Goal: Task Accomplishment & Management: Manage account settings

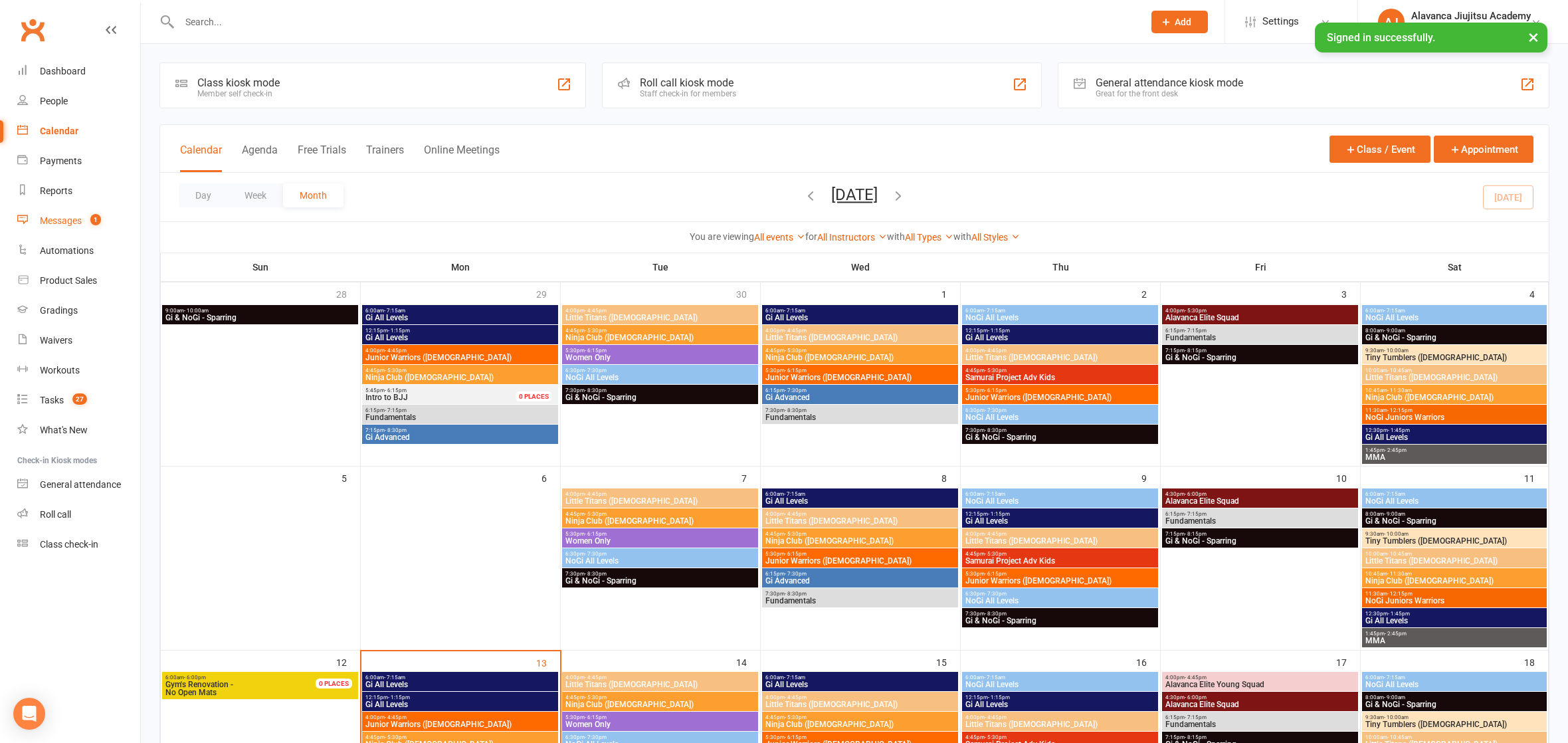
click at [78, 220] on div "Messages" at bounding box center [61, 220] width 42 height 10
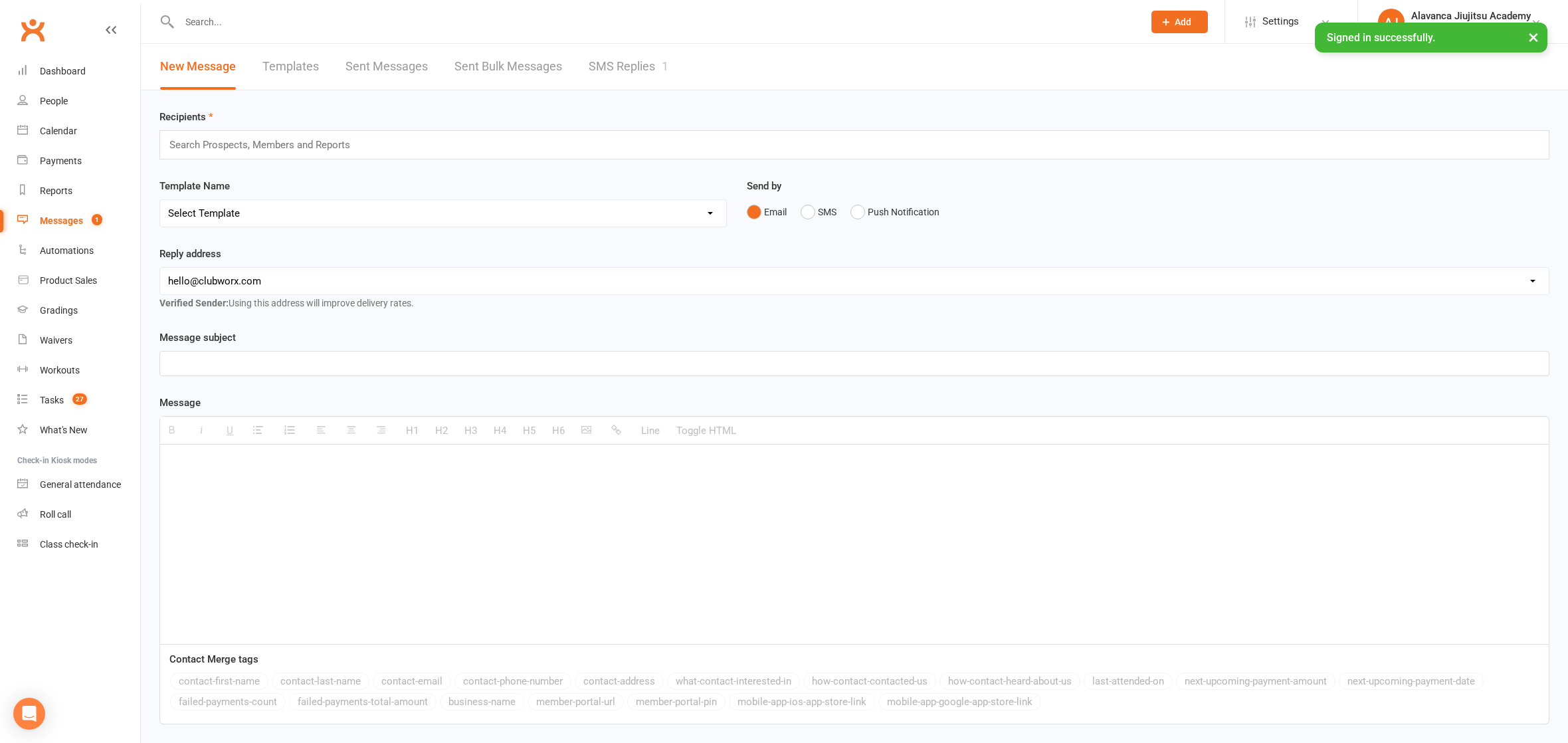
click at [641, 73] on link "SMS Replies 1" at bounding box center [629, 67] width 80 height 46
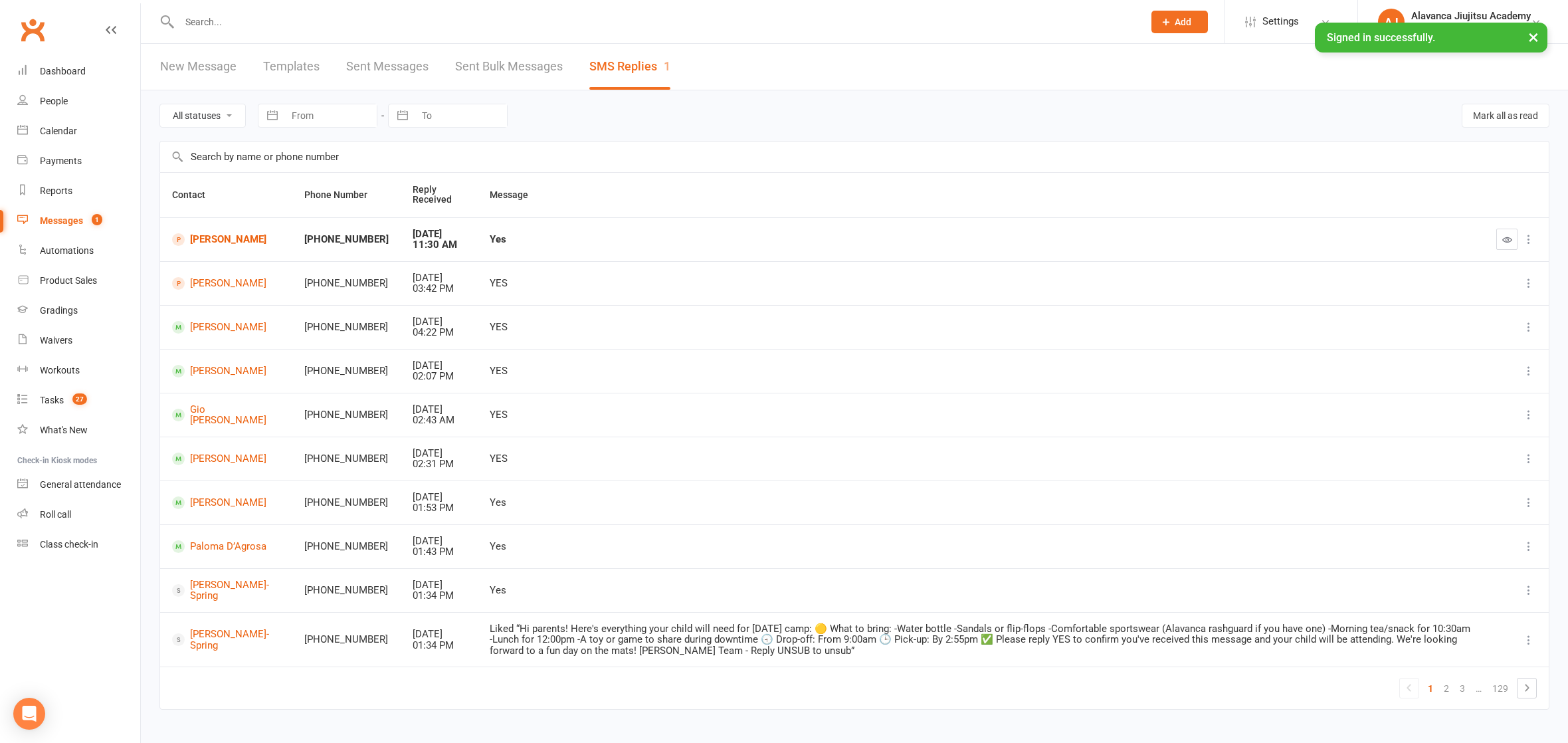
click at [319, 16] on input "text" at bounding box center [654, 22] width 958 height 19
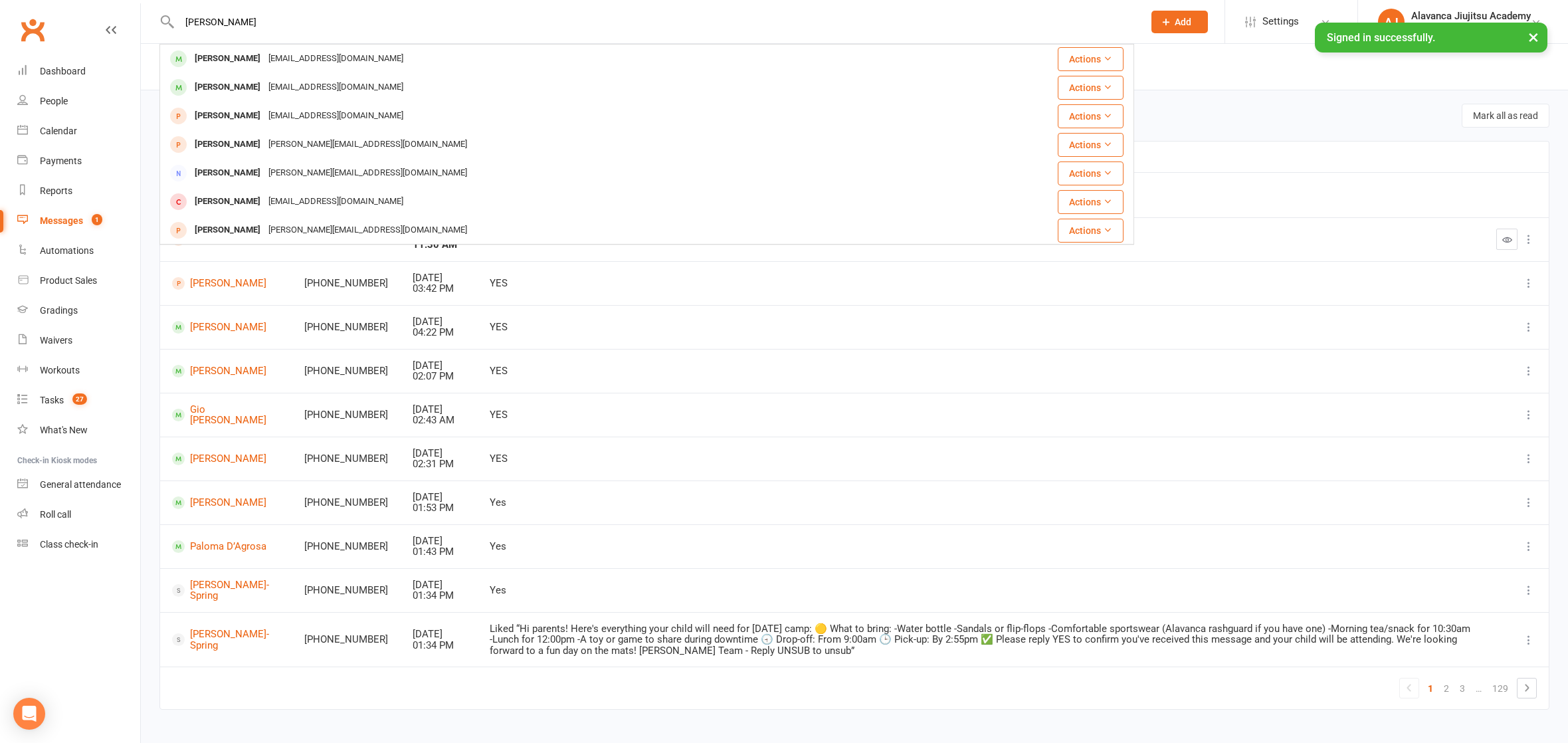
type input "[PERSON_NAME]"
drag, startPoint x: 318, startPoint y: 16, endPoint x: 299, endPoint y: 91, distance: 77.4
click at [299, 91] on div "[EMAIL_ADDRESS][DOMAIN_NAME]" at bounding box center [336, 88] width 143 height 19
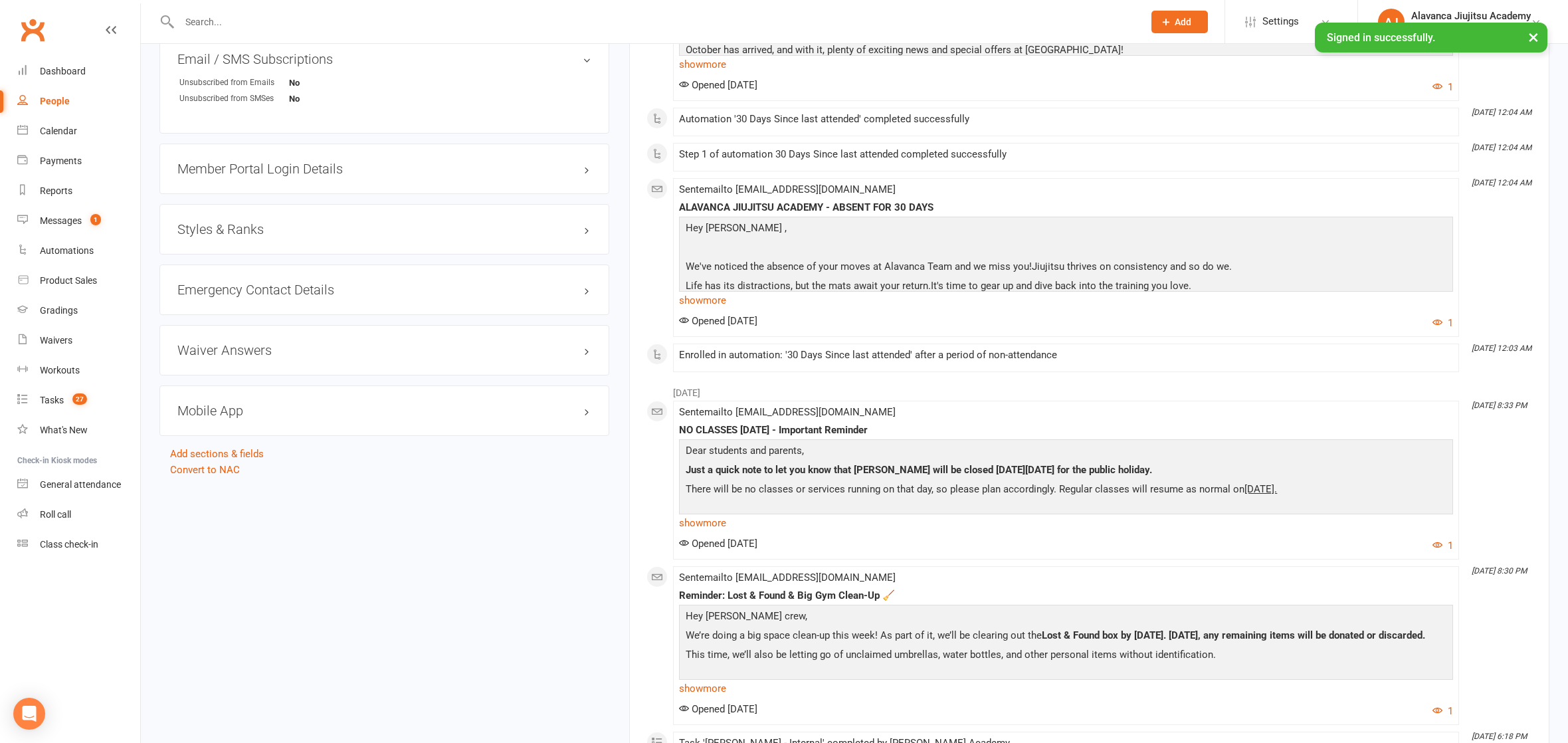
scroll to position [675, 0]
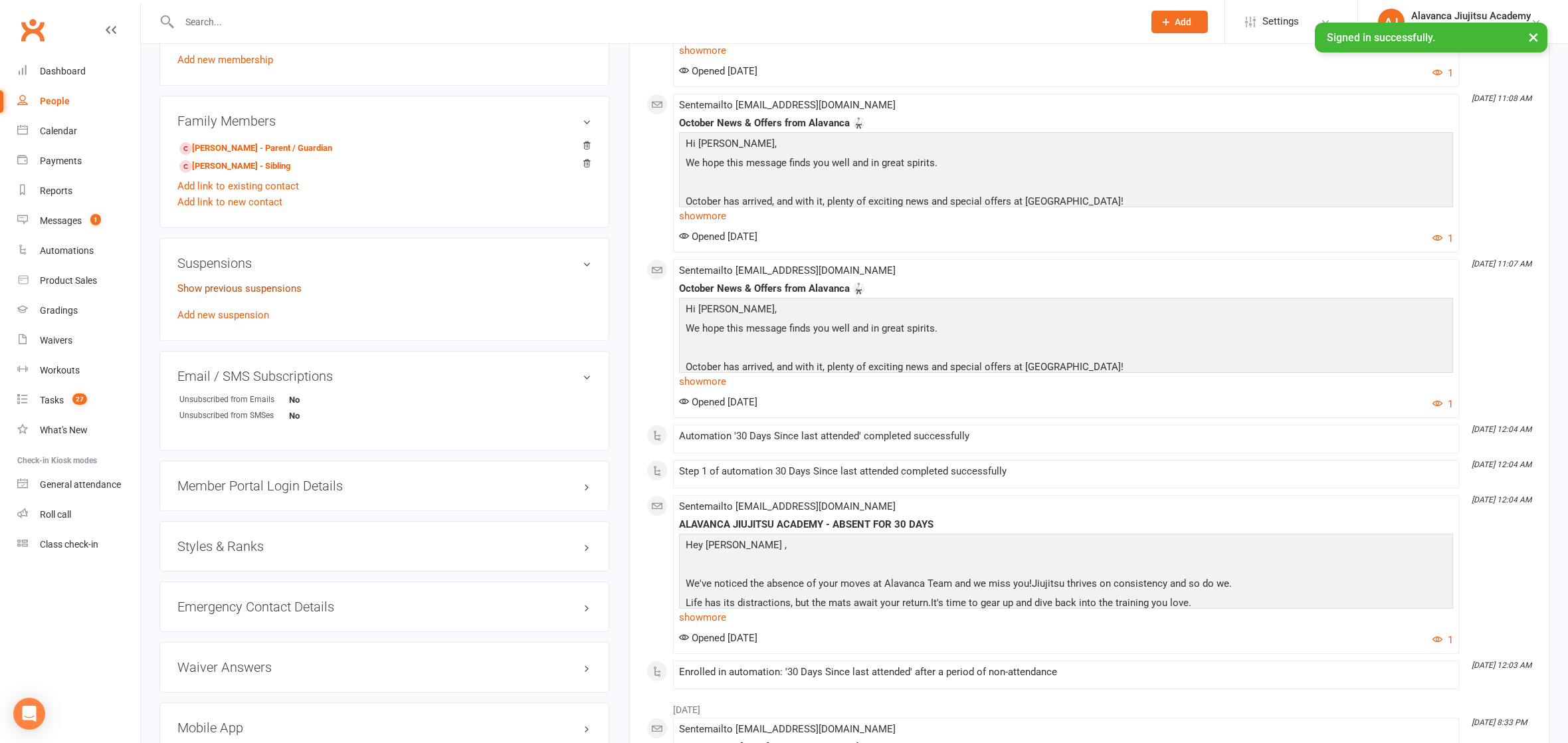
click at [250, 283] on link "Show previous suspensions" at bounding box center [240, 288] width 125 height 12
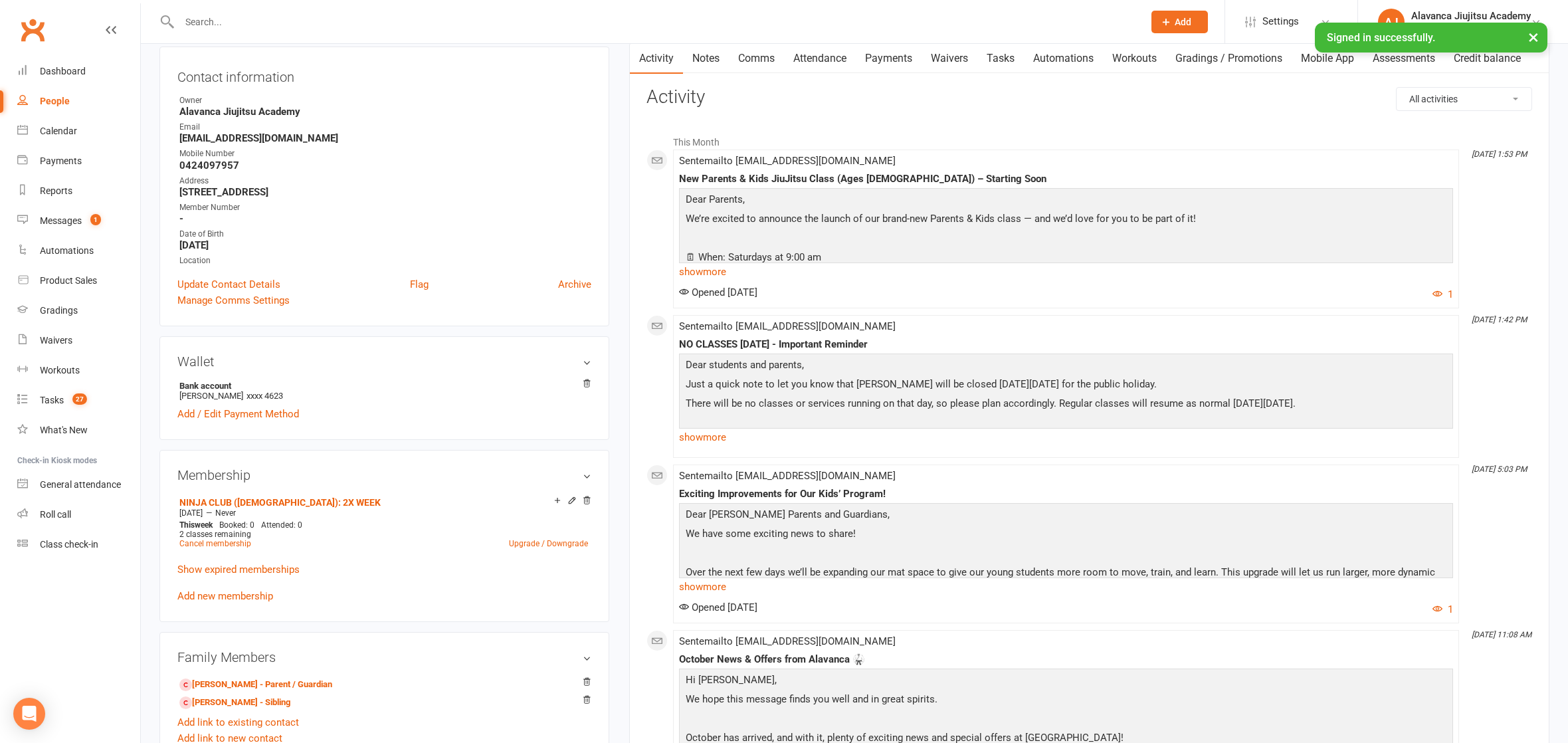
scroll to position [0, 0]
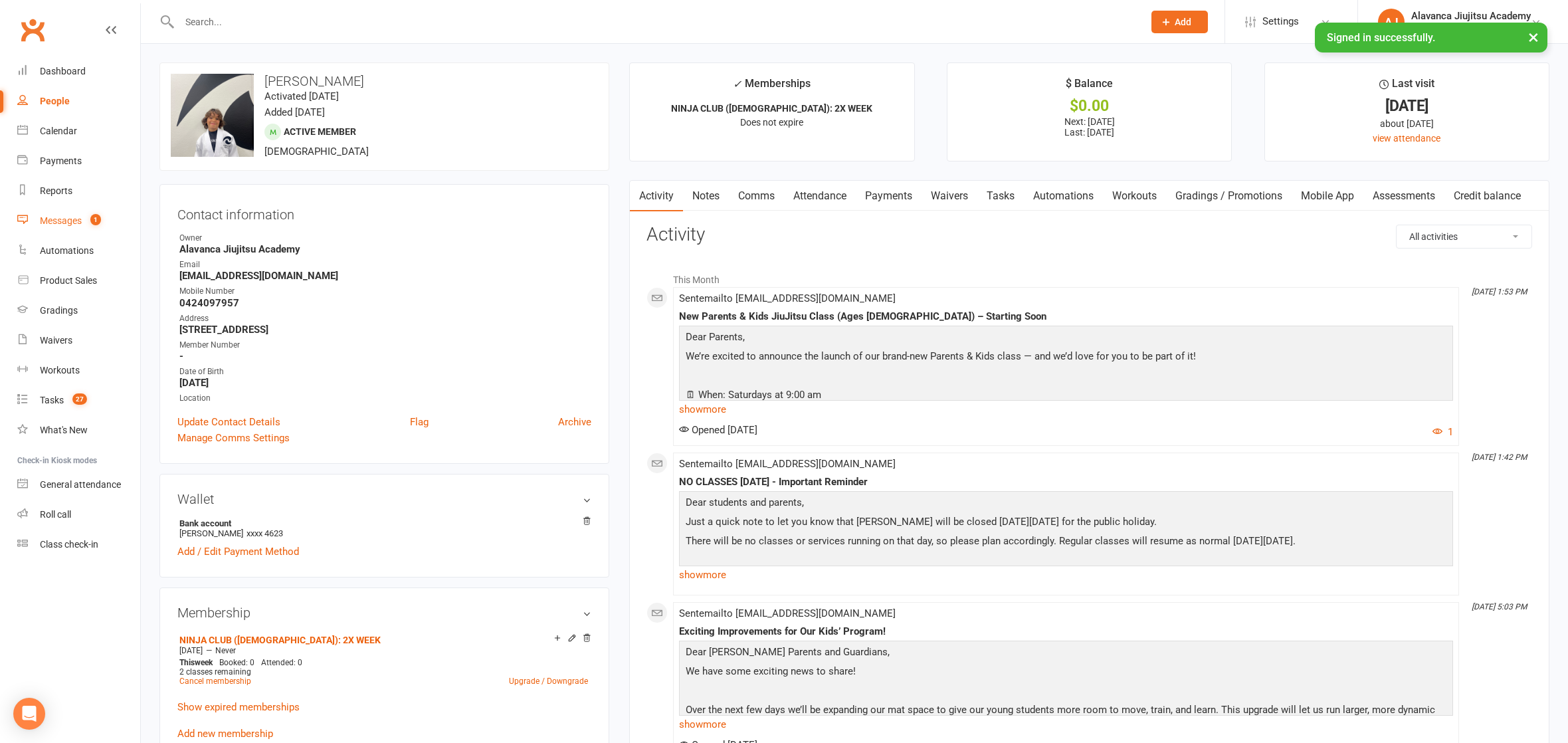
click at [66, 215] on div "Messages" at bounding box center [61, 220] width 42 height 10
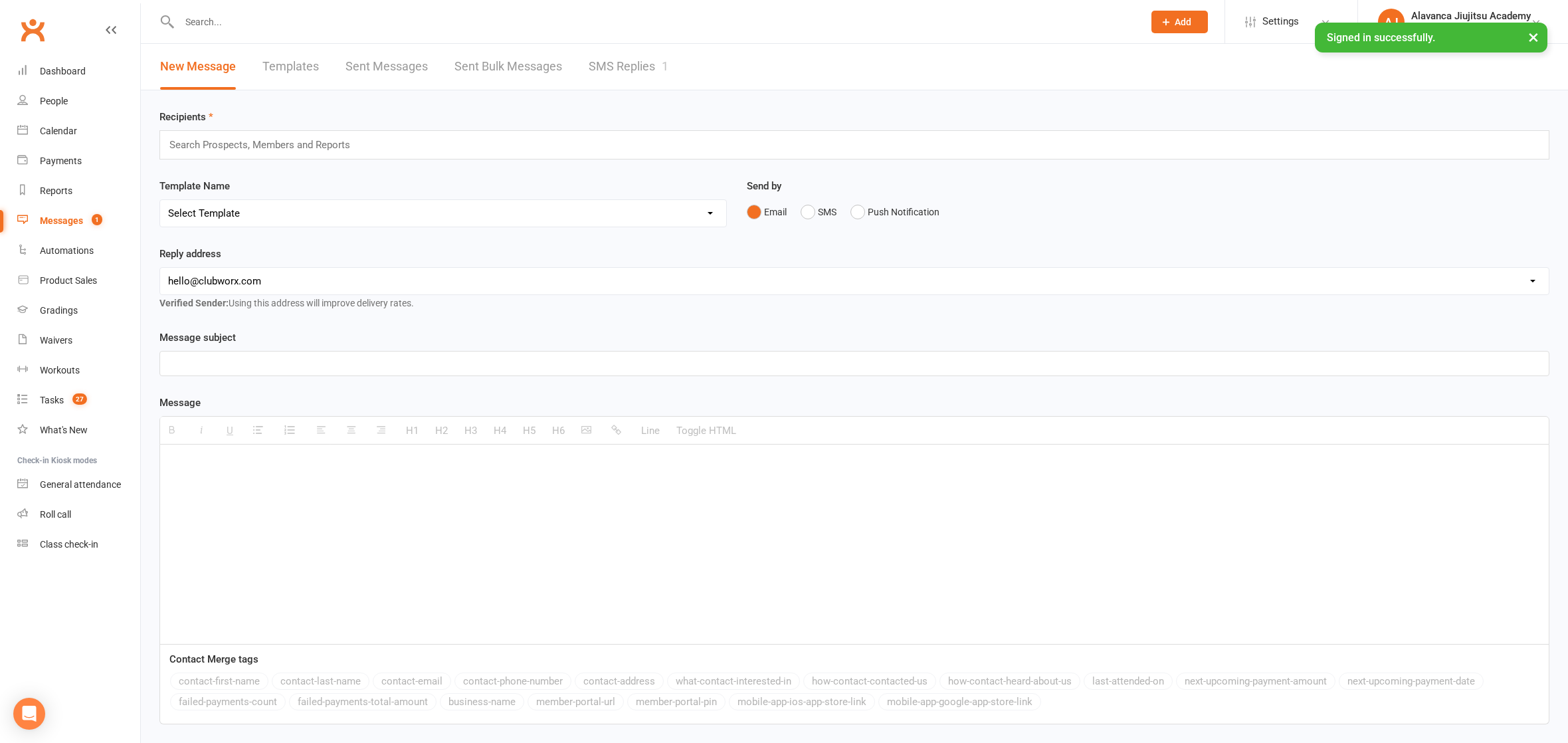
click at [627, 76] on link "SMS Replies 1" at bounding box center [629, 67] width 80 height 46
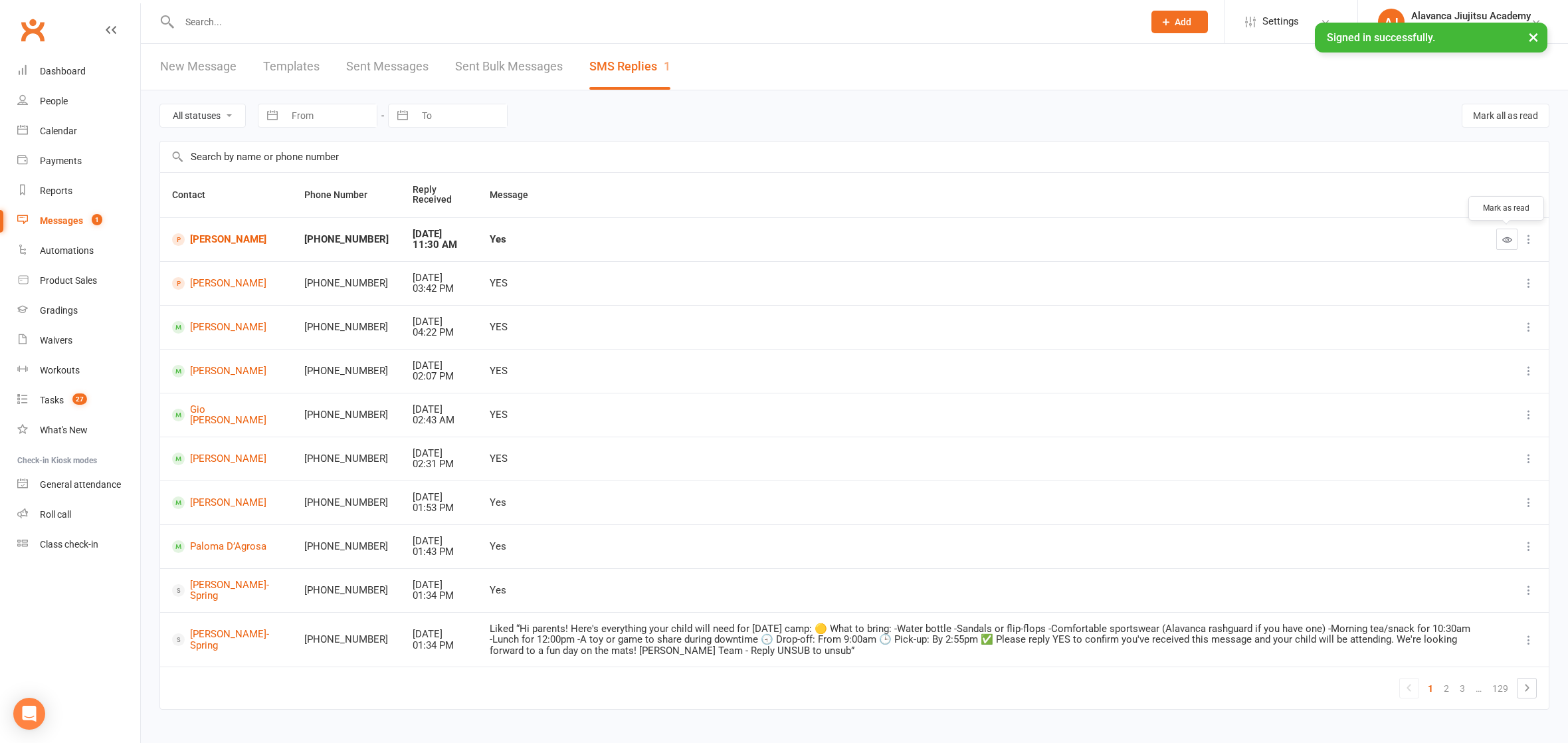
click at [1508, 241] on icon "button" at bounding box center [1507, 240] width 10 height 10
click at [612, 125] on div "All statuses Read only Unread only Navigate forward to interact with the calend…" at bounding box center [855, 115] width 1390 height 50
click at [432, 24] on input "text" at bounding box center [654, 22] width 958 height 19
click at [319, 23] on input "text" at bounding box center [654, 22] width 958 height 19
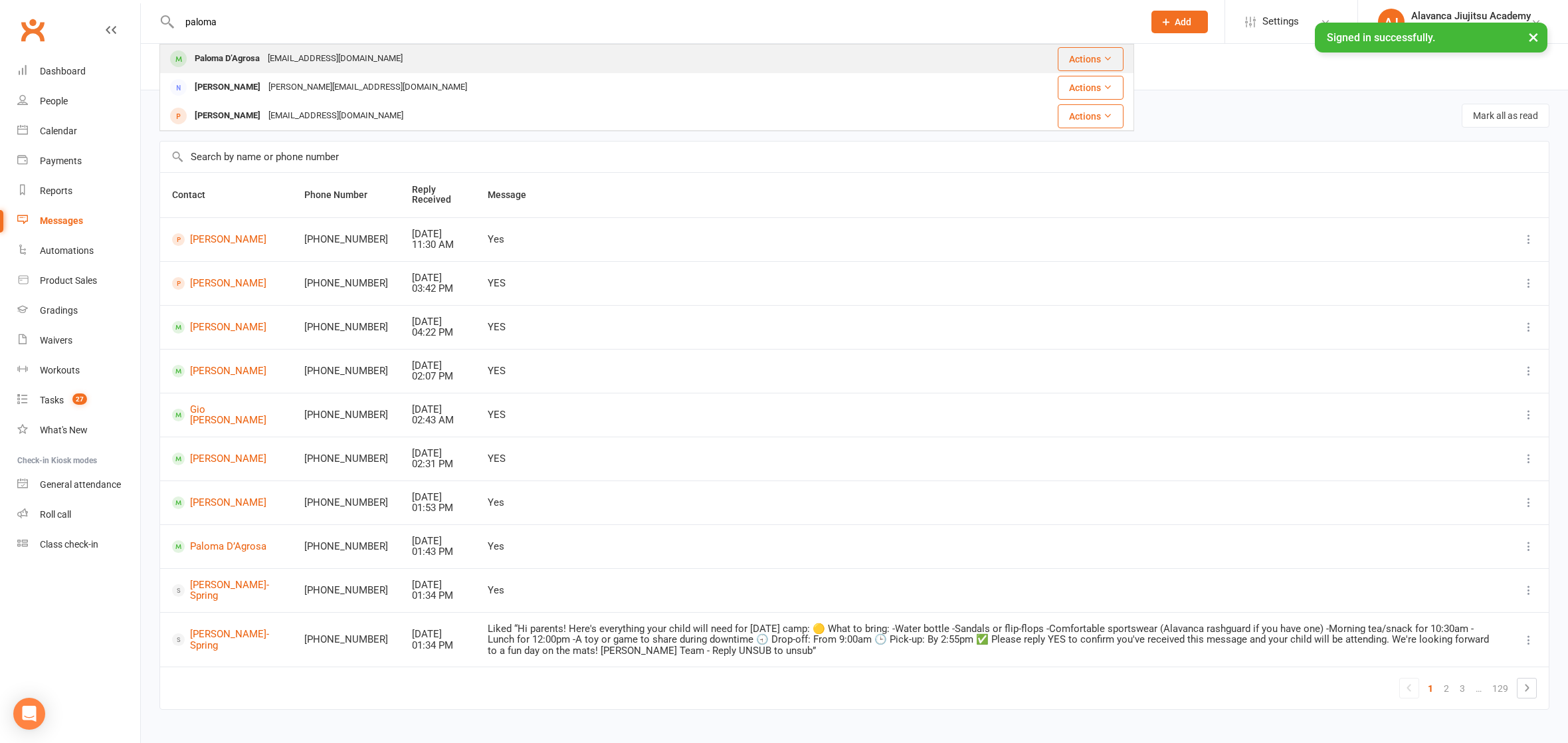
type input "paloma"
click at [313, 49] on div "[EMAIL_ADDRESS][DOMAIN_NAME]" at bounding box center [335, 59] width 143 height 19
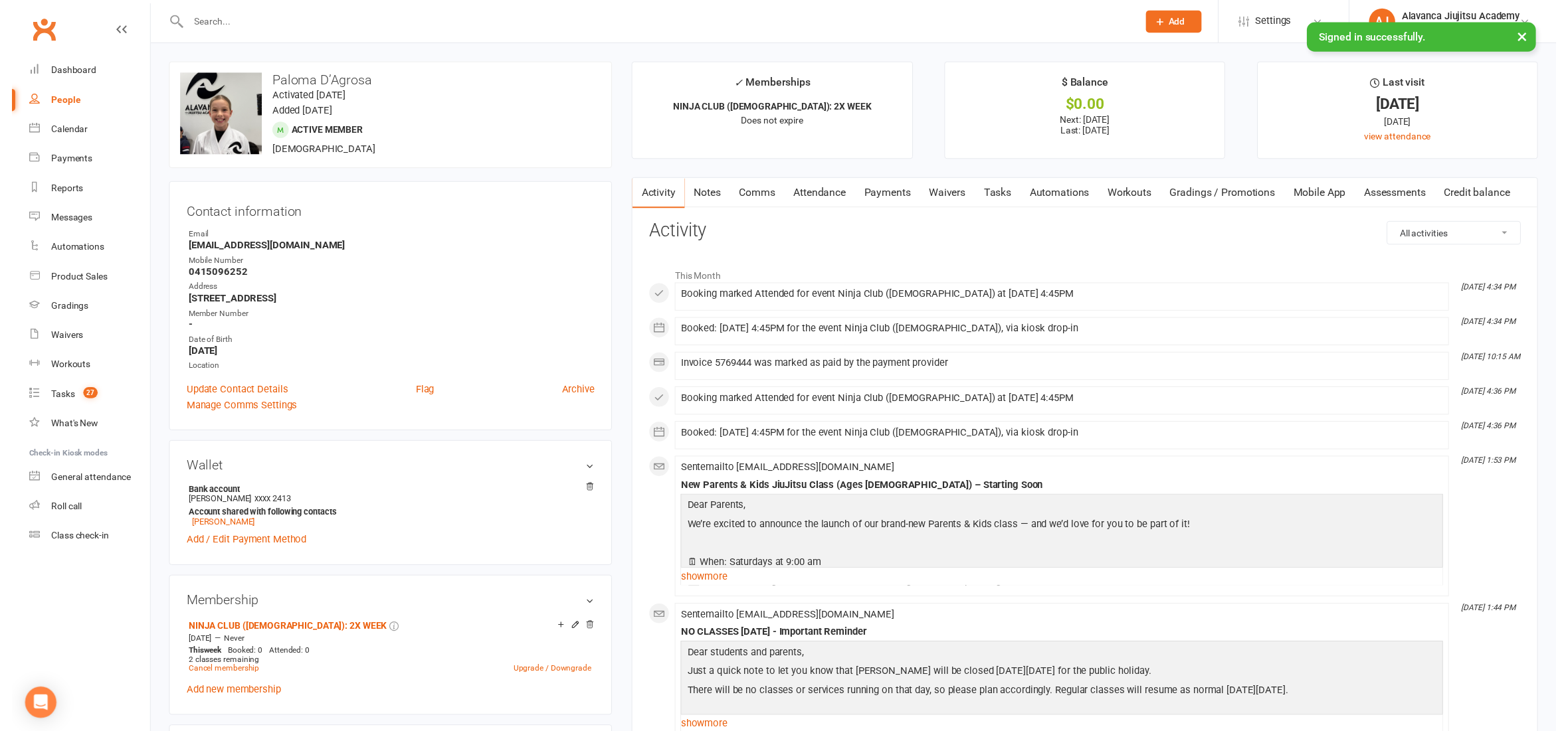
scroll to position [314, 0]
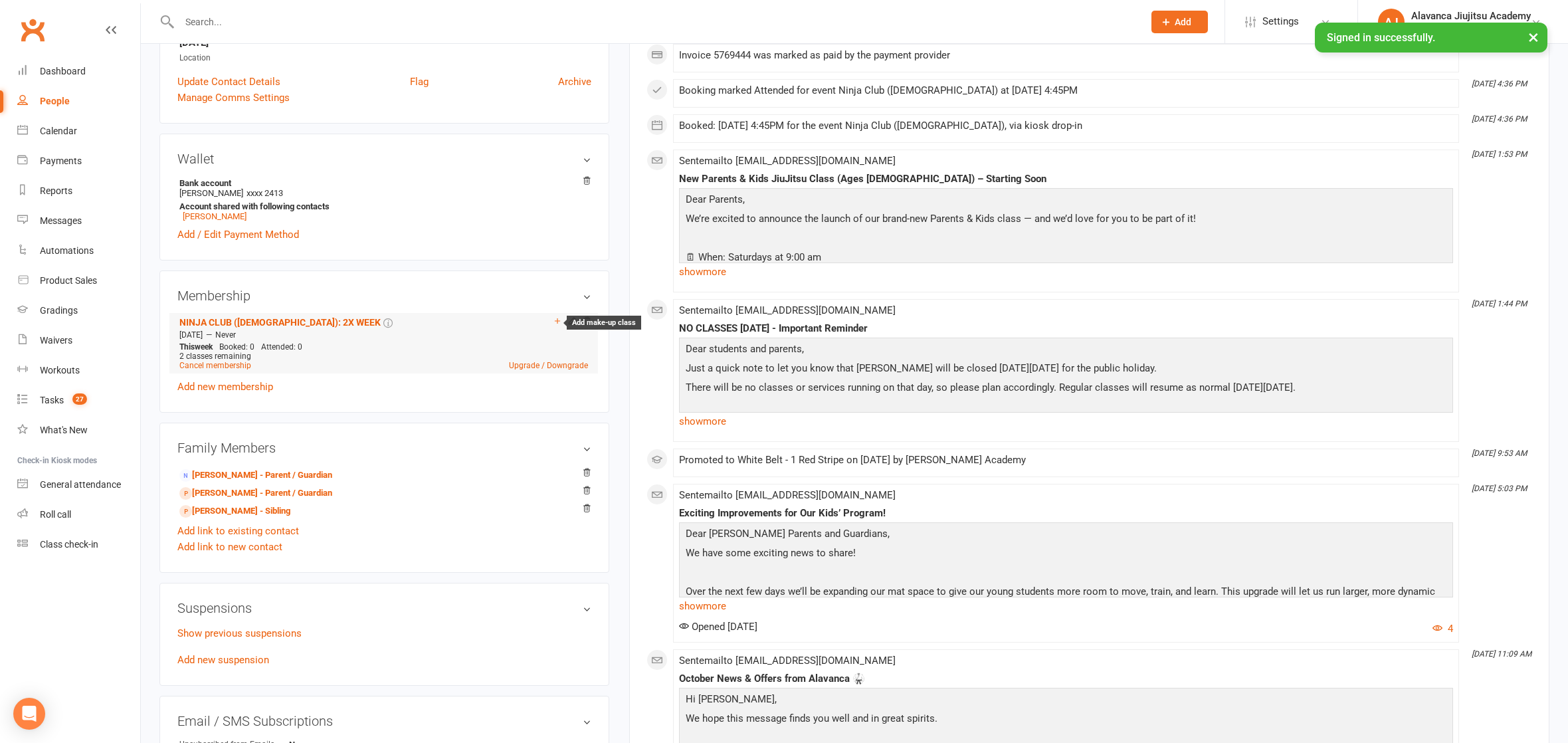
click at [555, 317] on icon at bounding box center [557, 322] width 10 height 10
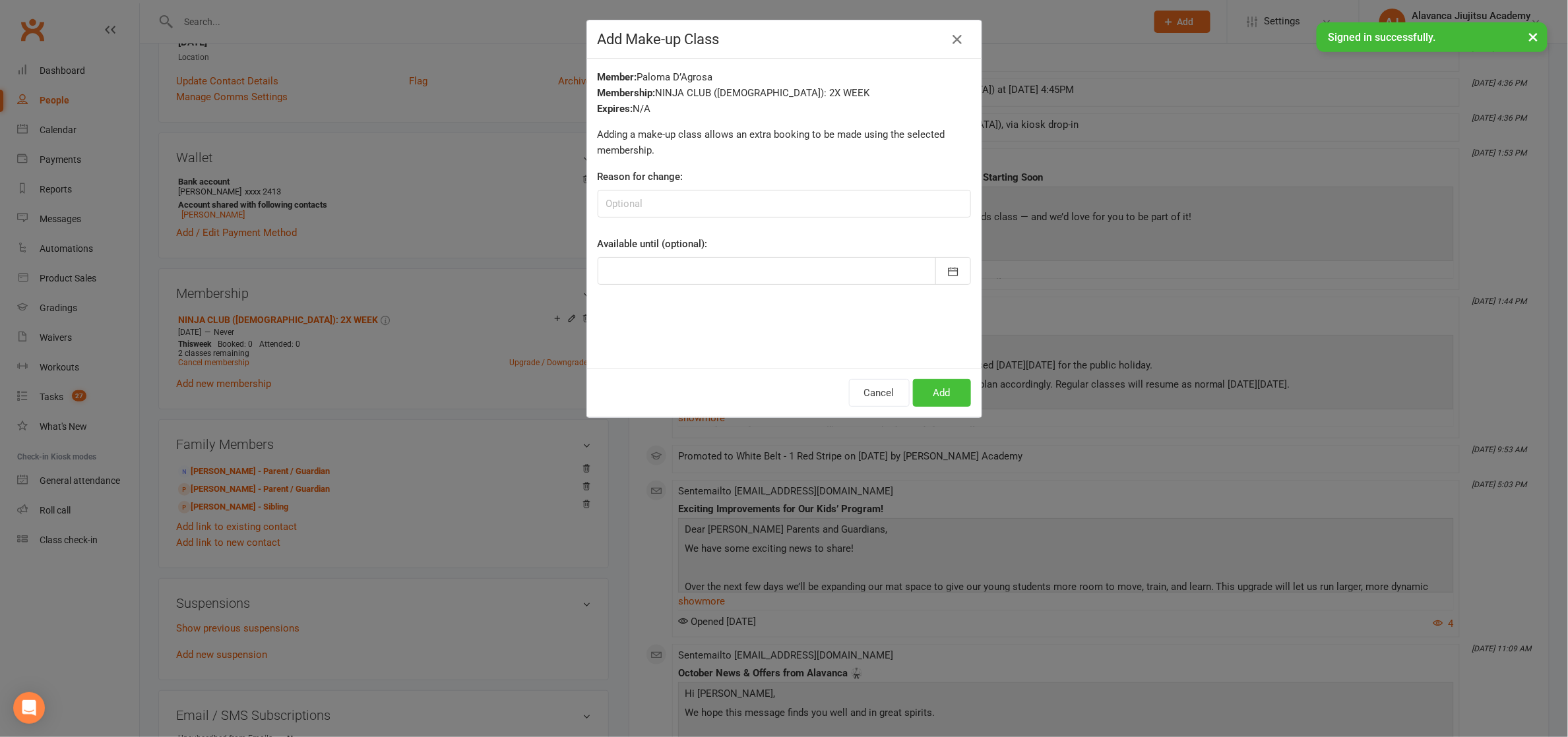
click at [930, 388] on button "Add" at bounding box center [941, 393] width 58 height 27
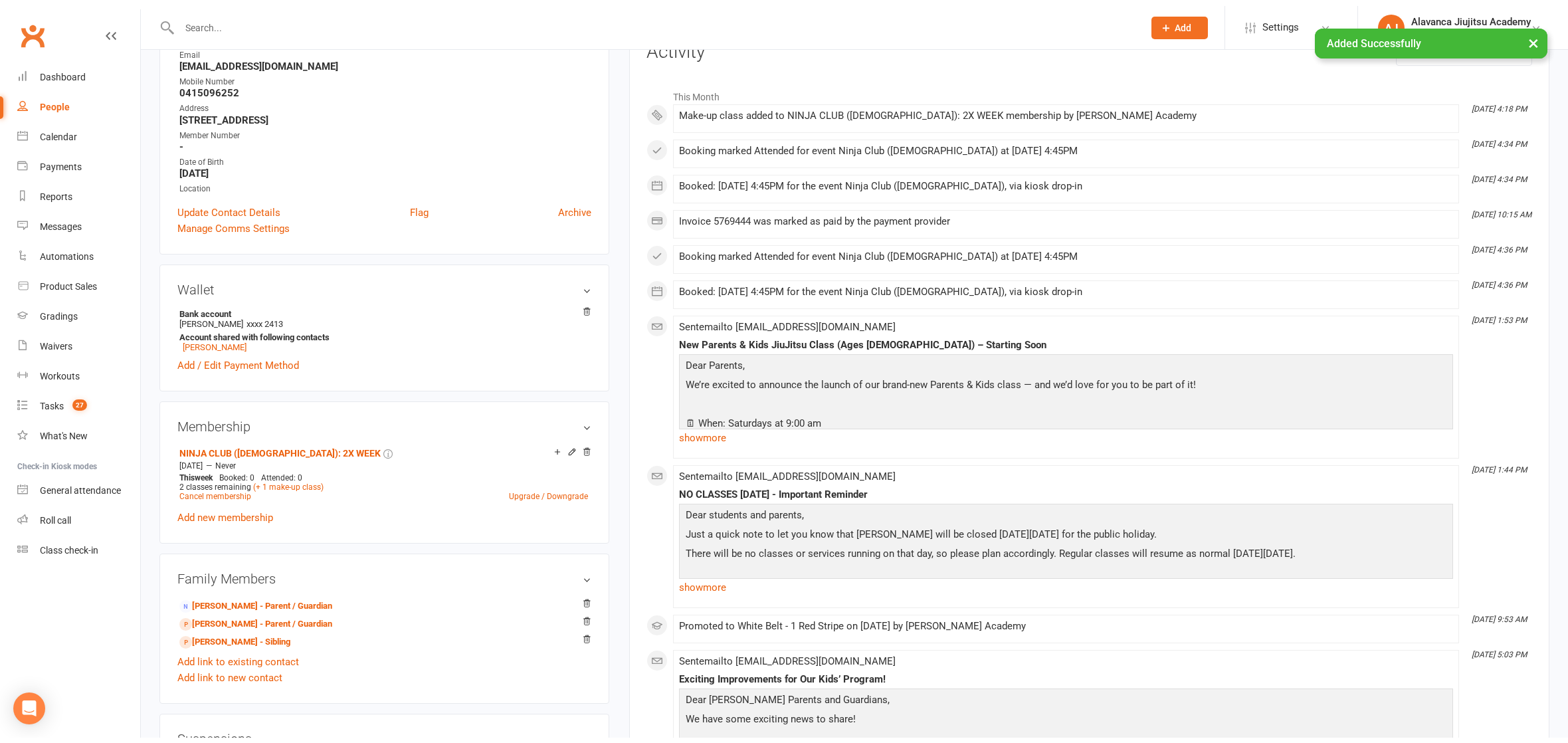
scroll to position [0, 0]
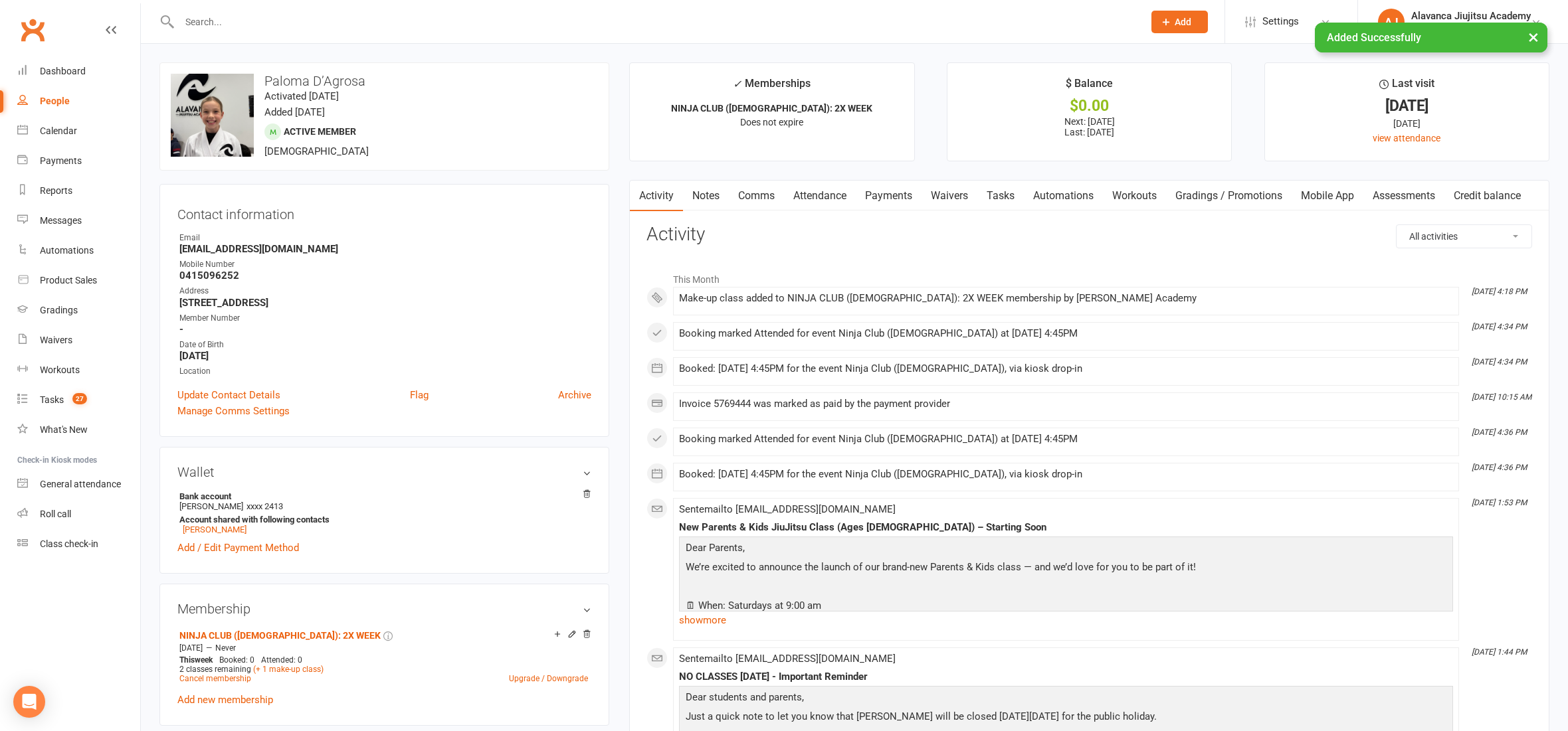
click at [833, 201] on link "Attendance" at bounding box center [820, 196] width 71 height 30
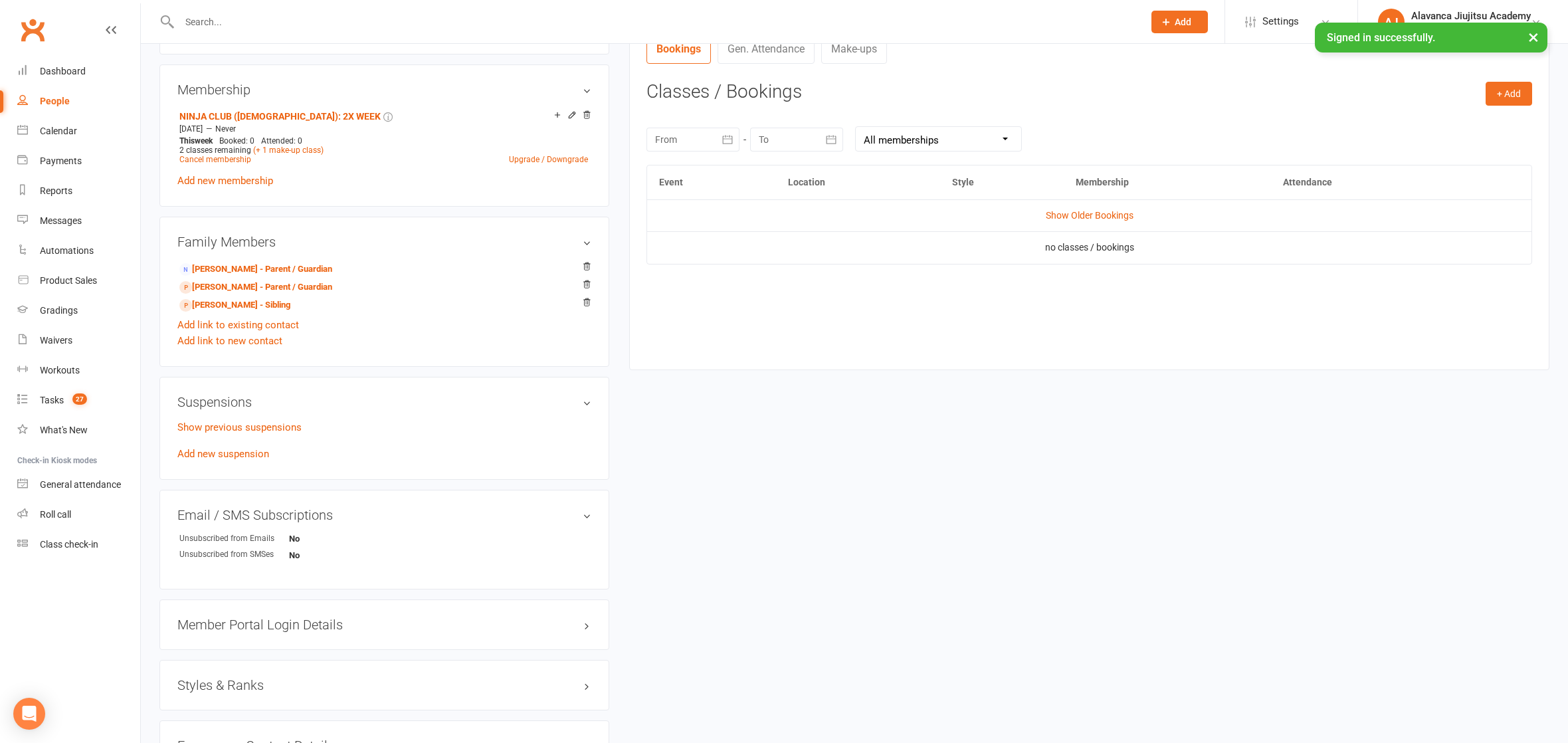
scroll to position [186, 0]
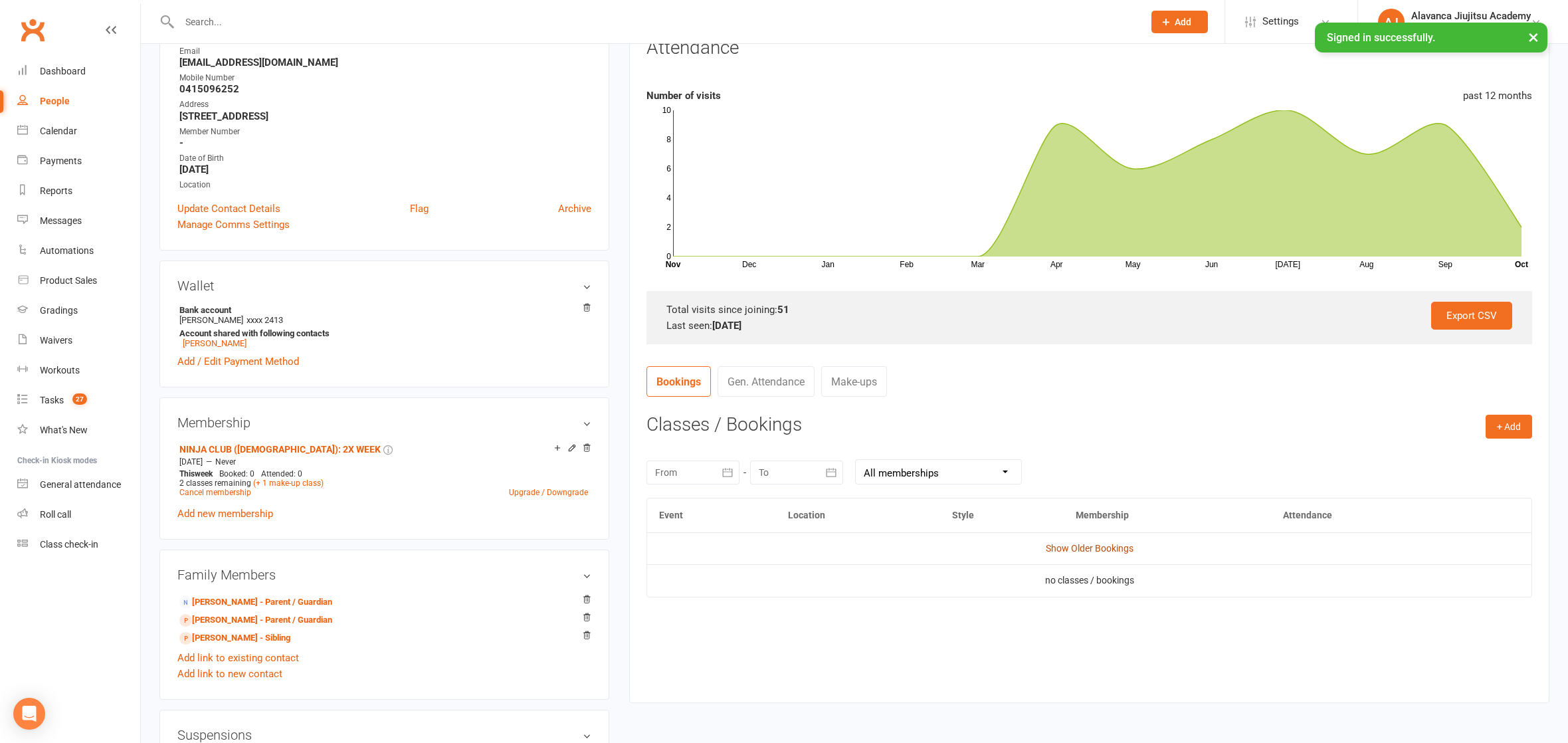
click at [1078, 543] on link "Show Older Bookings" at bounding box center [1090, 548] width 87 height 10
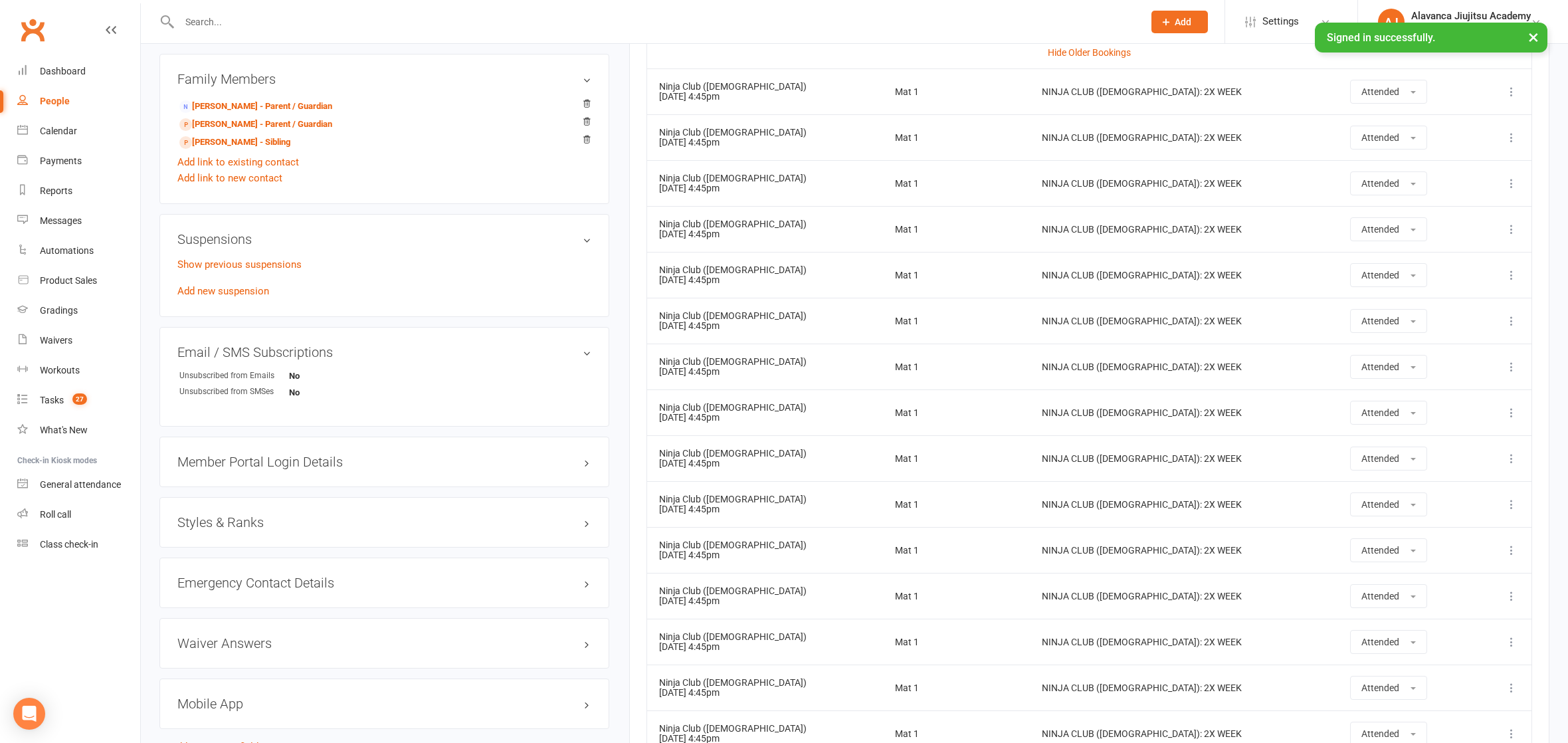
scroll to position [0, 0]
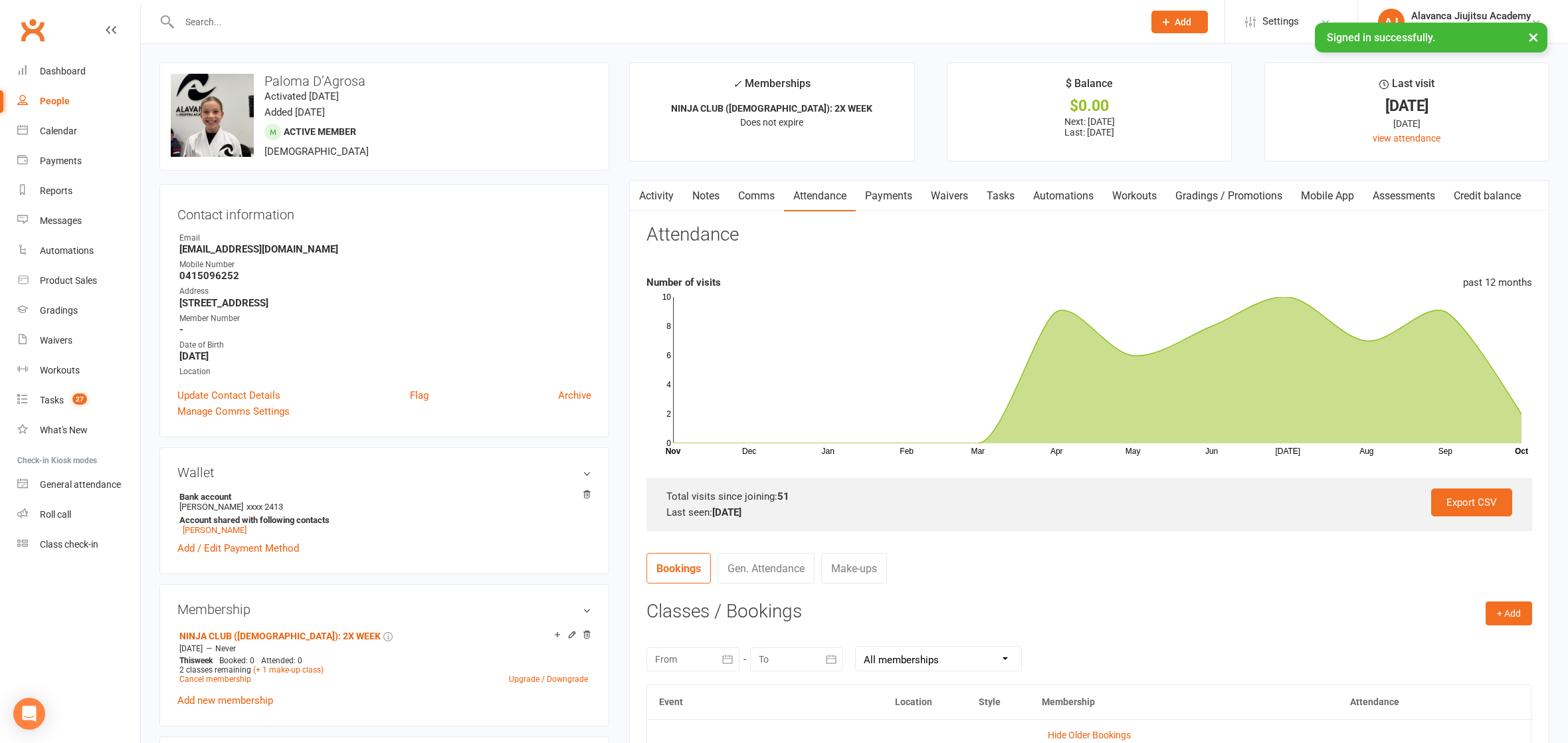
click at [721, 658] on icon "button" at bounding box center [727, 659] width 13 height 13
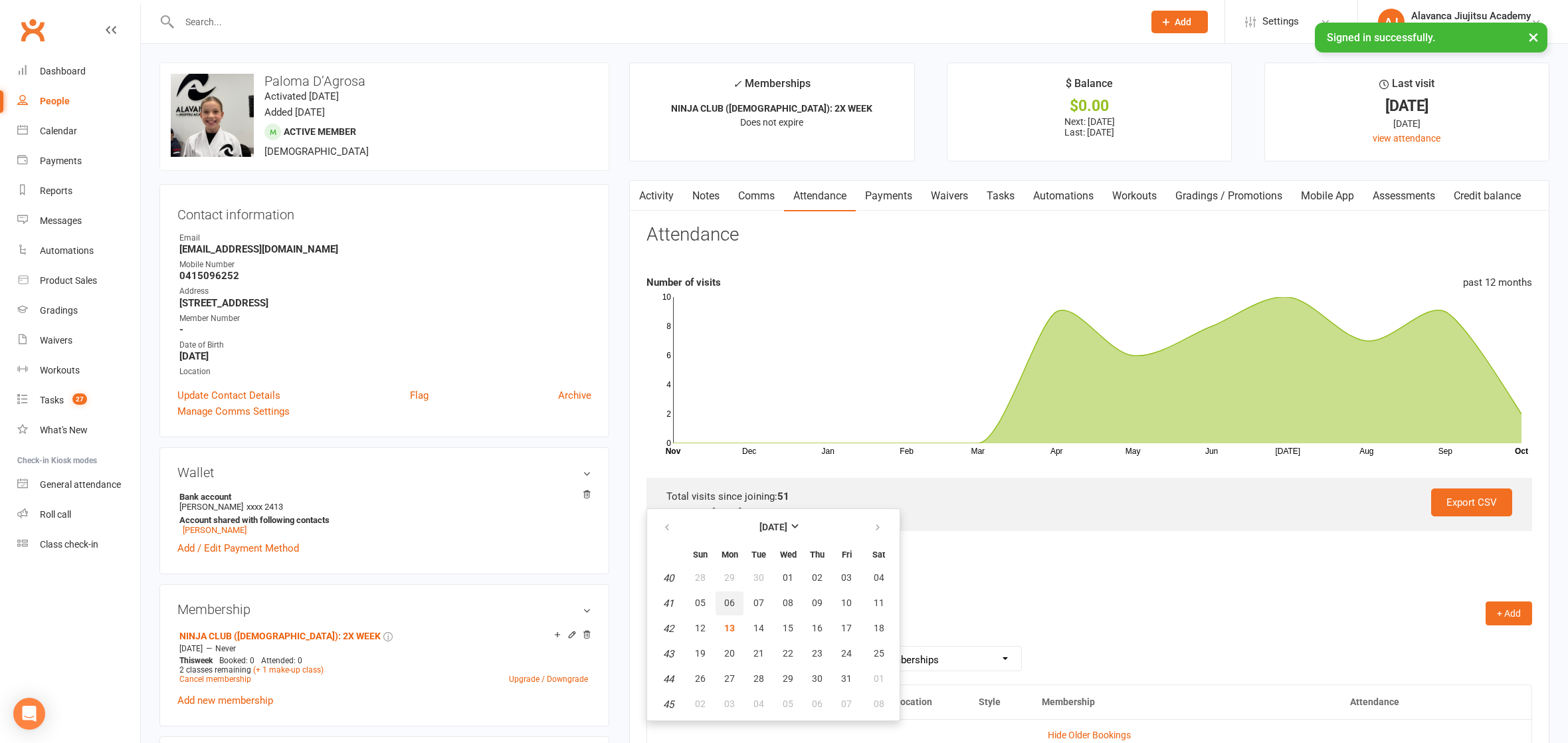
click at [729, 608] on button "06" at bounding box center [729, 603] width 28 height 24
type input "[DATE]"
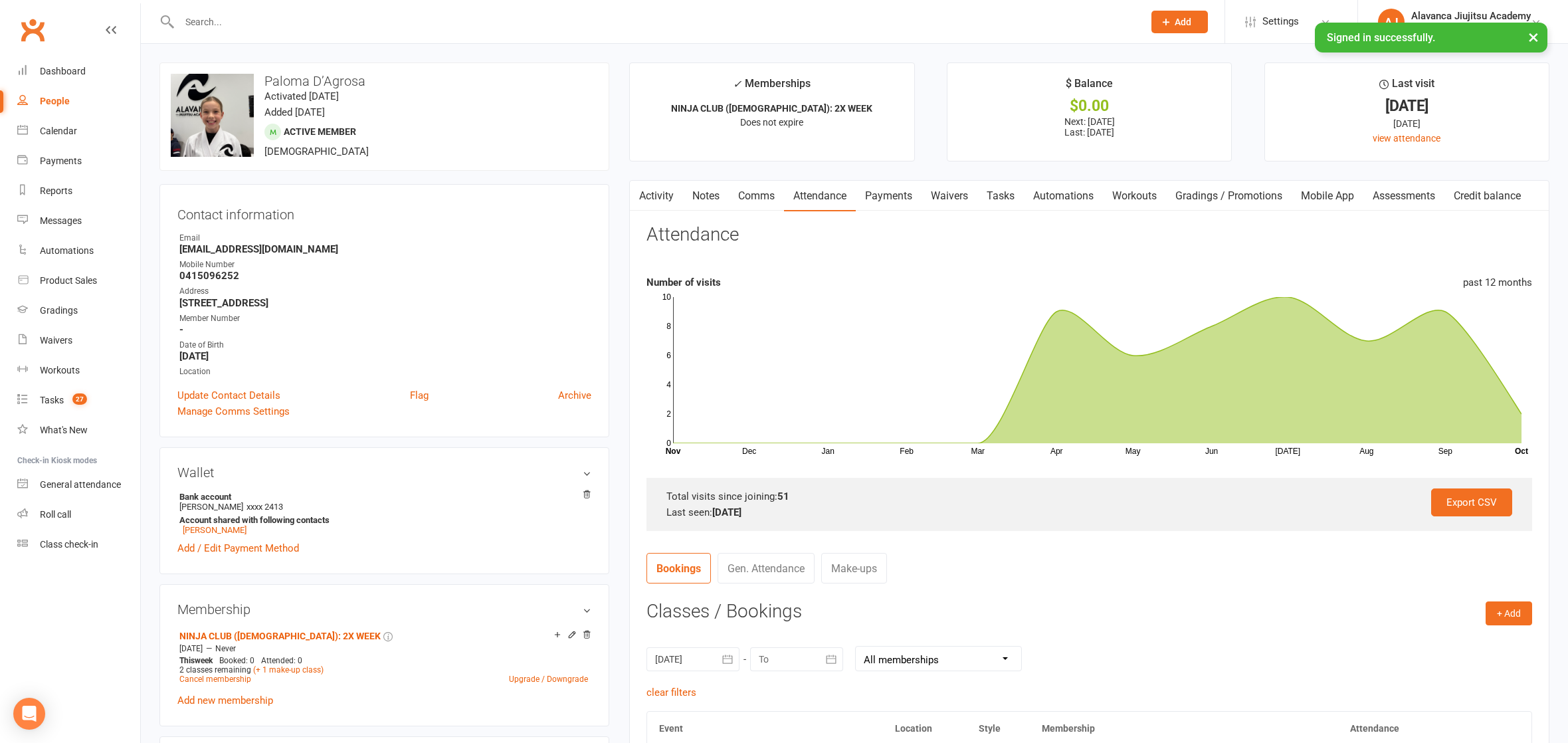
click at [815, 653] on div at bounding box center [797, 659] width 93 height 24
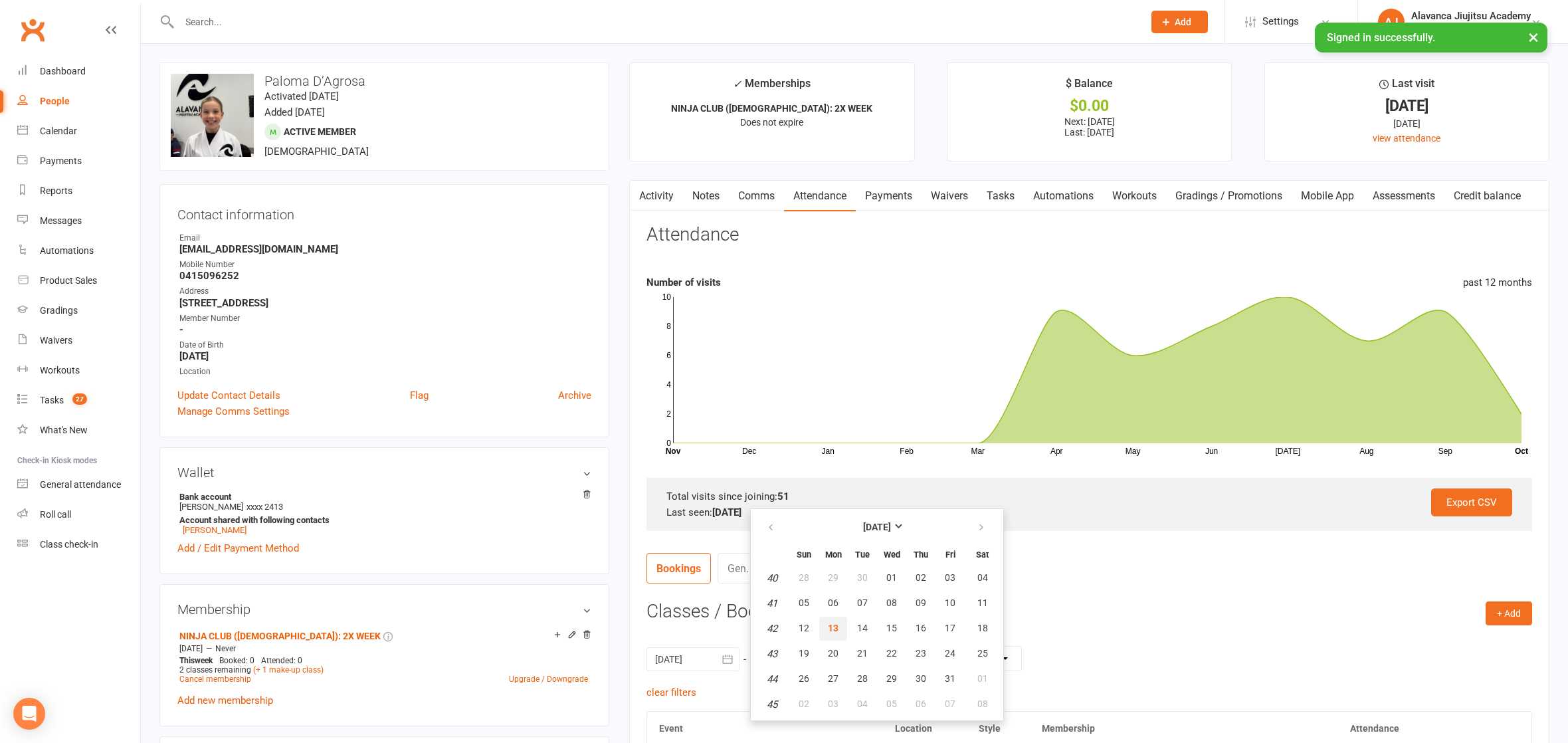
click at [831, 632] on button "13" at bounding box center [833, 629] width 28 height 24
type input "[DATE]"
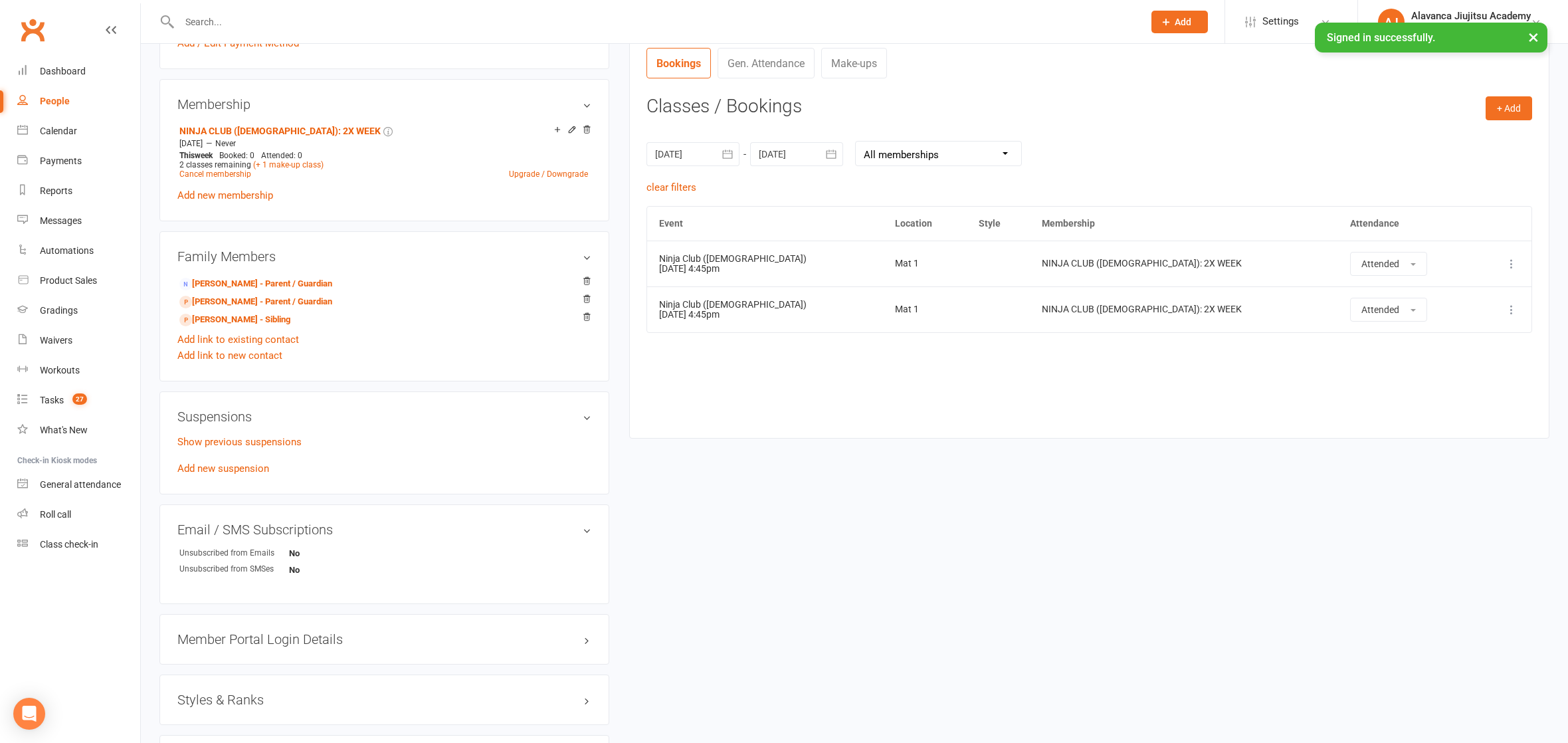
scroll to position [383, 0]
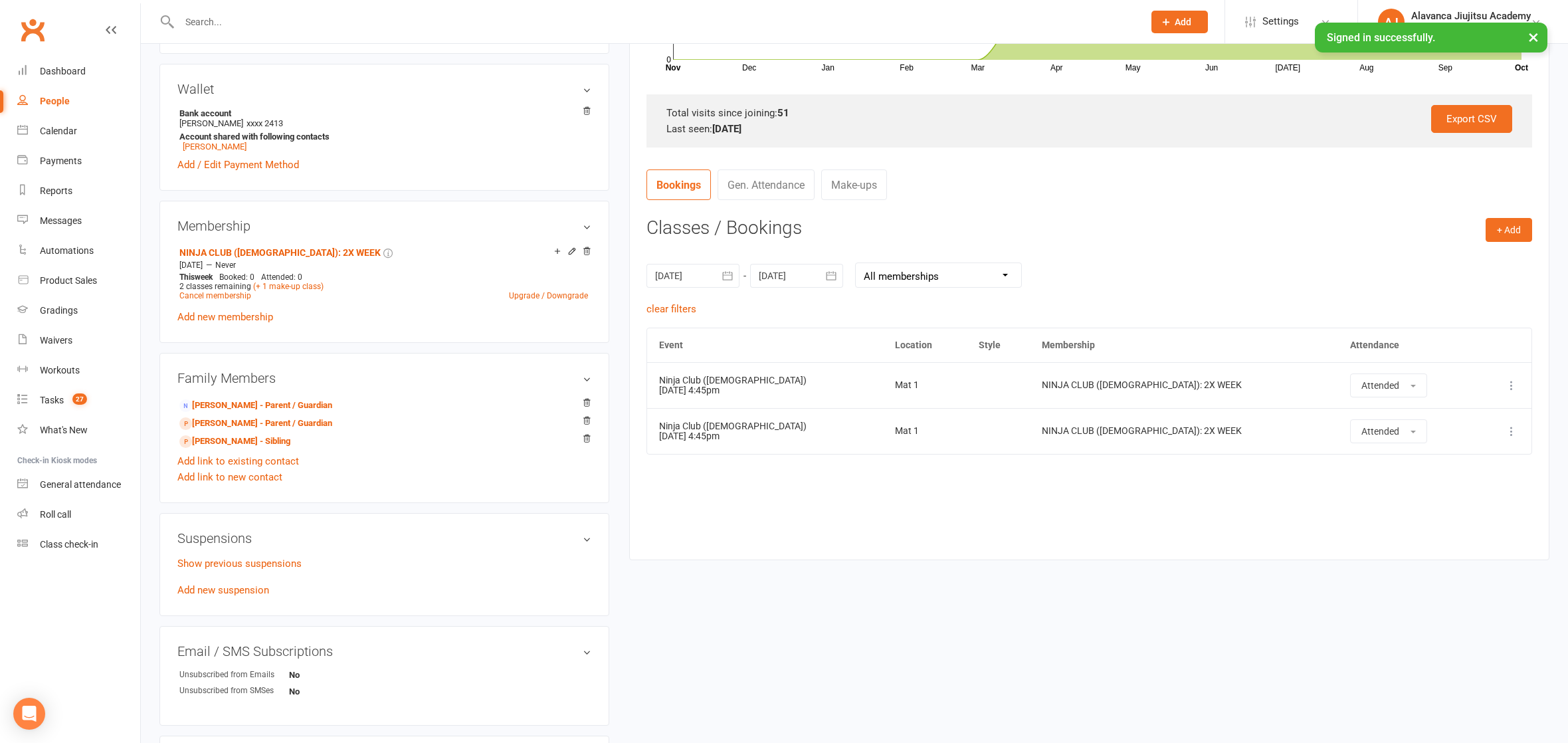
click at [729, 272] on icon "button" at bounding box center [727, 275] width 10 height 9
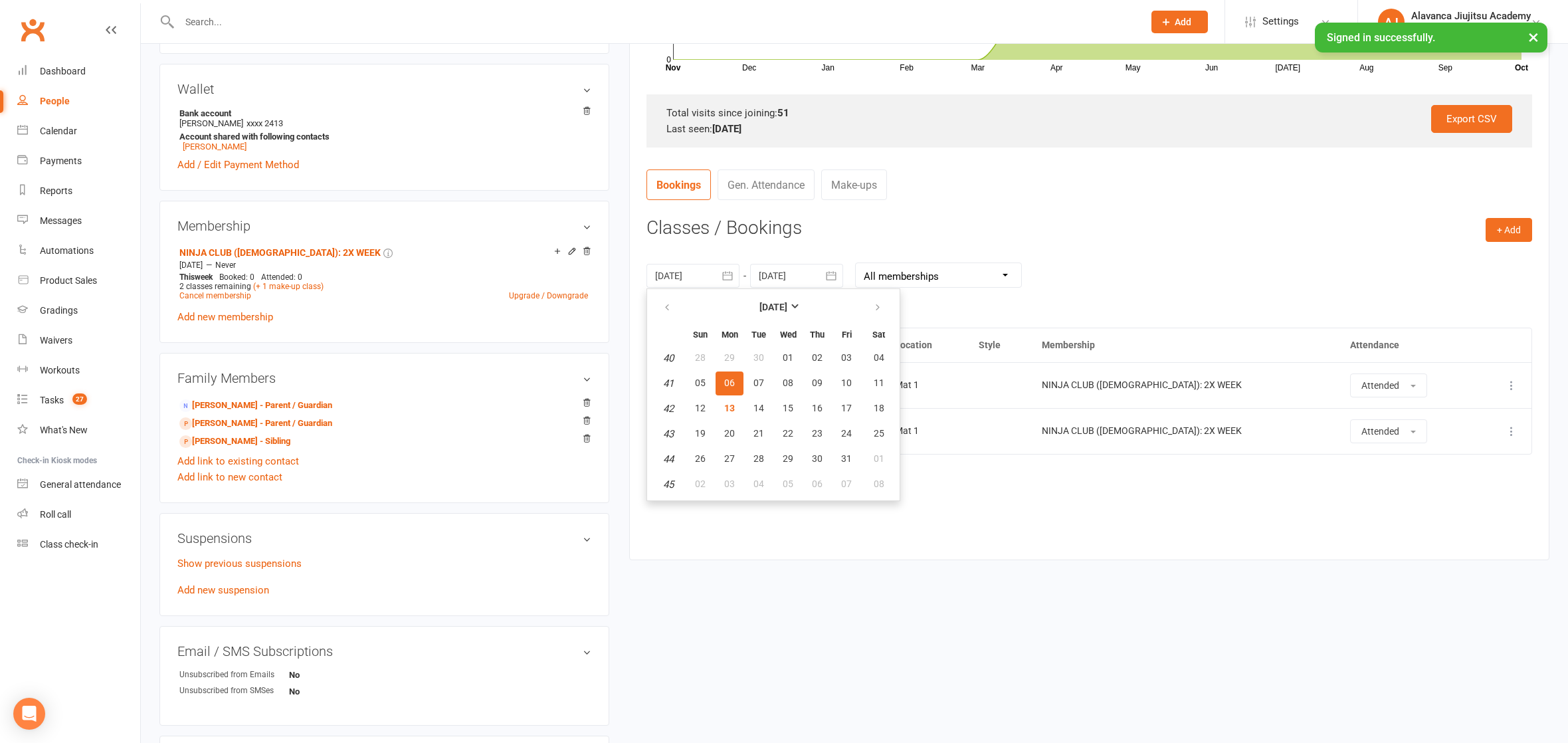
click at [949, 498] on div "Event Location Style Membership Attendance Show Older Bookings Ninja Club ([DEM…" at bounding box center [1090, 434] width 886 height 212
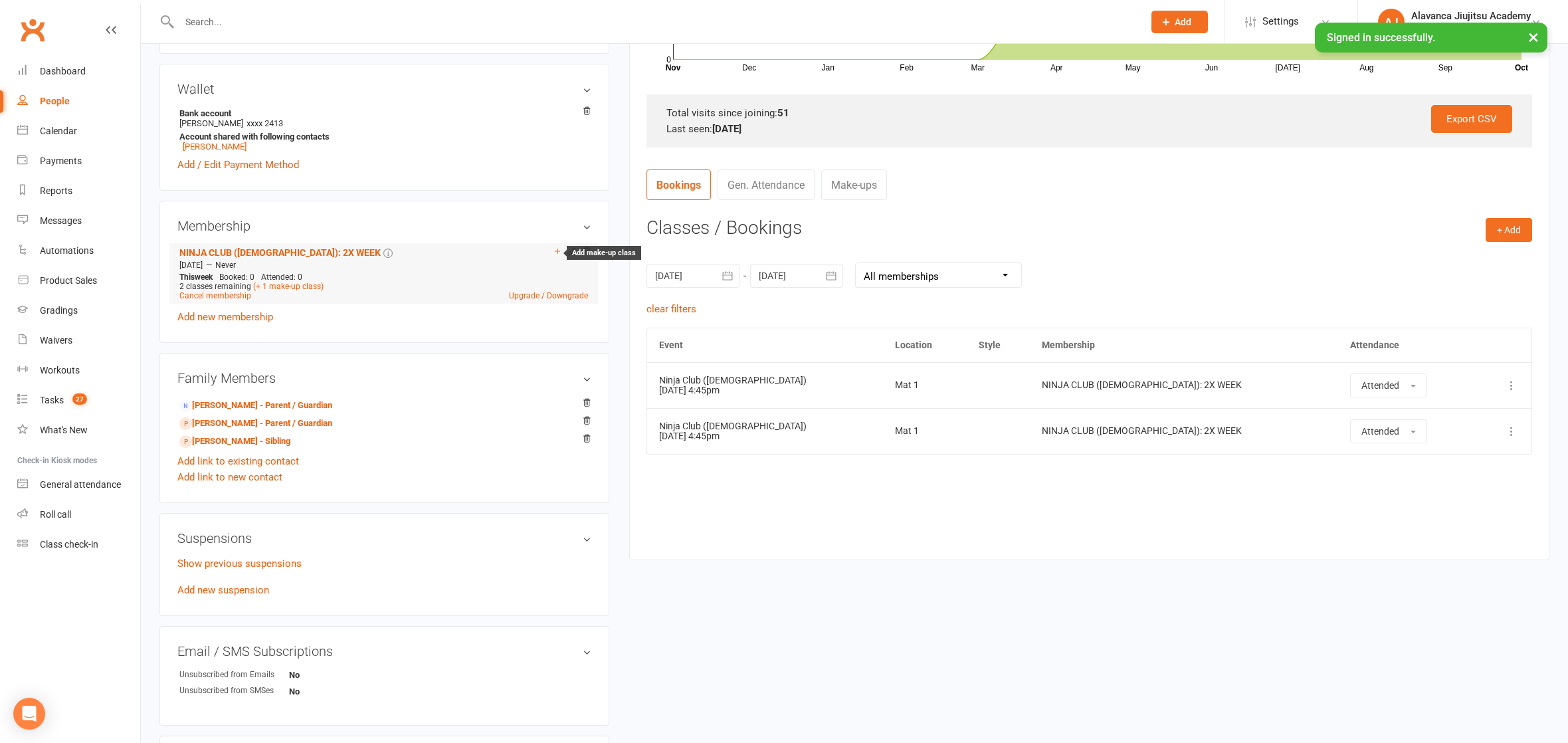
click at [560, 246] on icon at bounding box center [557, 251] width 10 height 10
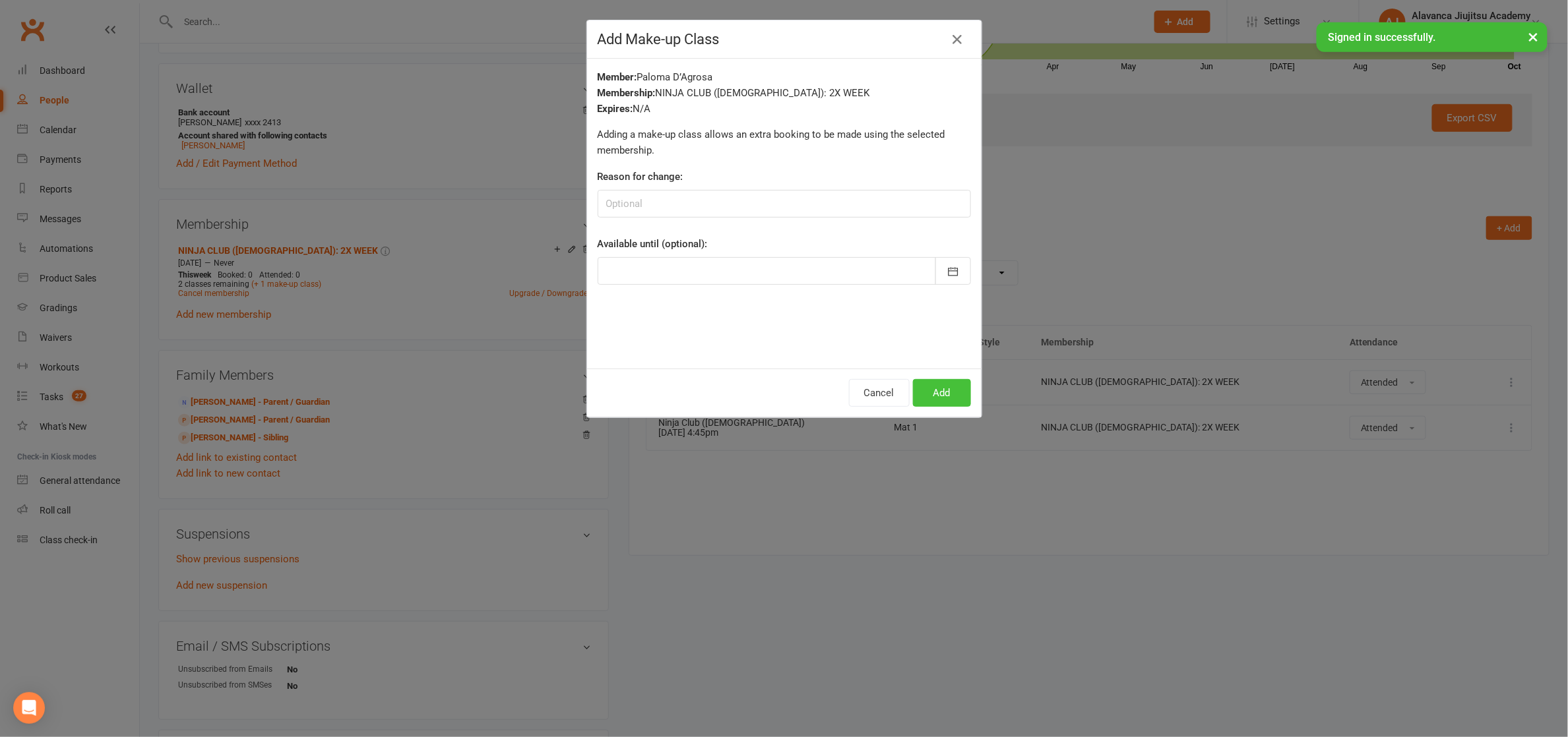
click at [932, 384] on button "Add" at bounding box center [941, 393] width 58 height 27
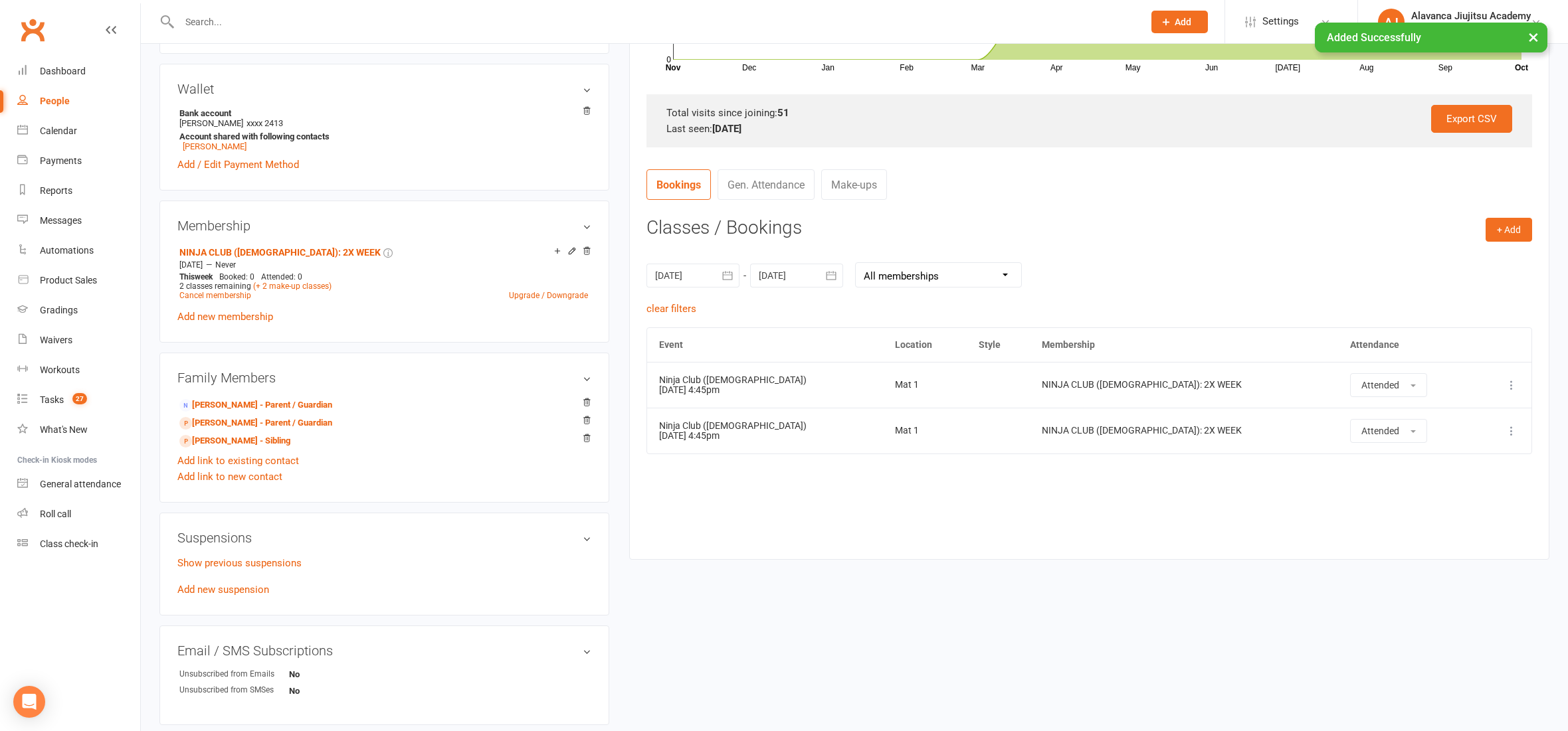
click at [908, 493] on div "Event Location Style Membership Attendance Show Older Bookings Ninja Club ([DEM…" at bounding box center [1090, 433] width 886 height 212
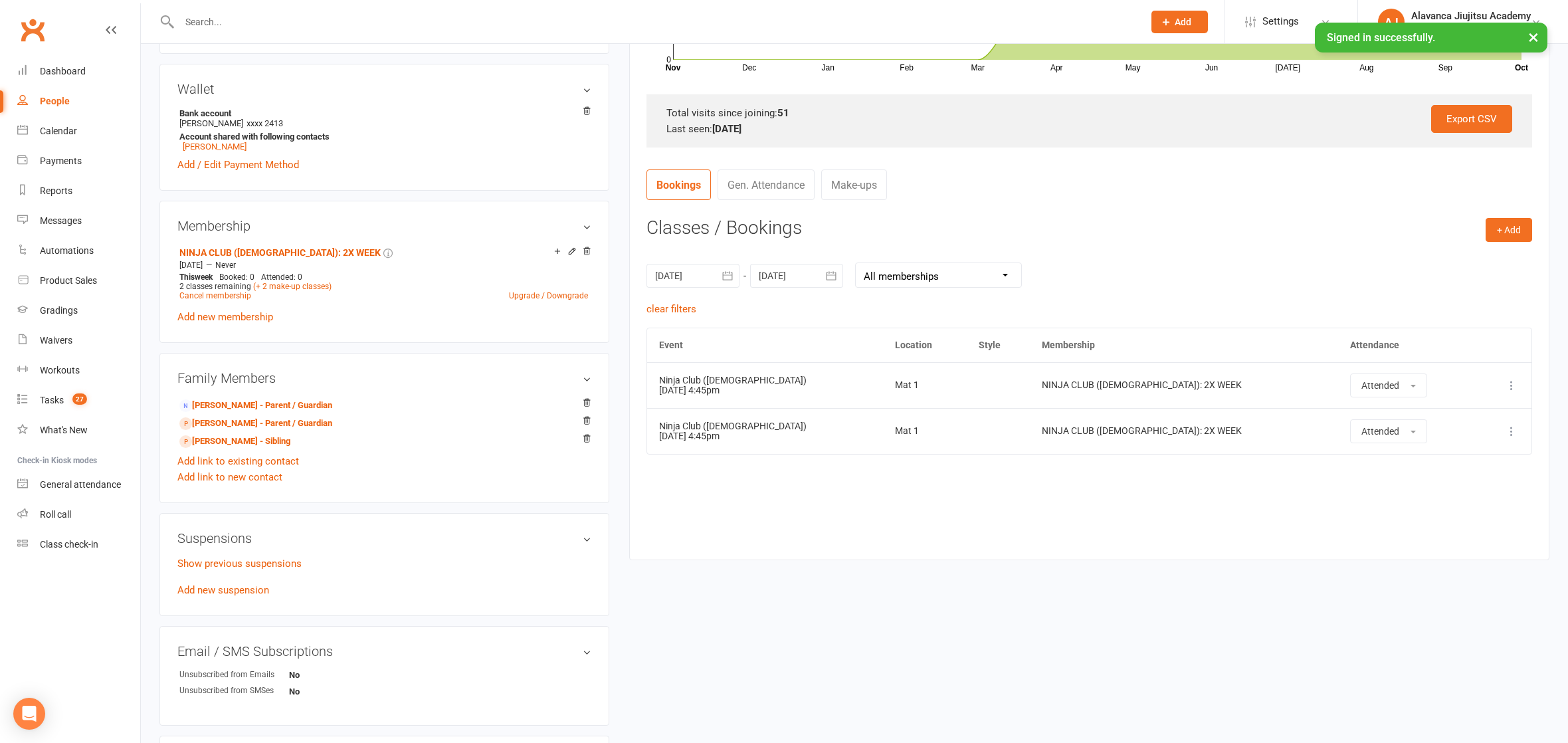
drag, startPoint x: 789, startPoint y: 355, endPoint x: 776, endPoint y: 347, distance: 15.3
click at [789, 355] on th "Event" at bounding box center [765, 345] width 236 height 34
click at [727, 278] on icon "button" at bounding box center [727, 276] width 13 height 13
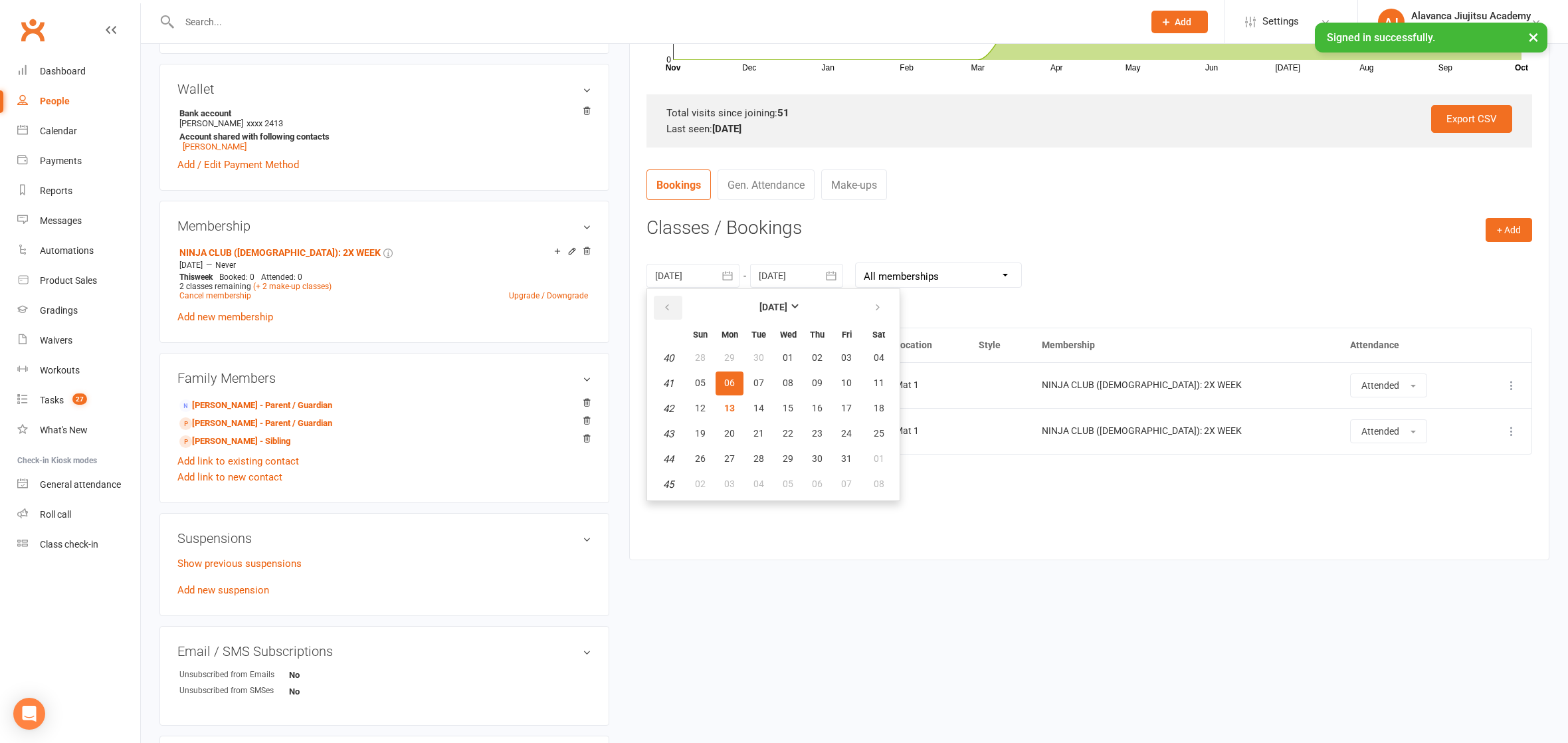
click at [674, 303] on button "button" at bounding box center [668, 307] width 29 height 24
click at [856, 356] on button "01" at bounding box center [846, 358] width 28 height 24
type input "[DATE]"
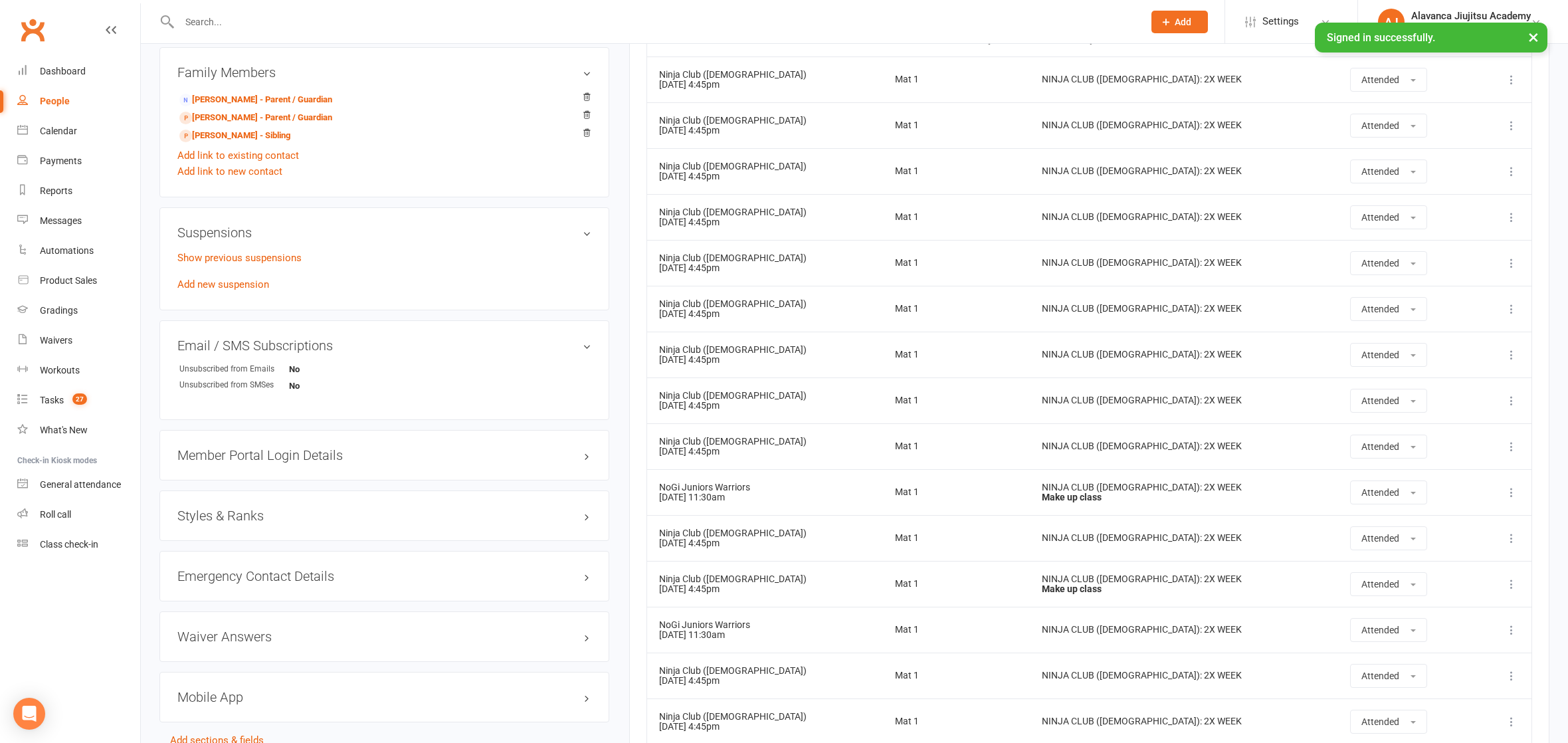
scroll to position [435, 0]
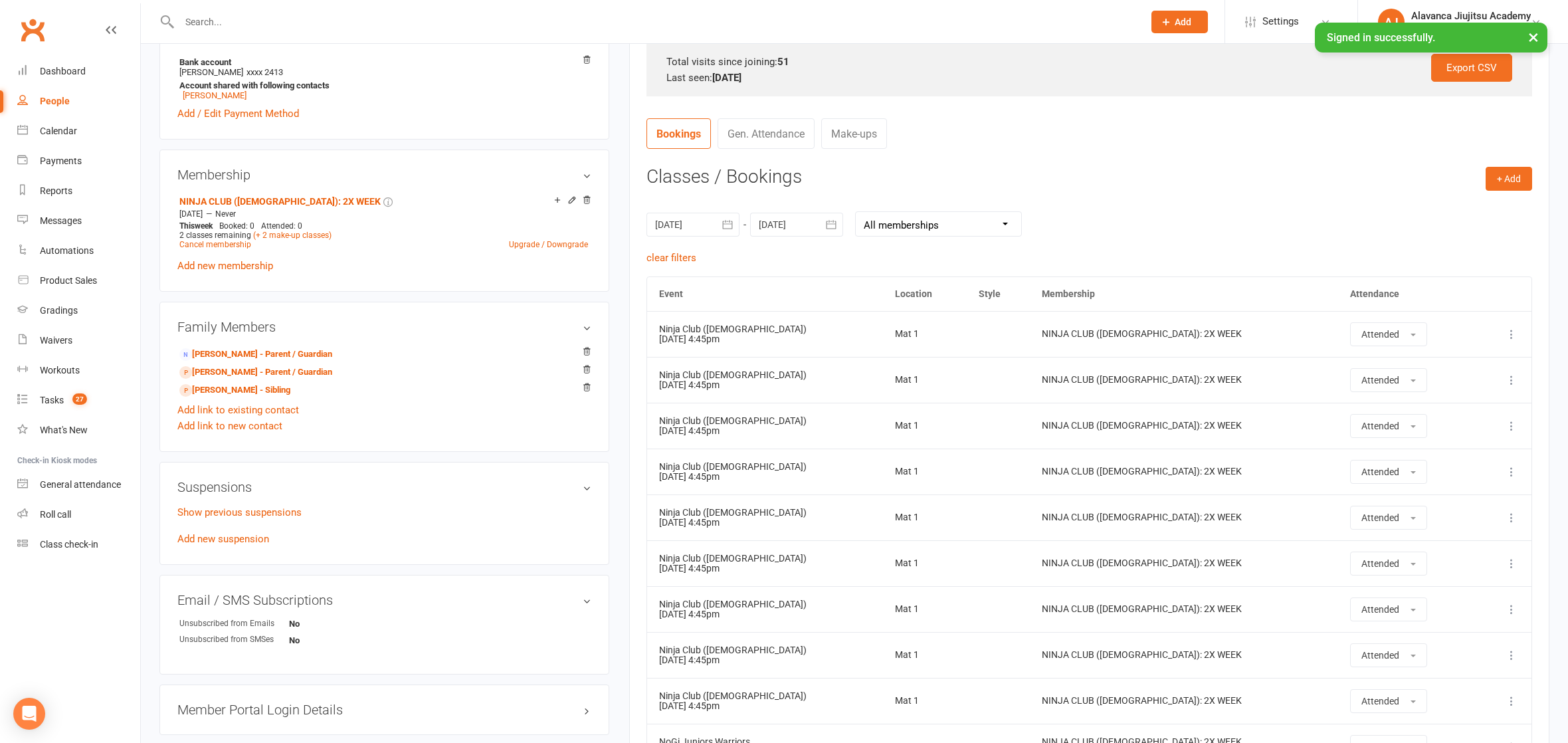
click at [719, 225] on button "button" at bounding box center [727, 225] width 24 height 24
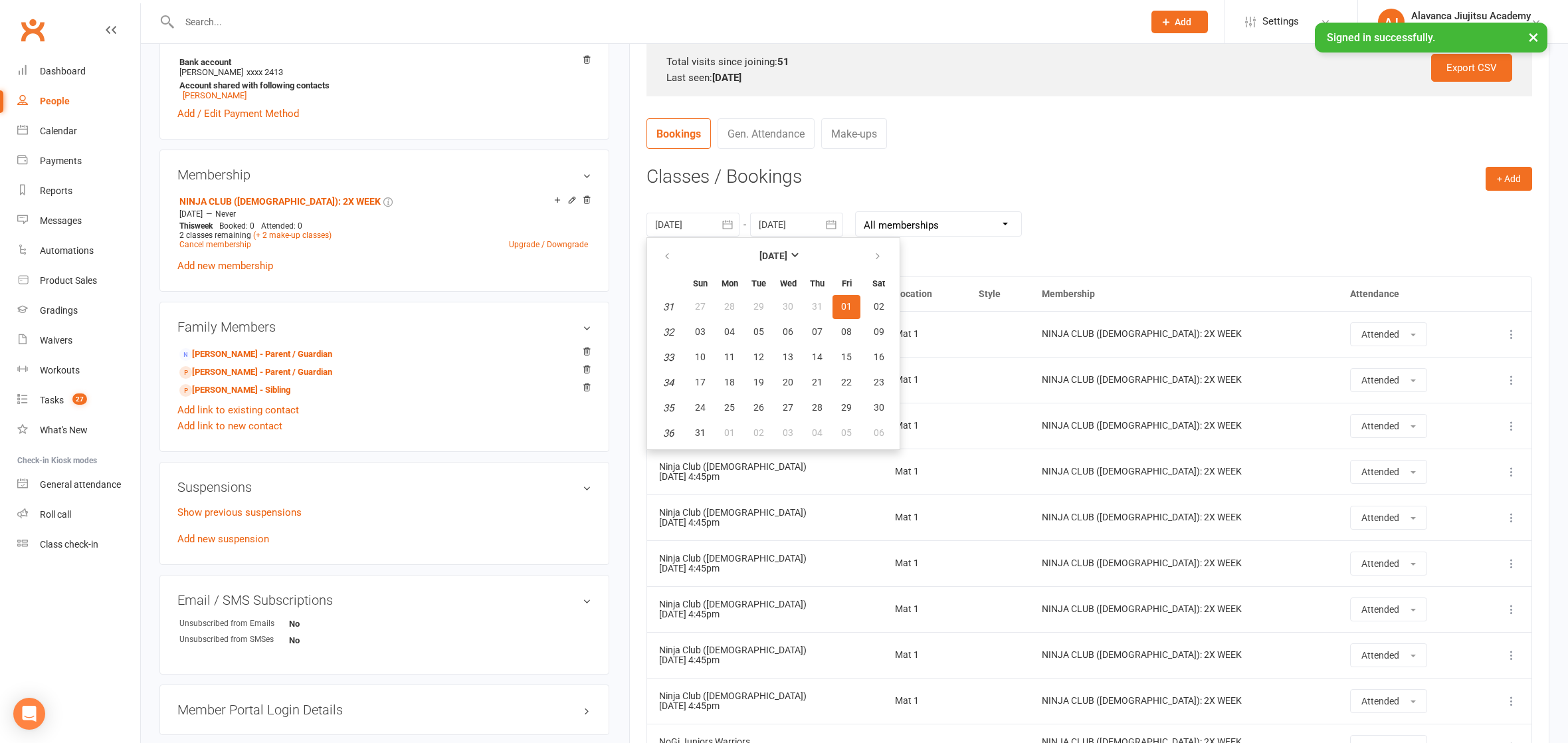
click at [1197, 339] on td "NINJA CLUB ([DEMOGRAPHIC_DATA]): 2X WEEK" at bounding box center [1184, 334] width 308 height 46
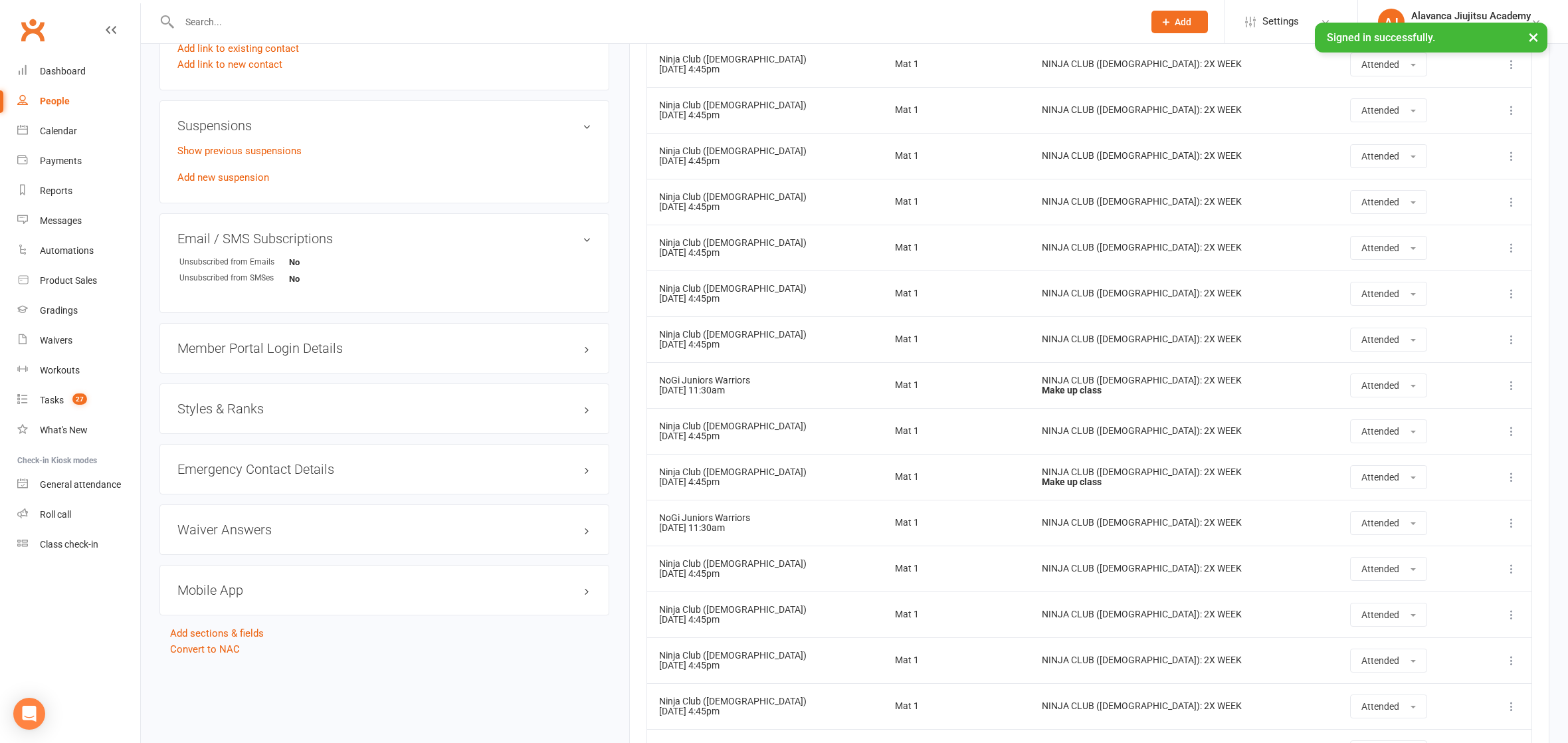
scroll to position [822, 0]
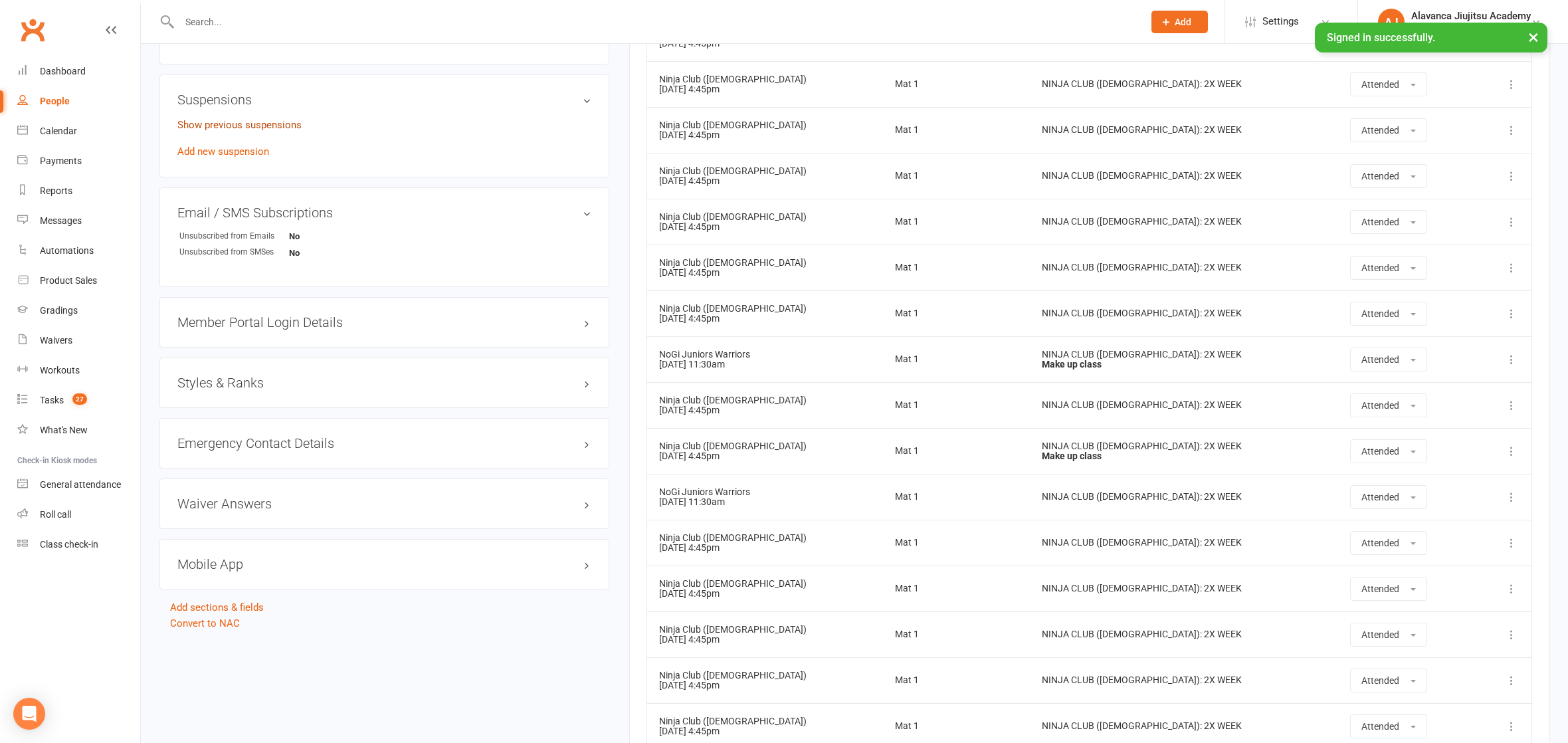
click at [215, 119] on link "Show previous suspensions" at bounding box center [240, 125] width 125 height 12
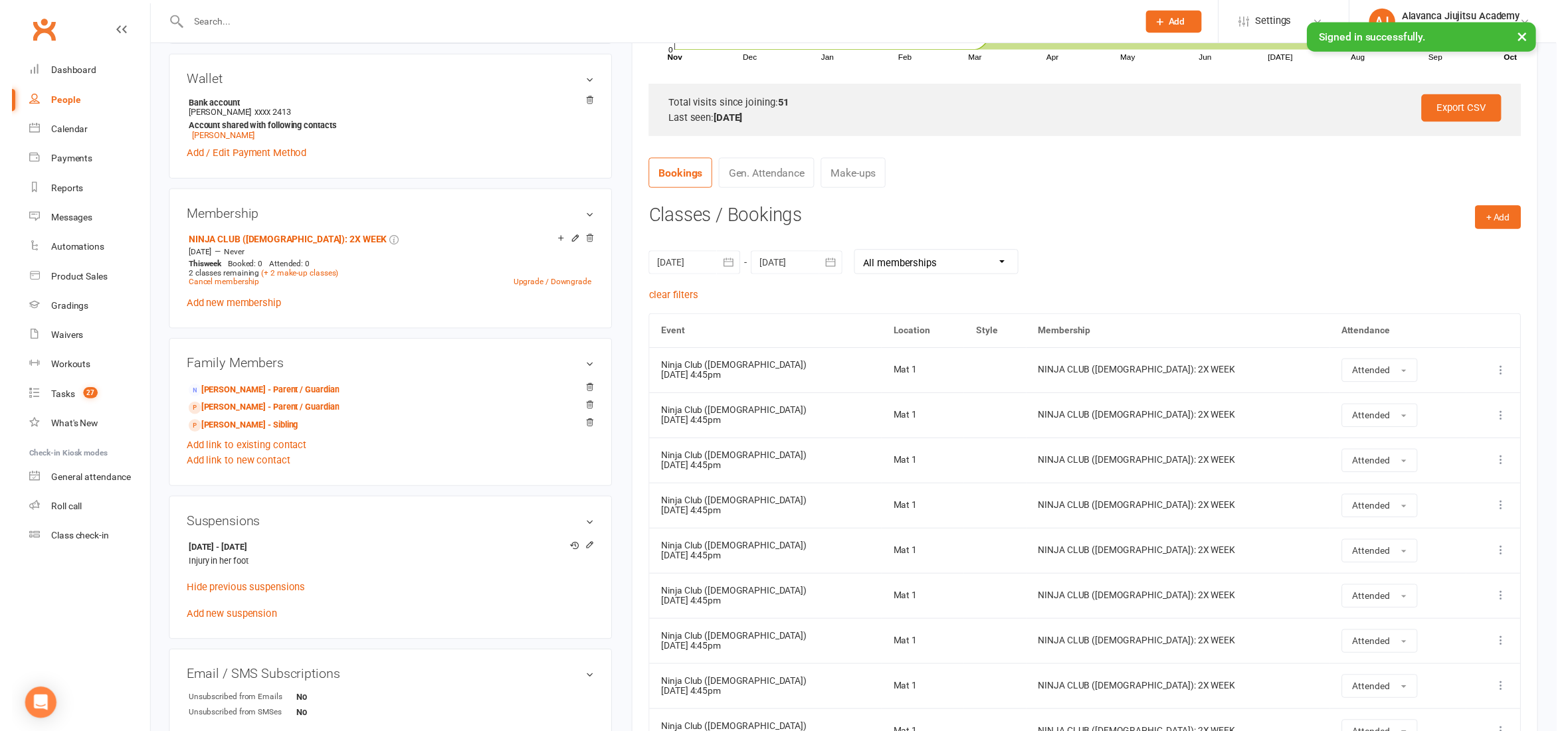
scroll to position [251, 0]
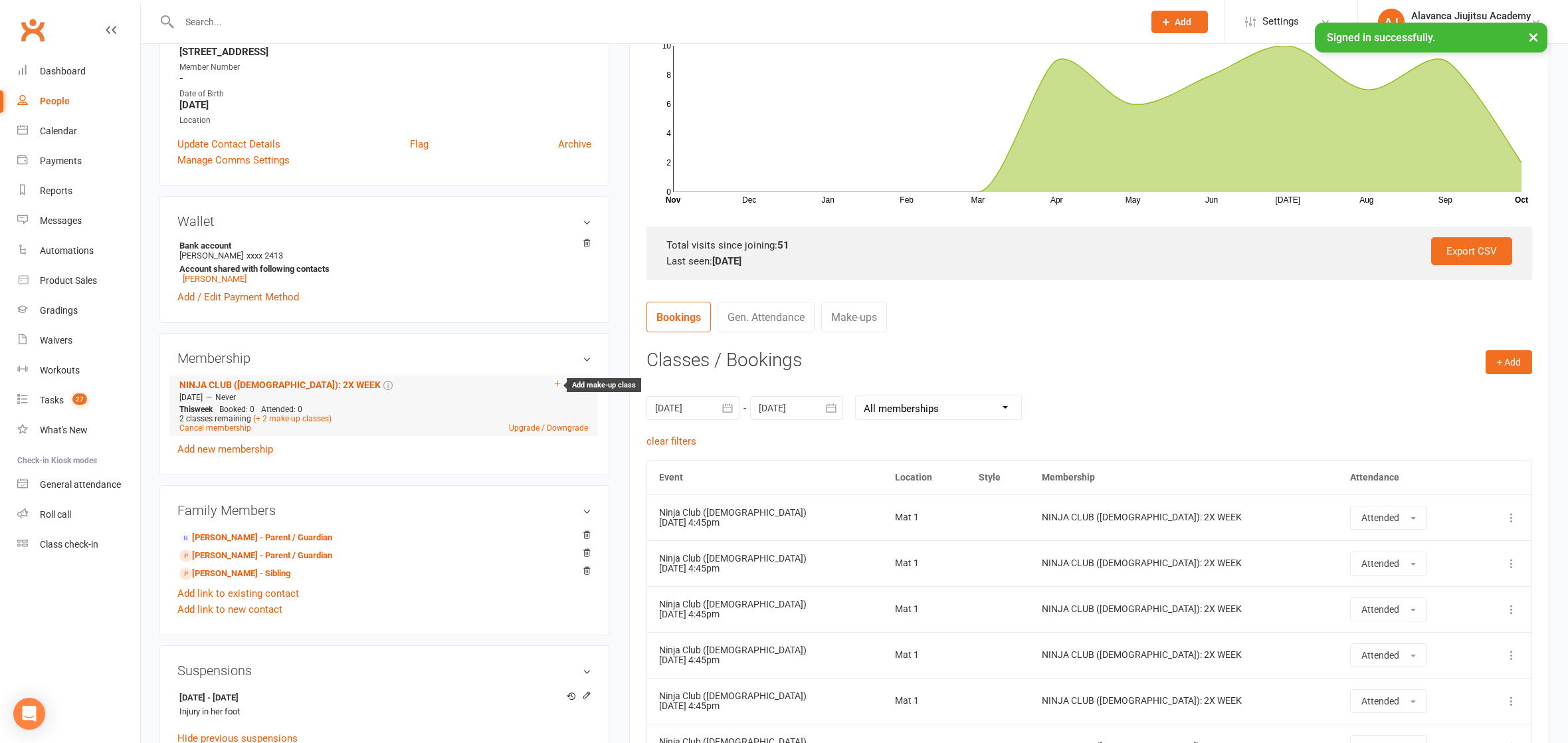
click at [559, 381] on icon at bounding box center [558, 383] width 6 height 6
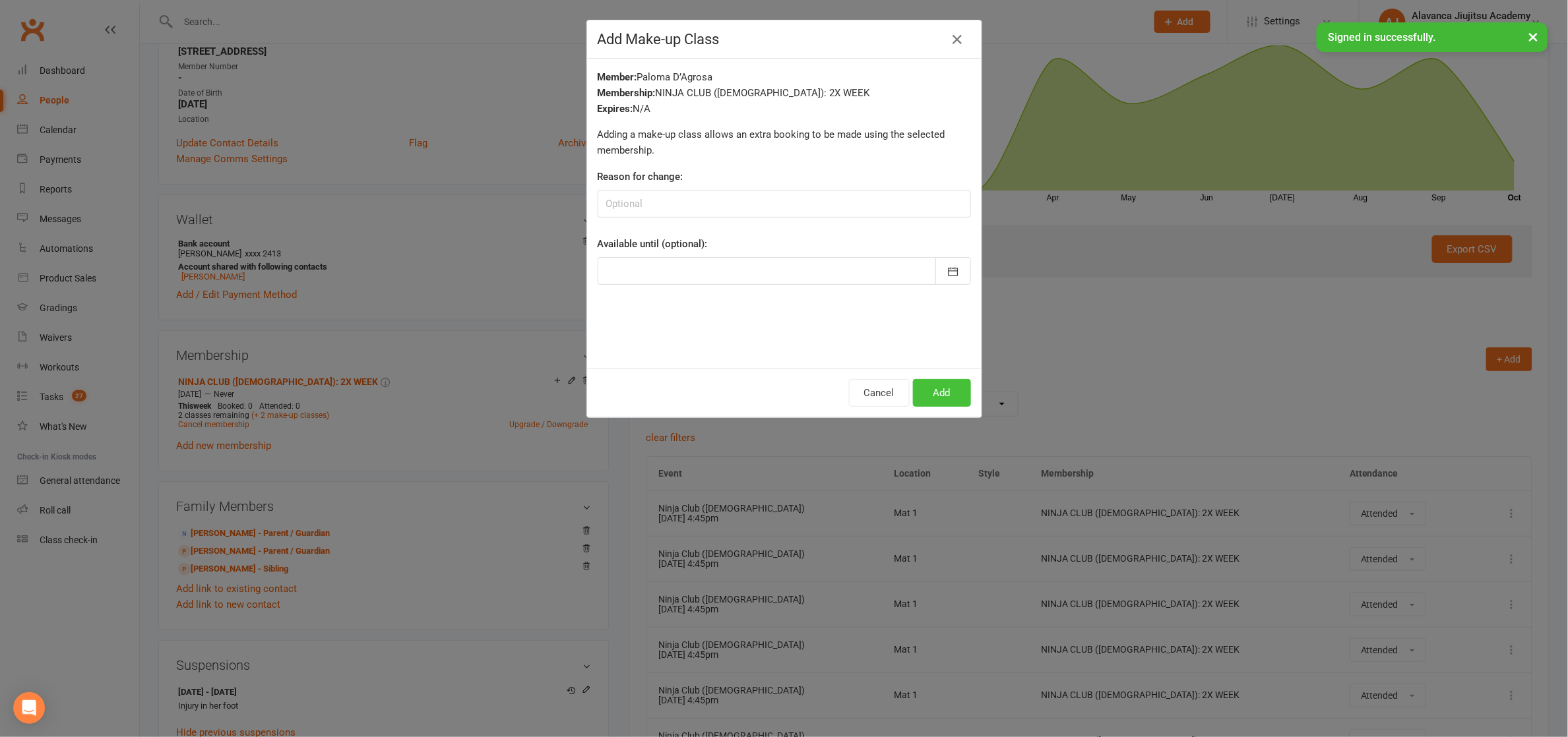
click at [932, 381] on button "Add" at bounding box center [941, 393] width 58 height 27
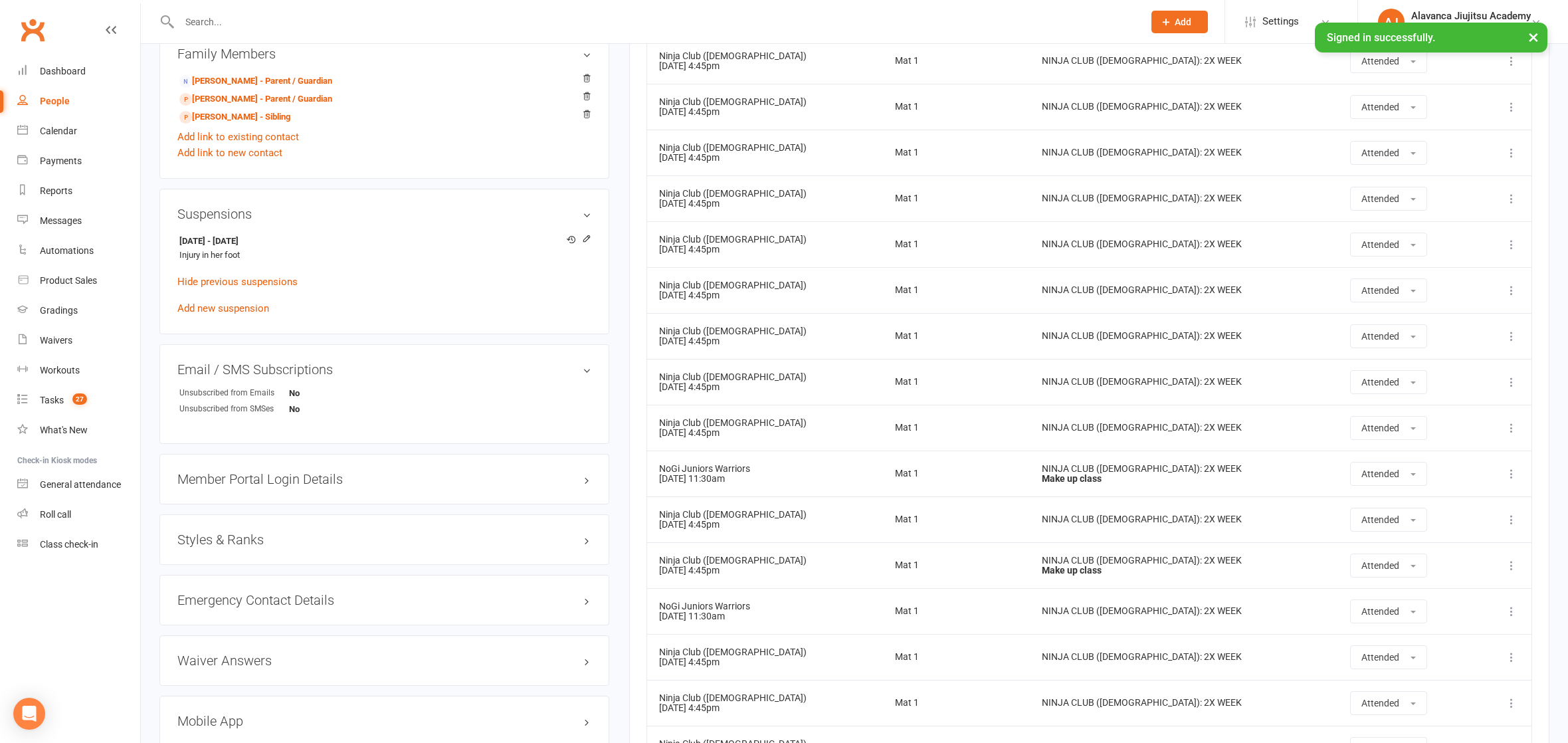
scroll to position [0, 0]
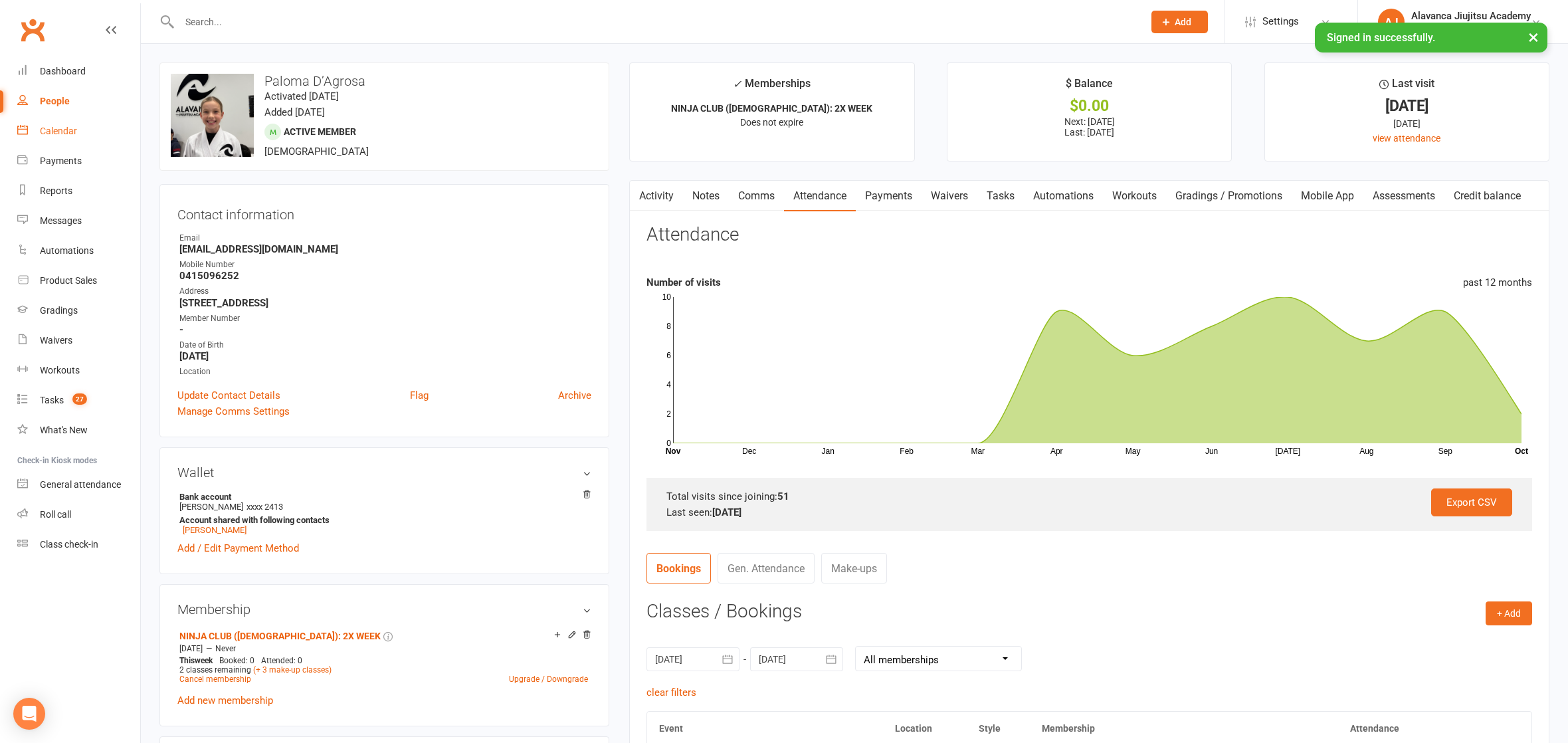
click at [61, 140] on link "Calendar" at bounding box center [78, 130] width 123 height 29
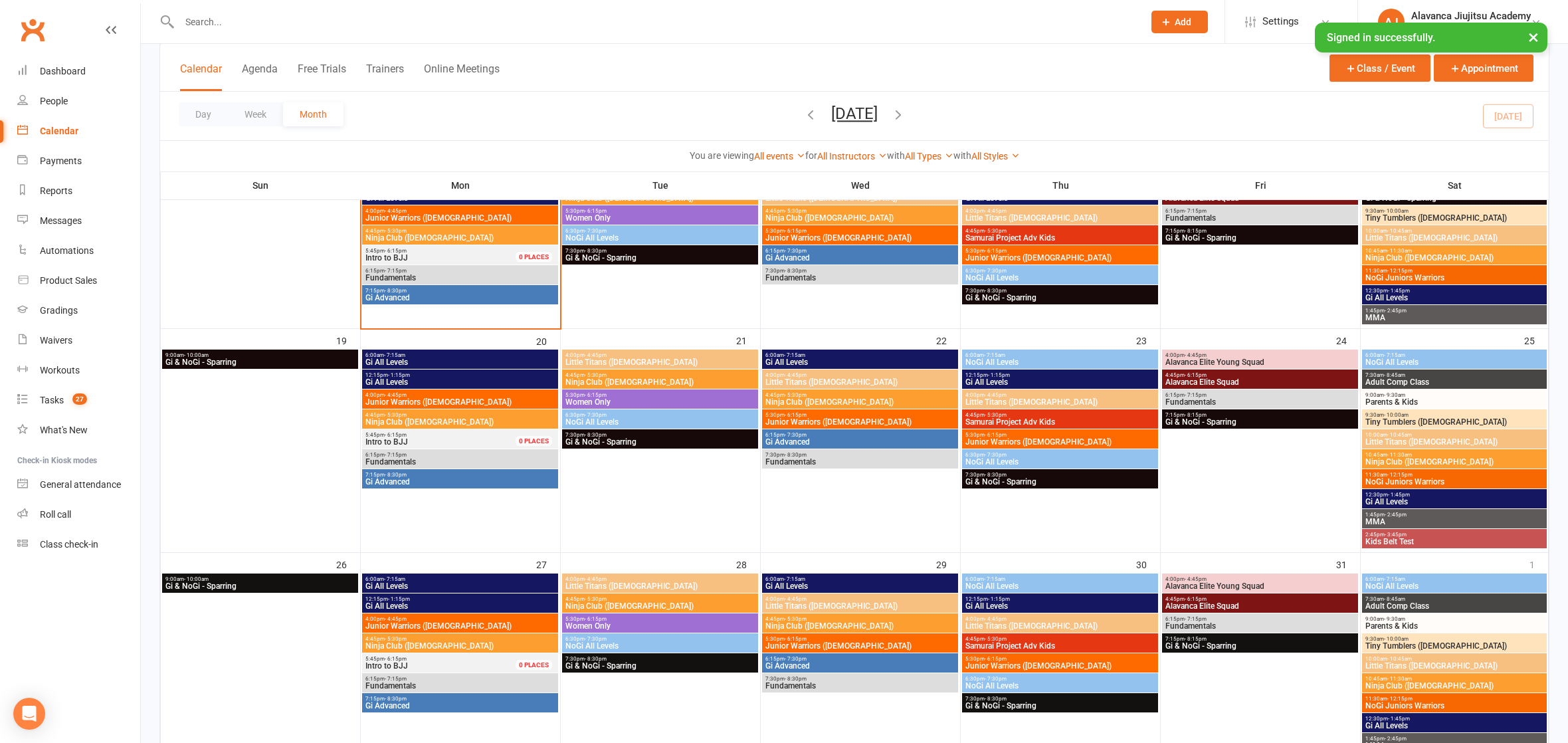
scroll to position [477, 0]
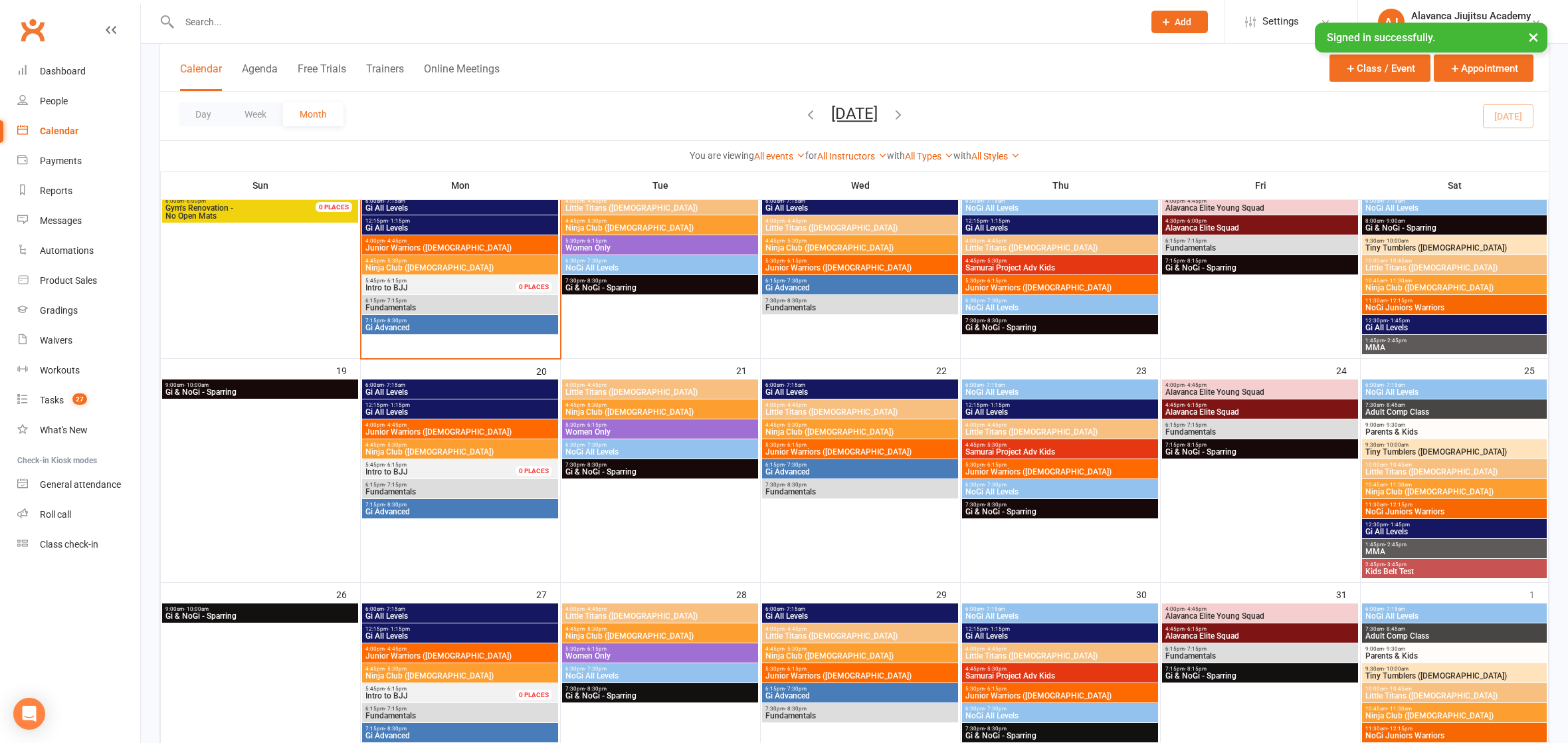
click at [409, 245] on span "Junior Warriors ([DEMOGRAPHIC_DATA])" at bounding box center [460, 247] width 191 height 8
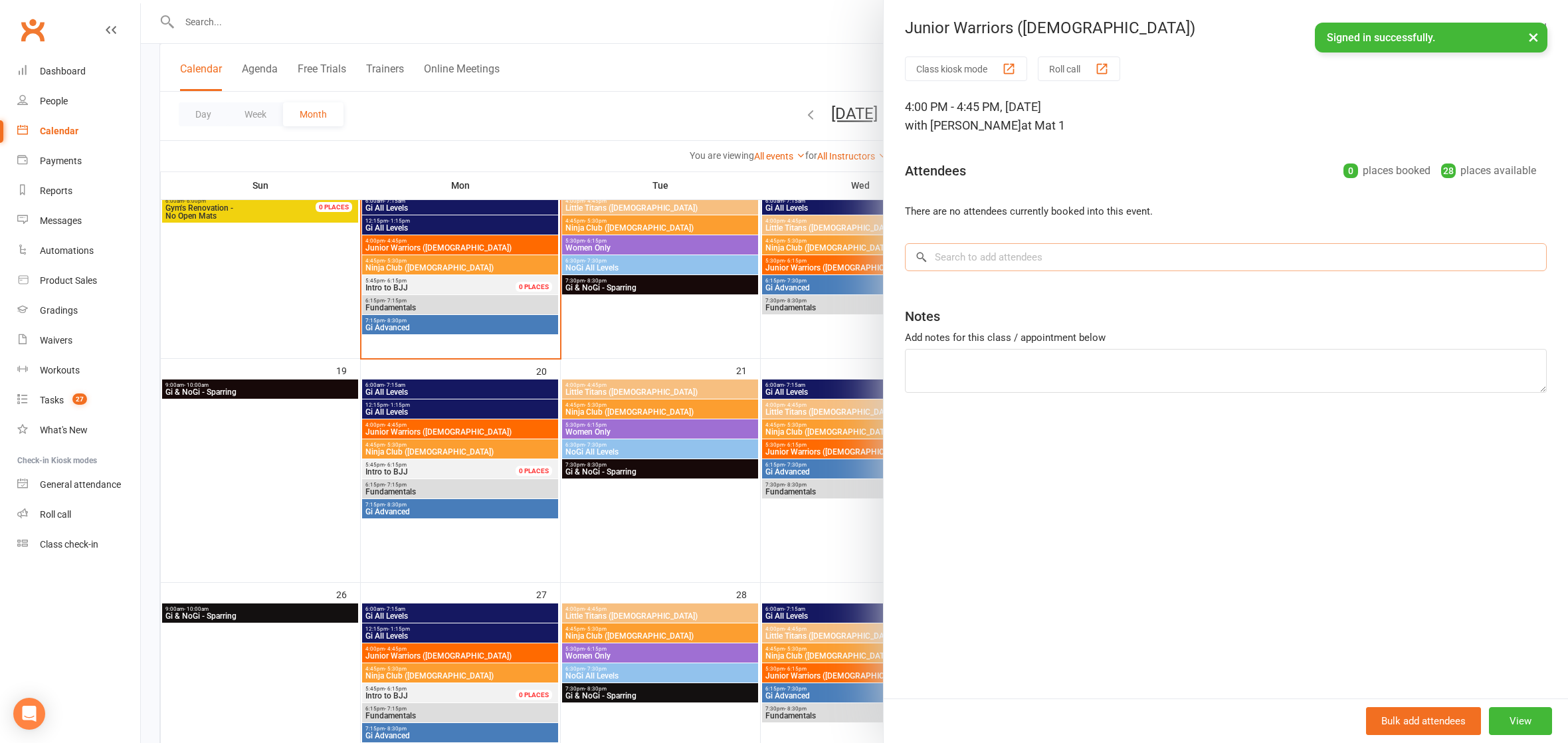
click at [969, 253] on input "search" at bounding box center [1226, 257] width 642 height 28
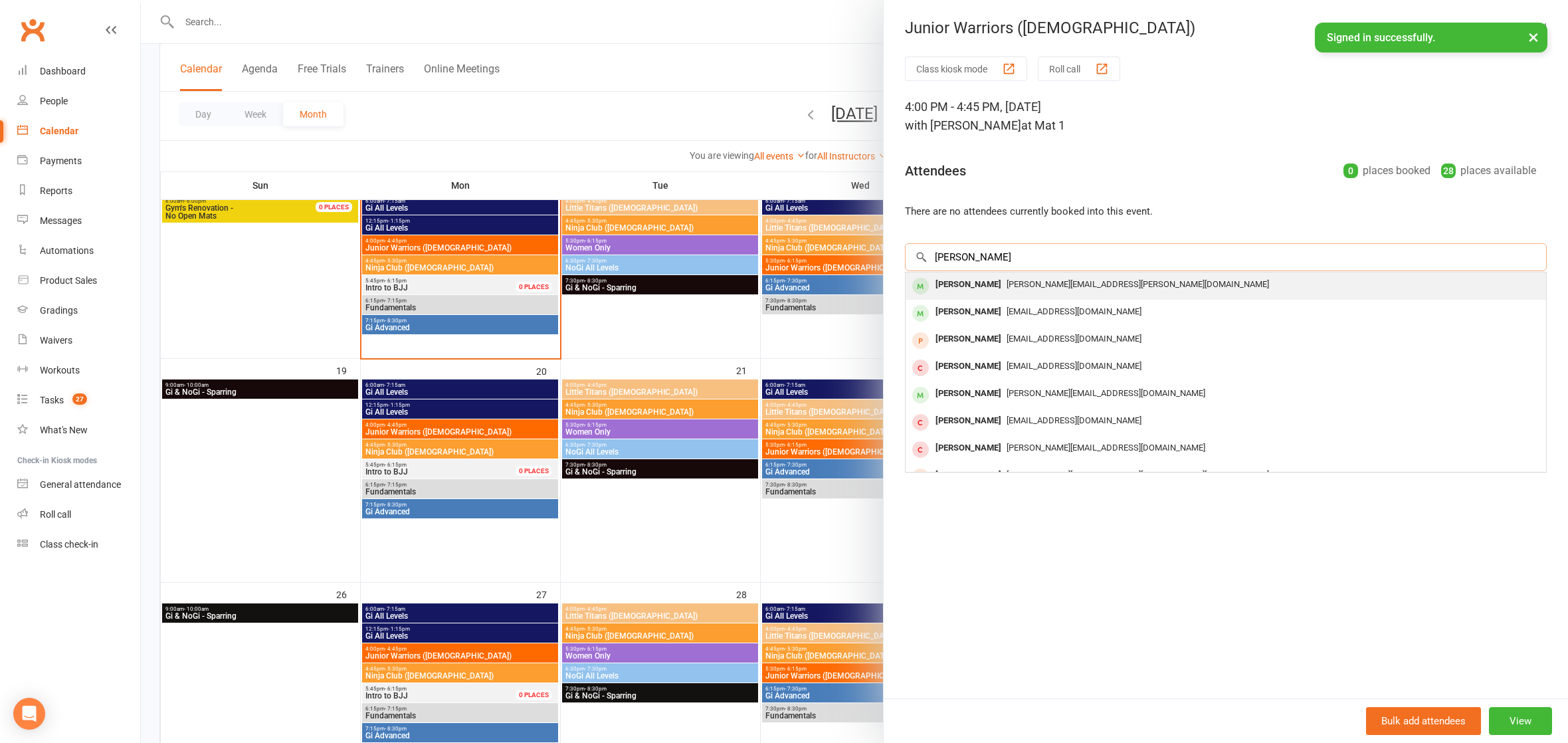
type input "[PERSON_NAME]"
click at [952, 278] on div "[PERSON_NAME]" at bounding box center [968, 284] width 76 height 19
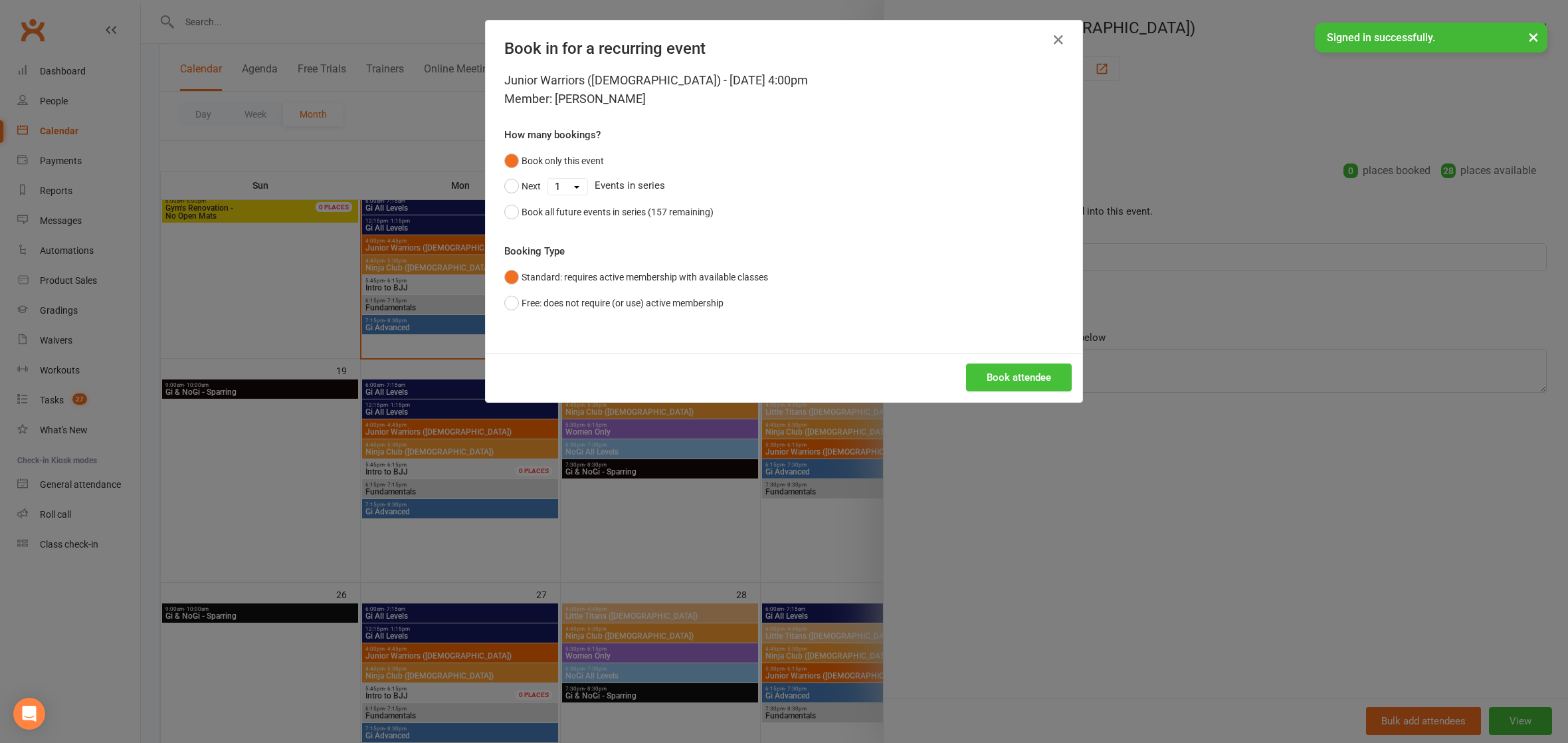
click at [1030, 370] on button "Book attendee" at bounding box center [1018, 377] width 106 height 28
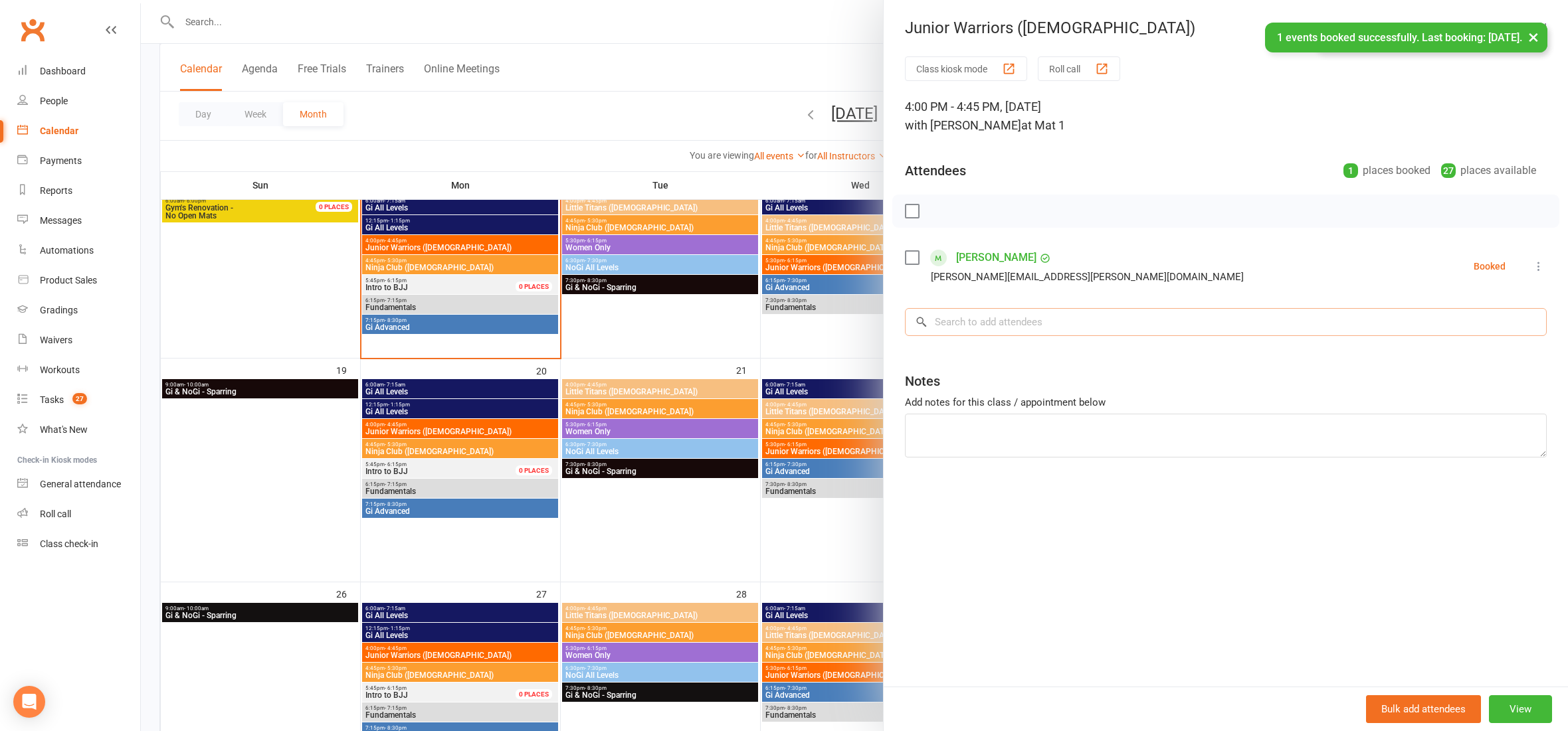
click at [986, 321] on input "search" at bounding box center [1226, 321] width 642 height 28
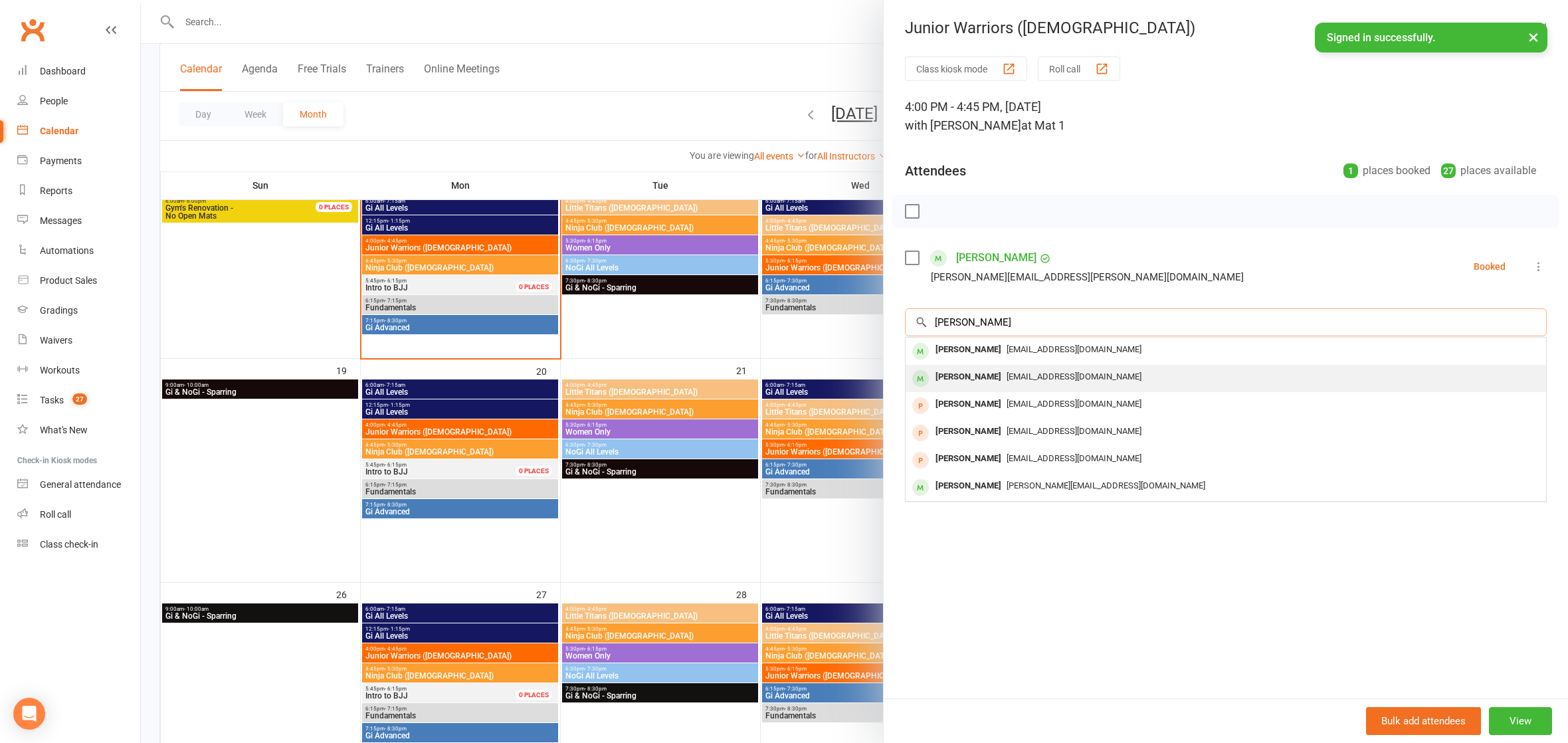
type input "[PERSON_NAME]"
click at [1056, 381] on div "[EMAIL_ADDRESS][DOMAIN_NAME]" at bounding box center [1226, 377] width 630 height 19
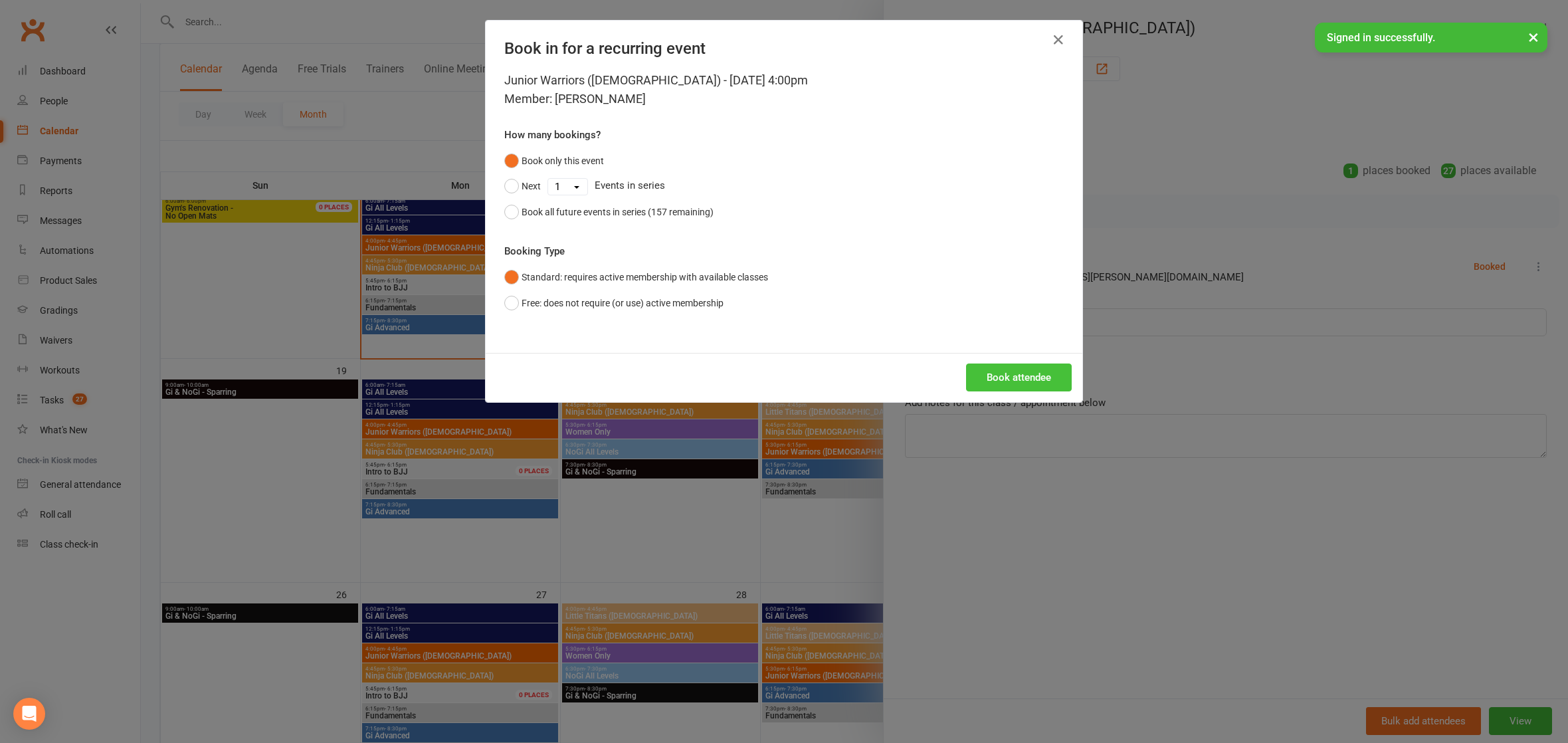
click at [1023, 374] on button "Book attendee" at bounding box center [1018, 377] width 106 height 28
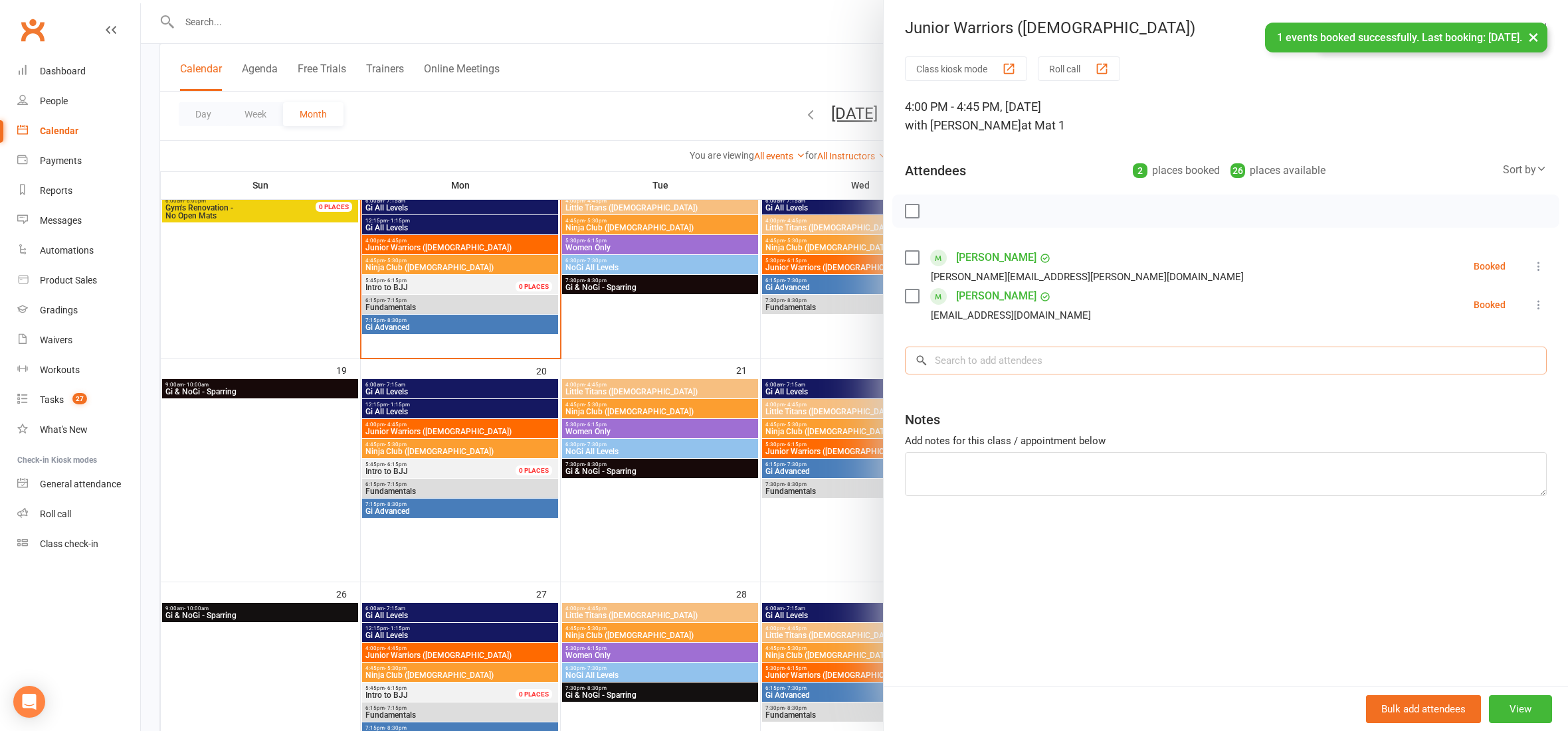
click at [1020, 366] on input "search" at bounding box center [1226, 360] width 642 height 28
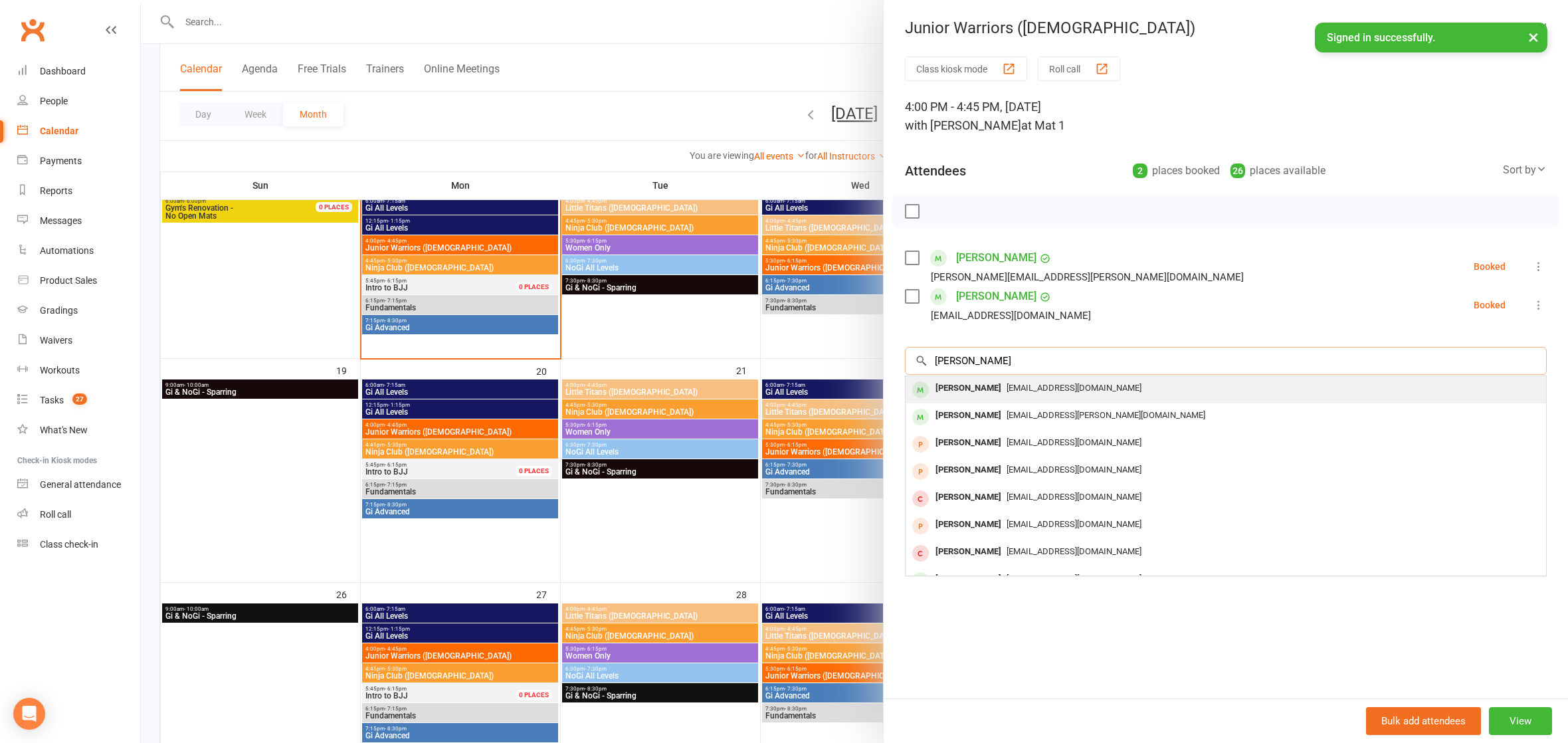
type input "[PERSON_NAME]"
click at [1009, 384] on span "[EMAIL_ADDRESS][DOMAIN_NAME]" at bounding box center [1074, 388] width 135 height 10
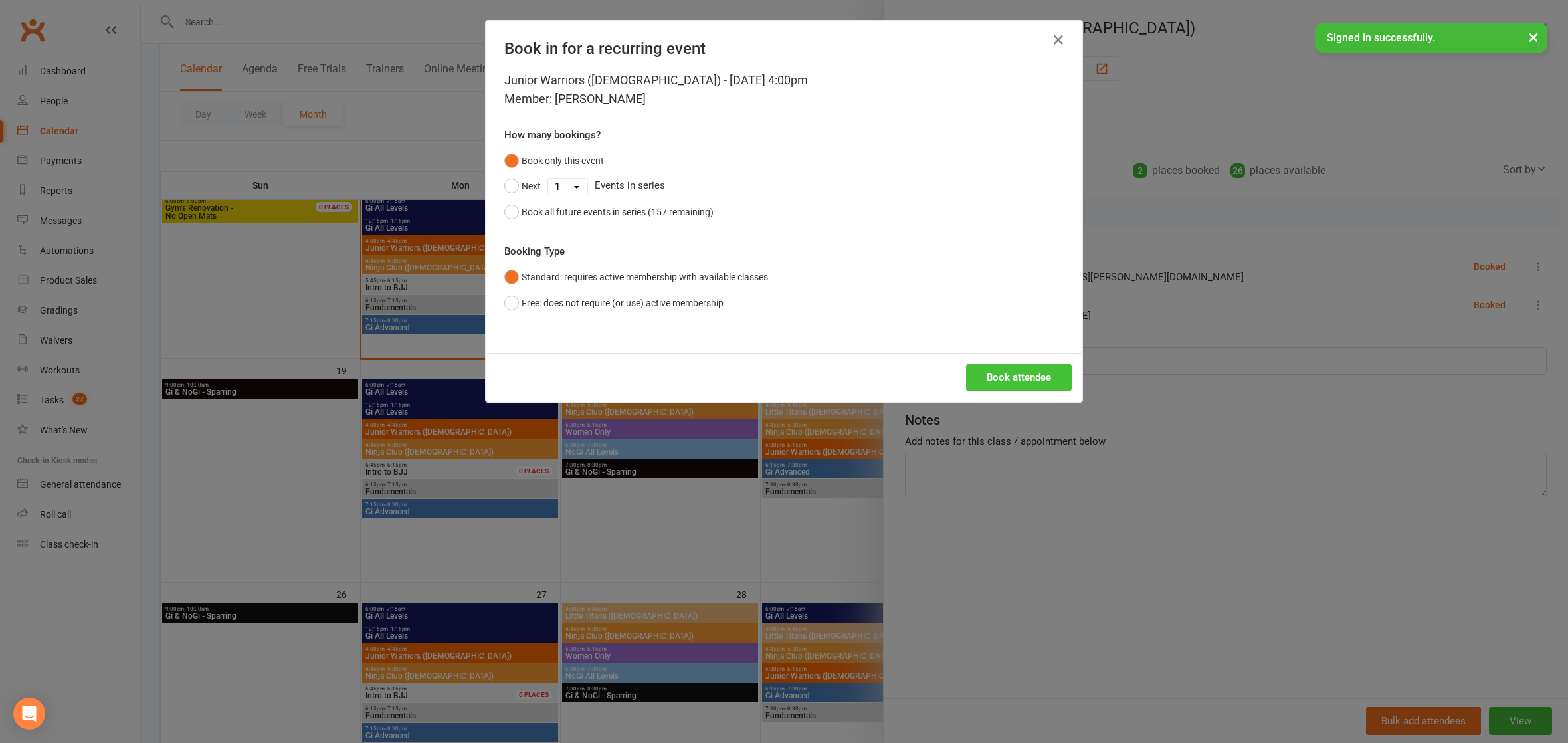
click at [1011, 383] on button "Book attendee" at bounding box center [1018, 377] width 106 height 28
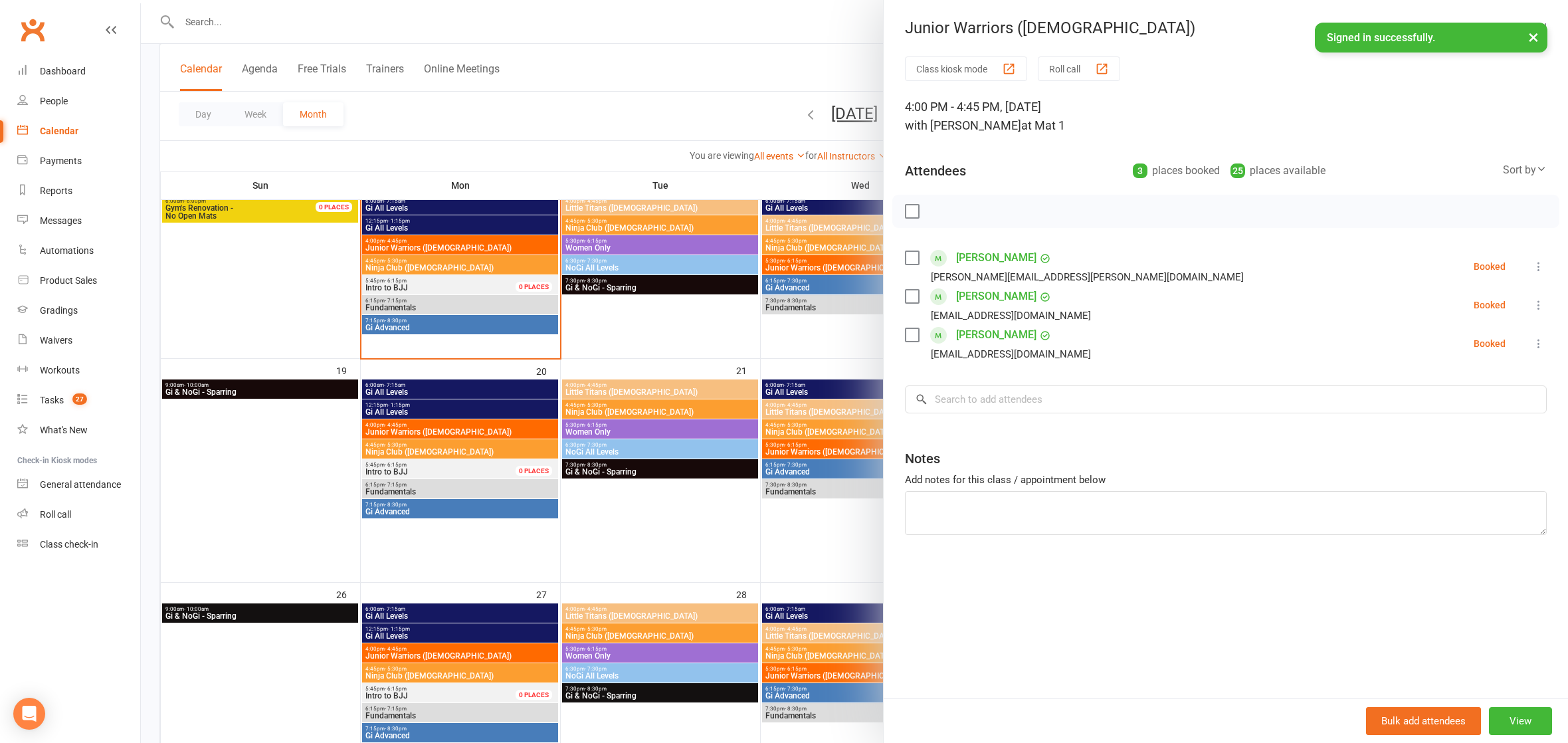
click at [906, 205] on label at bounding box center [912, 211] width 13 height 13
click at [935, 205] on icon "button" at bounding box center [941, 211] width 14 height 14
click at [657, 105] on div at bounding box center [854, 371] width 1427 height 743
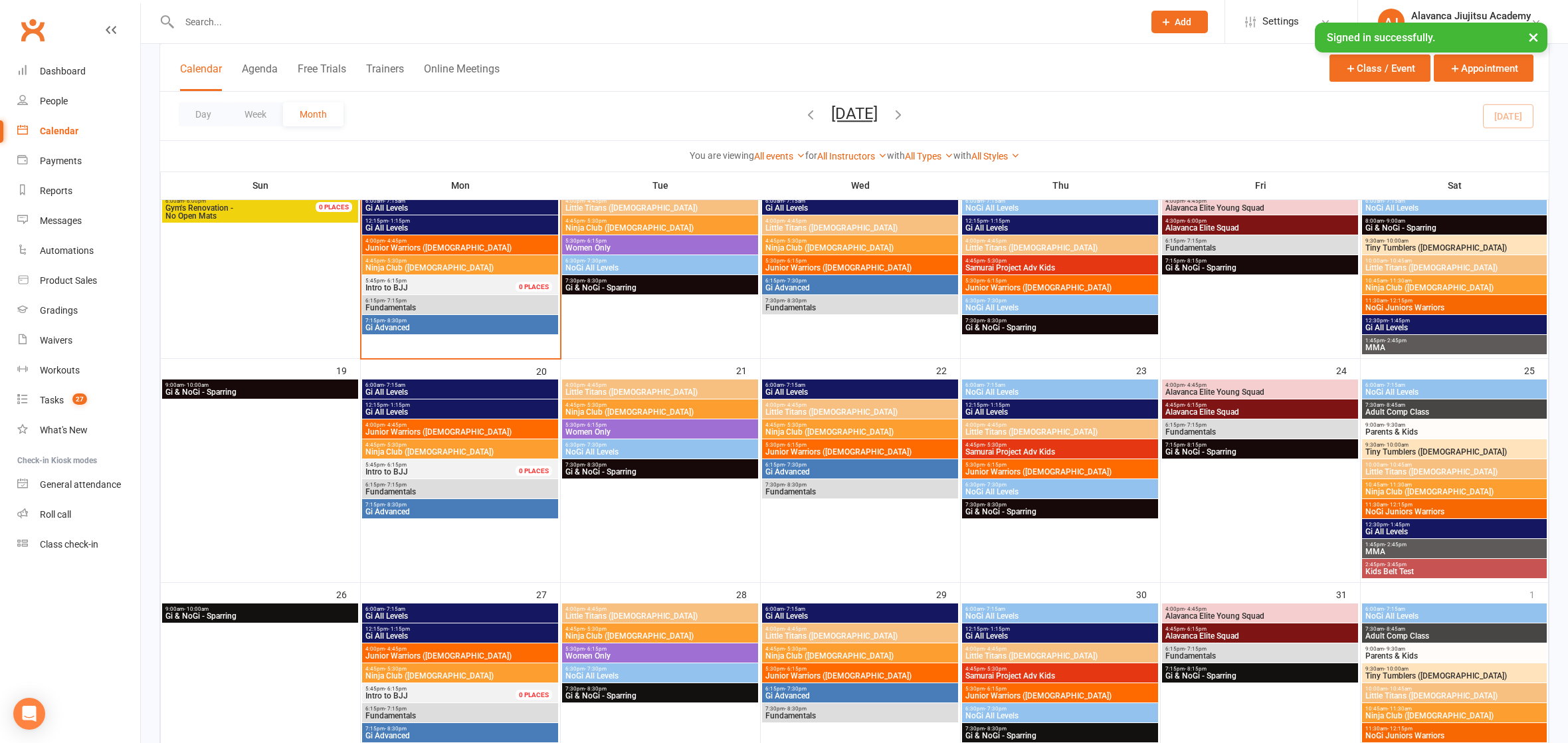
click at [569, 120] on div "Day Week Month [DATE] [DATE] Sun Mon Tue Wed Thu Fri Sat 28 29 30 01 02 03 04 0…" at bounding box center [854, 115] width 1389 height 49
click at [429, 264] on span "Ninja Club ([DEMOGRAPHIC_DATA])" at bounding box center [460, 267] width 191 height 8
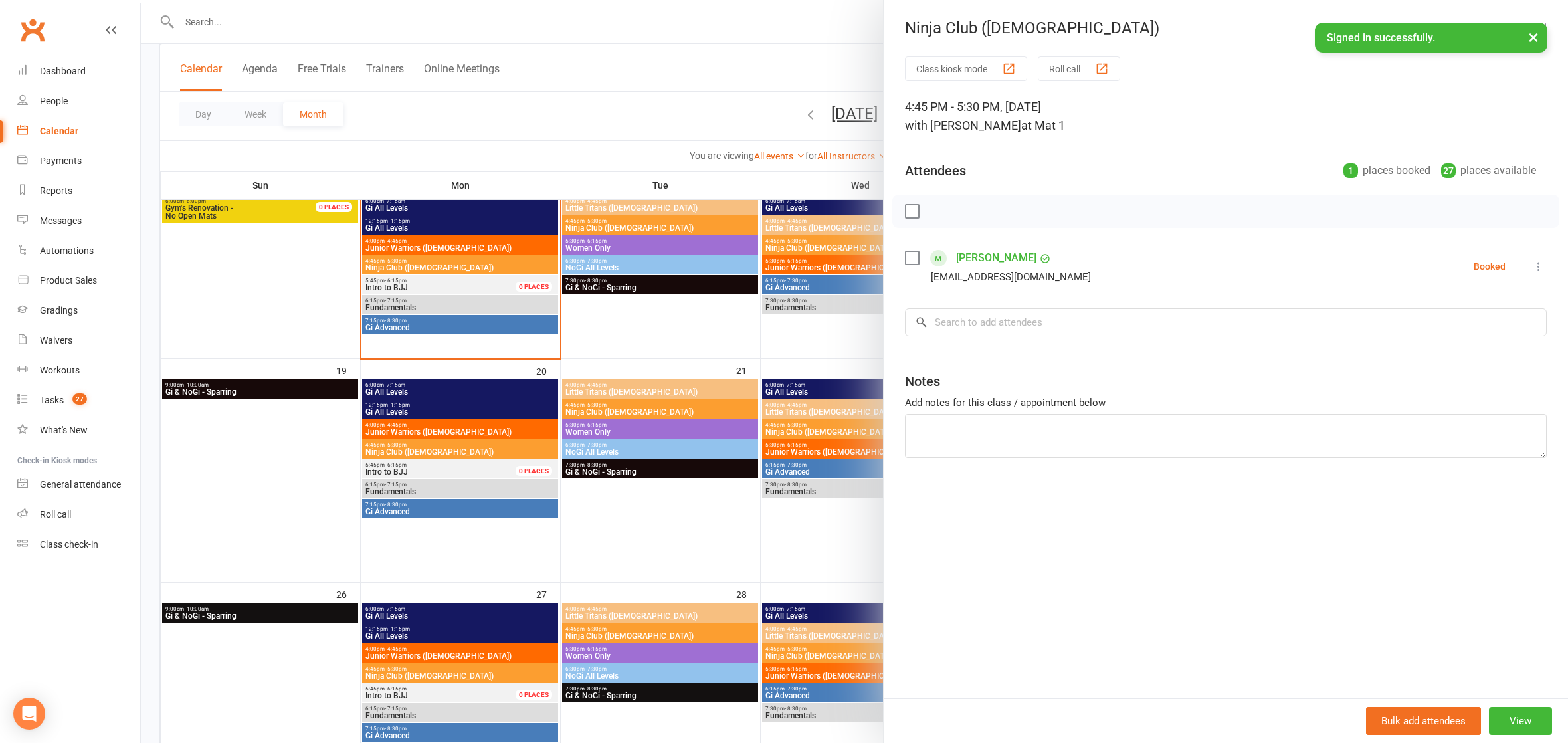
click at [990, 290] on div "Class kiosk mode Roll call 4:45 PM - 5:30 PM, [DATE] with [PERSON_NAME] at Mat …" at bounding box center [1226, 377] width 685 height 642
click at [974, 340] on div "Class kiosk mode Roll call 4:45 PM - 5:30 PM, [DATE] with [PERSON_NAME] at Mat …" at bounding box center [1226, 377] width 685 height 642
click at [975, 310] on input "search" at bounding box center [1226, 322] width 642 height 28
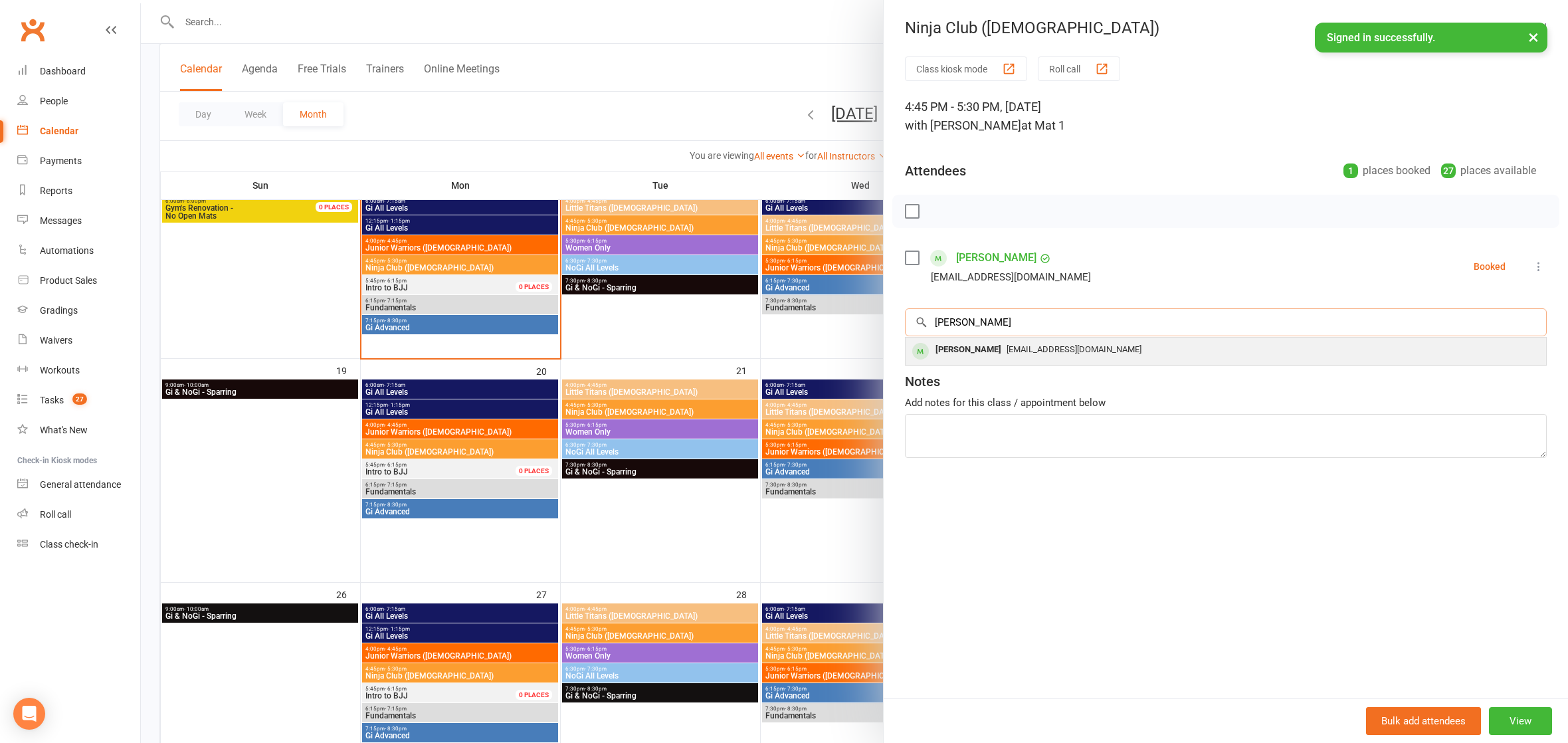
type input "[PERSON_NAME]"
click at [999, 338] on div "[PERSON_NAME] [EMAIL_ADDRESS][DOMAIN_NAME]" at bounding box center [1227, 351] width 641 height 28
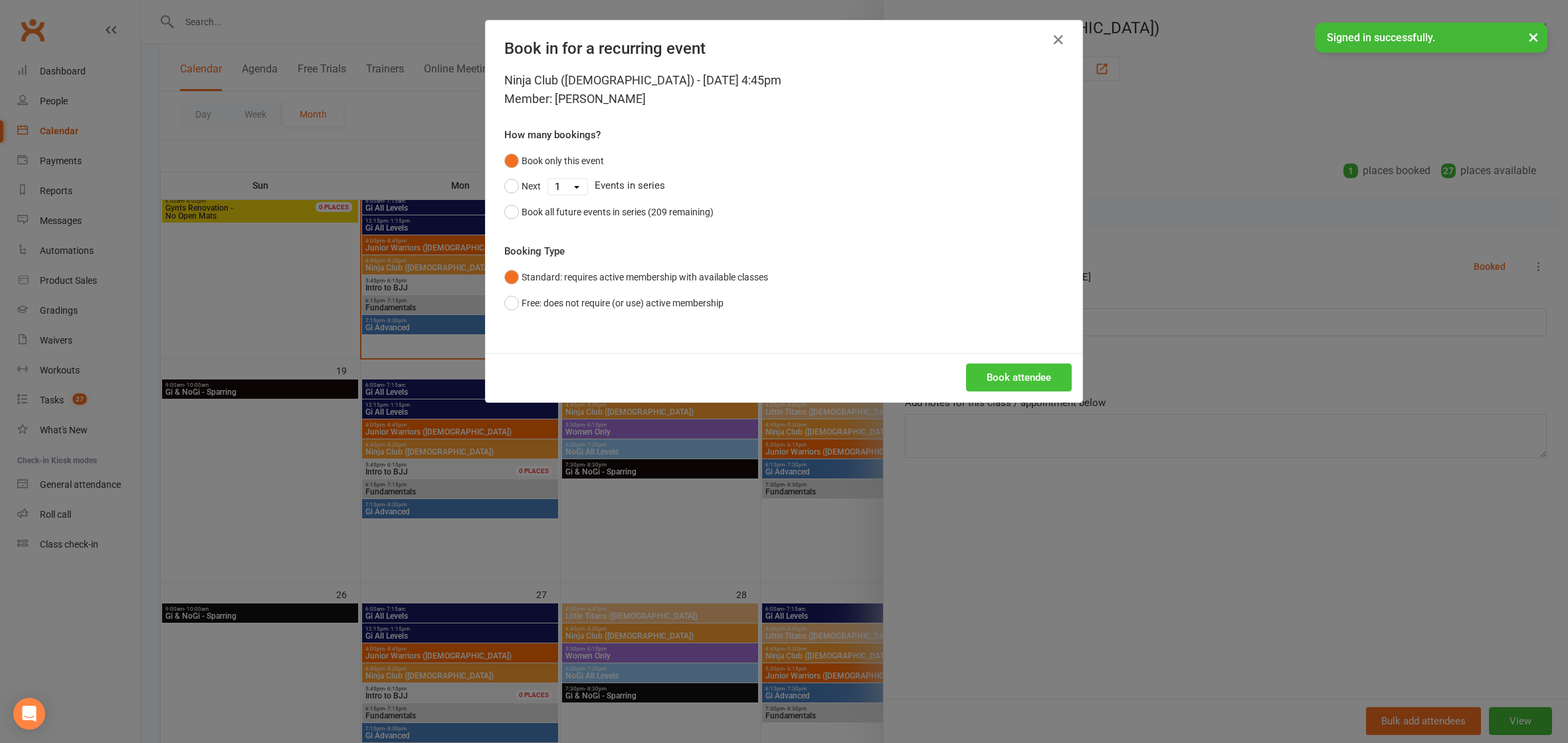
click at [1000, 371] on button "Book attendee" at bounding box center [1018, 377] width 106 height 28
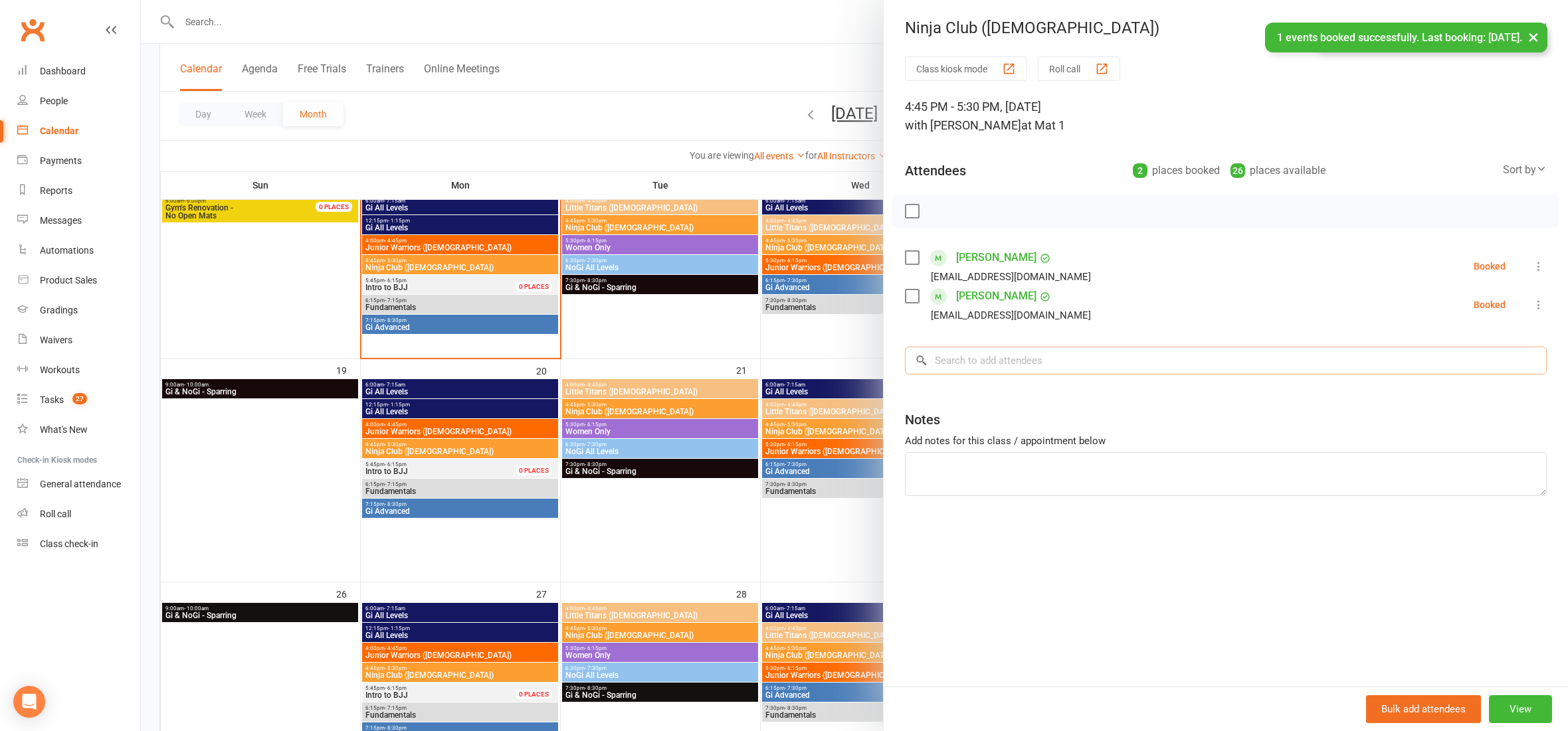
click at [998, 367] on input "search" at bounding box center [1226, 360] width 642 height 28
click at [701, 83] on div at bounding box center [854, 365] width 1427 height 731
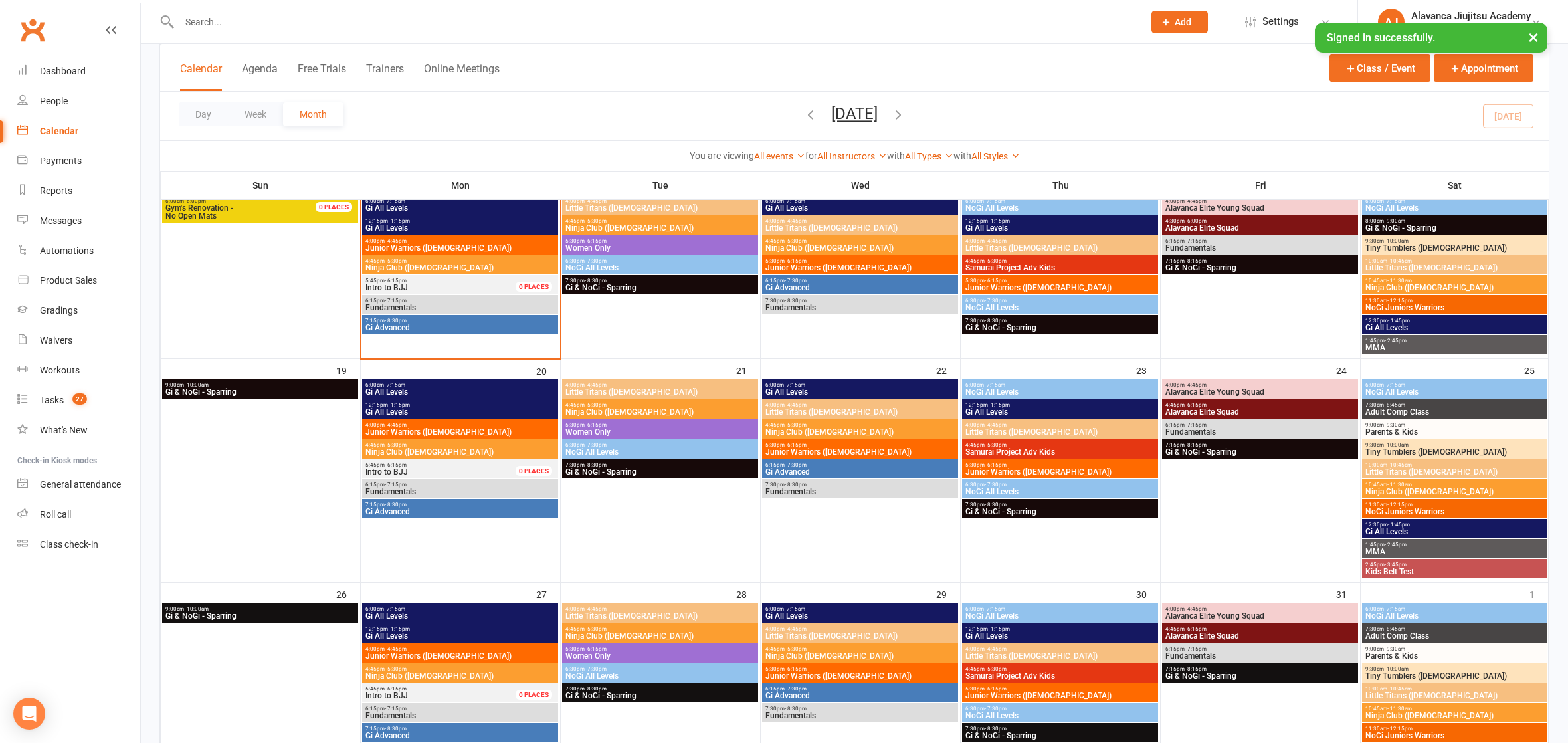
click at [1169, 87] on div "Calendar Agenda Free Trials Trainers Online Meetings Class / Event Appointment" at bounding box center [854, 68] width 1389 height 48
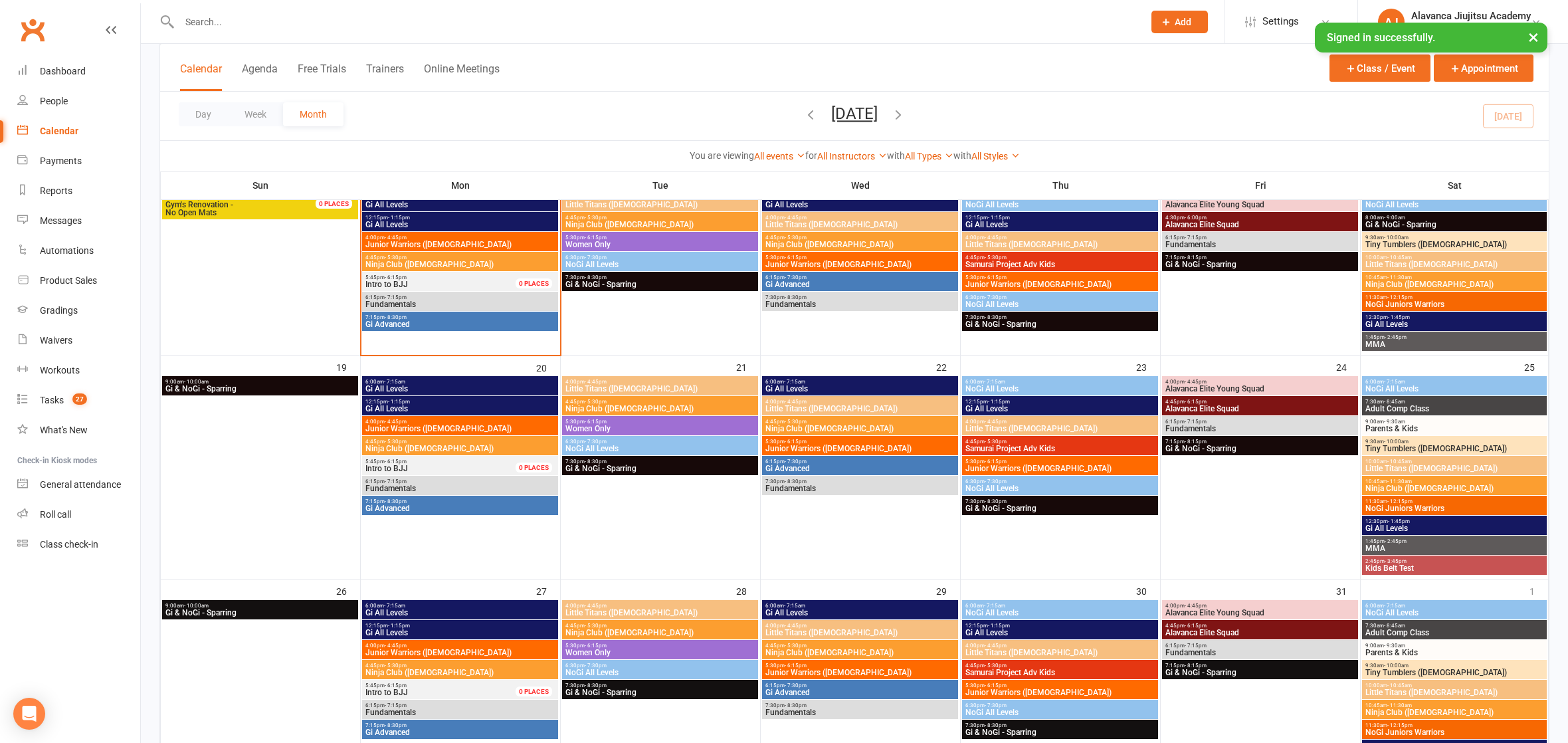
click at [1000, 83] on div "Calendar Agenda Free Trials Trainers Online Meetings Class / Event Appointment" at bounding box center [854, 68] width 1389 height 48
click at [601, 76] on div "Calendar Agenda Free Trials Trainers Online Meetings Class / Event Appointment" at bounding box center [854, 68] width 1389 height 48
click at [283, 28] on input "text" at bounding box center [654, 22] width 958 height 19
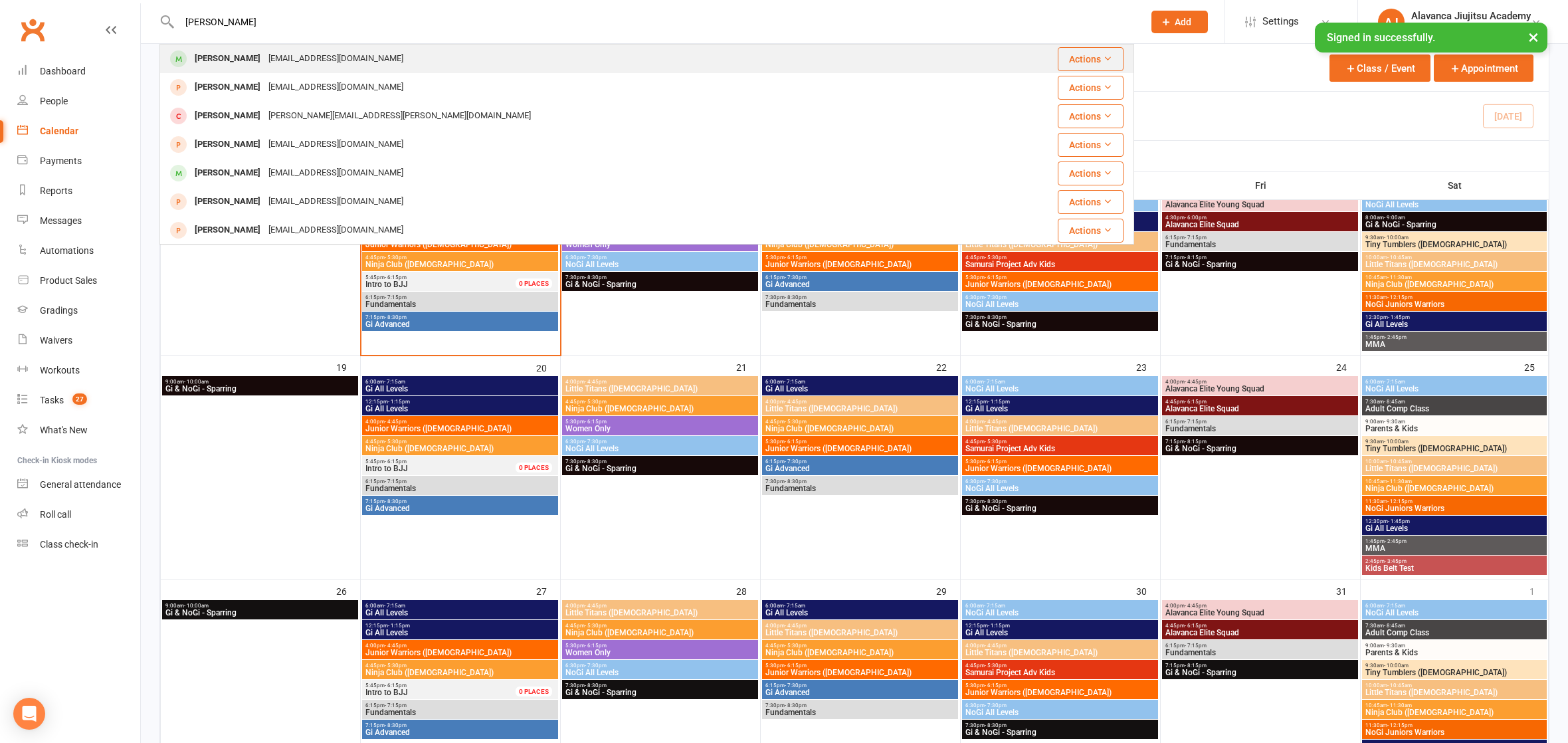
type input "[PERSON_NAME]"
click at [284, 49] on div "[EMAIL_ADDRESS][DOMAIN_NAME]" at bounding box center [336, 59] width 143 height 19
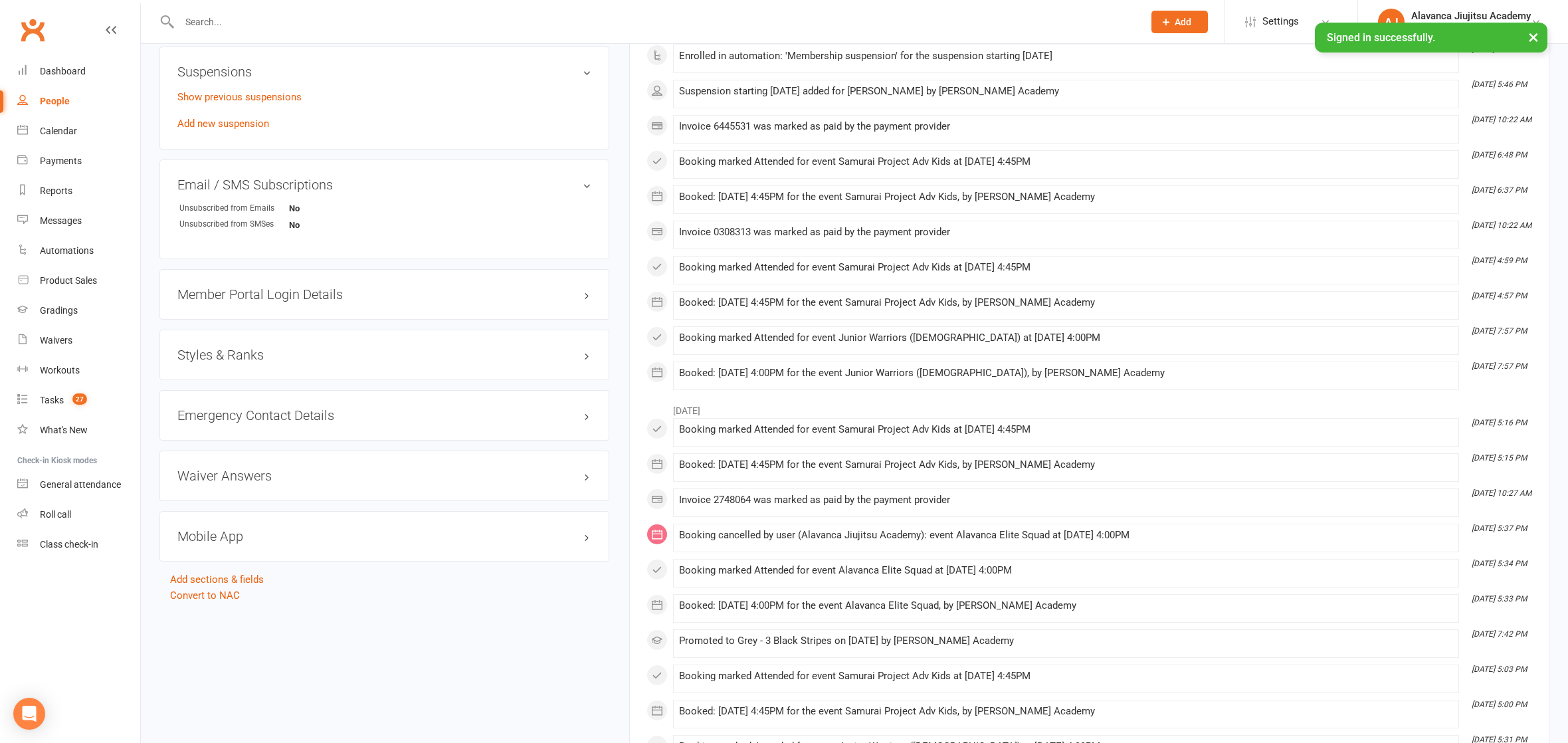
scroll to position [864, 0]
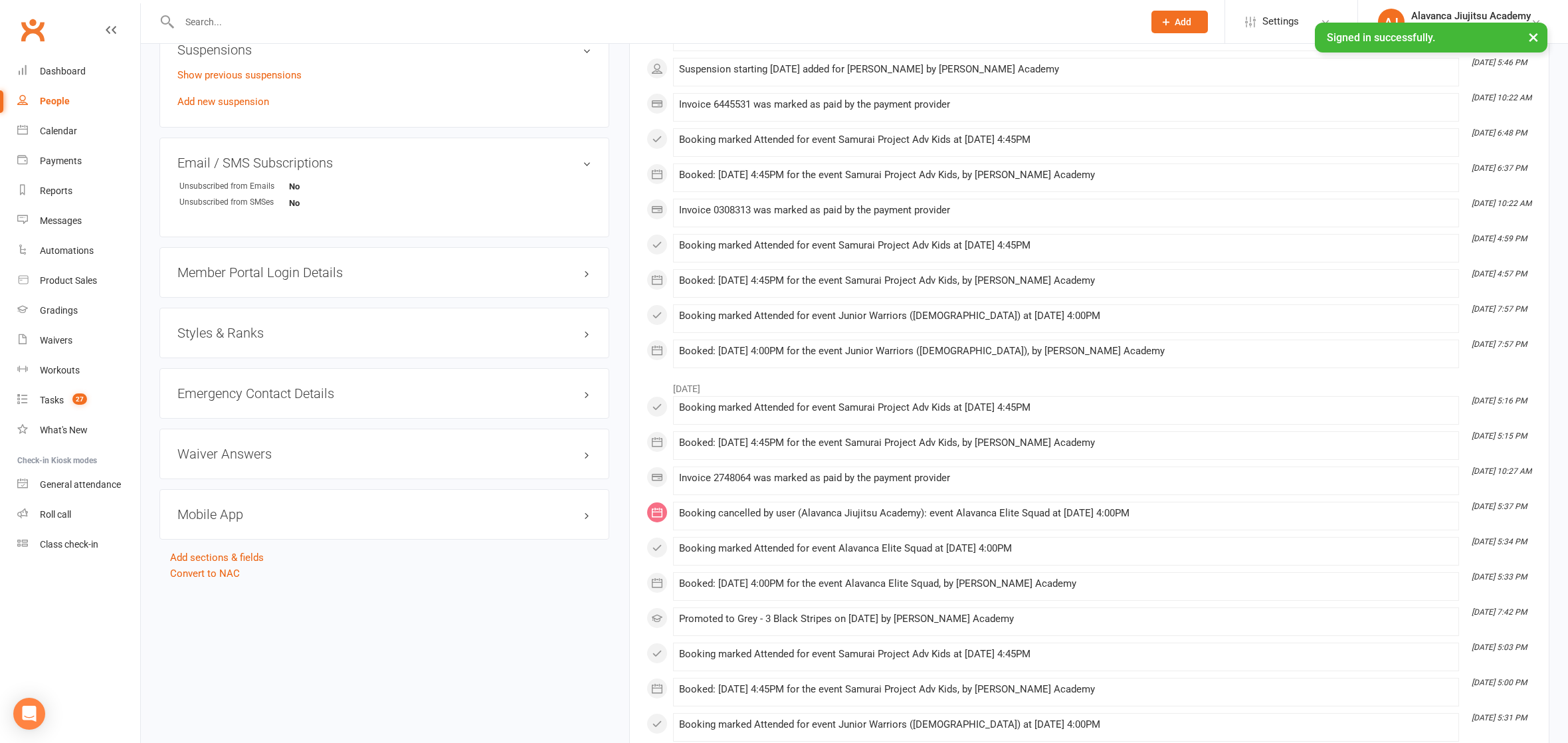
click at [237, 325] on h3 "Styles & Ranks" at bounding box center [384, 332] width 414 height 14
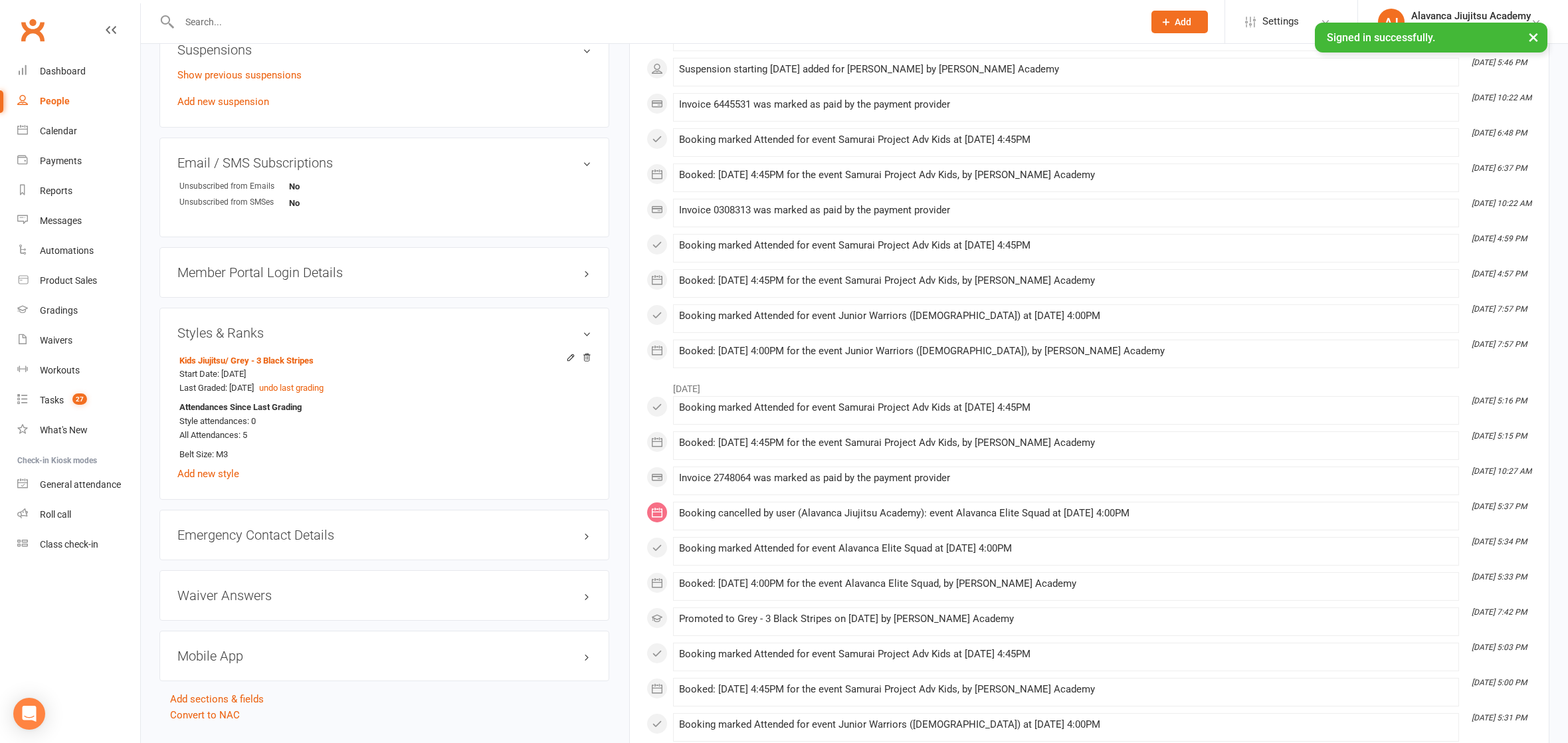
click at [338, 19] on input "text" at bounding box center [654, 22] width 958 height 19
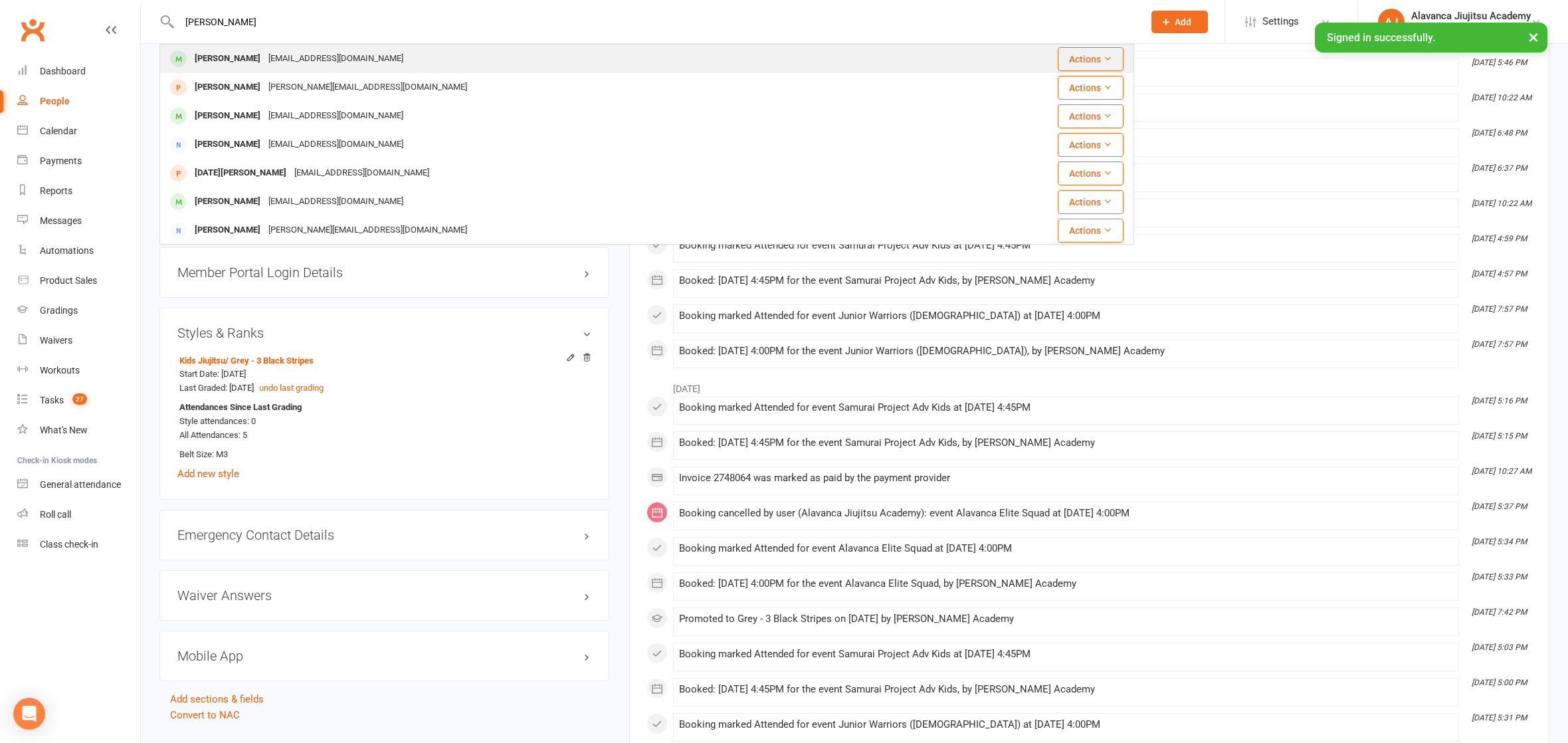
type input "[PERSON_NAME]"
click at [355, 63] on div "[PERSON_NAME] [EMAIL_ADDRESS][DOMAIN_NAME]" at bounding box center [565, 59] width 809 height 28
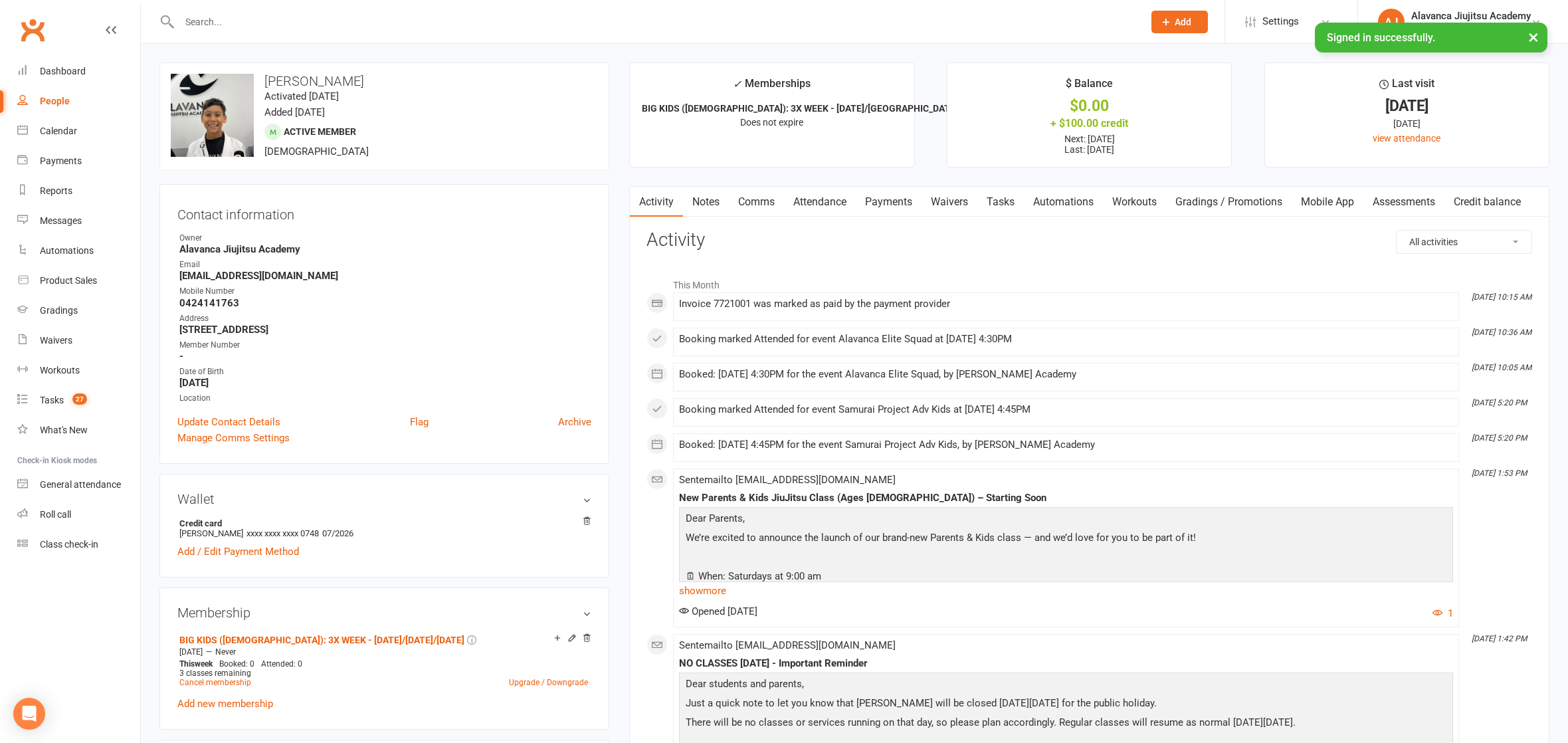
click at [541, 252] on strong "Alavanca Jiujitsu Academy" at bounding box center [385, 249] width 412 height 12
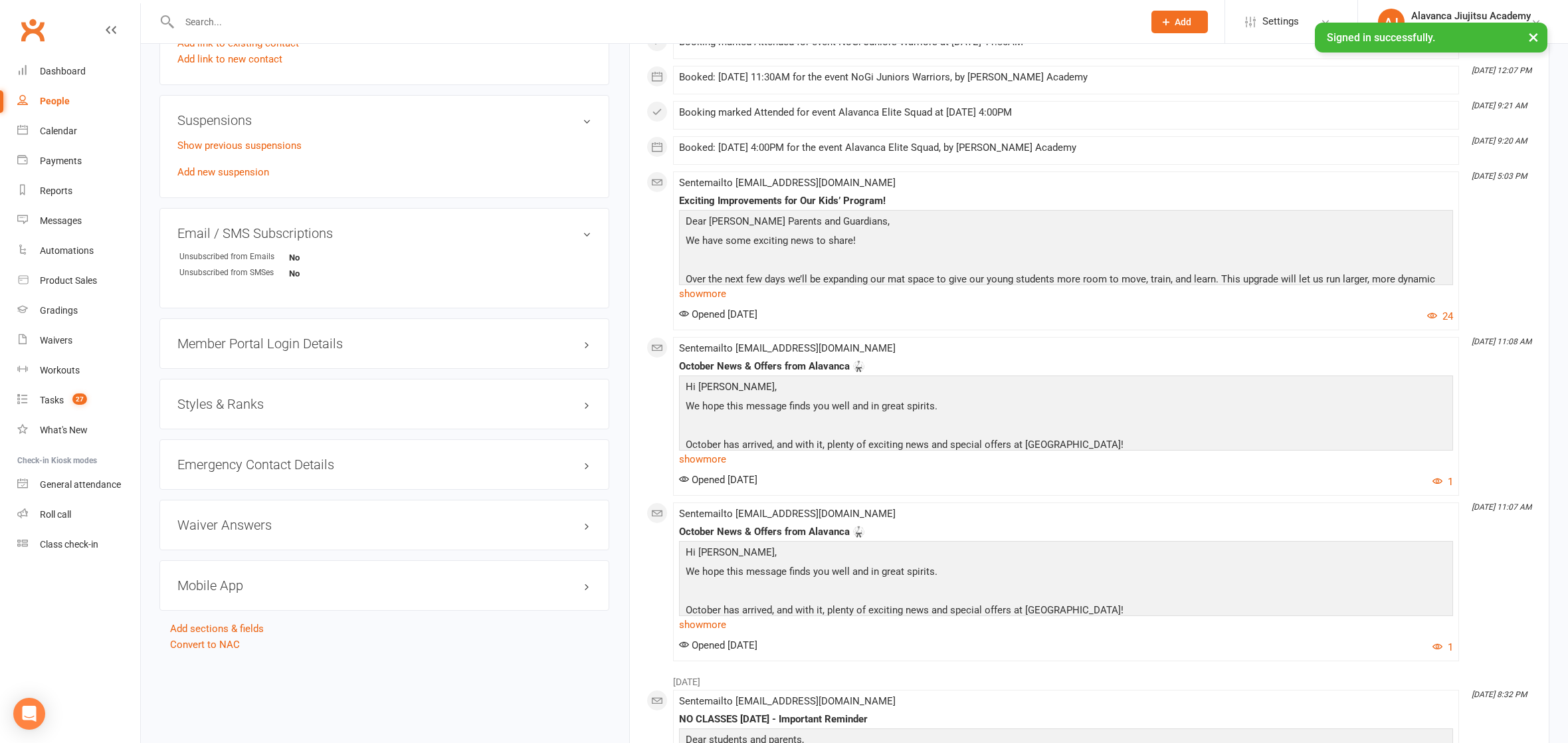
scroll to position [1004, 0]
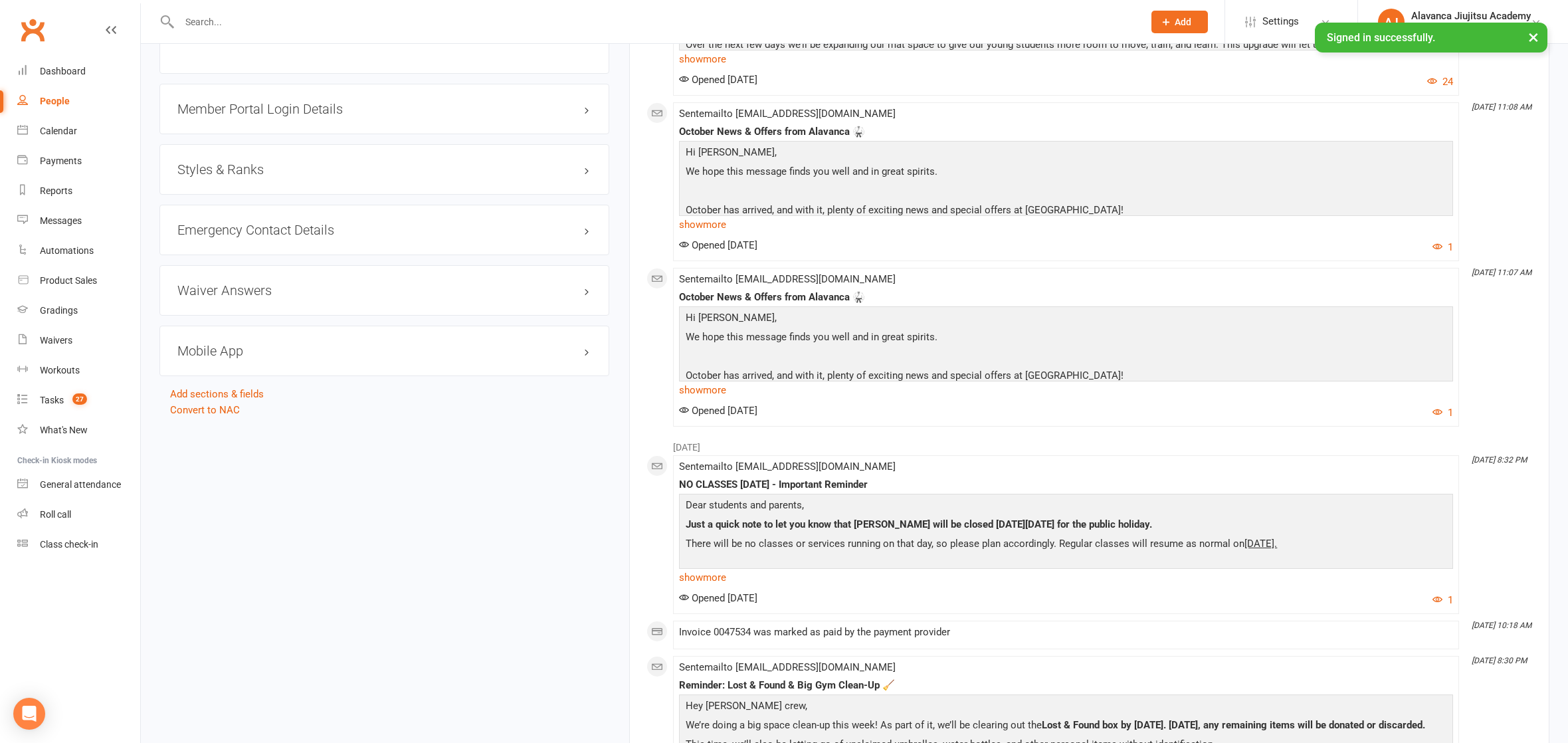
click at [268, 165] on div "Styles & Ranks" at bounding box center [384, 169] width 450 height 50
click at [260, 163] on h3 "Styles & Ranks" at bounding box center [384, 169] width 414 height 14
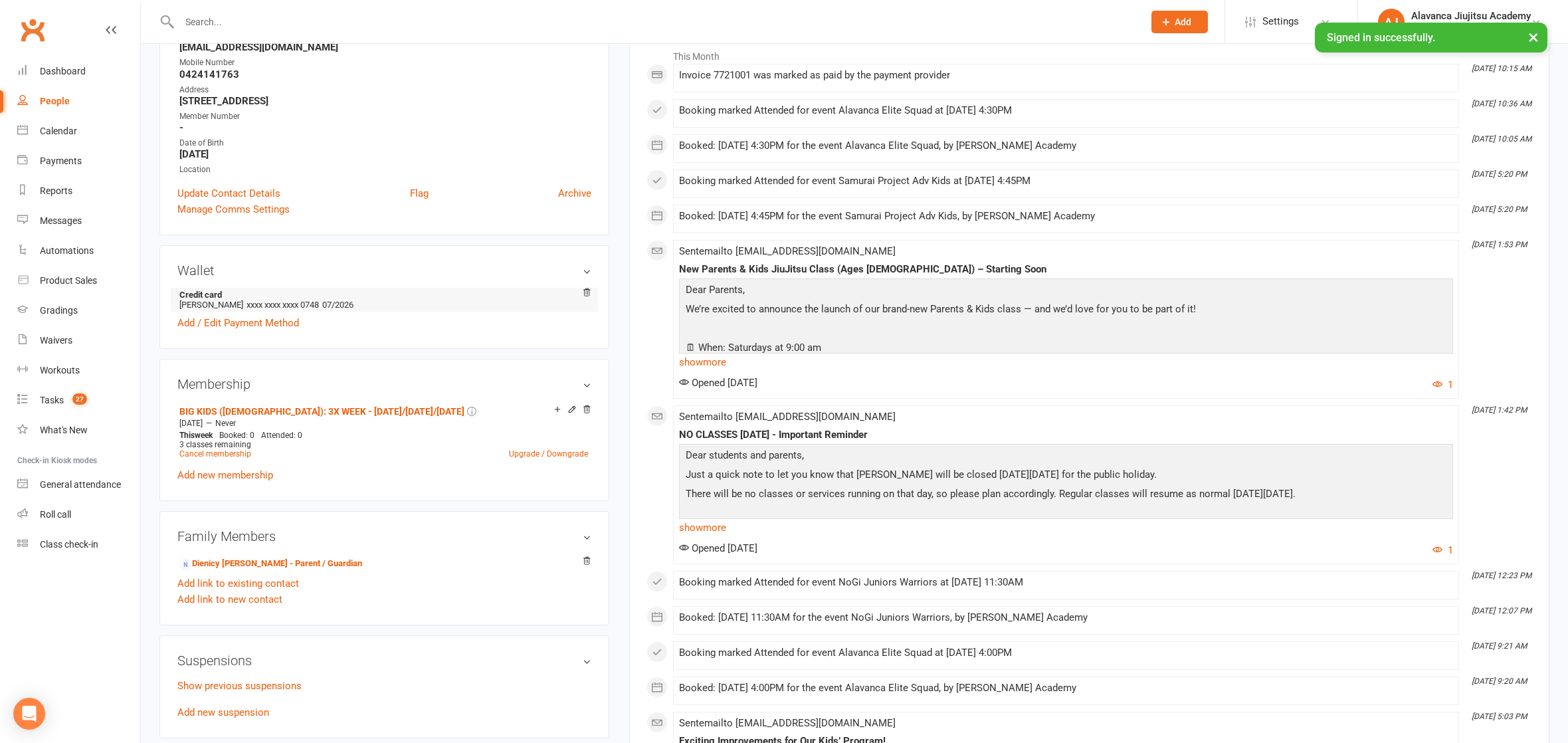
scroll to position [0, 0]
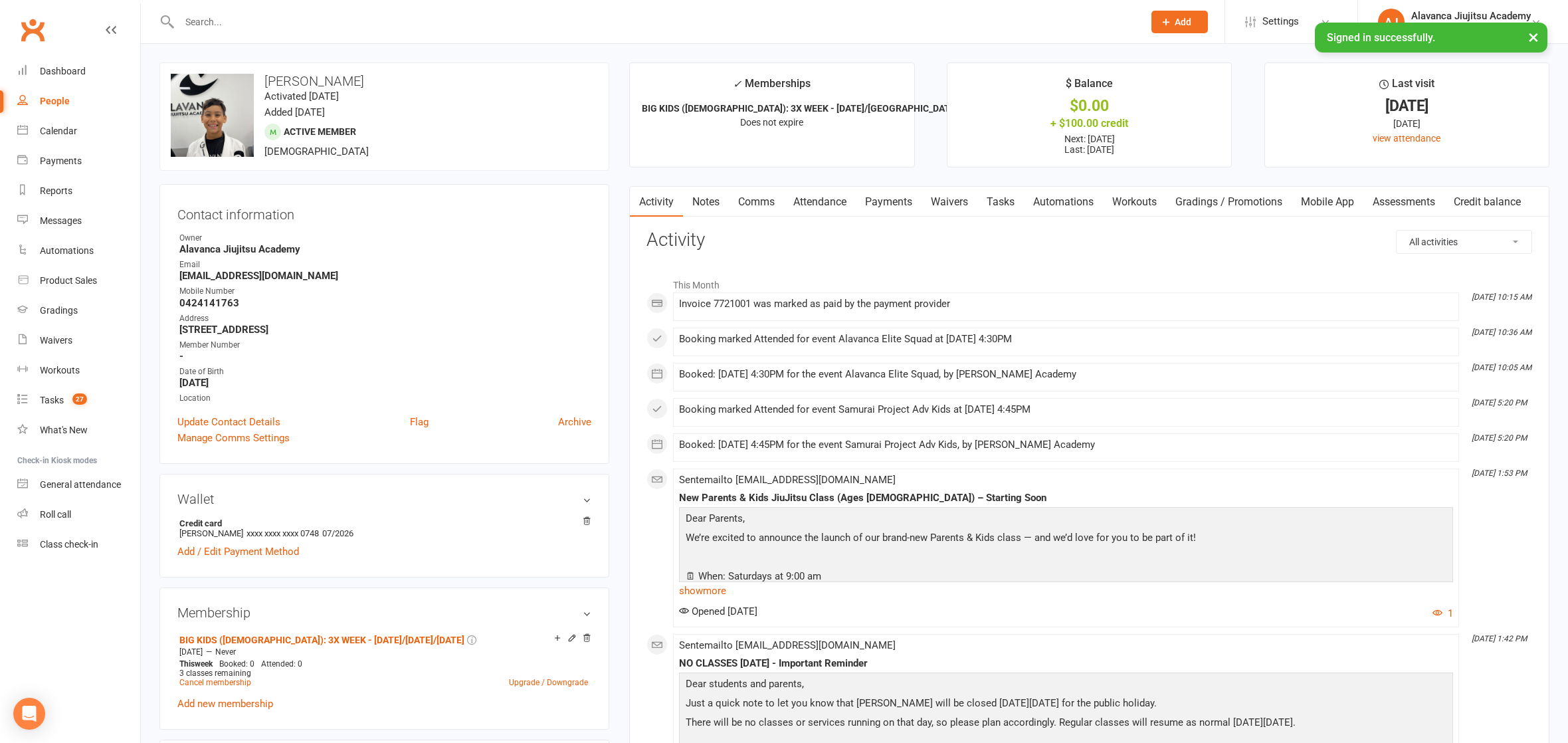
click at [292, 29] on div at bounding box center [647, 21] width 975 height 43
click at [293, 29] on input "text" at bounding box center [654, 22] width 958 height 19
type input "Suzi"
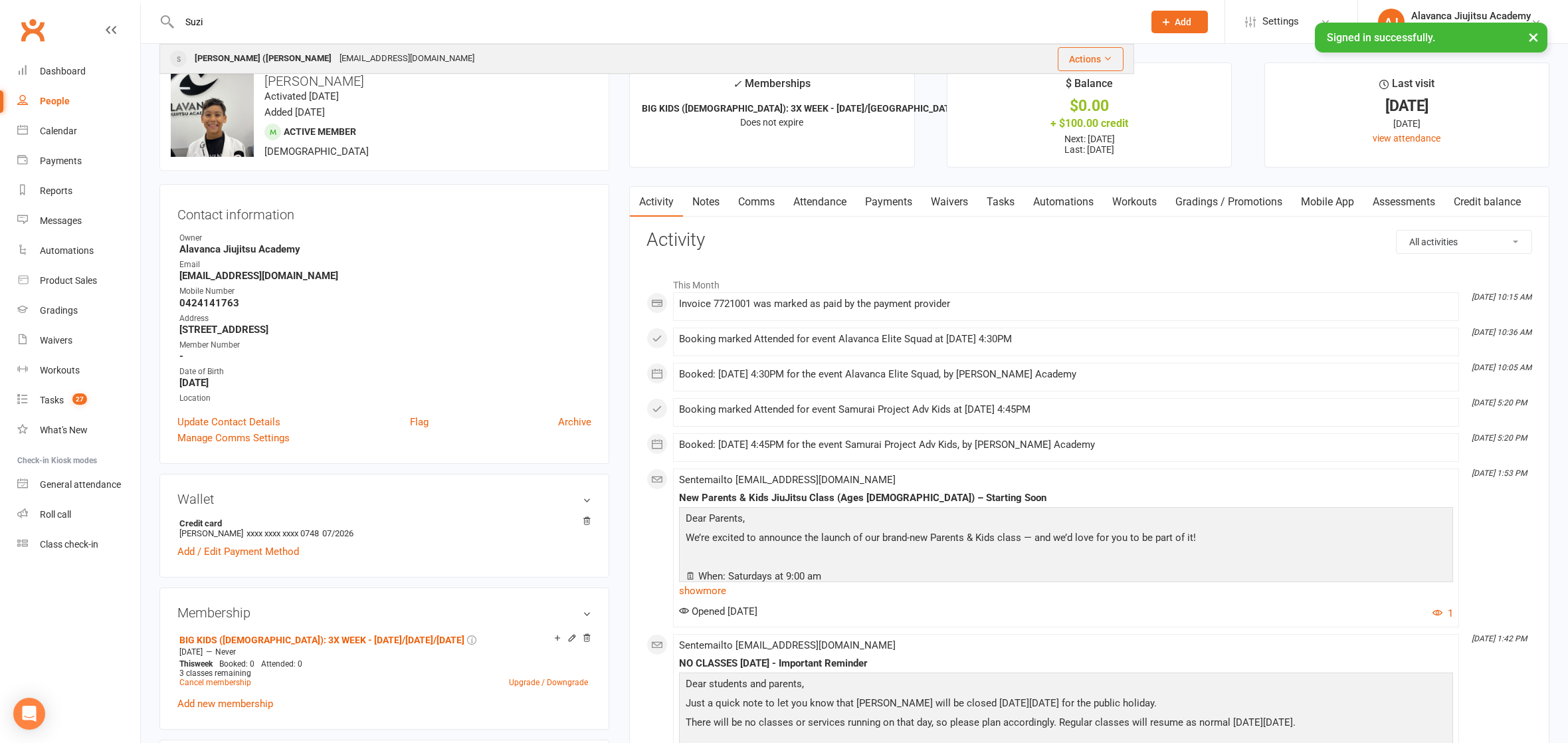
drag, startPoint x: 294, startPoint y: 29, endPoint x: 277, endPoint y: 61, distance: 36.2
click at [336, 61] on div "[EMAIL_ADDRESS][DOMAIN_NAME]" at bounding box center [407, 59] width 143 height 19
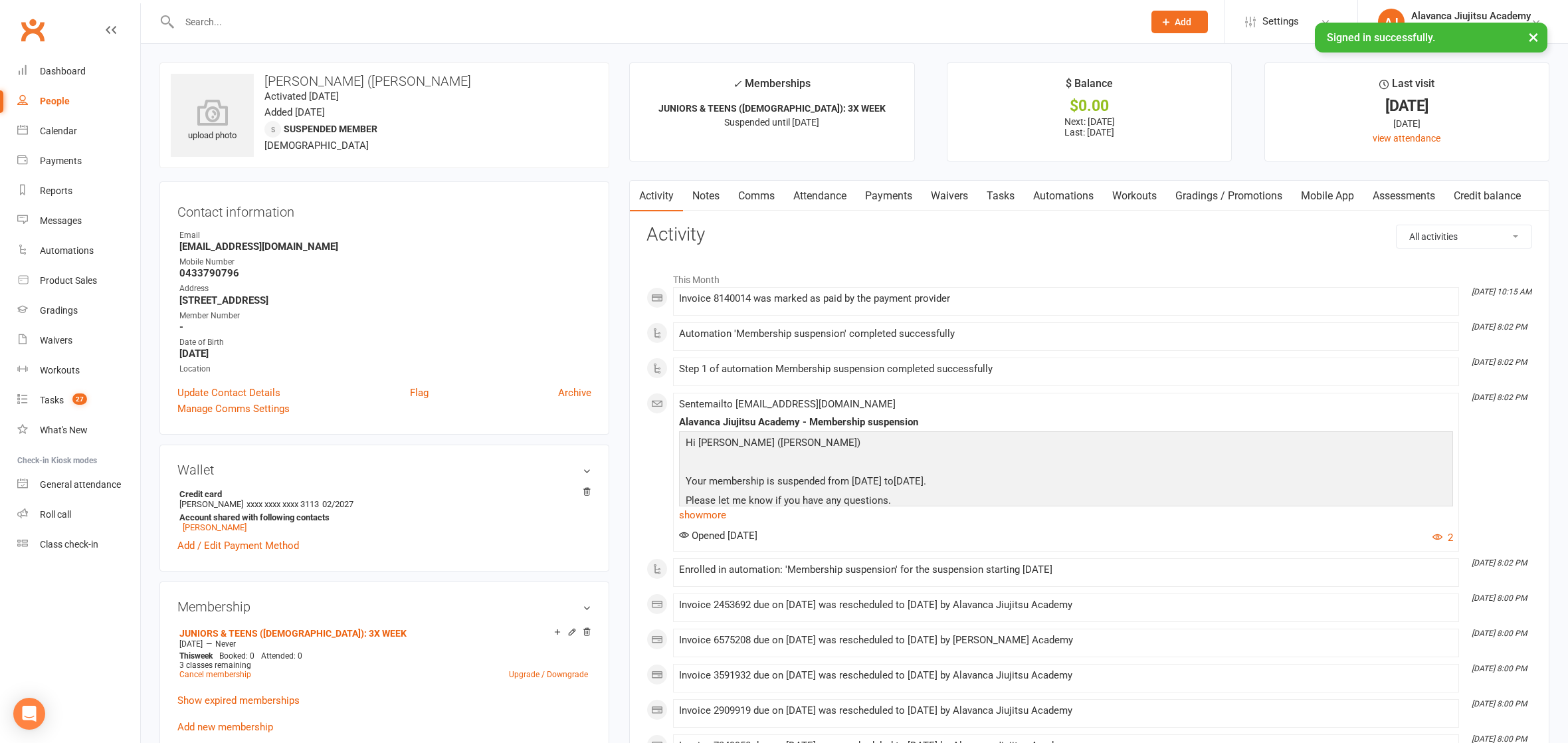
scroll to position [792, 0]
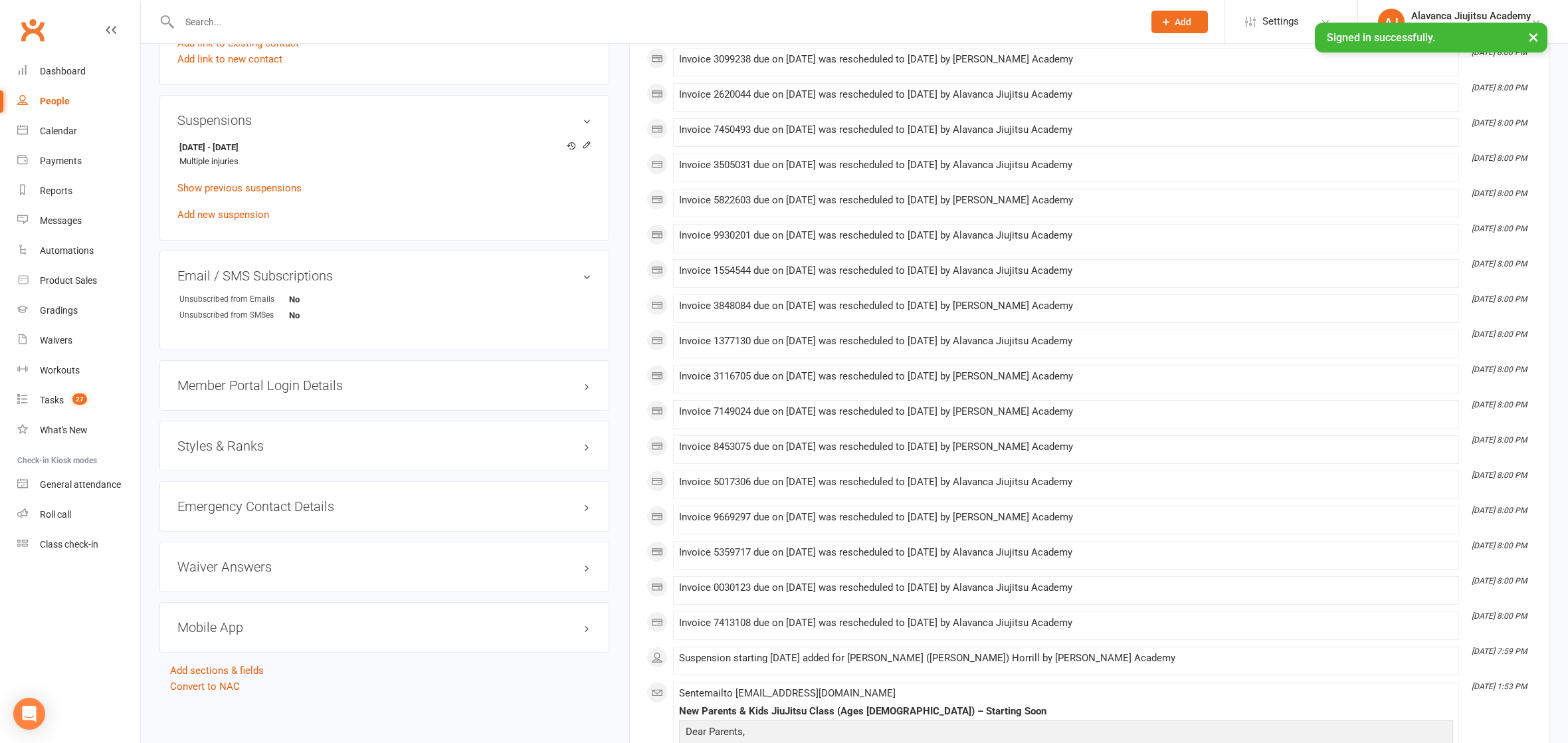
click at [245, 439] on h3 "Styles & Ranks" at bounding box center [384, 445] width 414 height 14
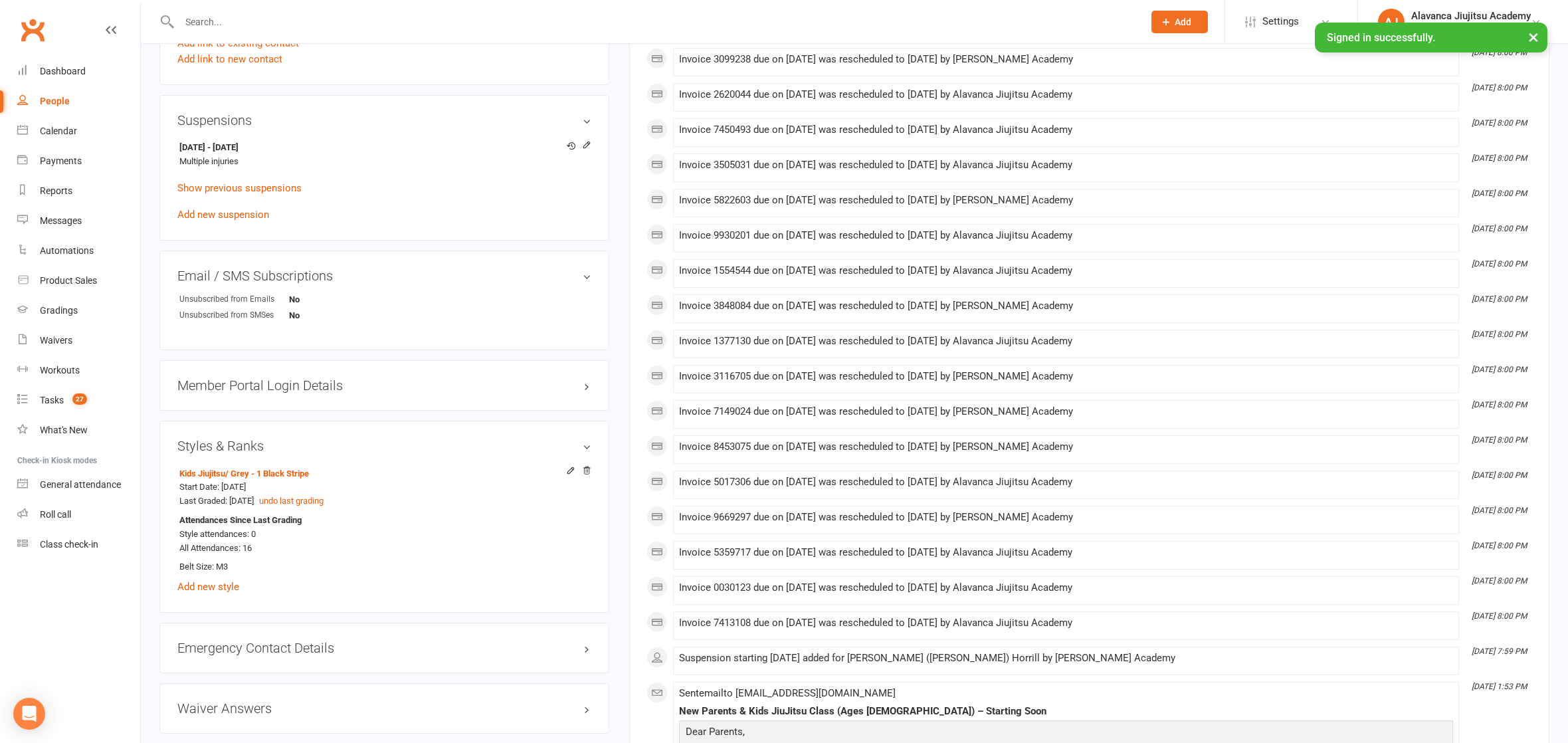
scroll to position [0, 0]
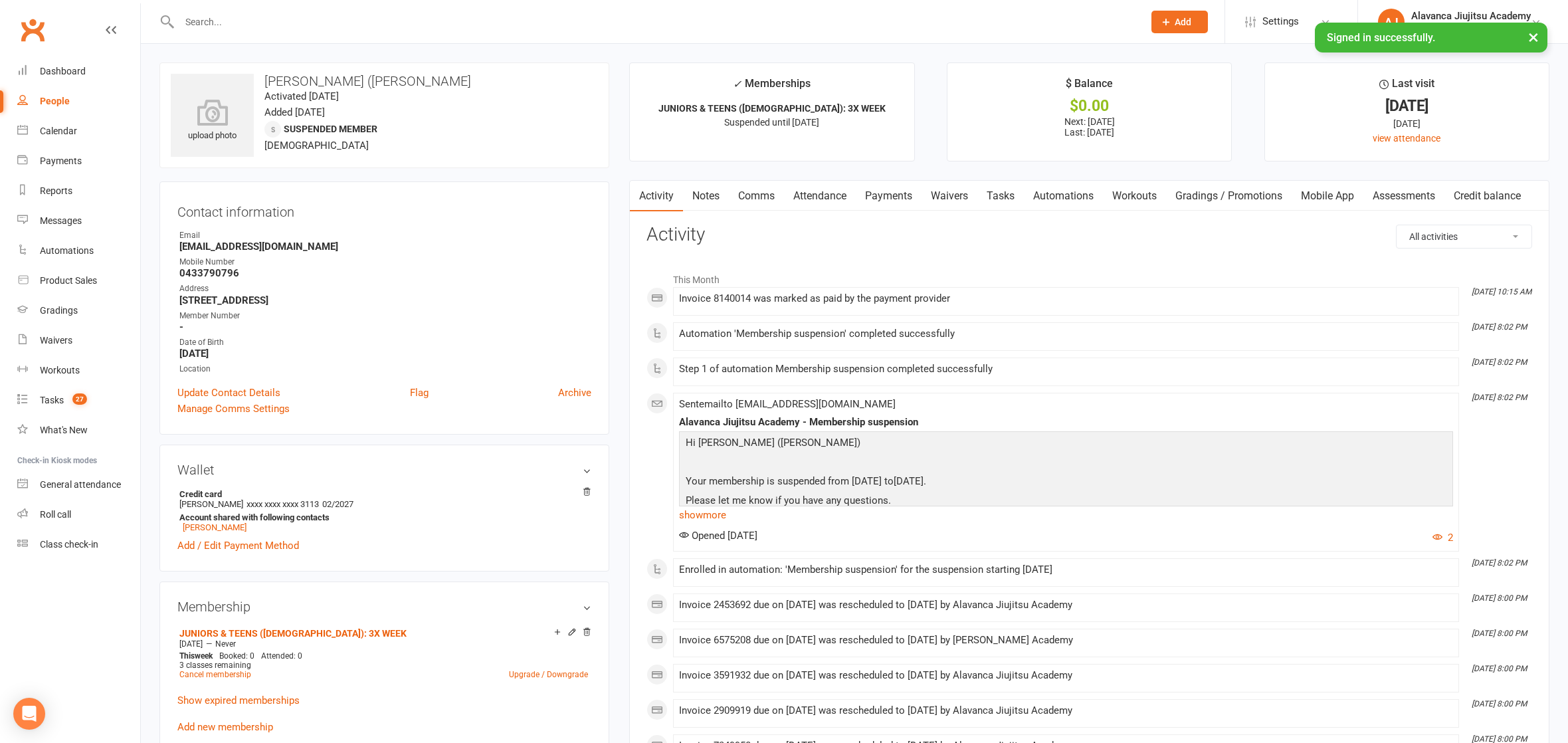
click at [360, 18] on input "text" at bounding box center [654, 22] width 958 height 19
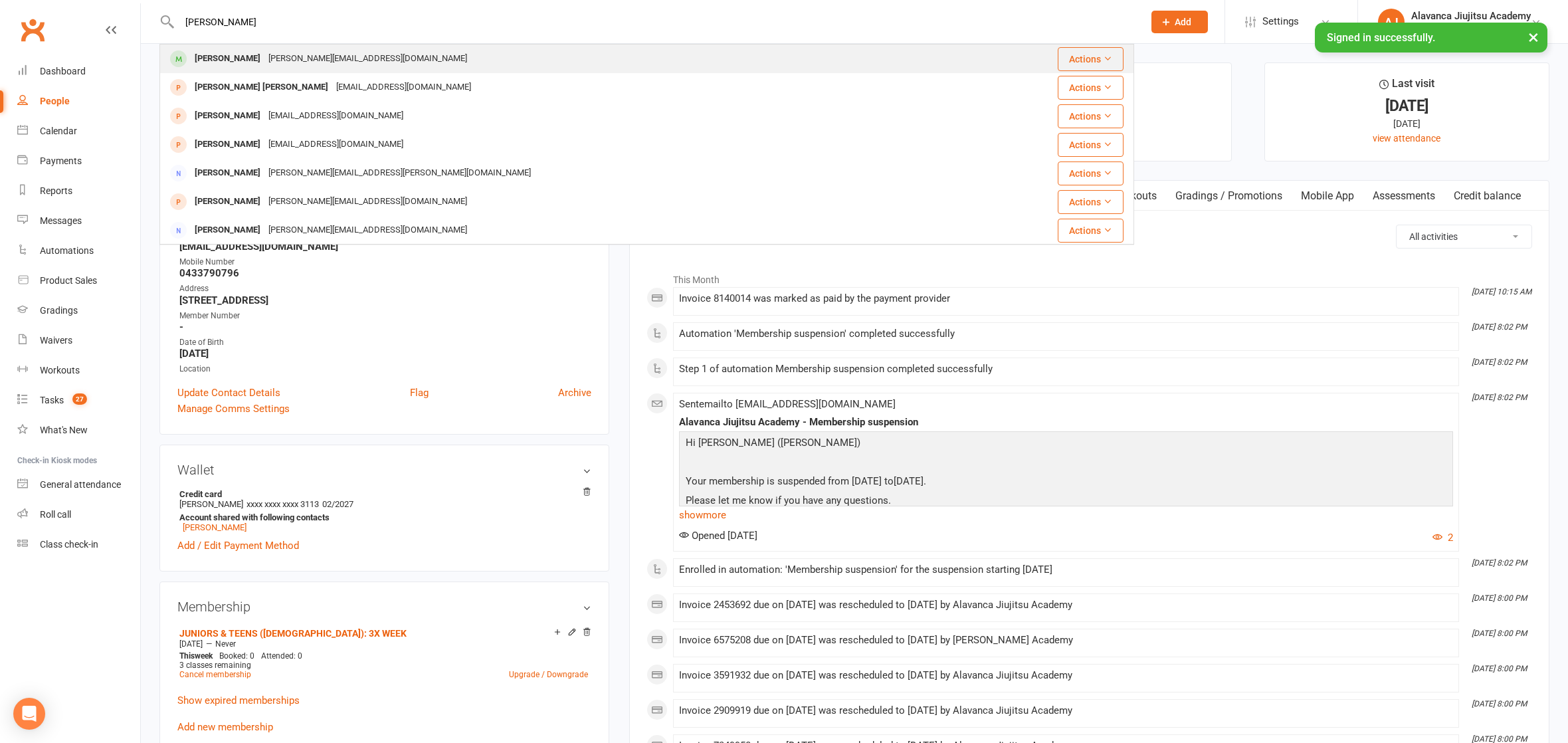
type input "[PERSON_NAME]"
click at [311, 63] on div "[PERSON_NAME][EMAIL_ADDRESS][DOMAIN_NAME]" at bounding box center [367, 59] width 206 height 19
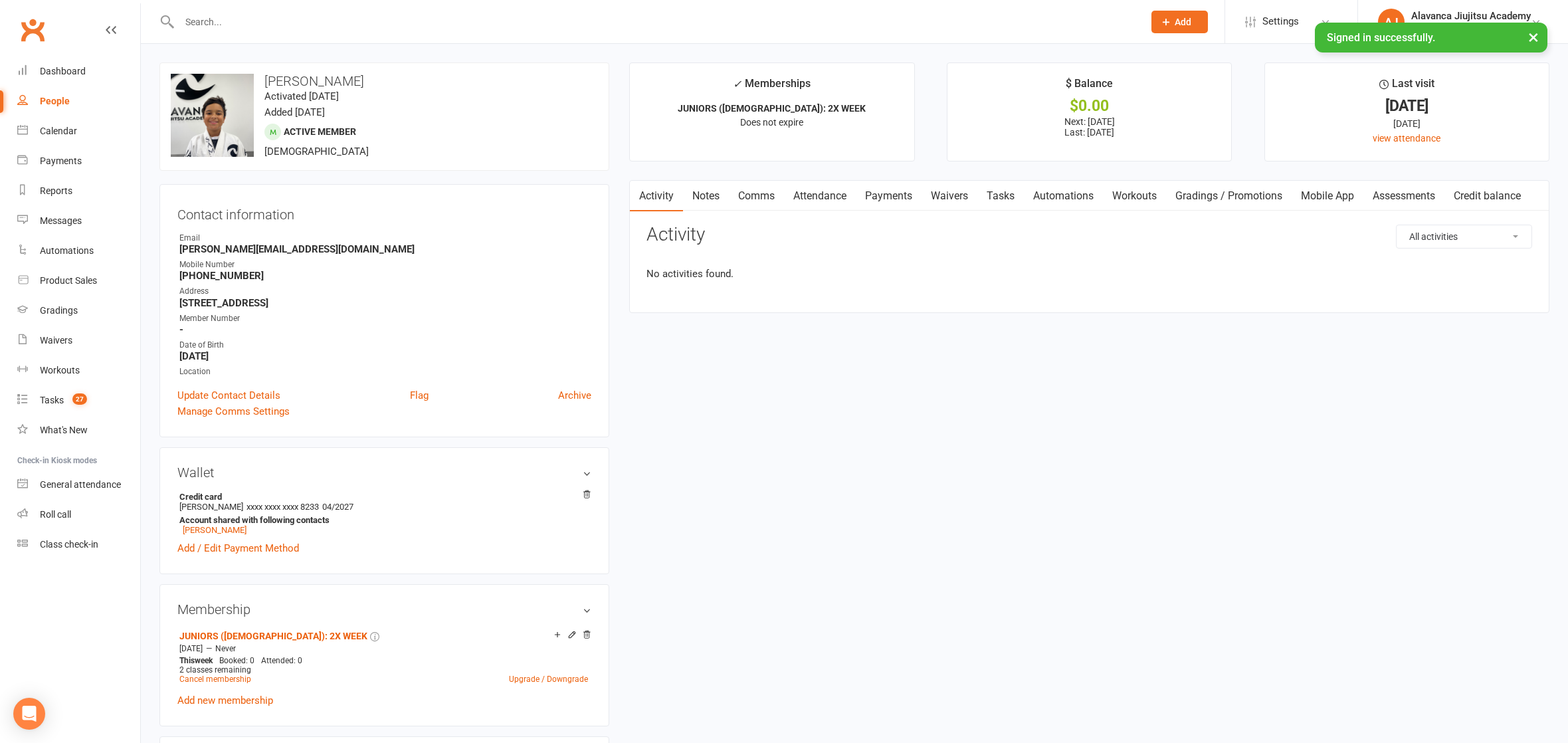
scroll to position [760, 0]
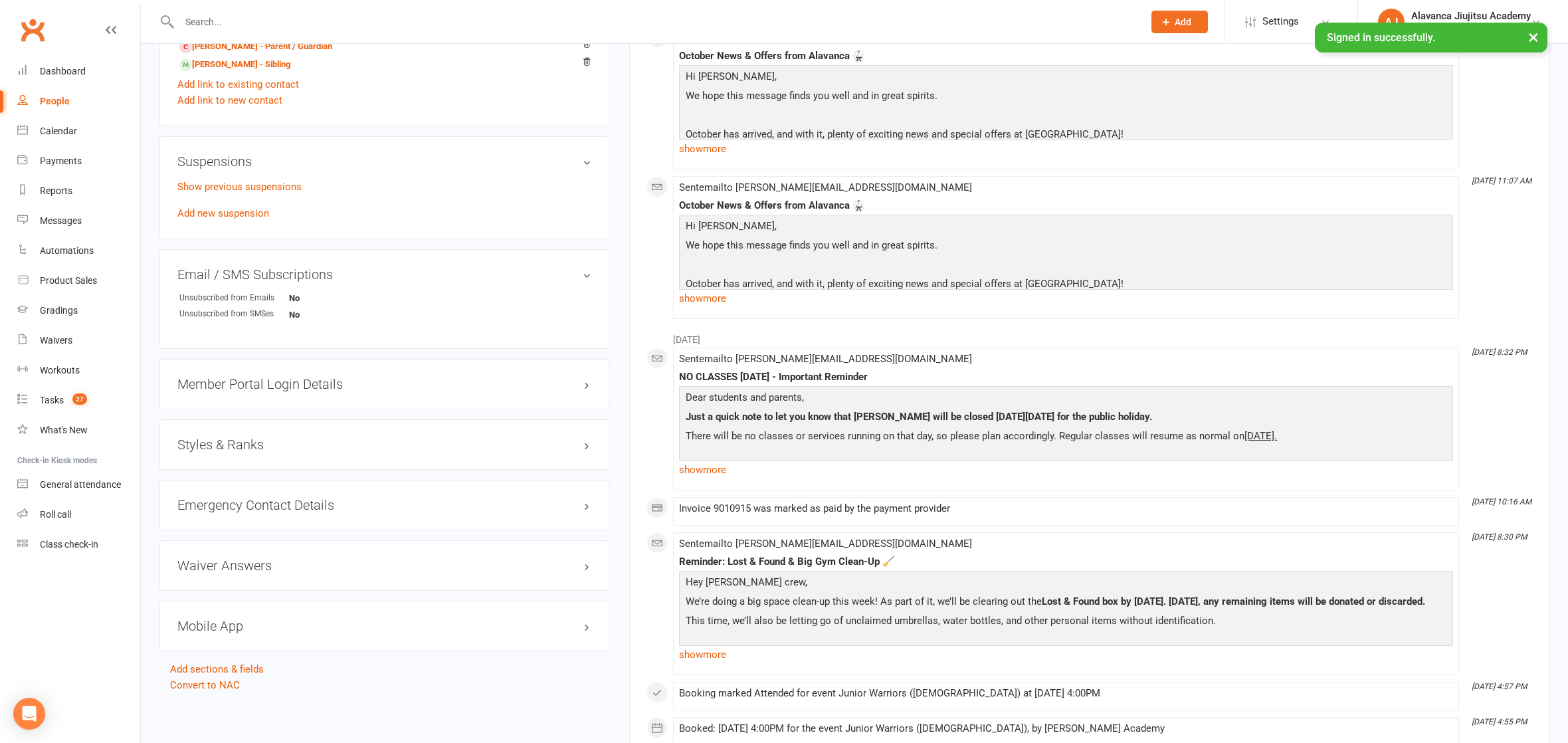
click at [251, 438] on h3 "Styles & Ranks" at bounding box center [384, 444] width 414 height 14
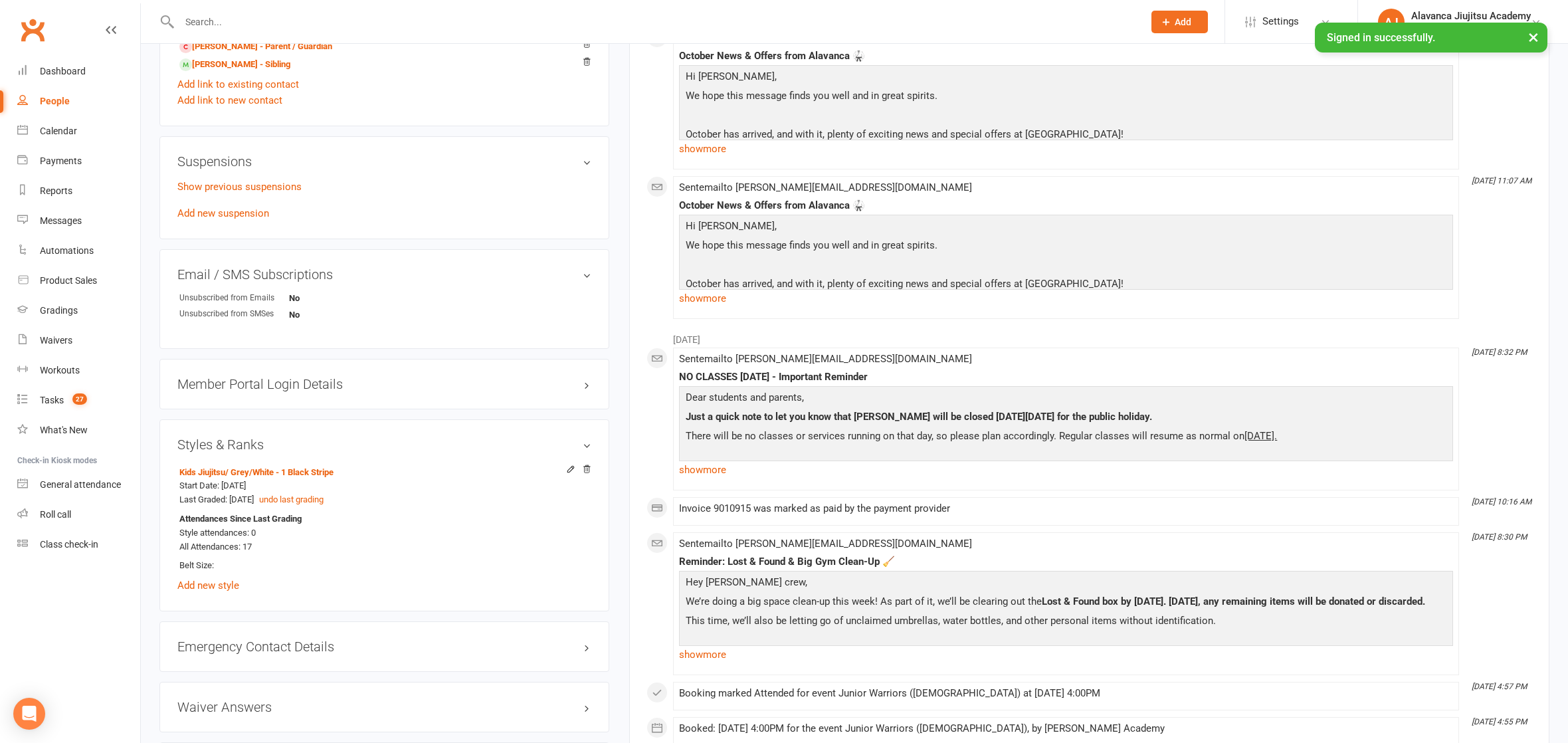
scroll to position [0, 0]
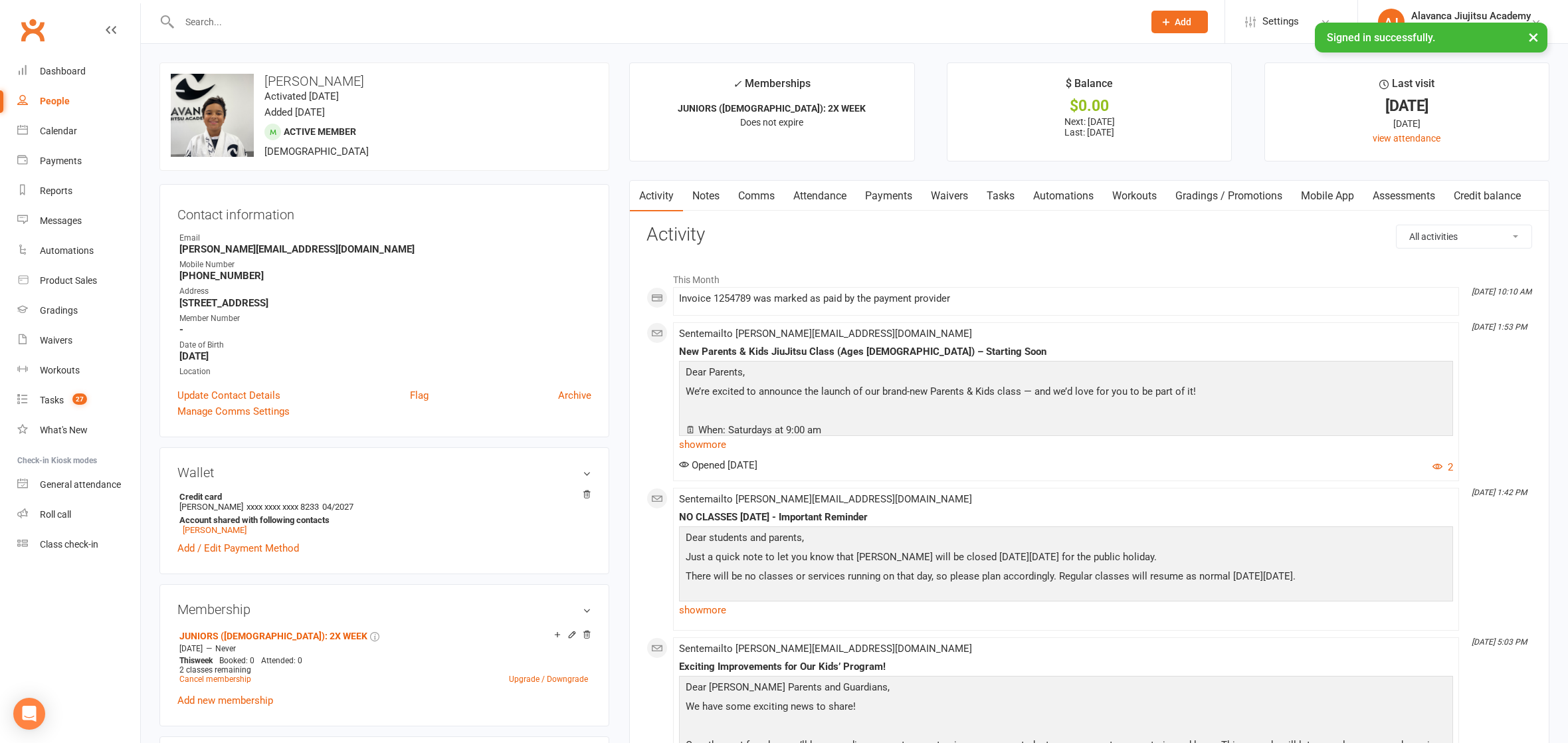
click at [292, 15] on input "text" at bounding box center [654, 22] width 958 height 19
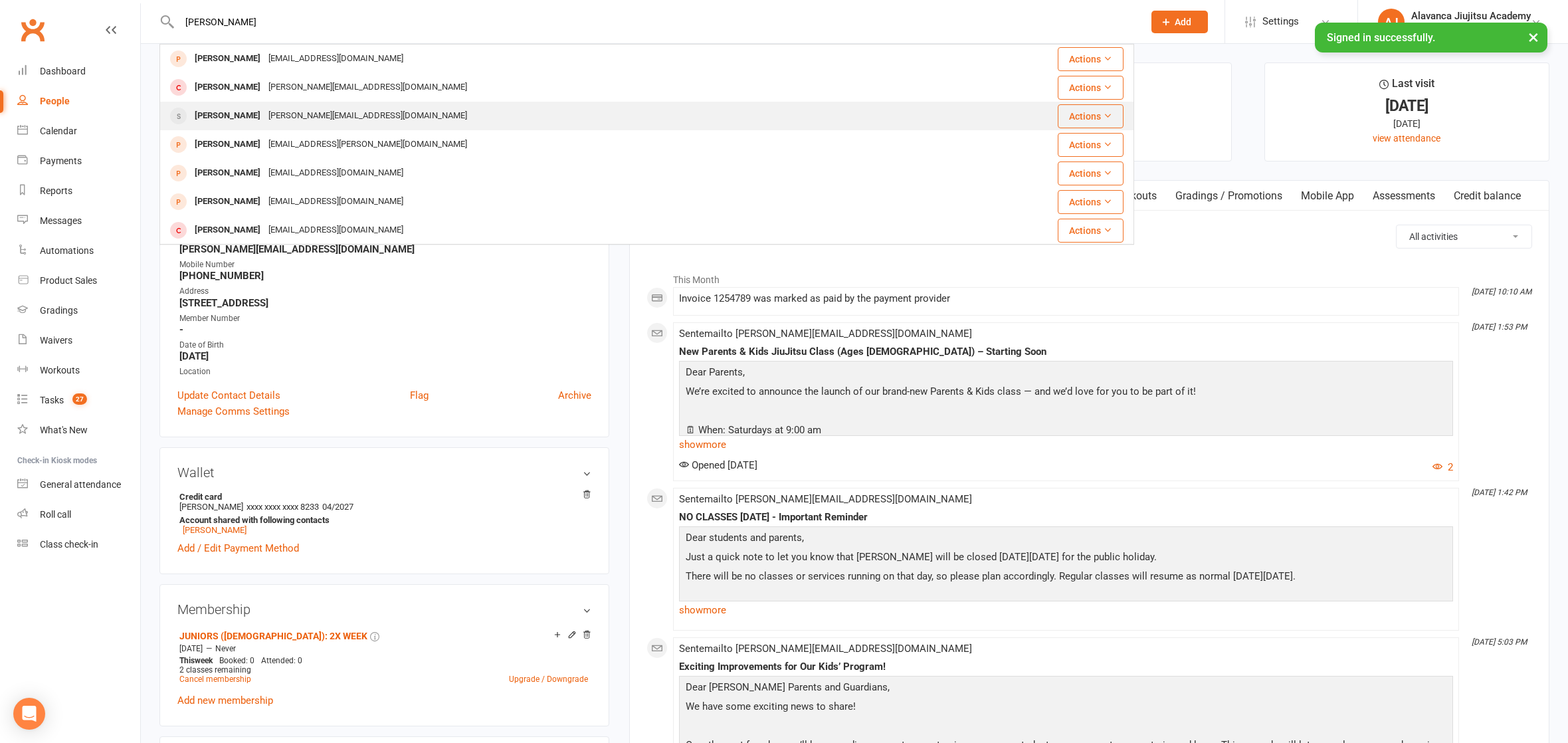
type input "[PERSON_NAME]"
click at [277, 113] on div "[PERSON_NAME][EMAIL_ADDRESS][DOMAIN_NAME]" at bounding box center [367, 116] width 206 height 19
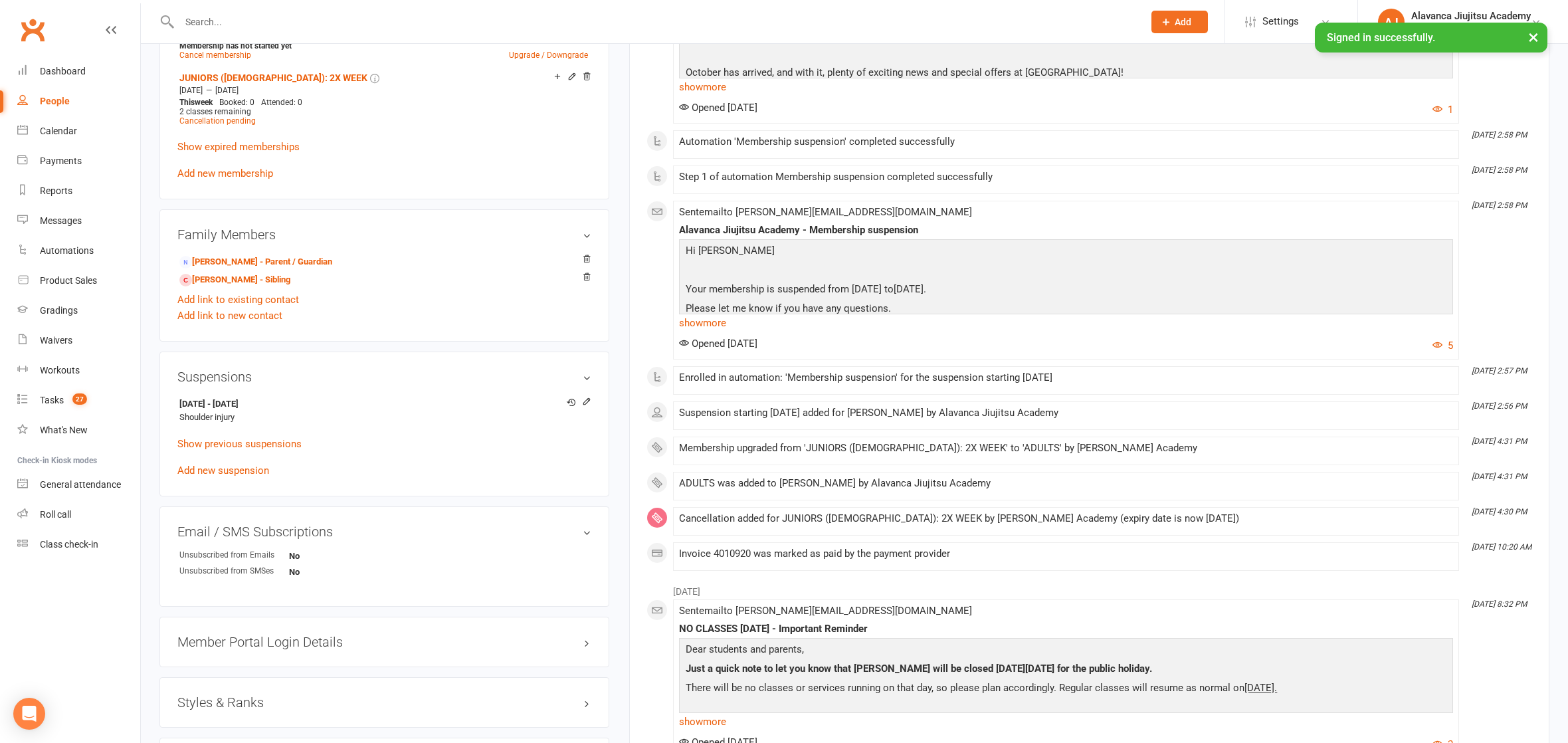
scroll to position [987, 0]
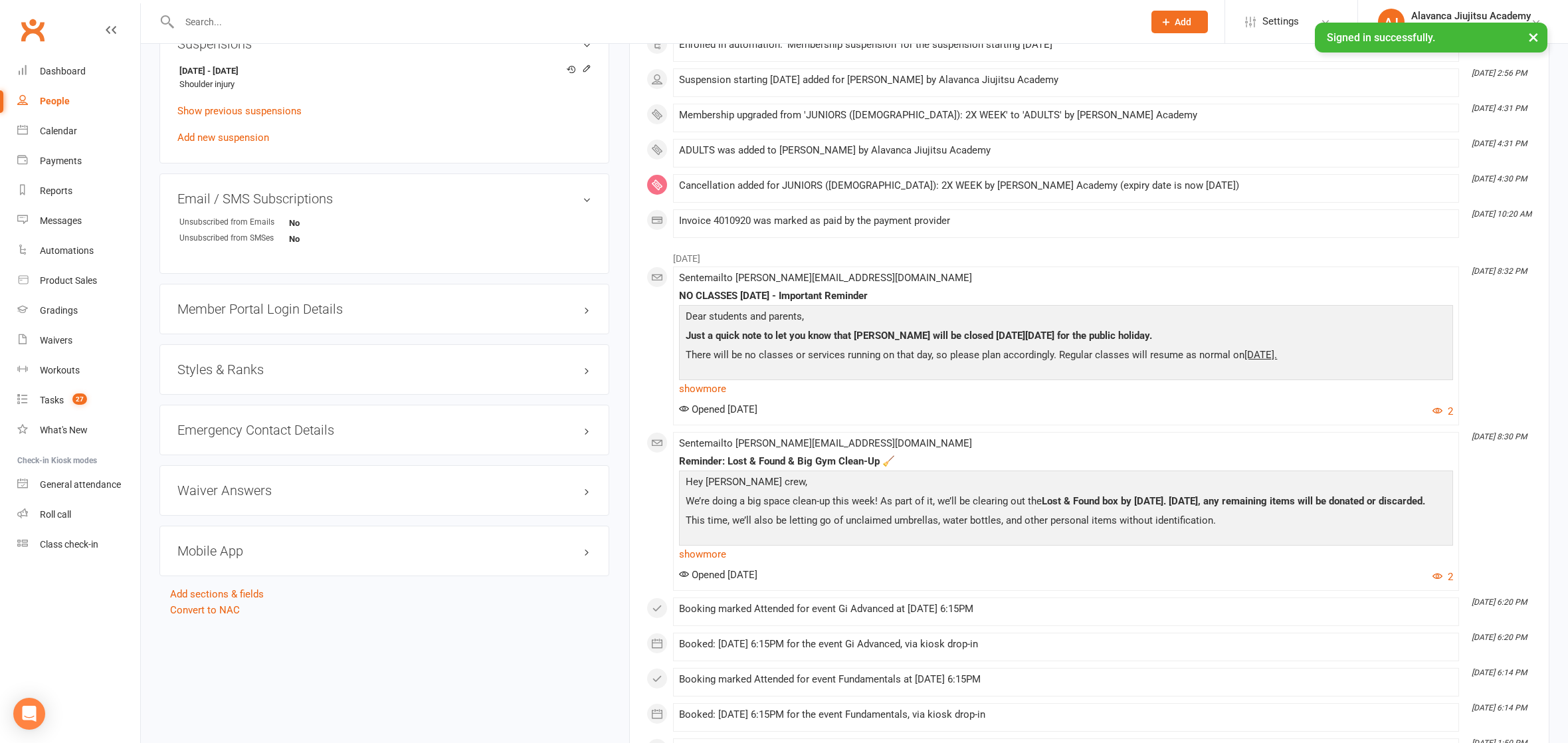
click at [224, 344] on div "Styles & Ranks" at bounding box center [384, 369] width 450 height 50
click at [212, 362] on h3 "Styles & Ranks" at bounding box center [384, 369] width 414 height 14
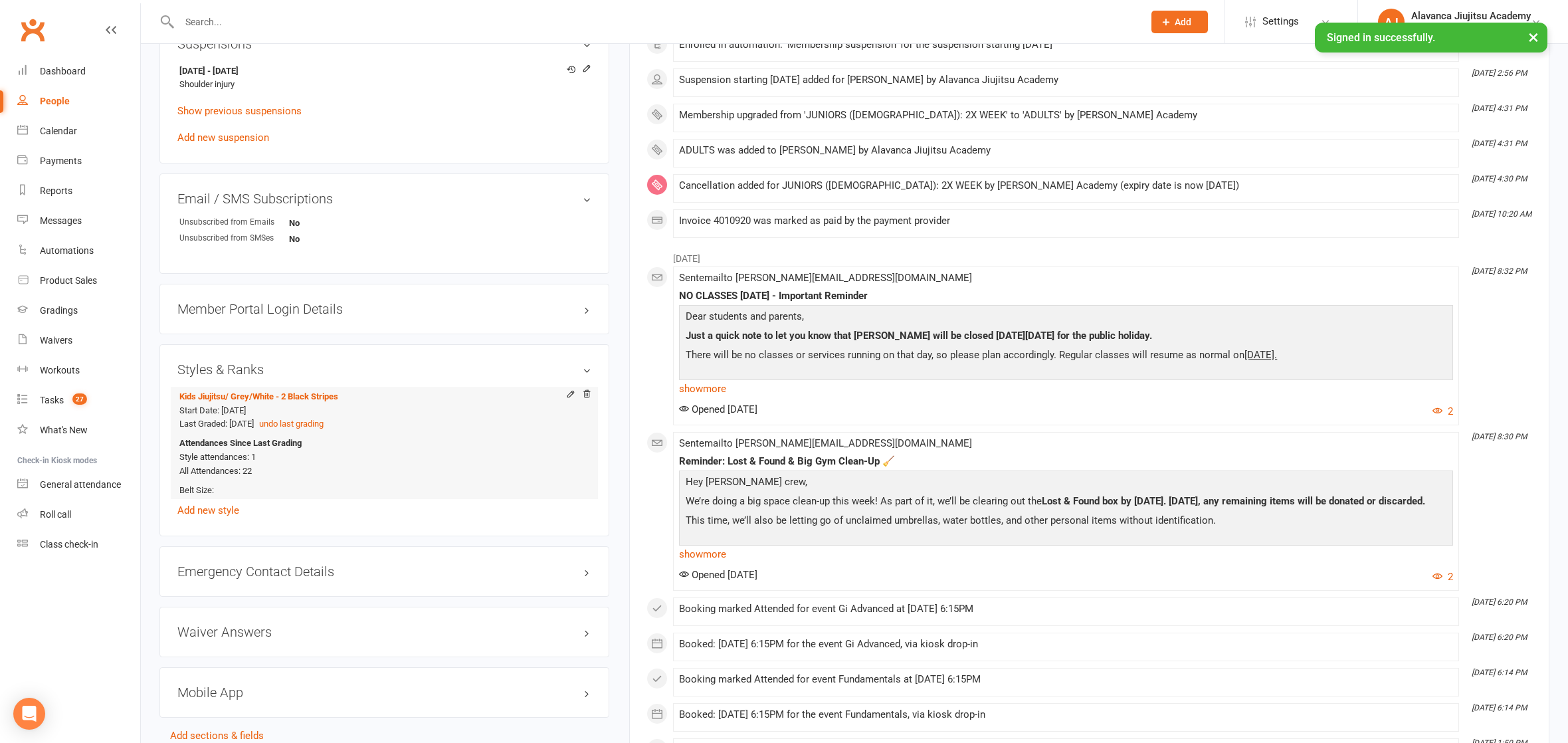
click at [475, 404] on div "Start Date: [DATE] Last Graded: [DATE] undo last grading" at bounding box center [382, 418] width 405 height 28
click at [330, 344] on div "Styles & Ranks Kids Jiujitsu / Grey/White - 2 Black Stripes Start Date: [DATE] …" at bounding box center [384, 440] width 450 height 192
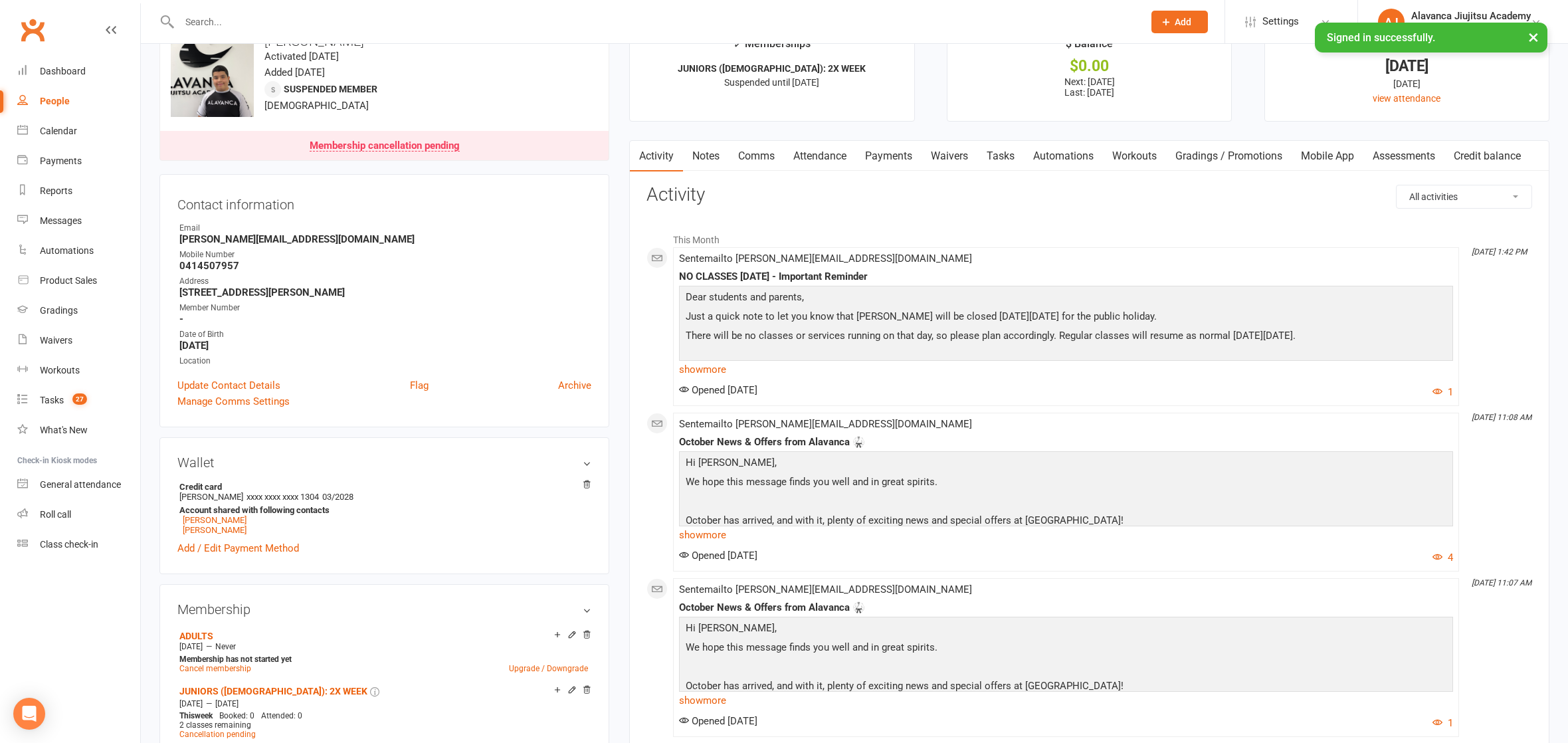
scroll to position [0, 0]
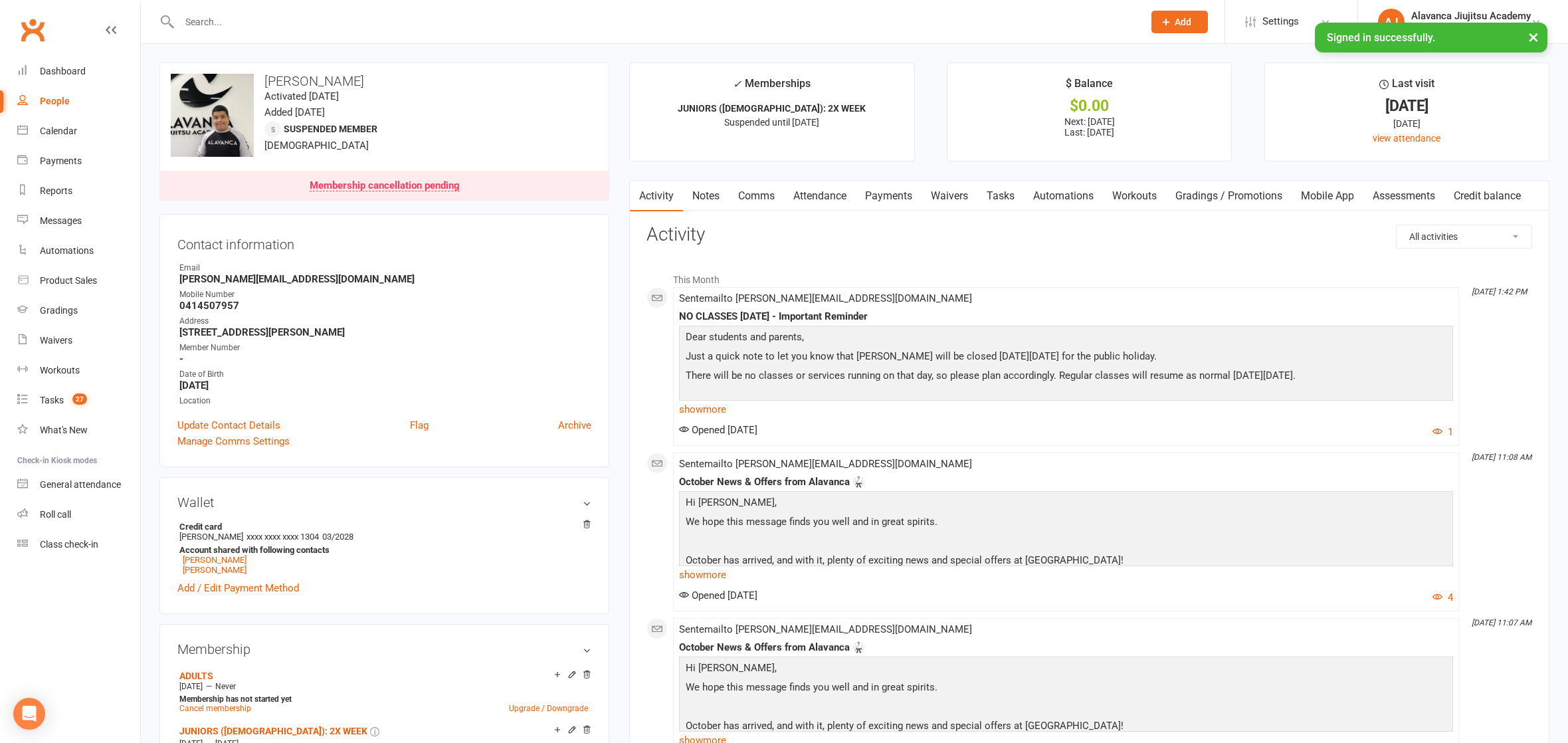
click at [419, 310] on ul "Owner Email [PERSON_NAME][EMAIL_ADDRESS][DOMAIN_NAME] Mobile Number [PHONE_NUMB…" at bounding box center [384, 335] width 414 height 147
click at [751, 239] on h3 "Activity" at bounding box center [1090, 235] width 886 height 21
click at [494, 29] on input "text" at bounding box center [654, 22] width 958 height 19
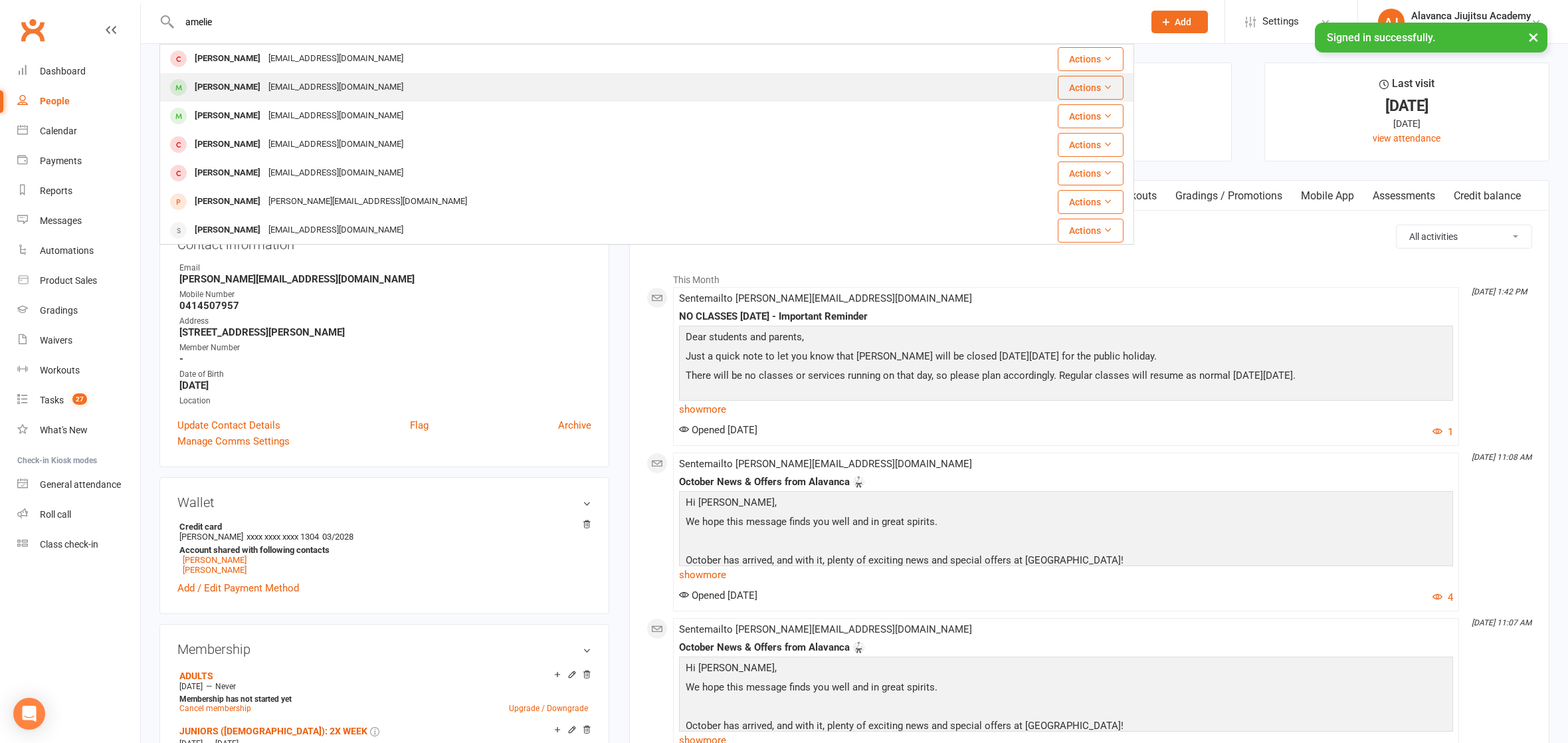
type input "amelie"
click at [445, 78] on div "[PERSON_NAME] [EMAIL_ADDRESS][DOMAIN_NAME]" at bounding box center [552, 88] width 783 height 28
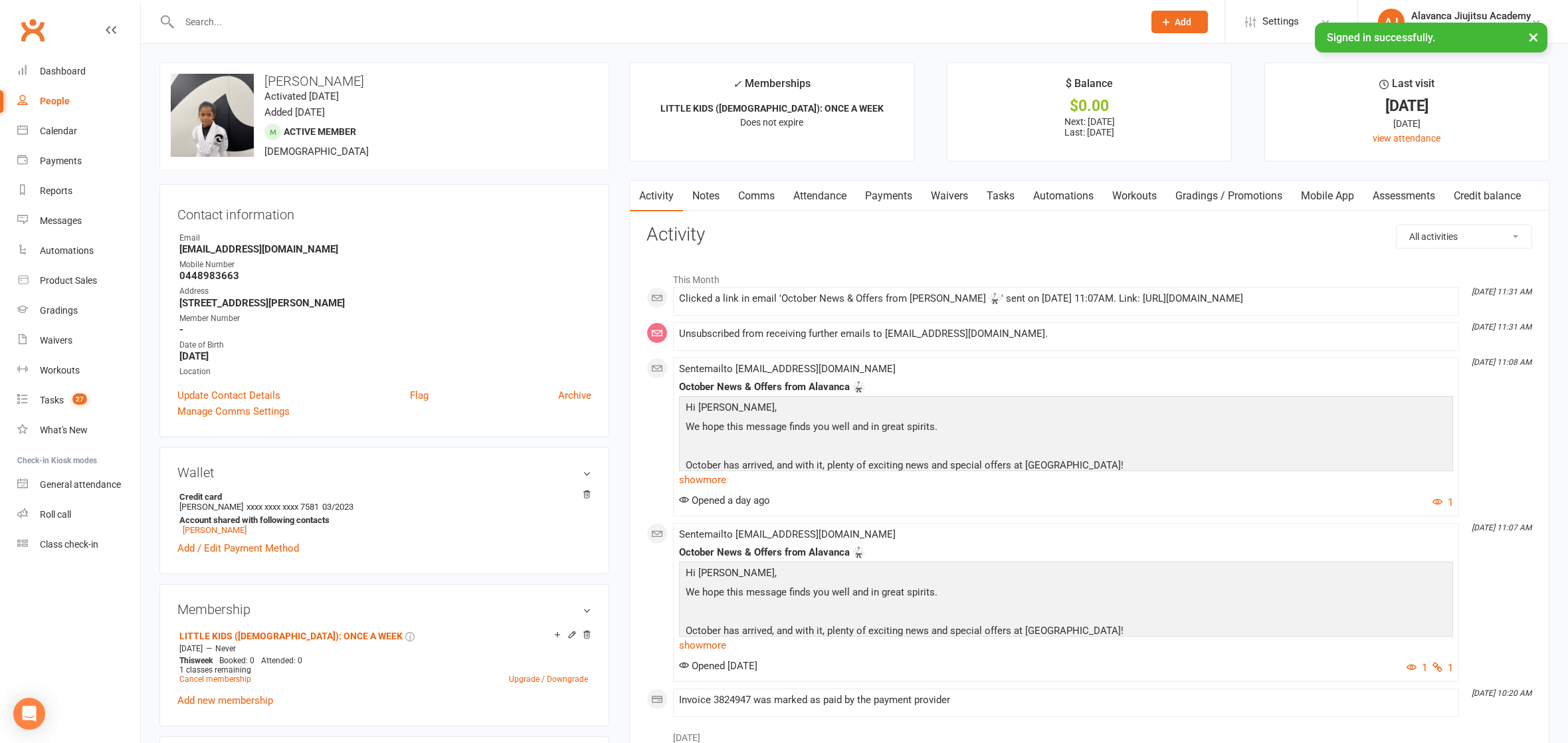
click at [724, 191] on link "Notes" at bounding box center [706, 196] width 46 height 30
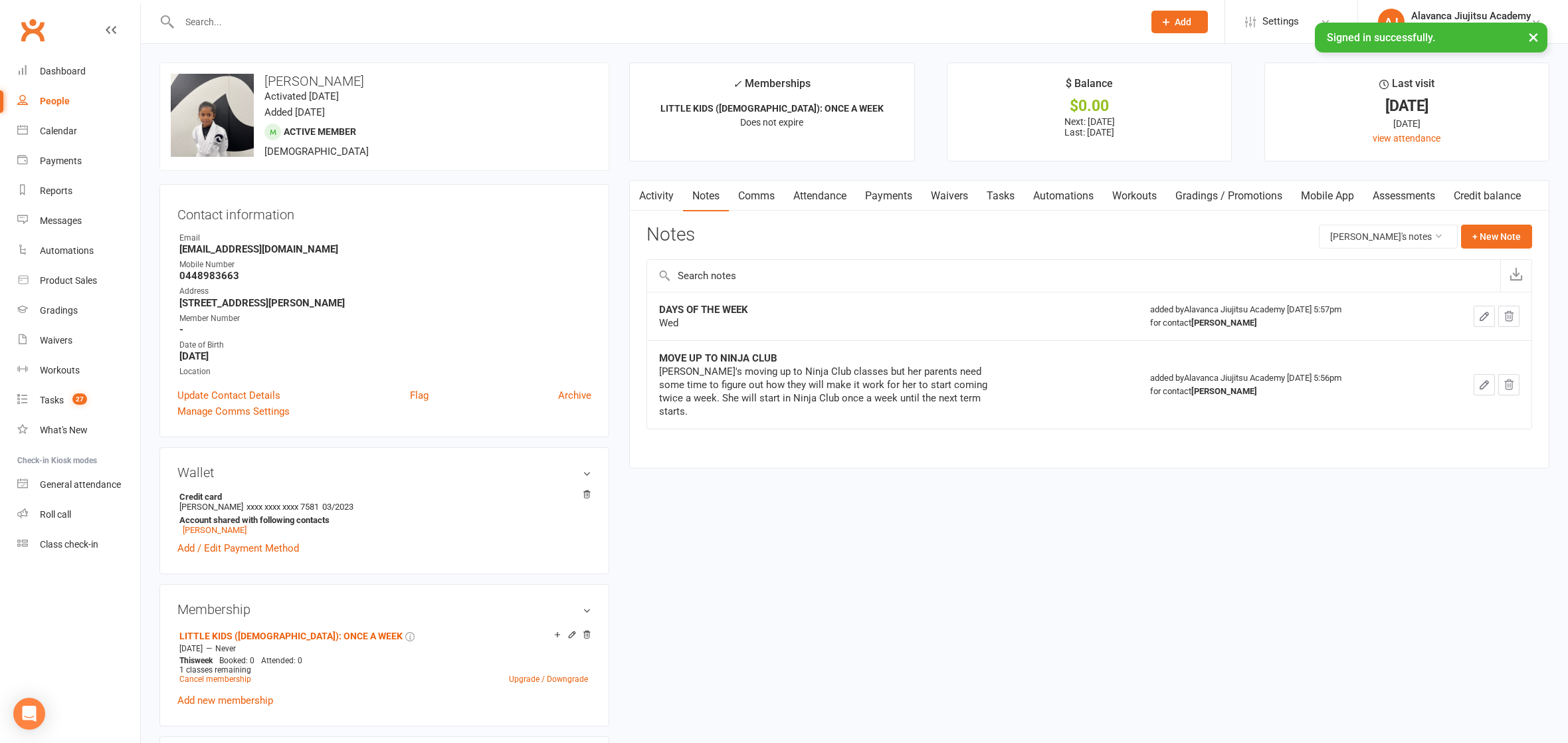
click at [1082, 352] on div "MOVE UP TO NINJA CLUB [PERSON_NAME]'s moving up to Ninja Club classes but her p…" at bounding box center [892, 385] width 467 height 67
click at [1496, 240] on button "+ New Note" at bounding box center [1497, 236] width 71 height 24
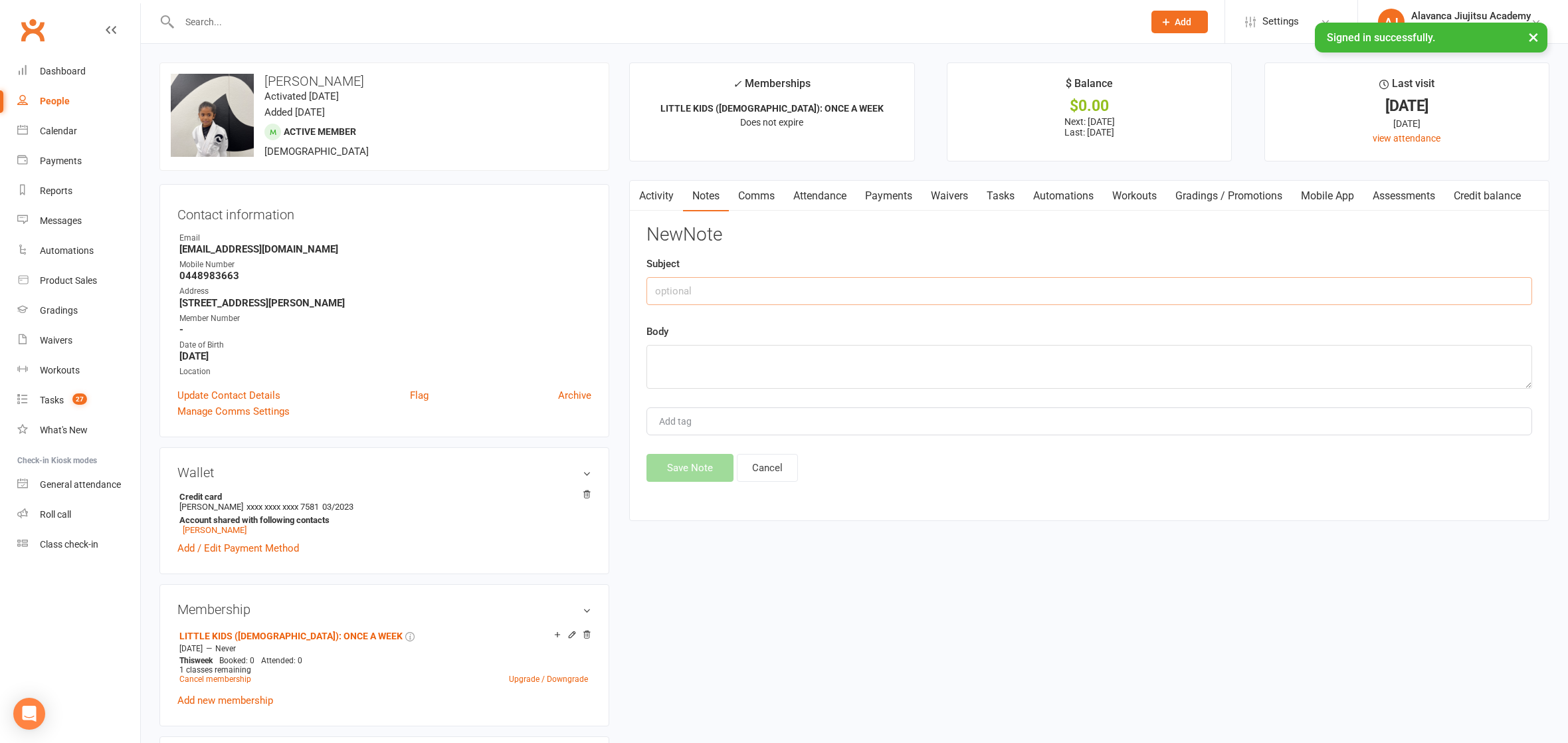
click at [769, 290] on input "text" at bounding box center [1090, 290] width 886 height 28
type input "PARENTS NAMES"
click at [778, 350] on textarea at bounding box center [1090, 367] width 886 height 44
paste textarea "Sandeep & [PERSON_NAME]"
click at [697, 354] on textarea "Sandeep & [PERSON_NAME]" at bounding box center [1090, 367] width 886 height 44
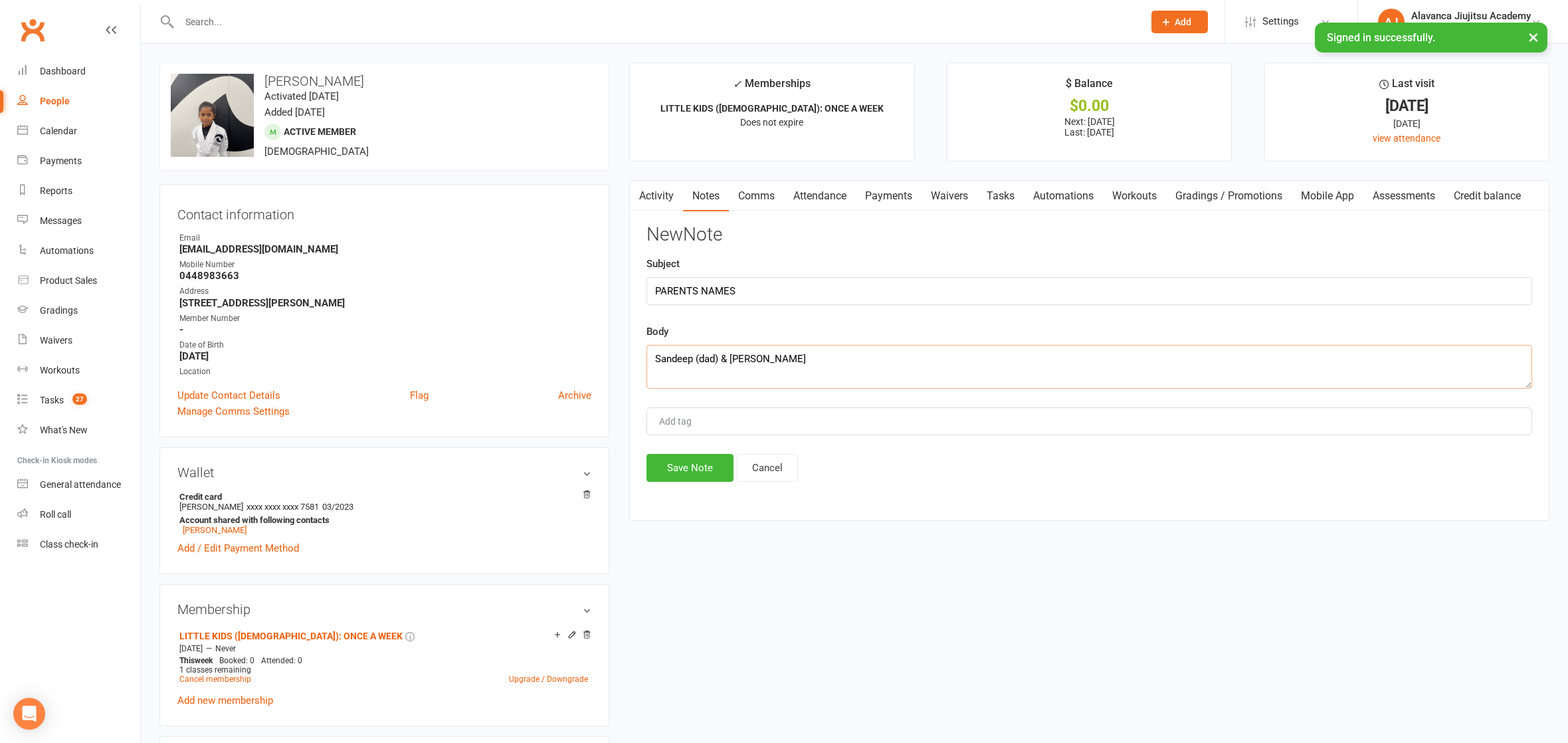
click at [896, 363] on textarea "Sandeep (dad) & [PERSON_NAME]" at bounding box center [1090, 367] width 886 height 44
type textarea "Sandeep (dad) & [PERSON_NAME] (mom)"
click at [715, 469] on button "Save Note" at bounding box center [690, 467] width 87 height 28
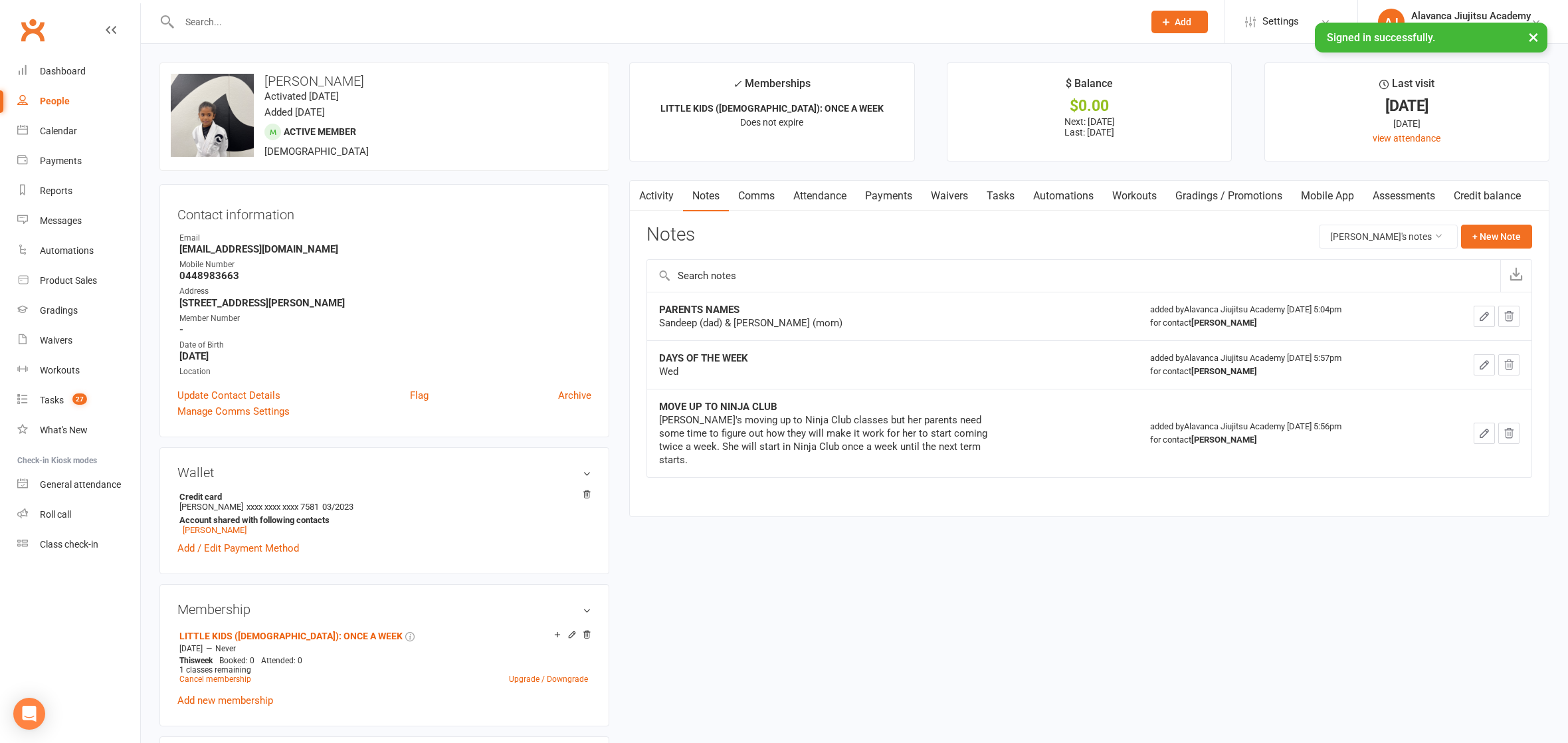
click at [405, 16] on input "text" at bounding box center [654, 22] width 958 height 19
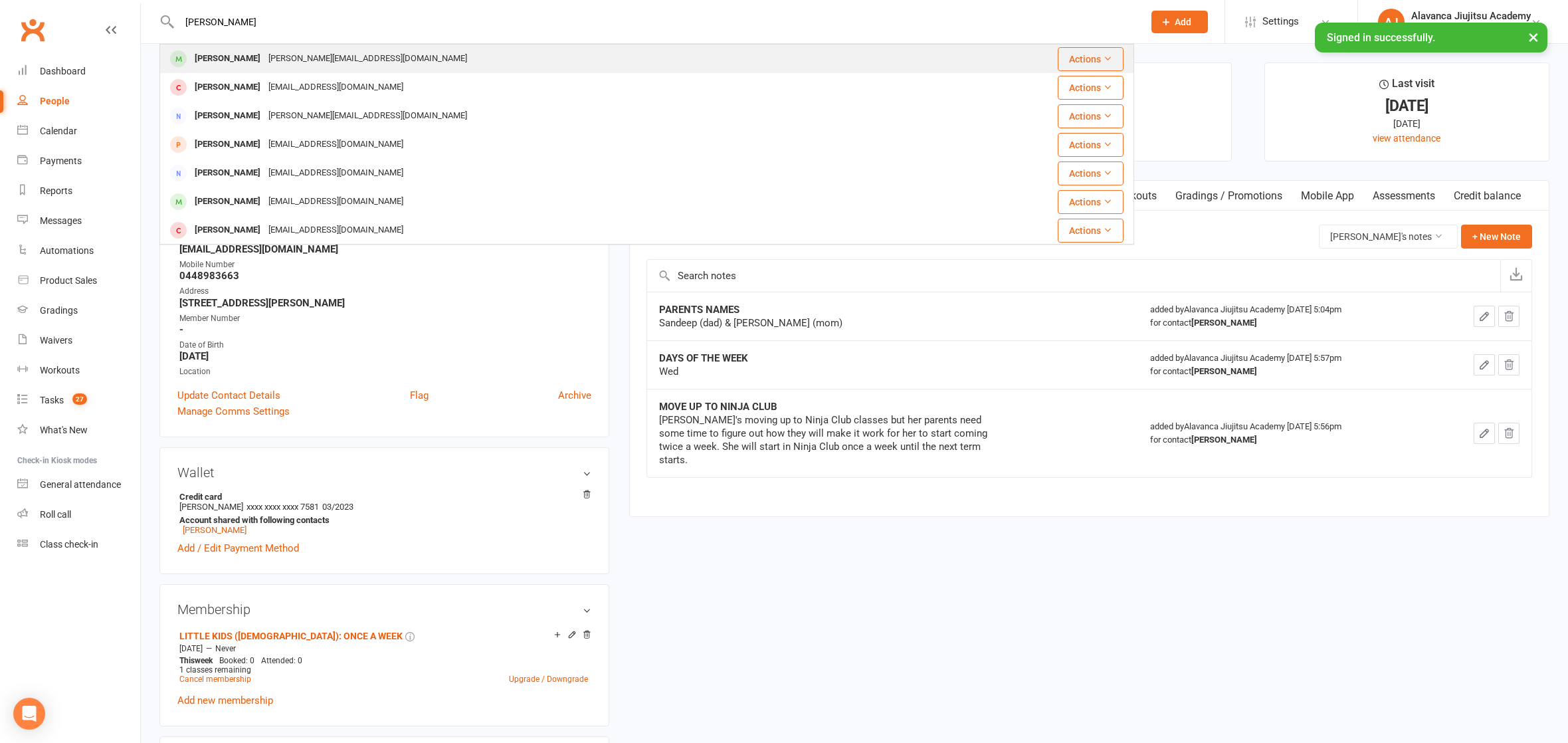
type input "[PERSON_NAME]"
click at [405, 54] on div "[PERSON_NAME] Farah [EMAIL_ADDRESS][DOMAIN_NAME]" at bounding box center [565, 59] width 809 height 28
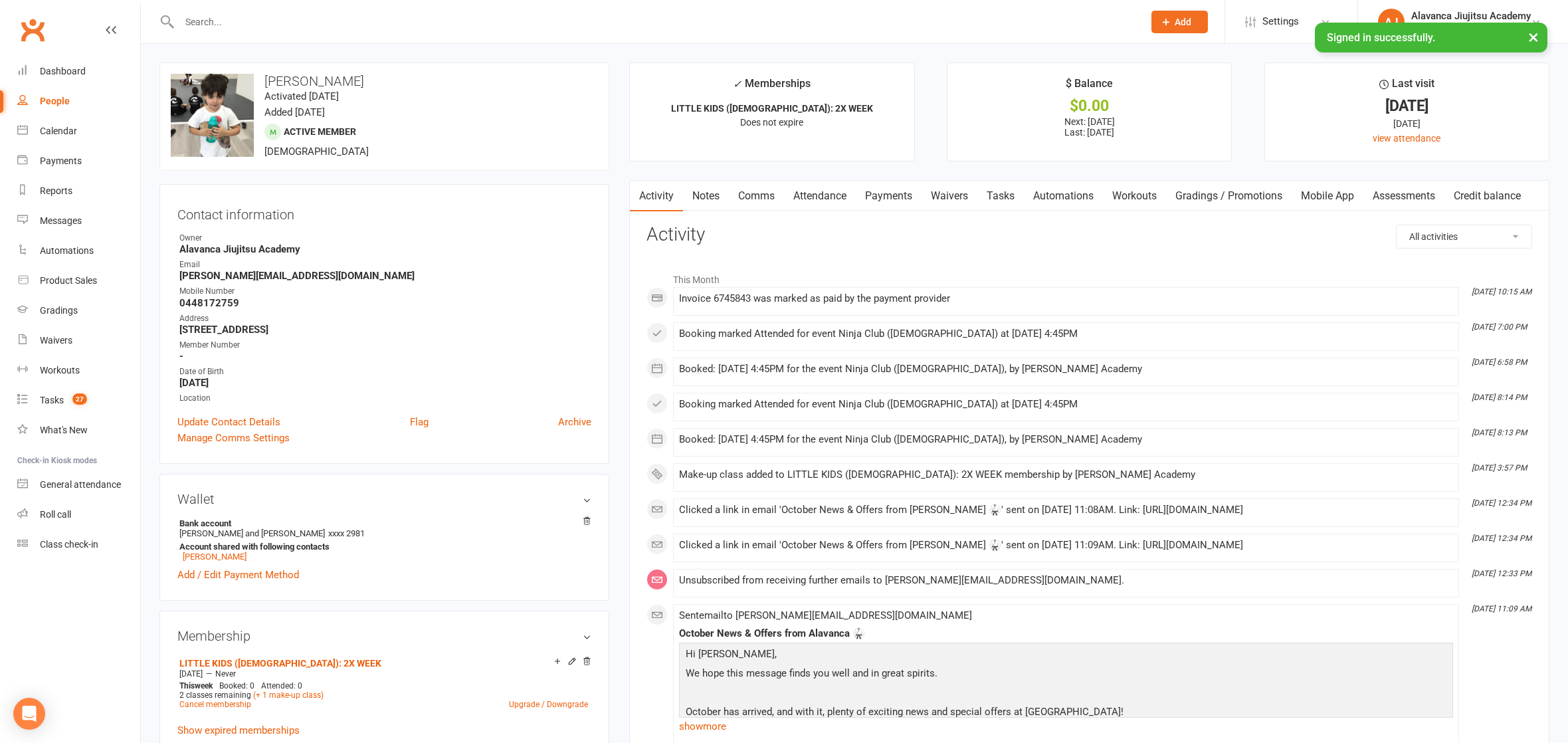
click at [702, 187] on link "Notes" at bounding box center [706, 196] width 46 height 30
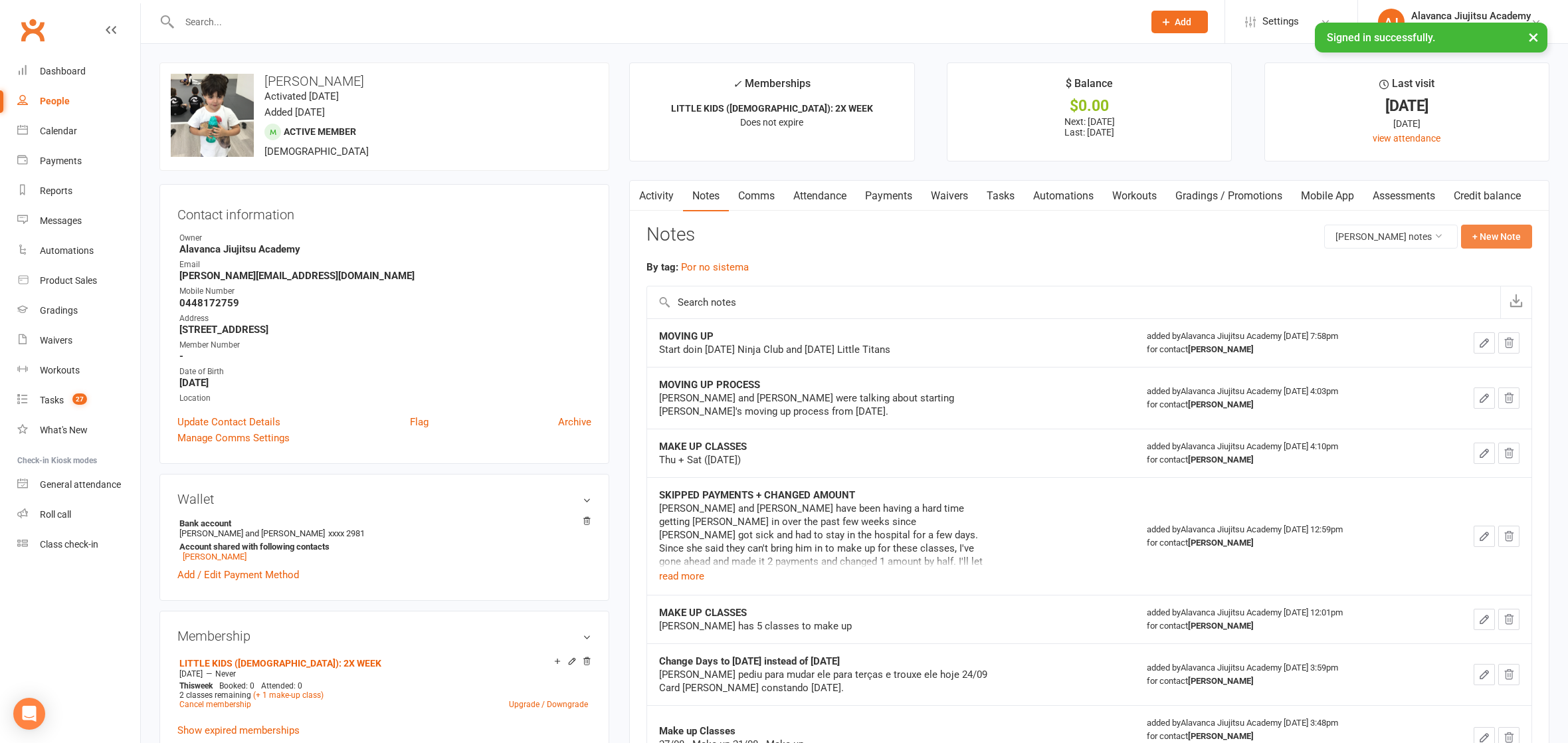
click at [1521, 242] on button "+ New Note" at bounding box center [1497, 236] width 71 height 24
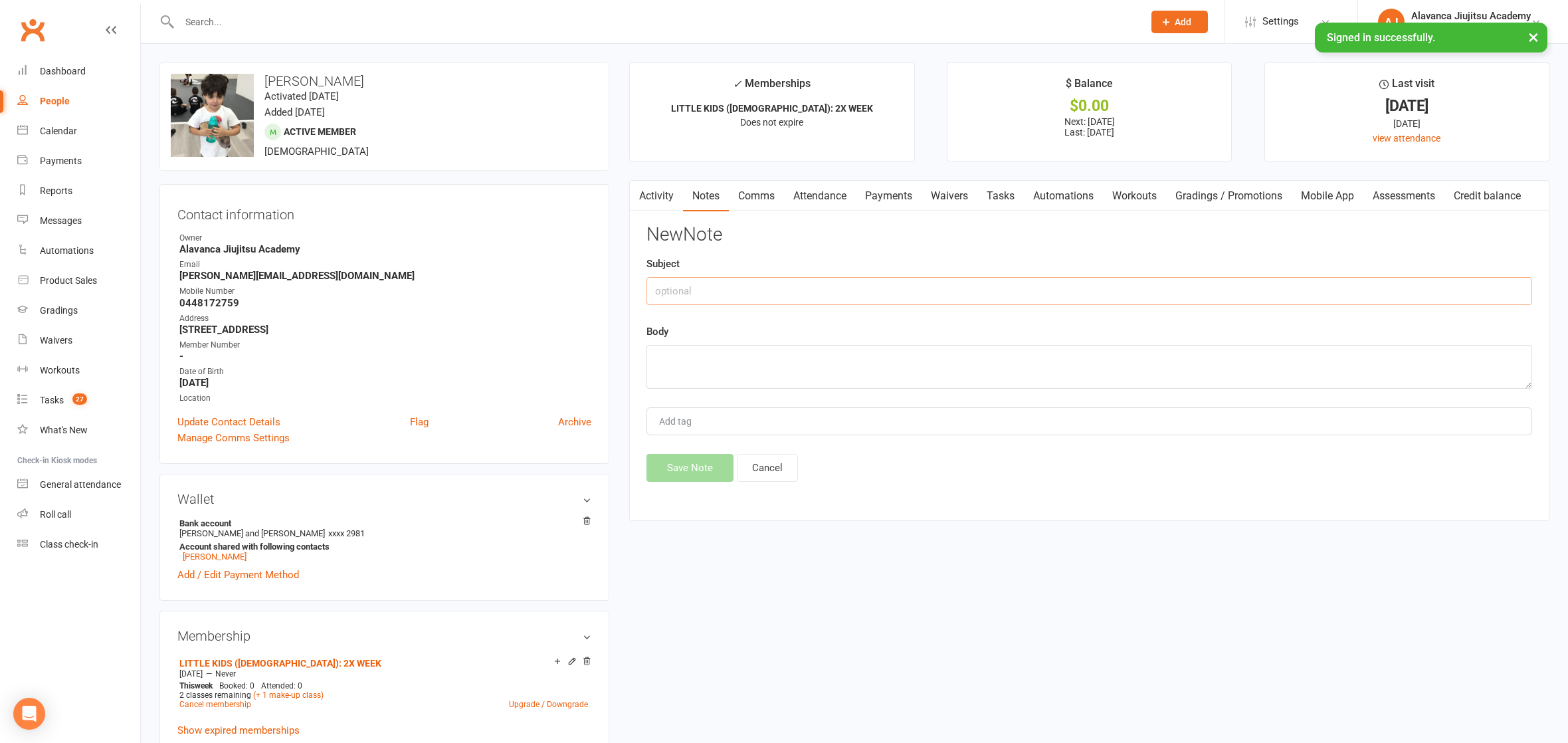
click at [863, 281] on input "text" at bounding box center [1090, 290] width 886 height 28
click at [659, 286] on input "UPDATED" at bounding box center [1090, 290] width 886 height 28
type input "DAYS OF WEEK UPDATED"
click at [763, 368] on textarea at bounding box center [1090, 367] width 886 height 44
click at [723, 365] on textarea at bounding box center [1090, 367] width 886 height 44
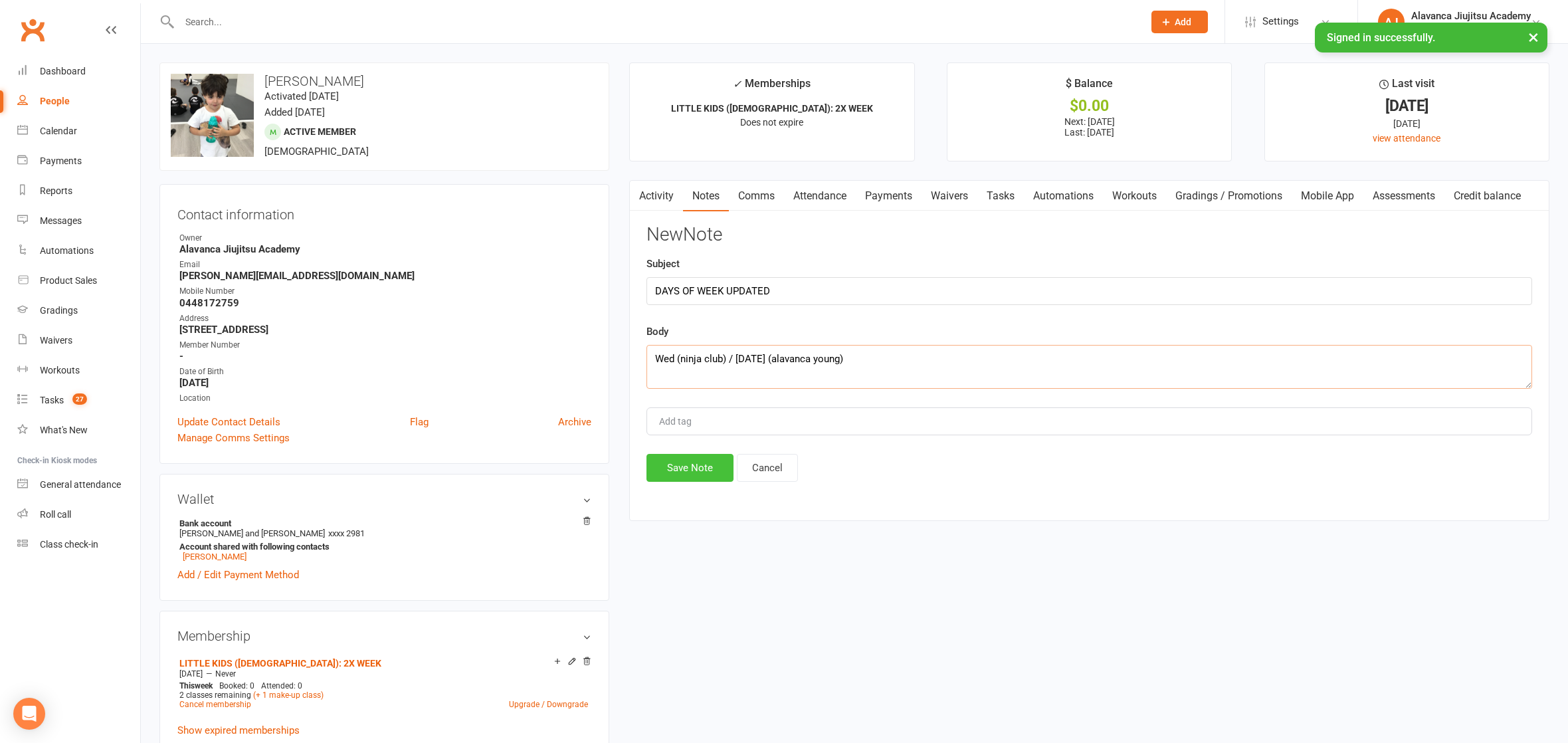
type textarea "Wed (ninja club) / [DATE] (alavanca young)"
click at [680, 462] on button "Save Note" at bounding box center [690, 467] width 87 height 28
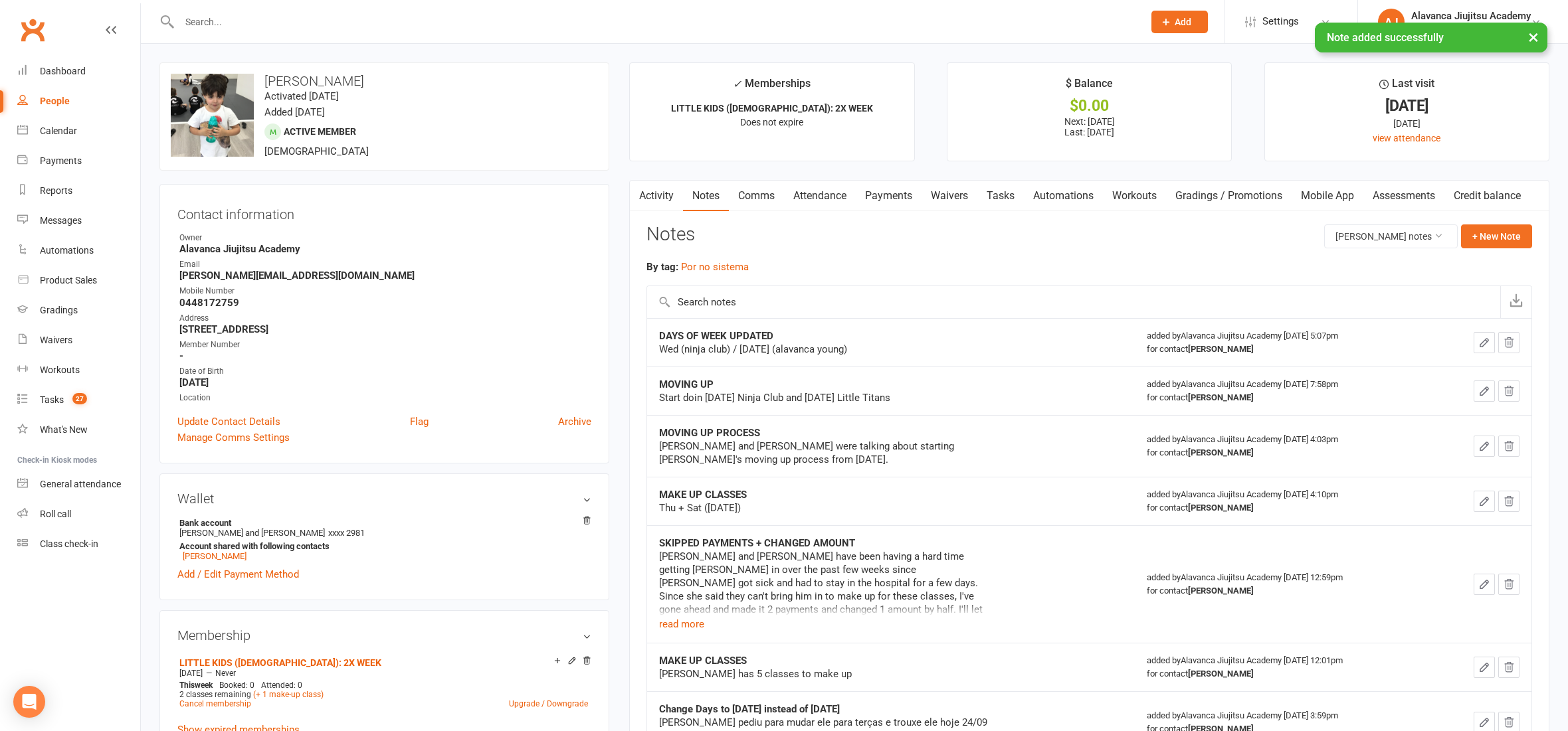
click at [909, 234] on div "Notes [PERSON_NAME] notes + New Note" at bounding box center [1090, 241] width 886 height 34
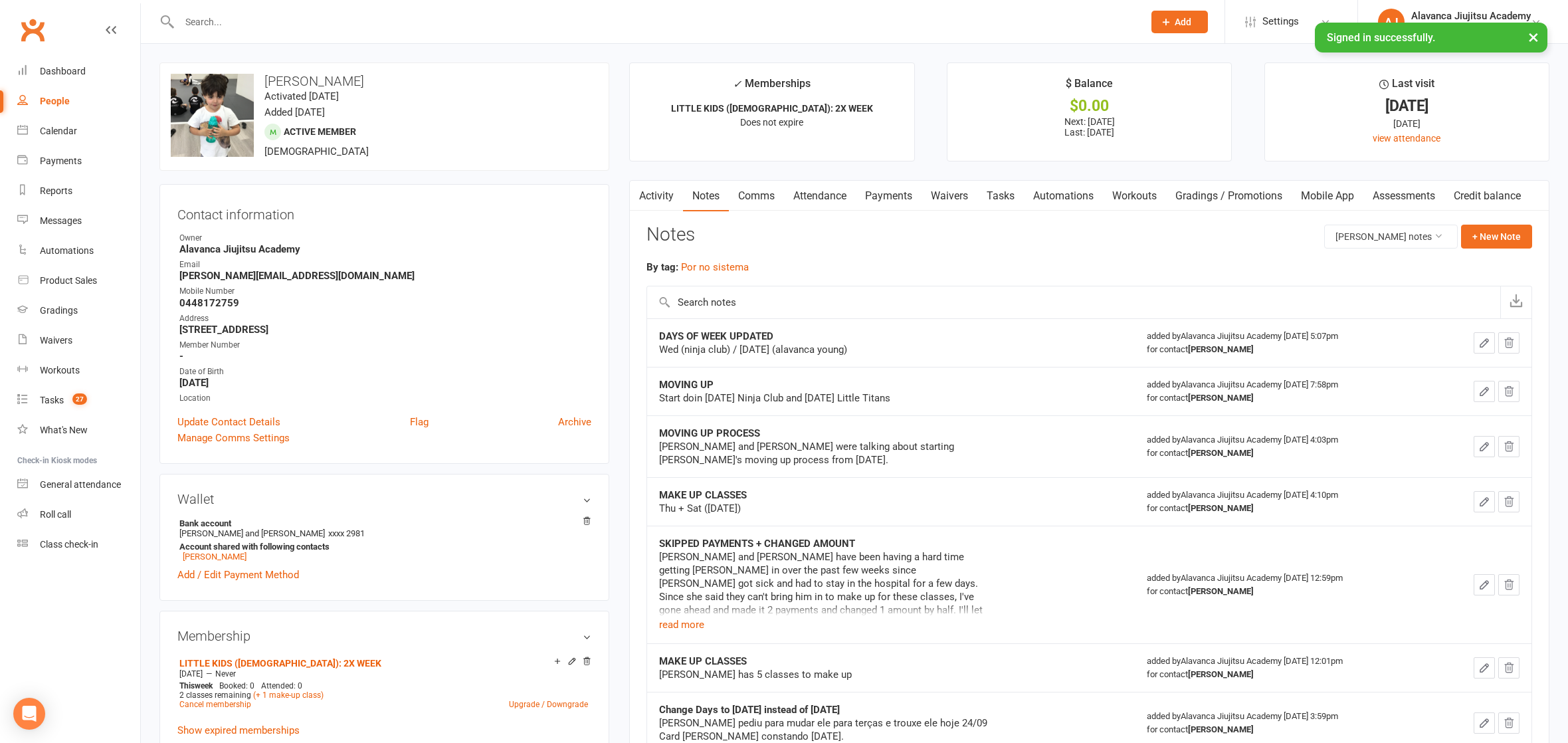
click at [1480, 338] on icon "button" at bounding box center [1484, 342] width 12 height 12
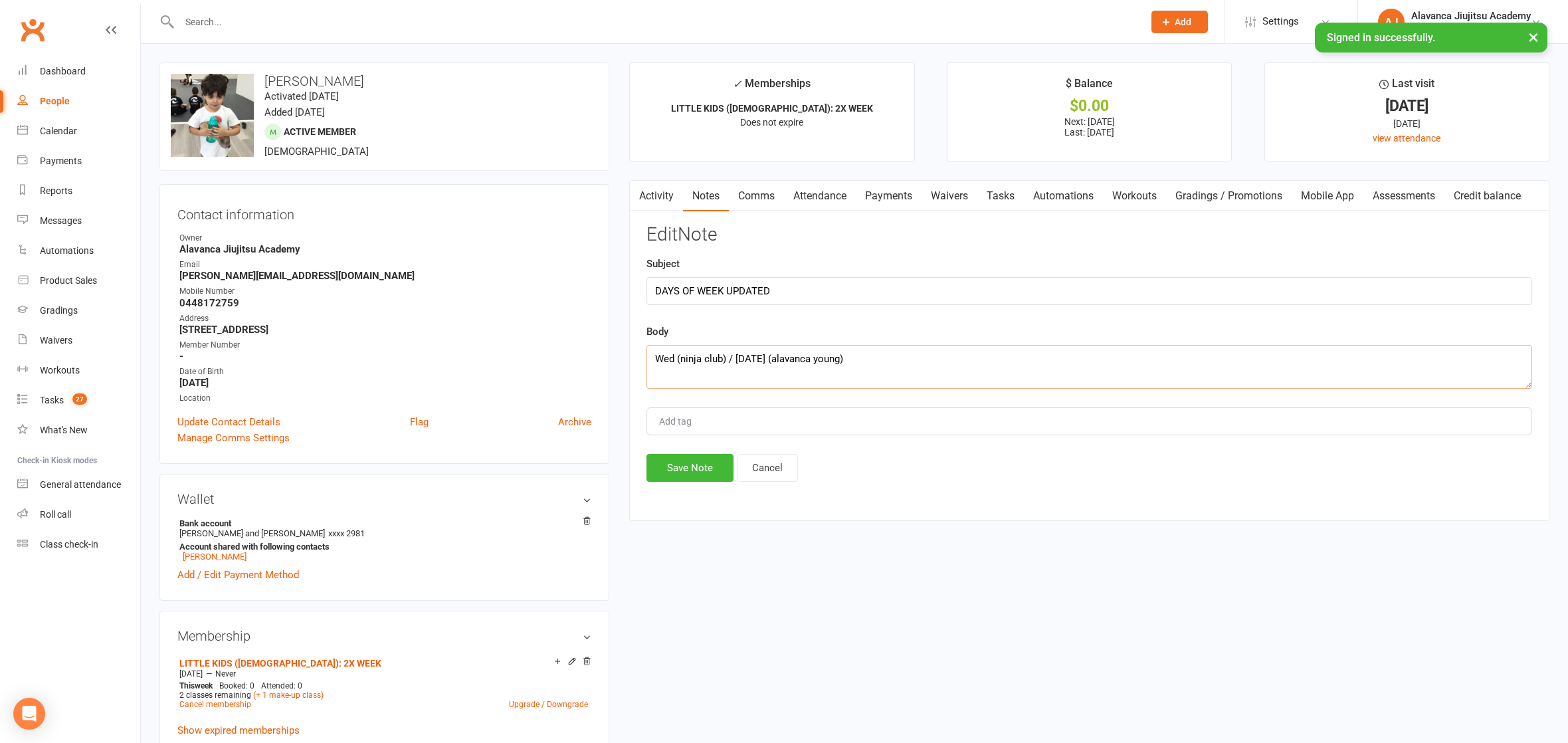
click at [808, 362] on textarea "Wed (ninja club) / [DATE] (alavanca young)" at bounding box center [1090, 367] width 886 height 44
click at [786, 354] on textarea "Wed (ninja club) / [DATE] (alavanca young)" at bounding box center [1090, 367] width 886 height 44
click at [831, 354] on textarea "Wed (ninja club) / [DATE] (alavanca elite young)" at bounding box center [1090, 367] width 886 height 44
type textarea "Wed (ninja club) / [DATE] (alavanca elite young)"
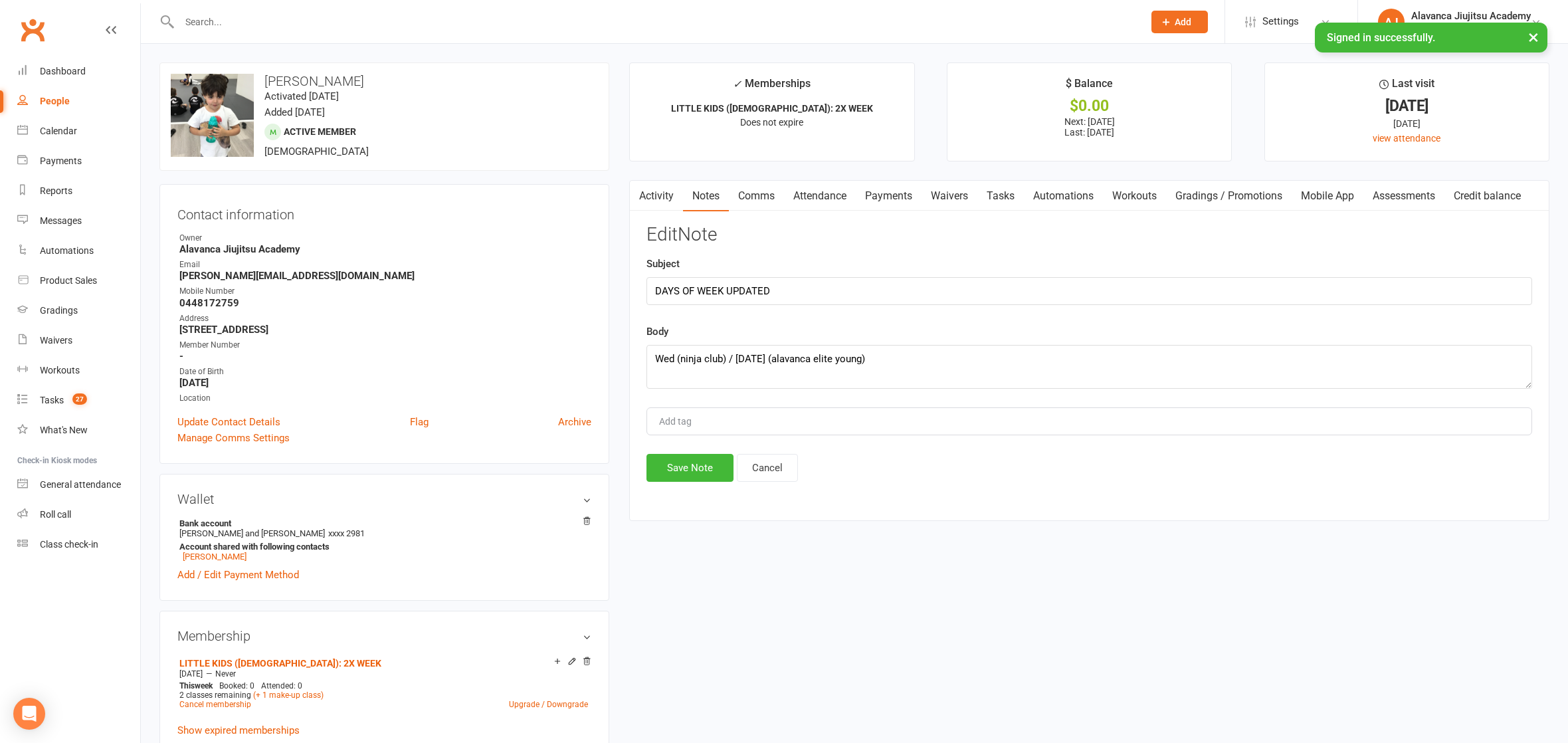
click at [686, 450] on div "Edit Note Subject DAYS OF WEEK UPDATED Body Wed (ninja club) / [DATE] (alavanca…" at bounding box center [1090, 353] width 886 height 257
click at [674, 464] on button "Save Note" at bounding box center [690, 467] width 87 height 28
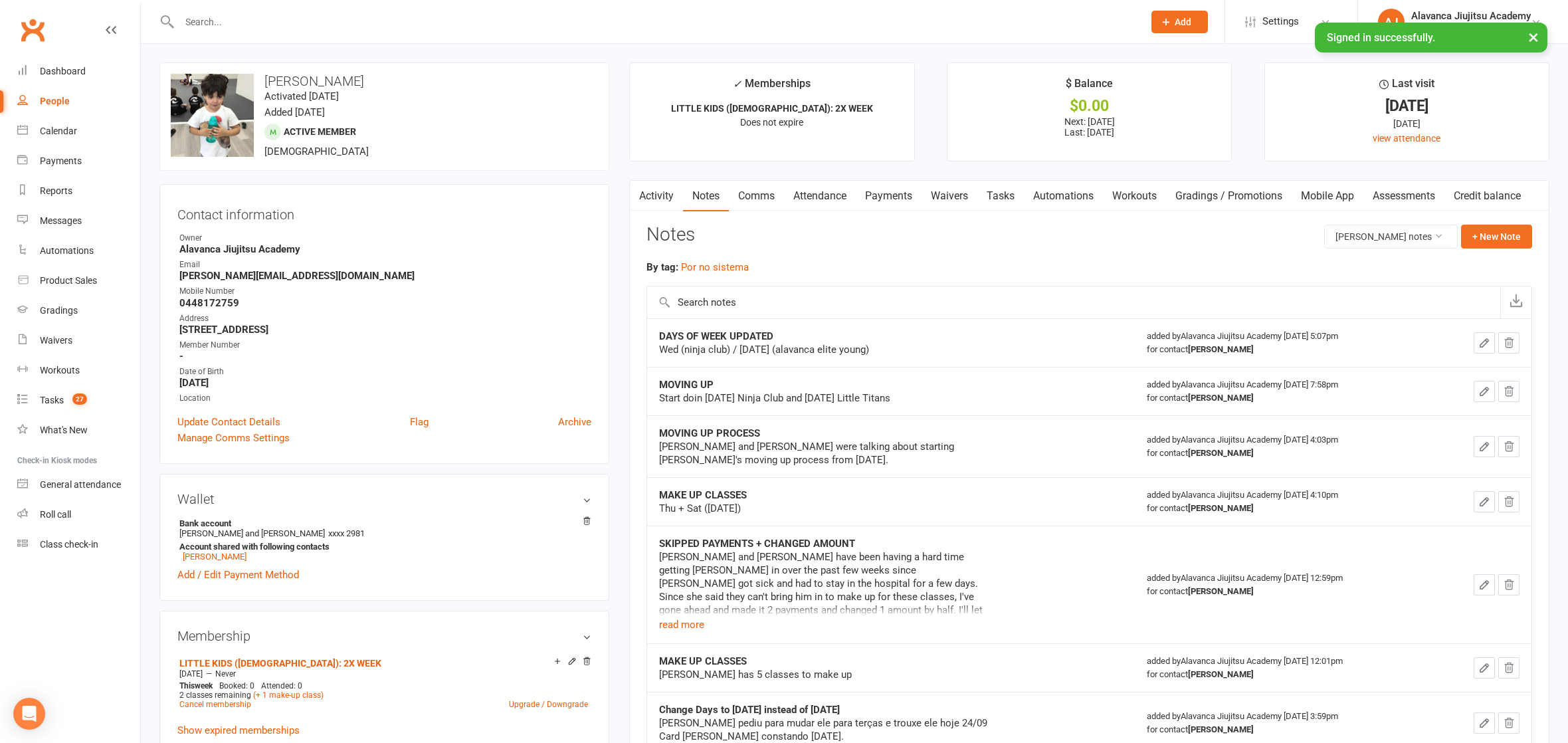
click at [1016, 267] on div "By tag: Por no sistema" at bounding box center [1090, 267] width 886 height 16
click at [81, 131] on link "Calendar" at bounding box center [78, 130] width 123 height 29
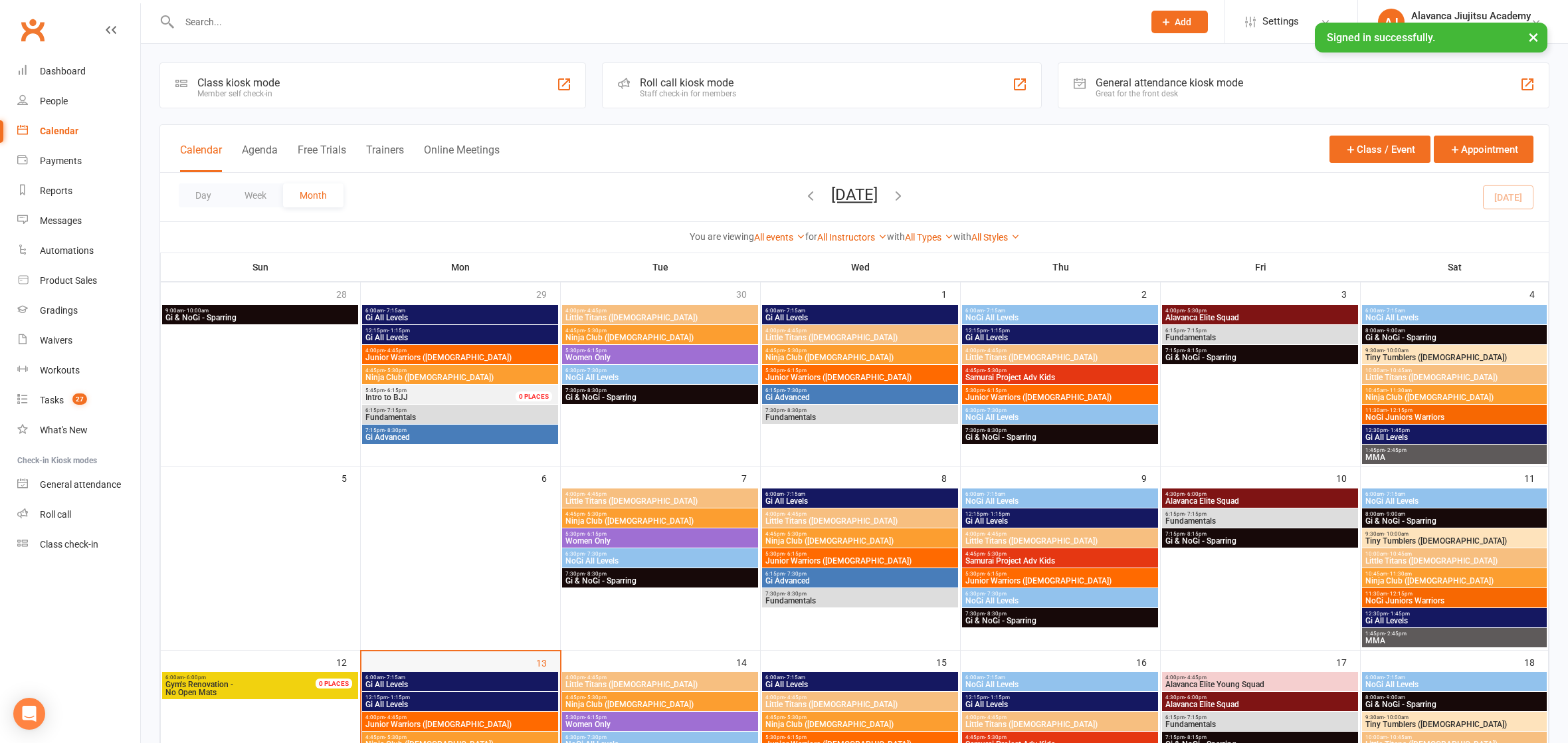
scroll to position [312, 0]
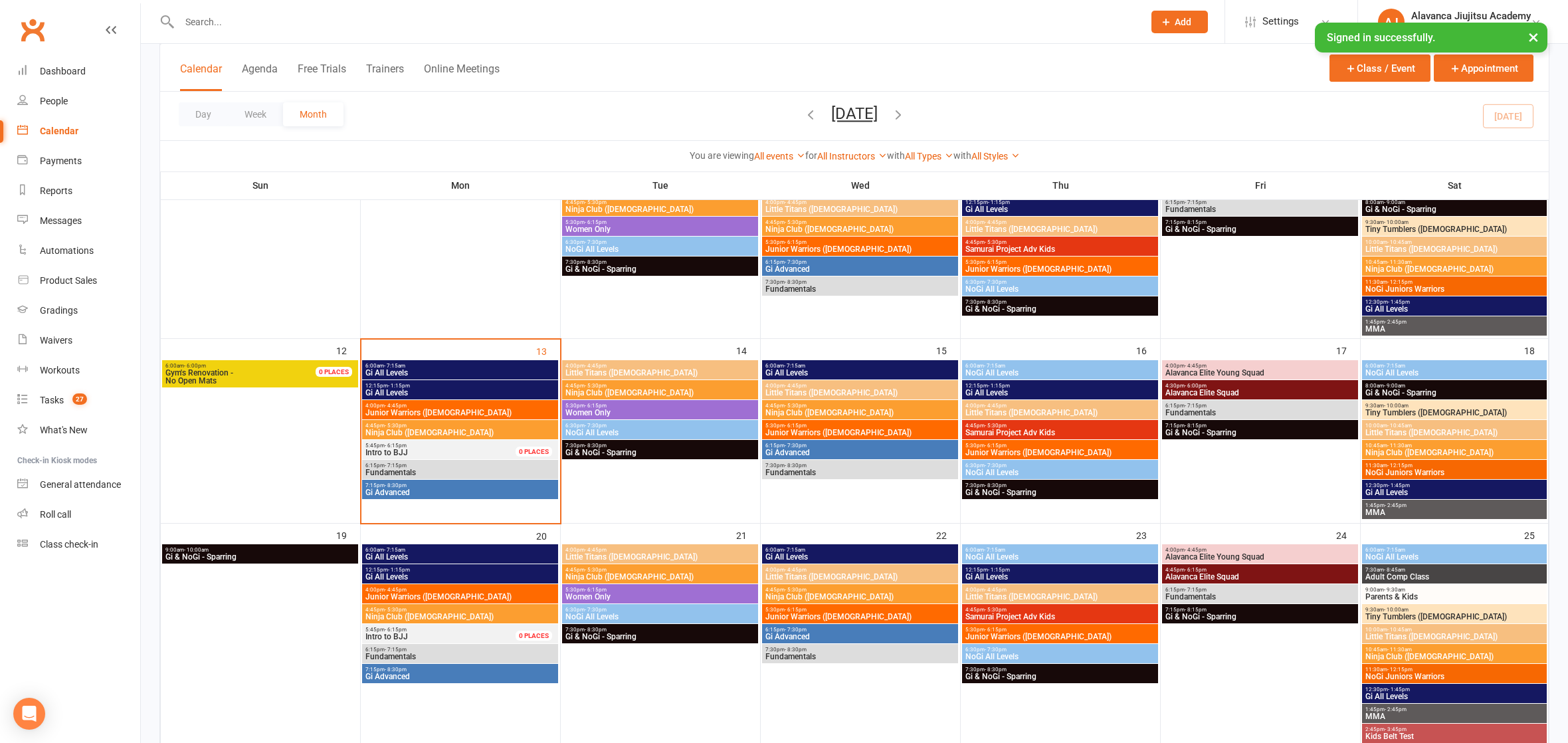
click at [409, 409] on span "Junior Warriors ([DEMOGRAPHIC_DATA])" at bounding box center [460, 413] width 191 height 8
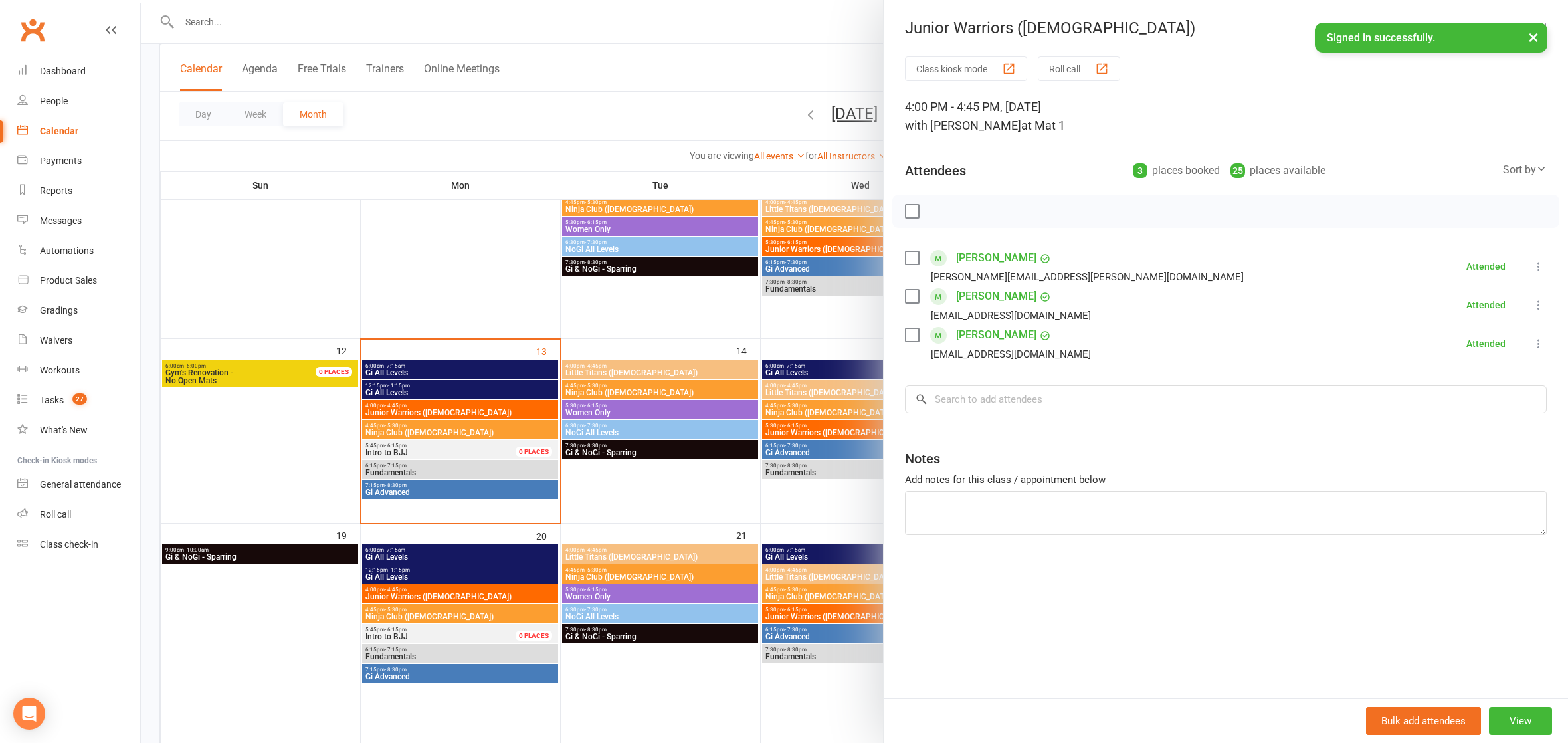
click at [439, 429] on div at bounding box center [854, 371] width 1427 height 743
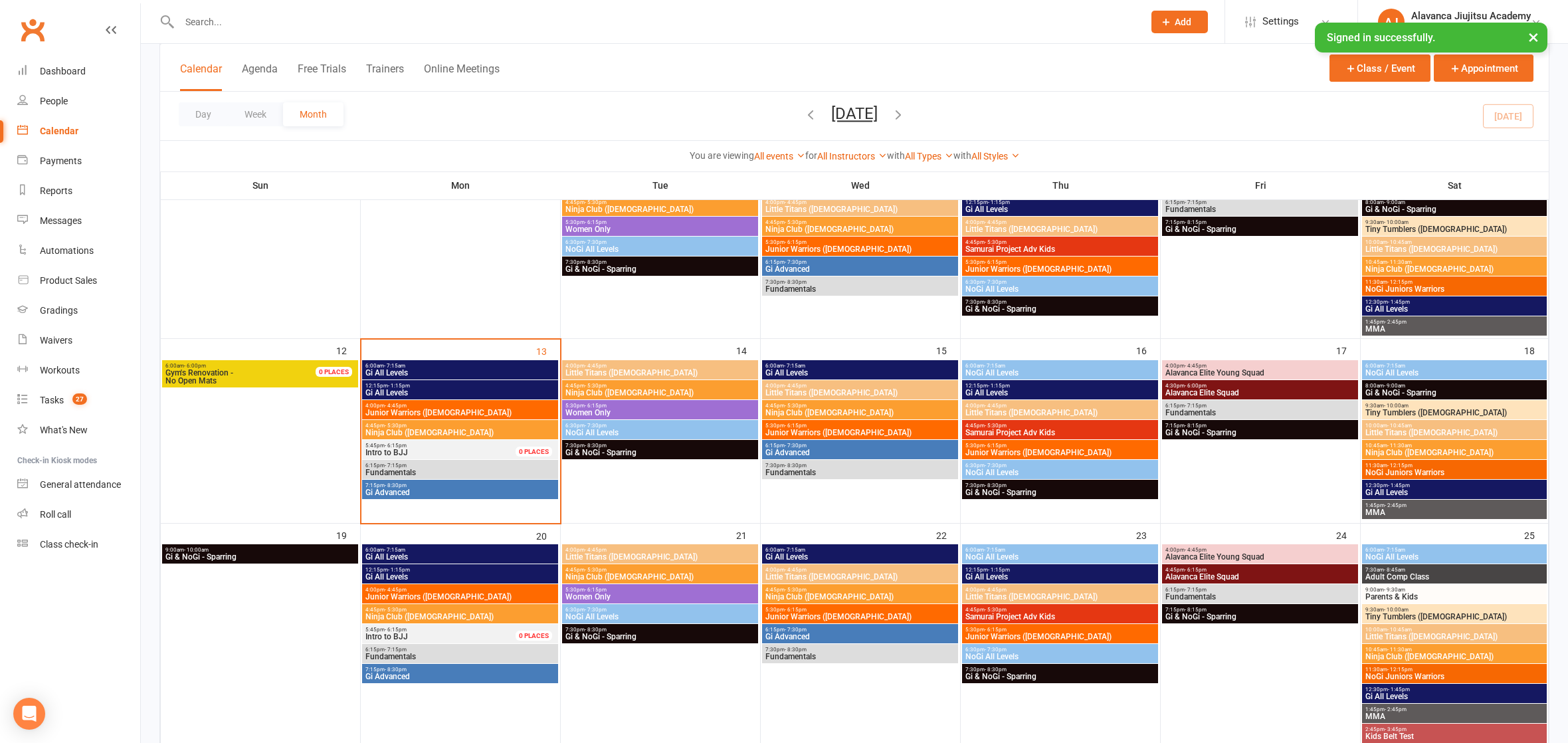
click at [400, 432] on span "Ninja Club ([DEMOGRAPHIC_DATA])" at bounding box center [460, 433] width 191 height 8
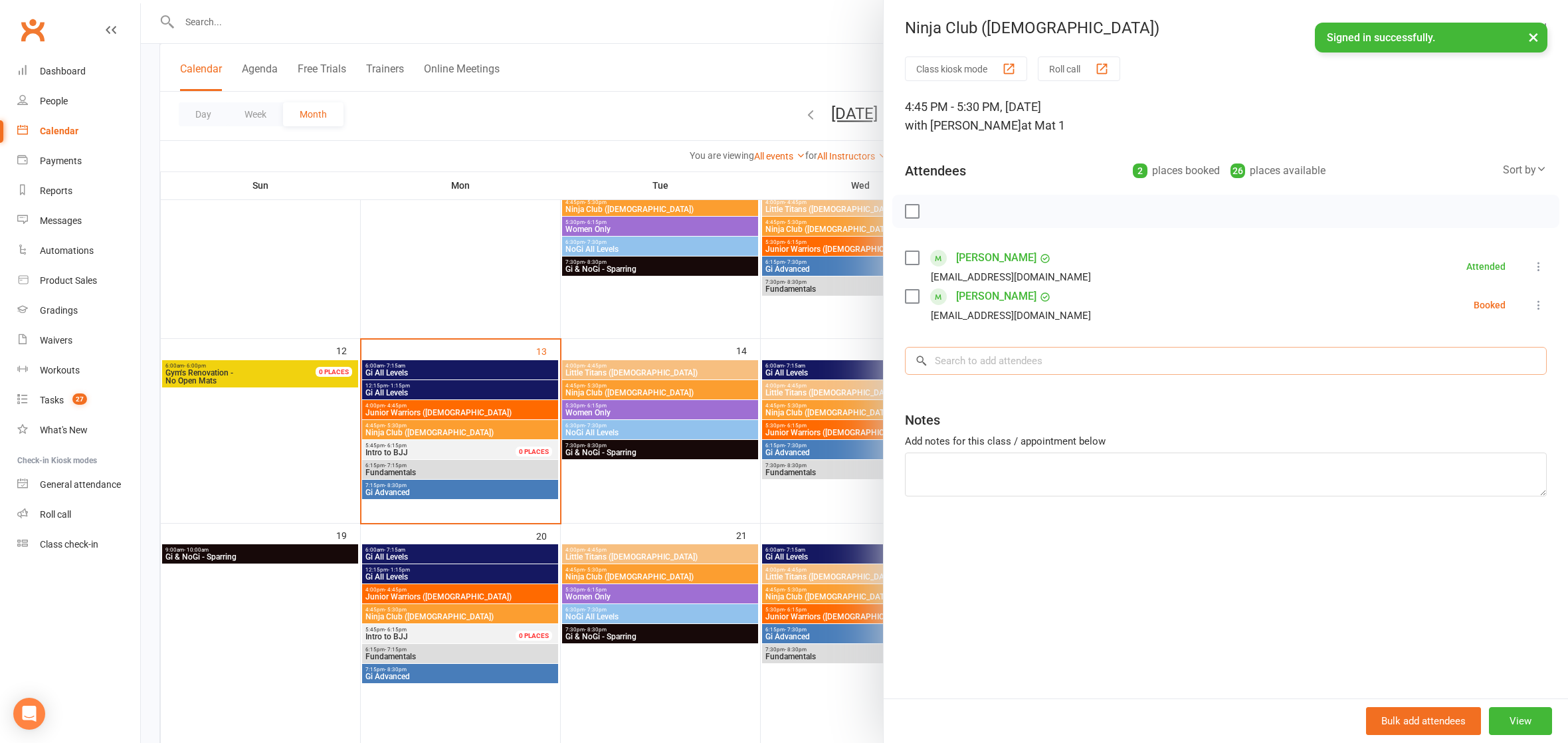
click at [979, 369] on input "search" at bounding box center [1226, 361] width 642 height 28
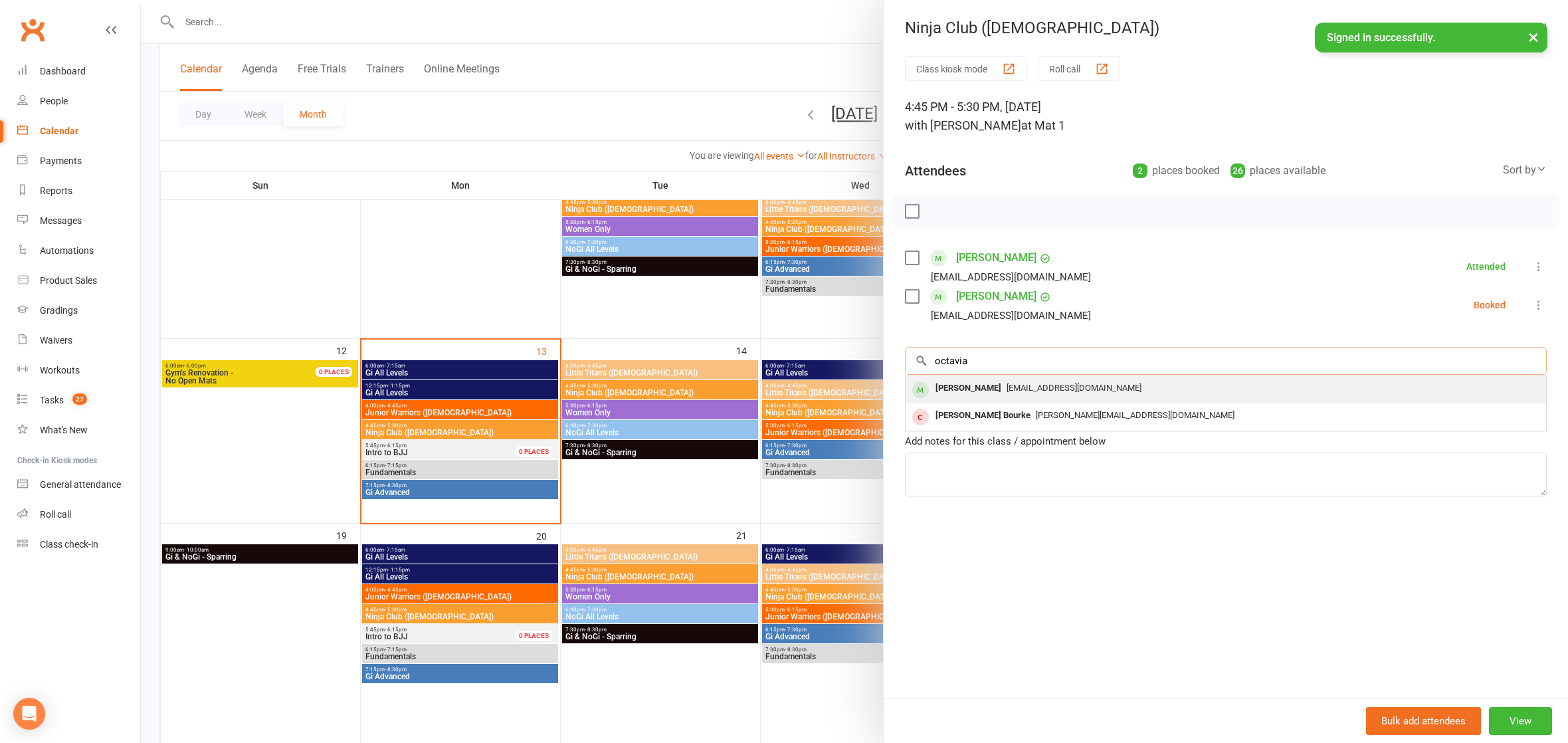
type input "octavia"
click at [978, 392] on div "[PERSON_NAME]" at bounding box center [968, 388] width 76 height 19
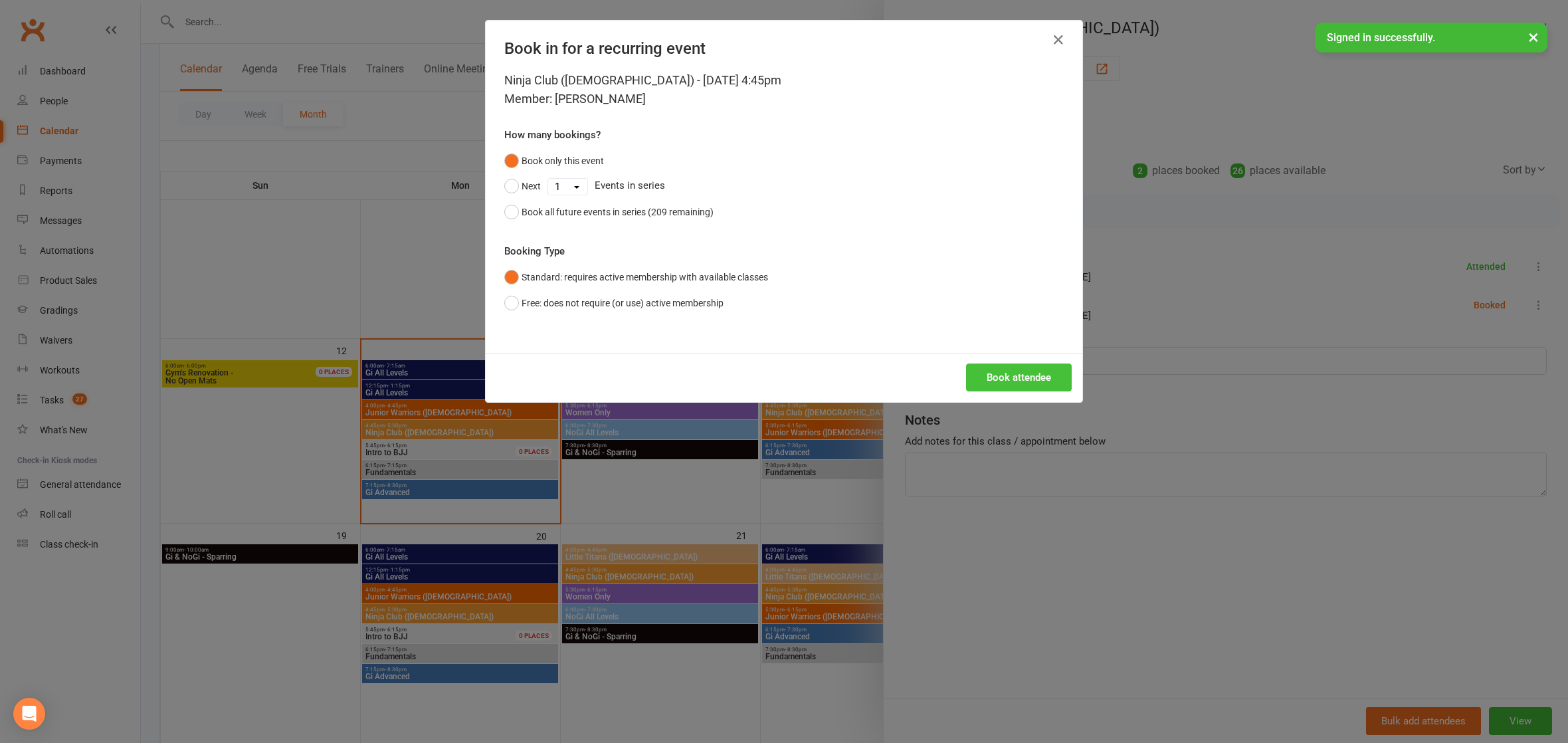
click at [1008, 363] on button "Book attendee" at bounding box center [1018, 377] width 106 height 28
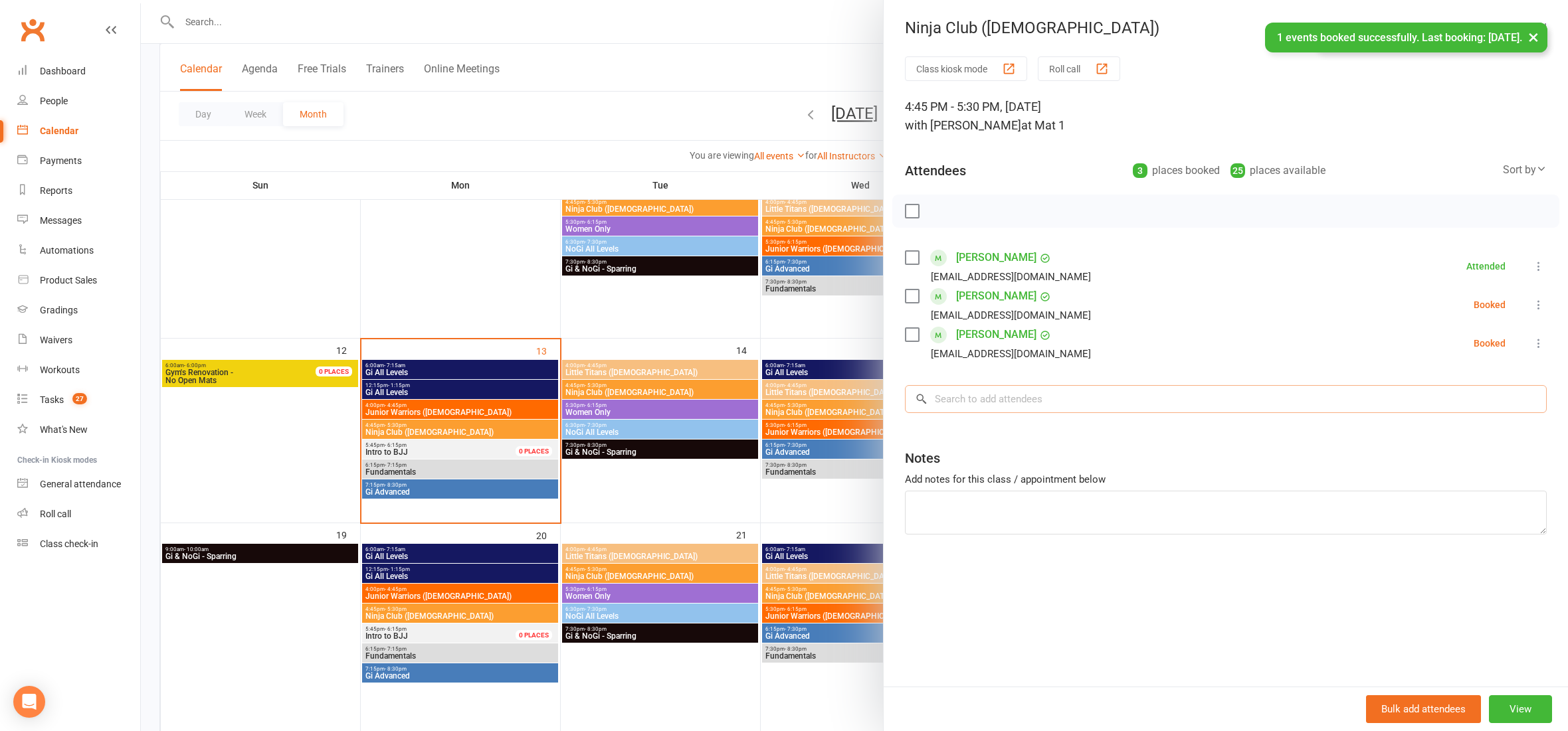
click at [1003, 394] on input "search" at bounding box center [1226, 398] width 642 height 28
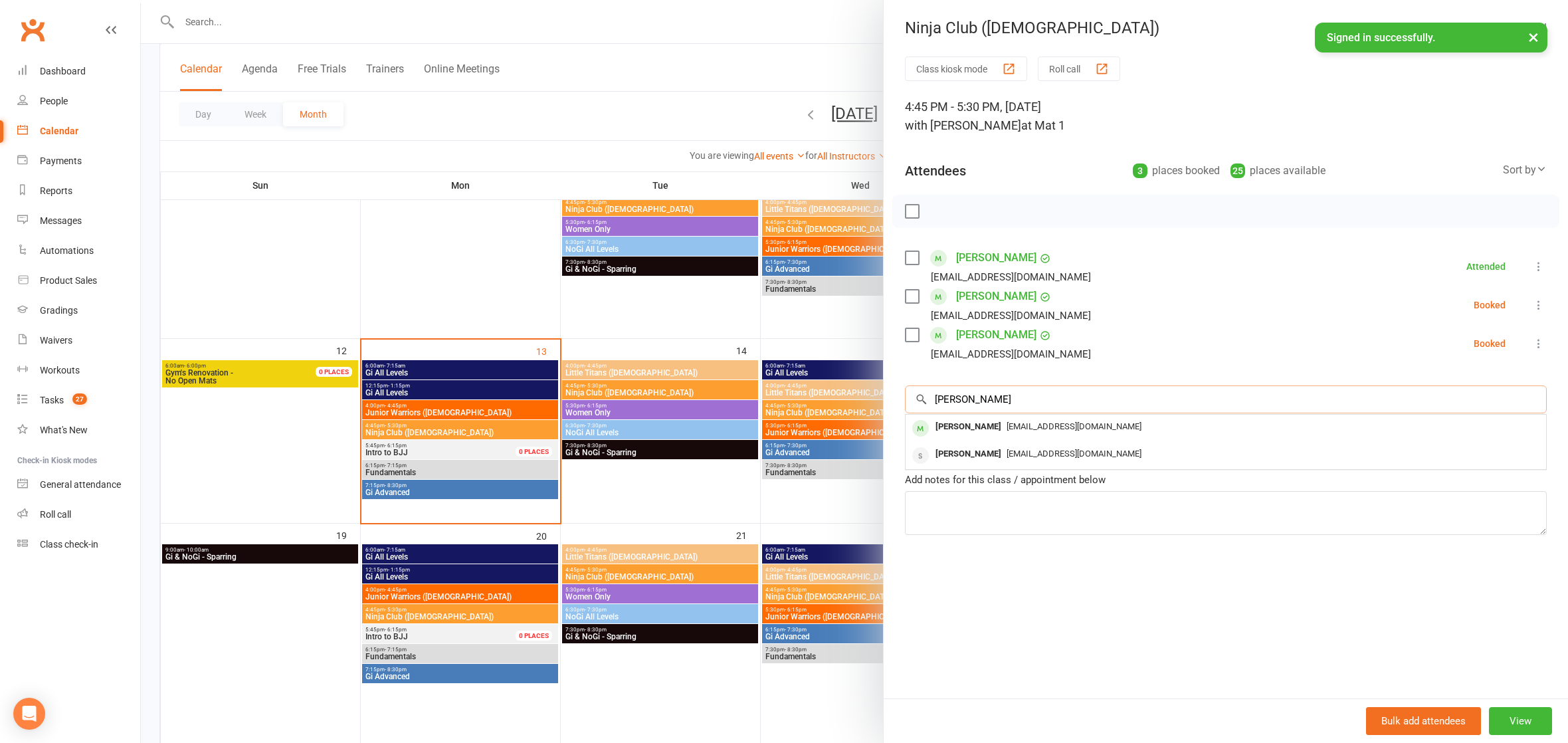
type input "[PERSON_NAME]"
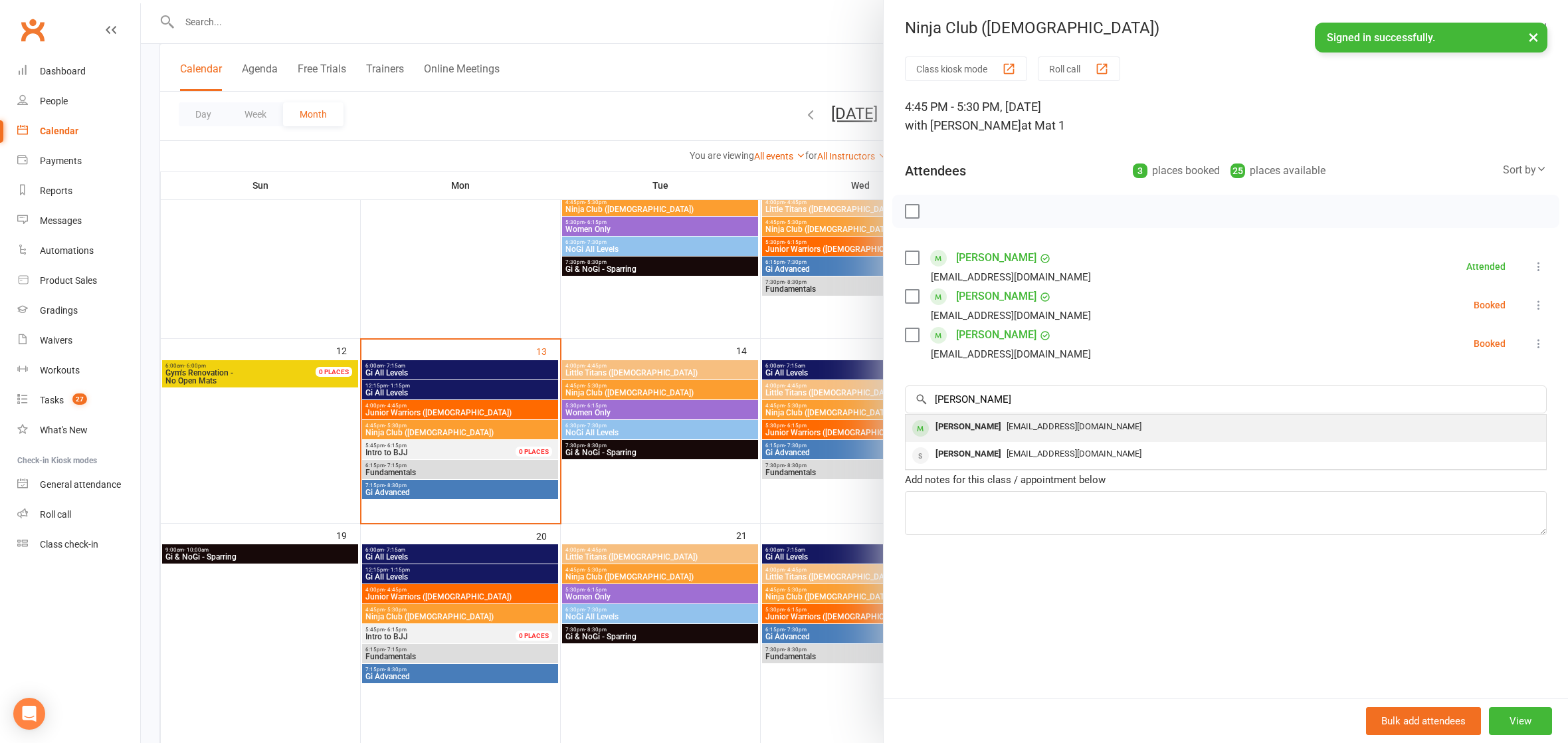
drag, startPoint x: 1004, startPoint y: 394, endPoint x: 1010, endPoint y: 423, distance: 29.6
click at [1010, 423] on span "[EMAIL_ADDRESS][DOMAIN_NAME]" at bounding box center [1074, 426] width 135 height 10
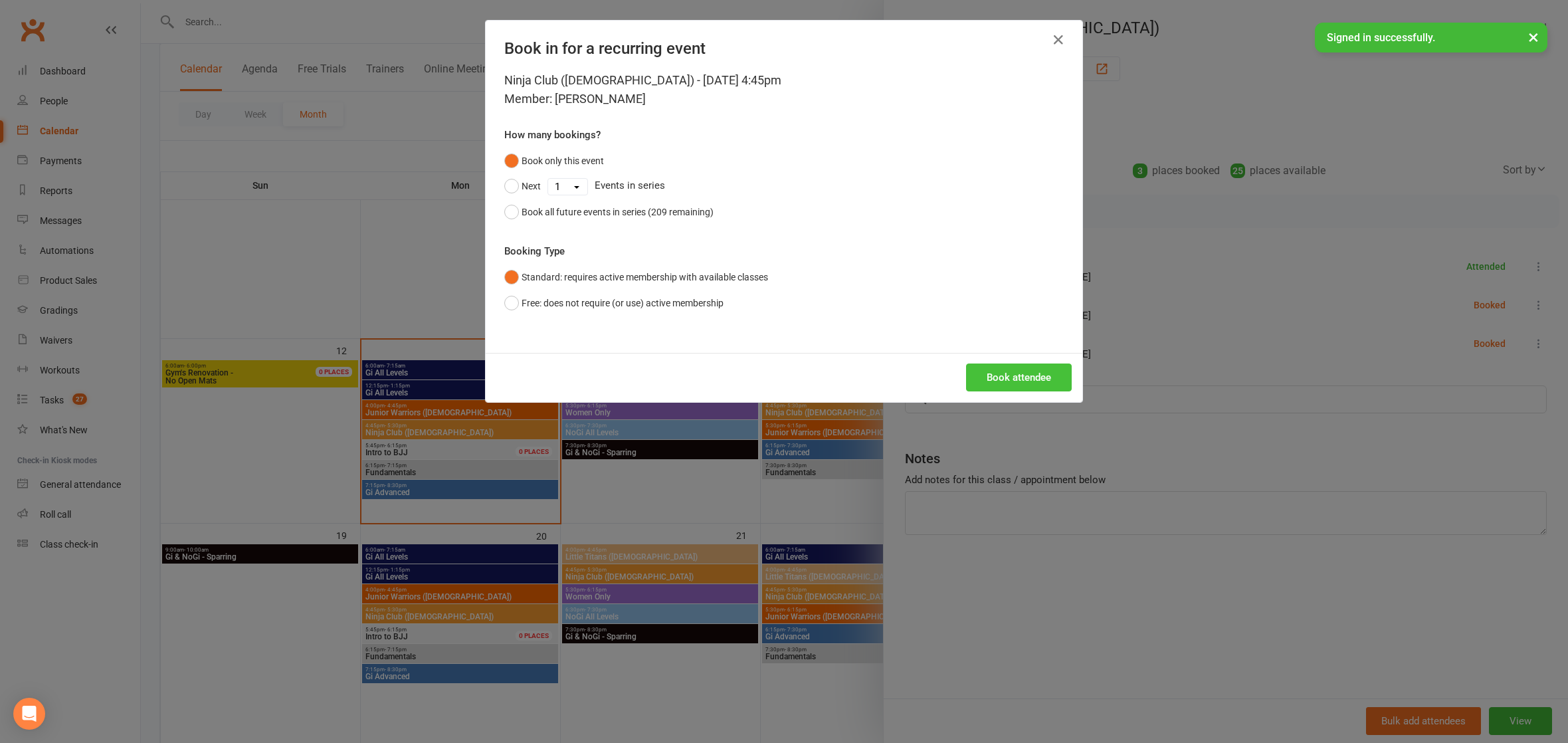
click at [1014, 384] on button "Book attendee" at bounding box center [1018, 377] width 106 height 28
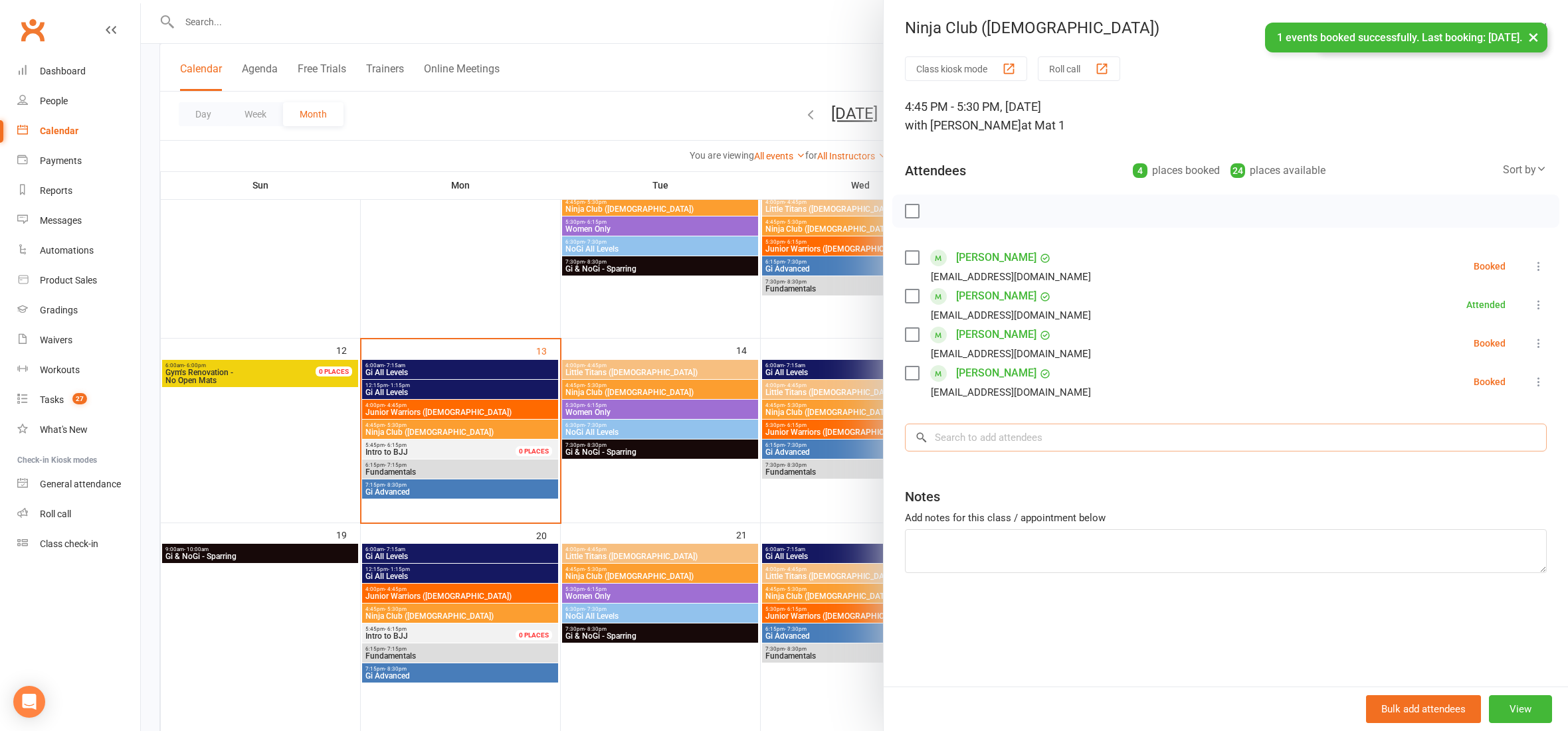
click at [977, 445] on input "search" at bounding box center [1226, 437] width 642 height 28
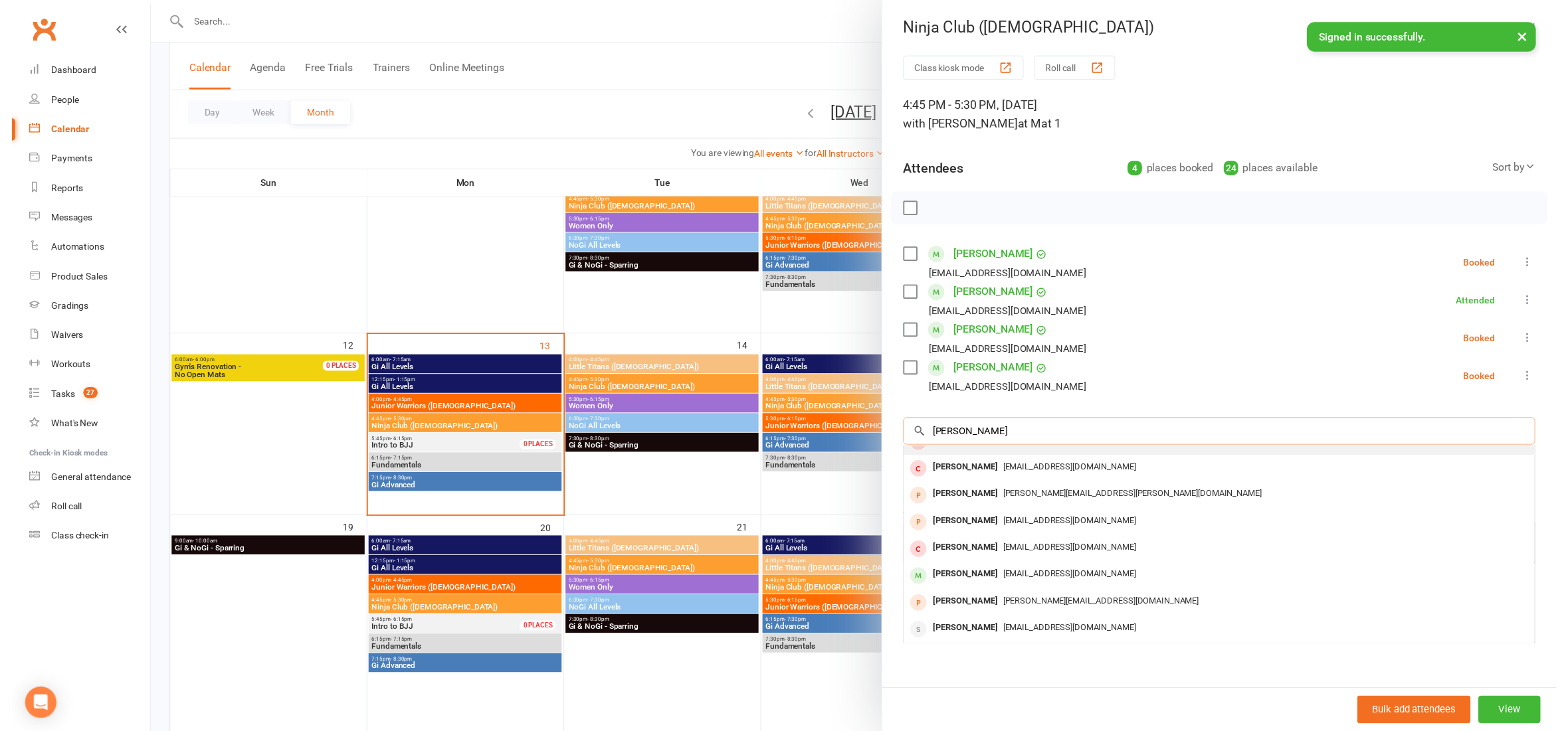
scroll to position [498, 0]
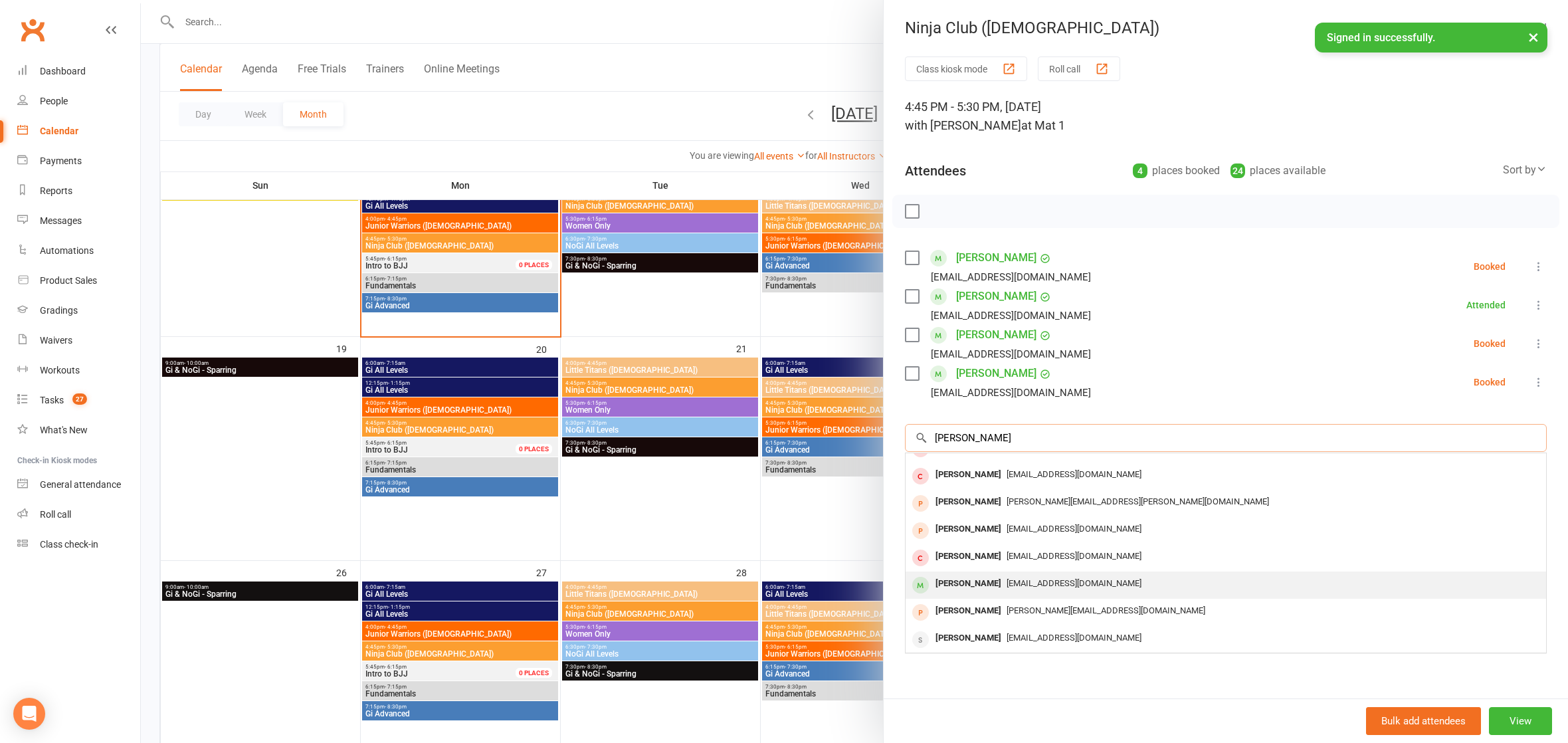
type input "[PERSON_NAME]"
click at [1008, 575] on div "[EMAIL_ADDRESS][DOMAIN_NAME]" at bounding box center [1226, 584] width 630 height 19
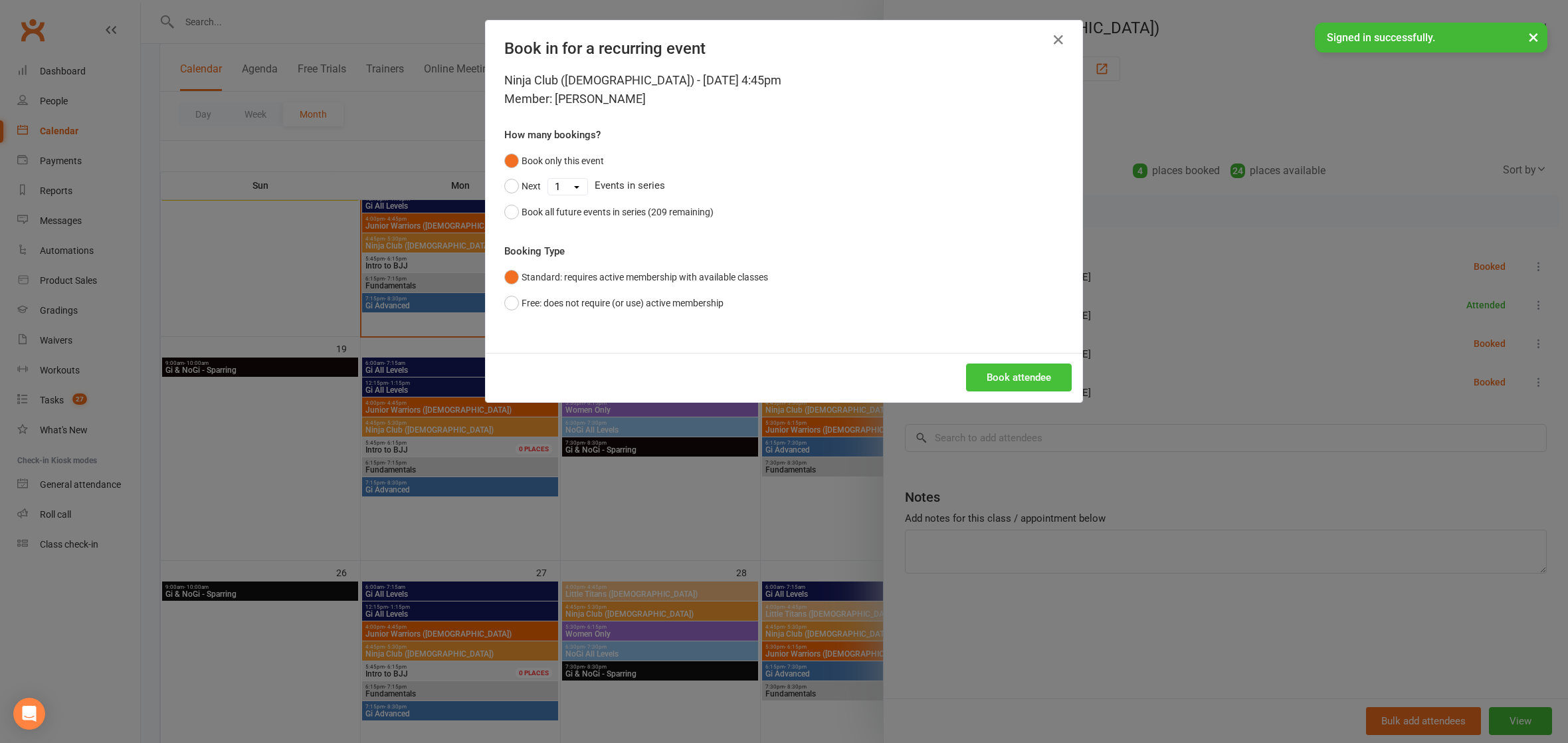
click at [996, 376] on button "Book attendee" at bounding box center [1018, 377] width 106 height 28
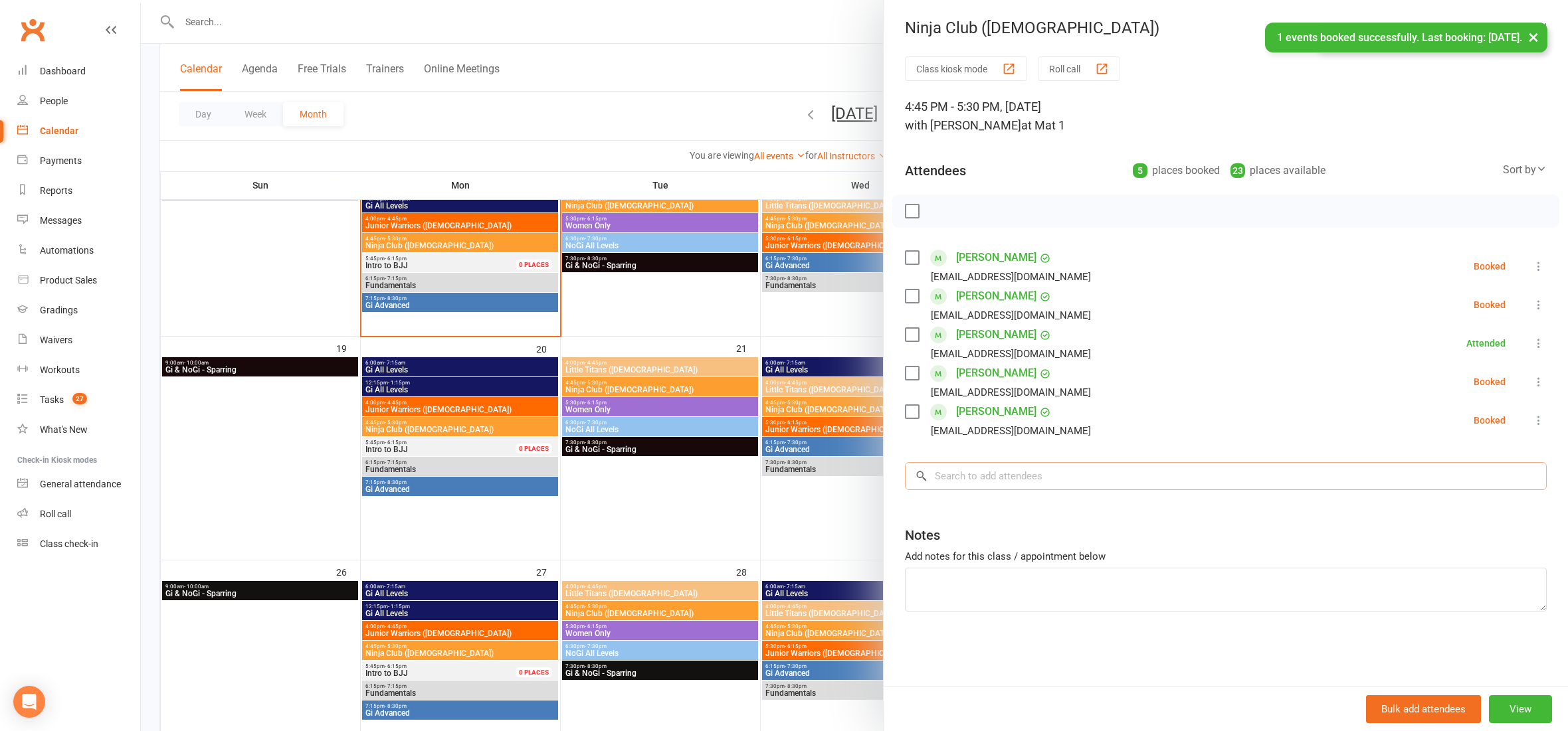
drag, startPoint x: 980, startPoint y: 486, endPoint x: 991, endPoint y: 480, distance: 12.5
click at [981, 486] on input "search" at bounding box center [1226, 475] width 642 height 28
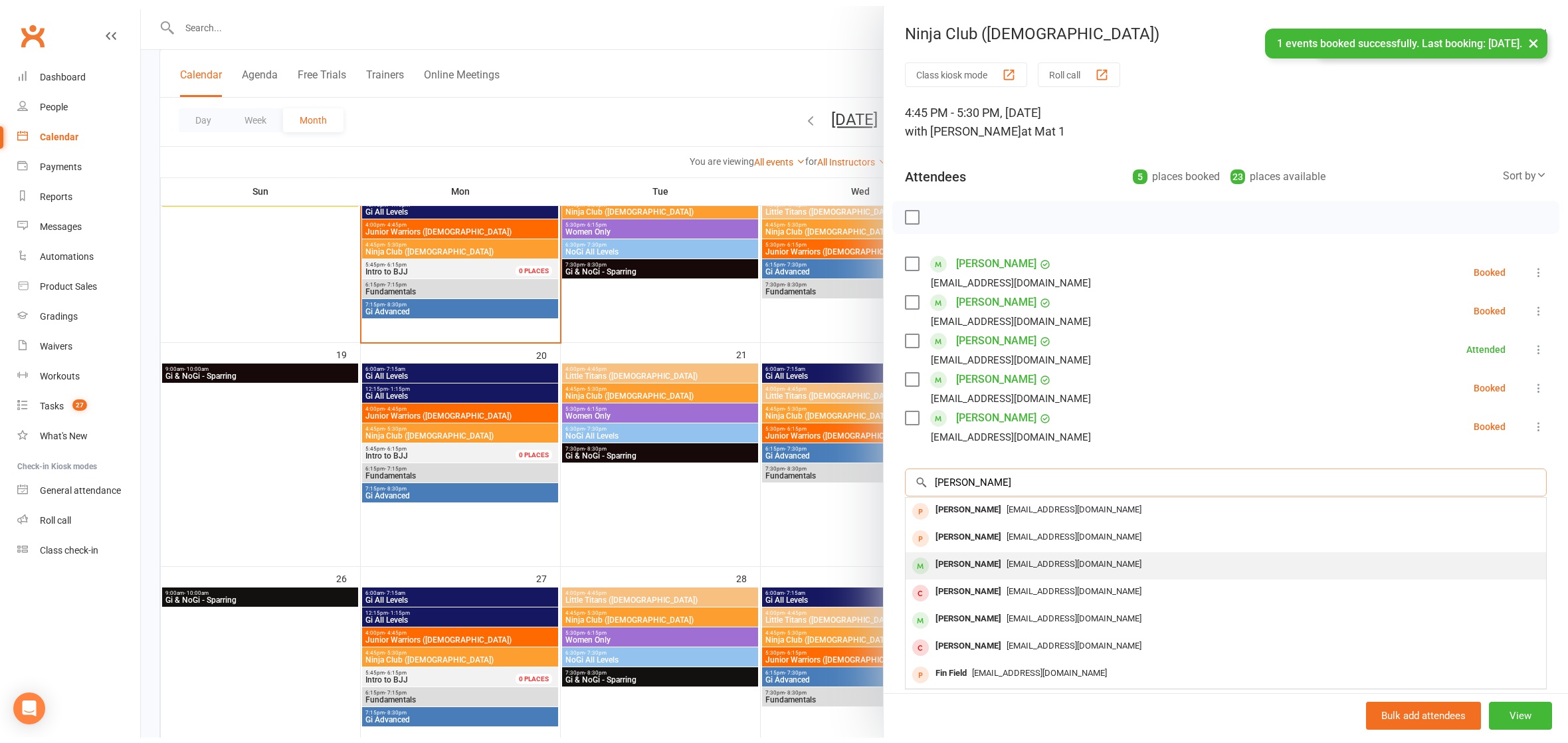
scroll to position [0, 0]
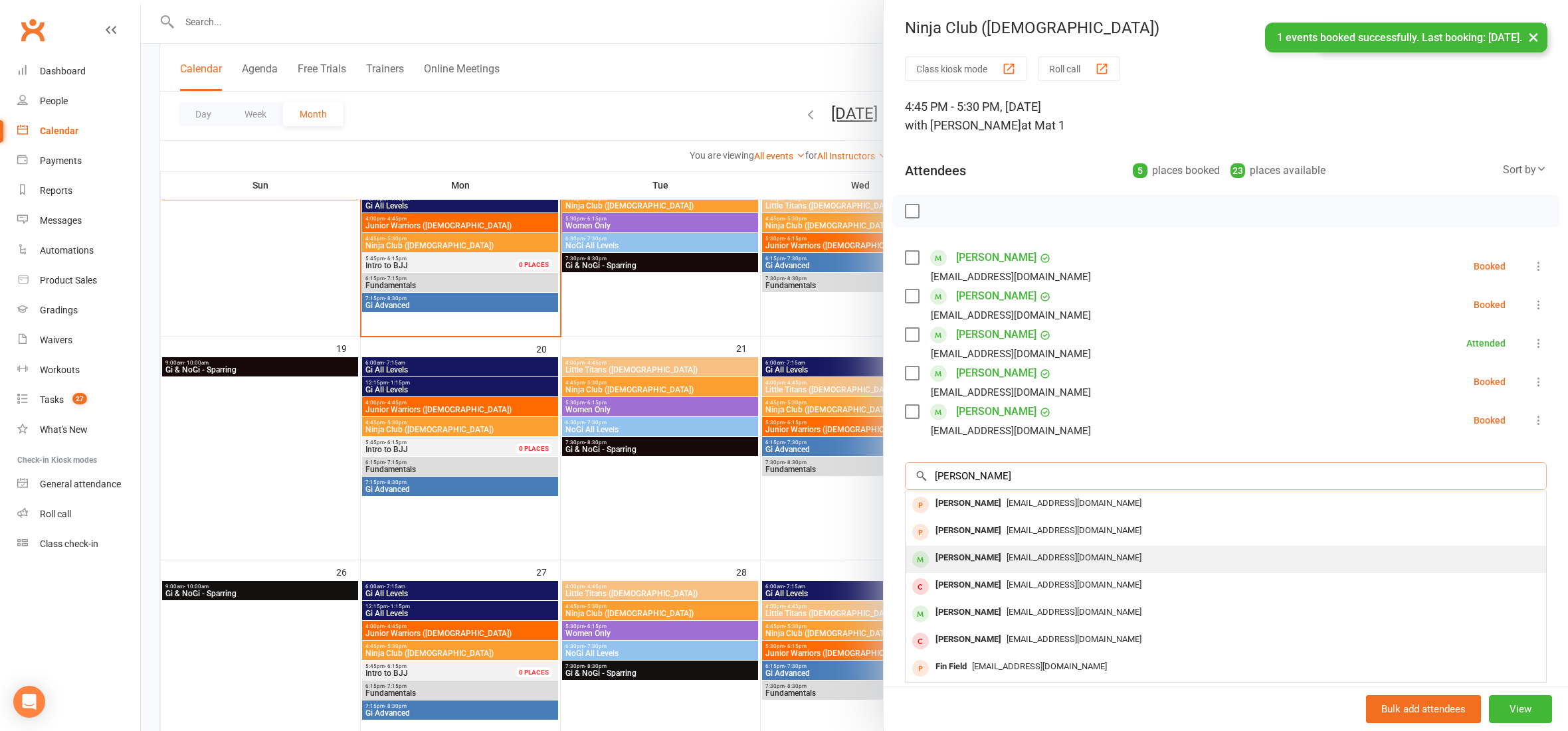
type input "[PERSON_NAME]"
click at [1007, 552] on span "[EMAIL_ADDRESS][DOMAIN_NAME]" at bounding box center [1074, 557] width 135 height 10
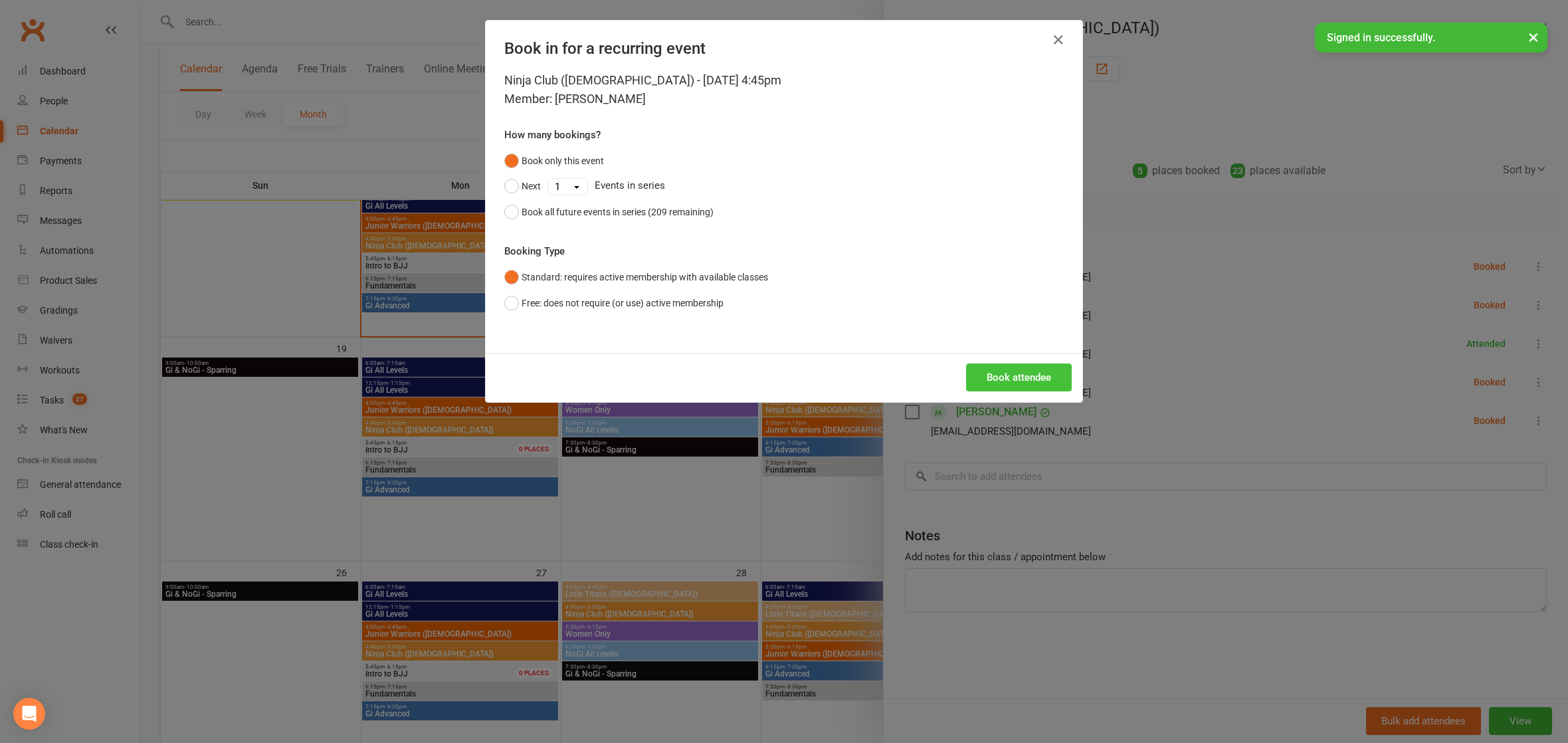
click at [1031, 369] on button "Book attendee" at bounding box center [1018, 377] width 106 height 28
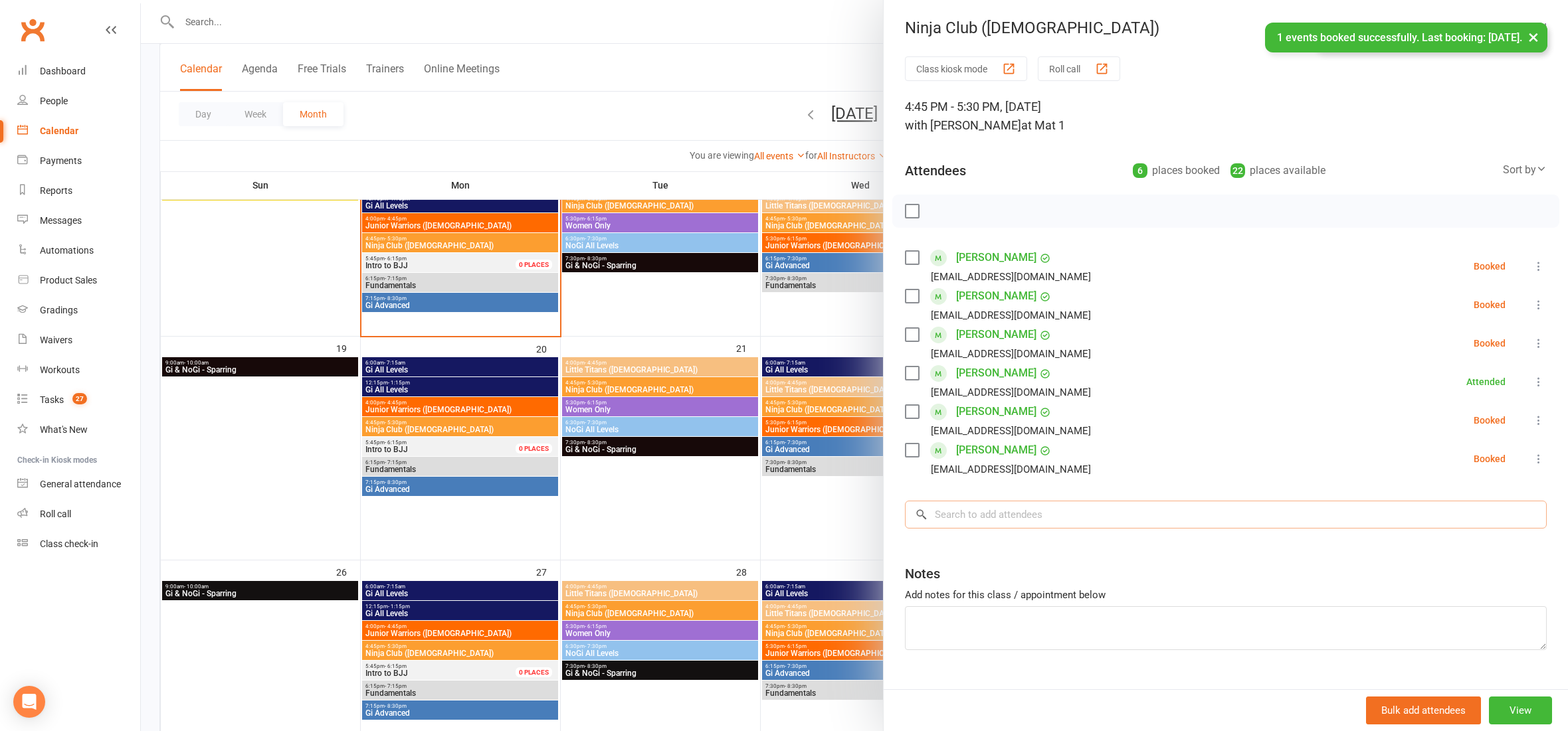
click at [1025, 507] on input "search" at bounding box center [1226, 514] width 642 height 28
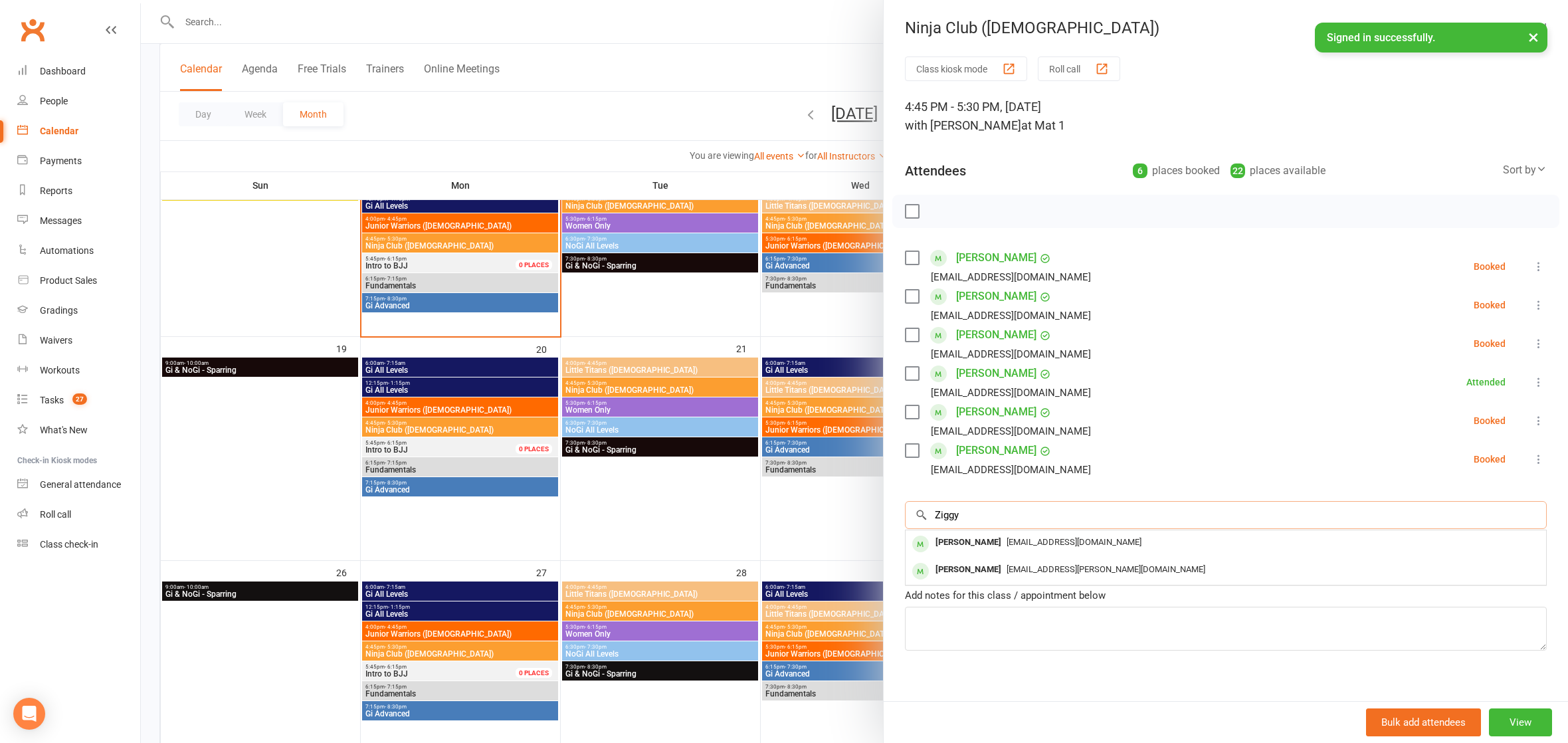
type input "Ziggy"
drag, startPoint x: 1021, startPoint y: 508, endPoint x: 1020, endPoint y: 564, distance: 56.0
click at [1020, 564] on span "[EMAIL_ADDRESS][PERSON_NAME][DOMAIN_NAME]" at bounding box center [1106, 569] width 199 height 10
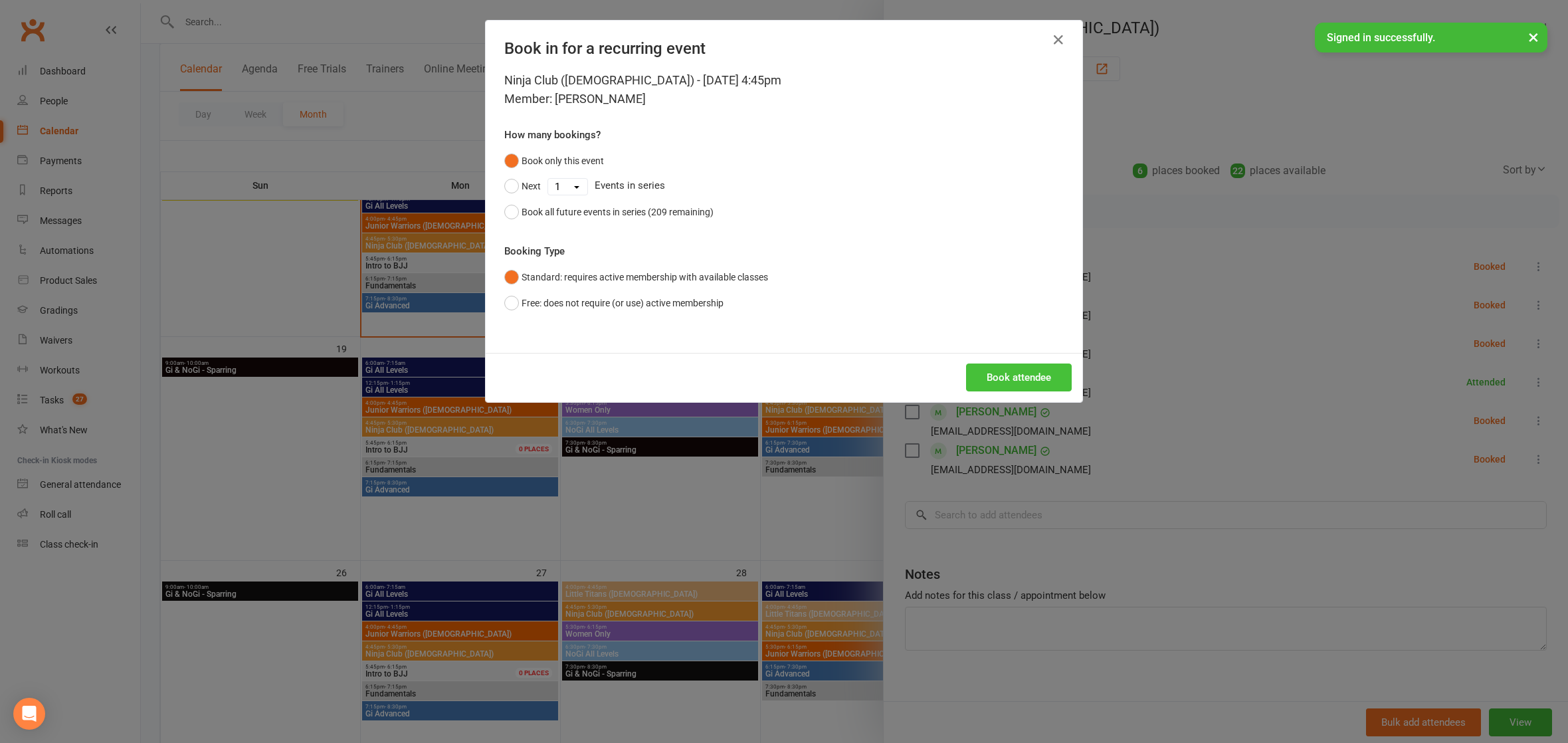
click at [1012, 372] on button "Book attendee" at bounding box center [1018, 377] width 106 height 28
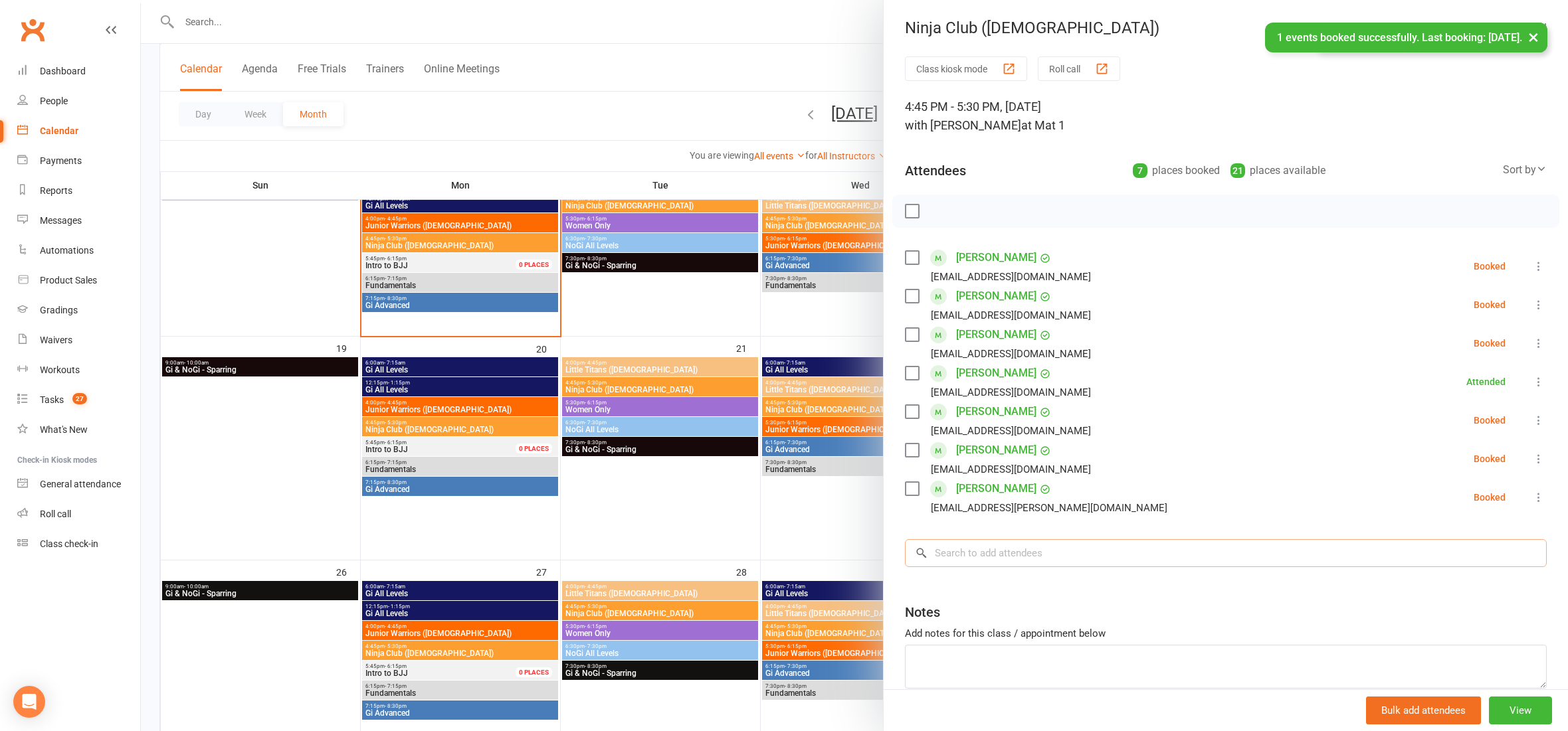
click at [992, 544] on input "search" at bounding box center [1226, 552] width 642 height 28
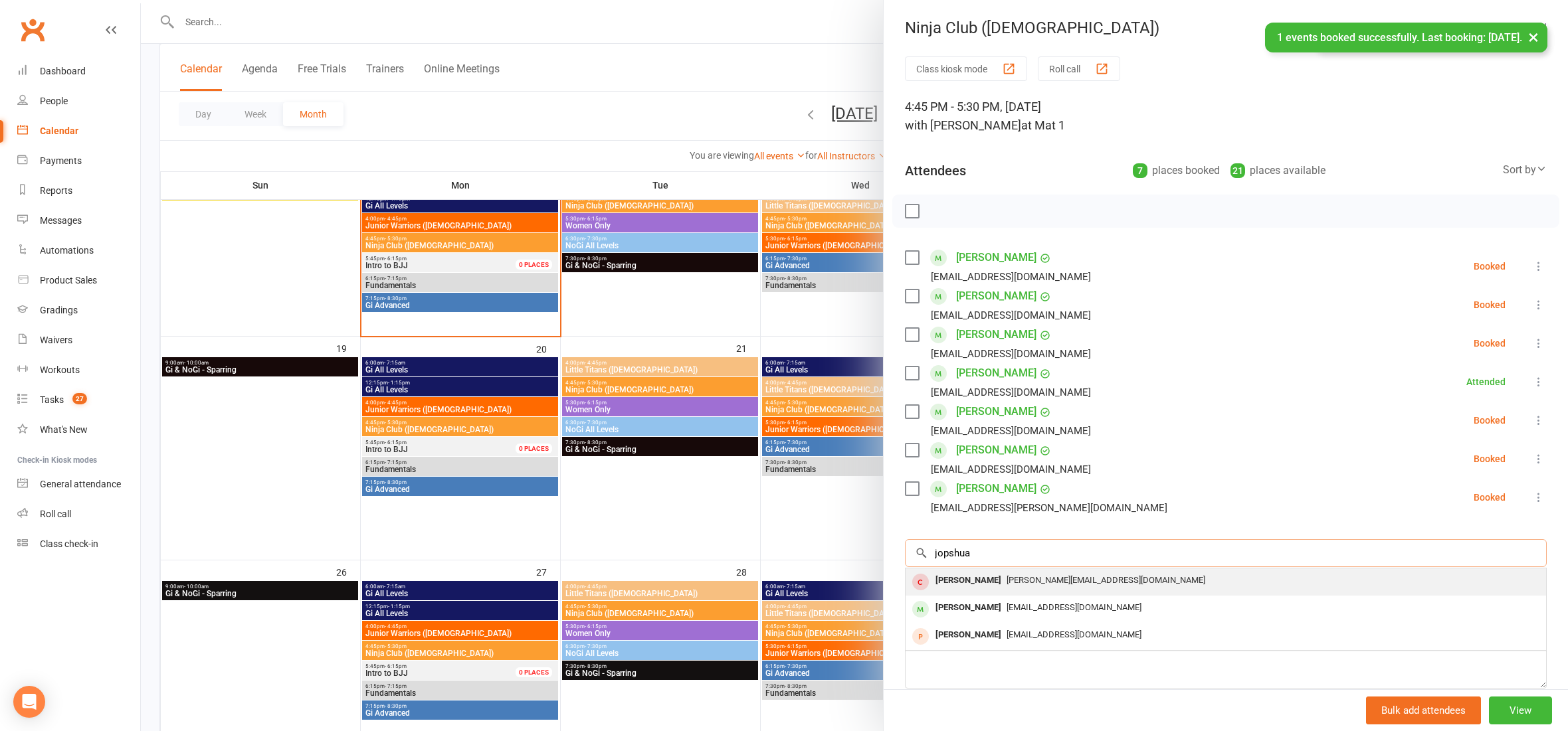
type input "[PERSON_NAME]"
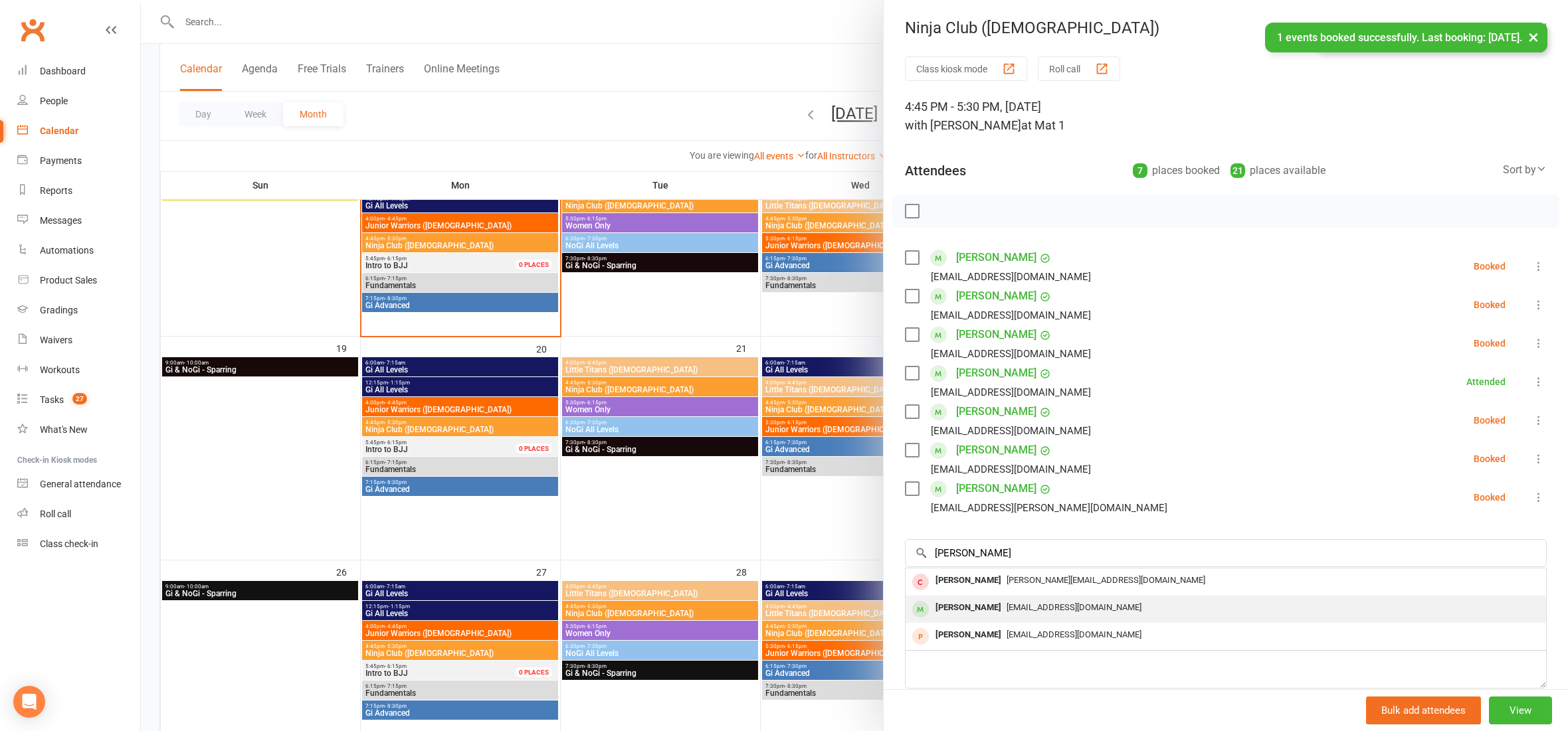
drag, startPoint x: 950, startPoint y: 575, endPoint x: 961, endPoint y: 604, distance: 31.0
click at [961, 604] on div "[PERSON_NAME]" at bounding box center [968, 608] width 76 height 19
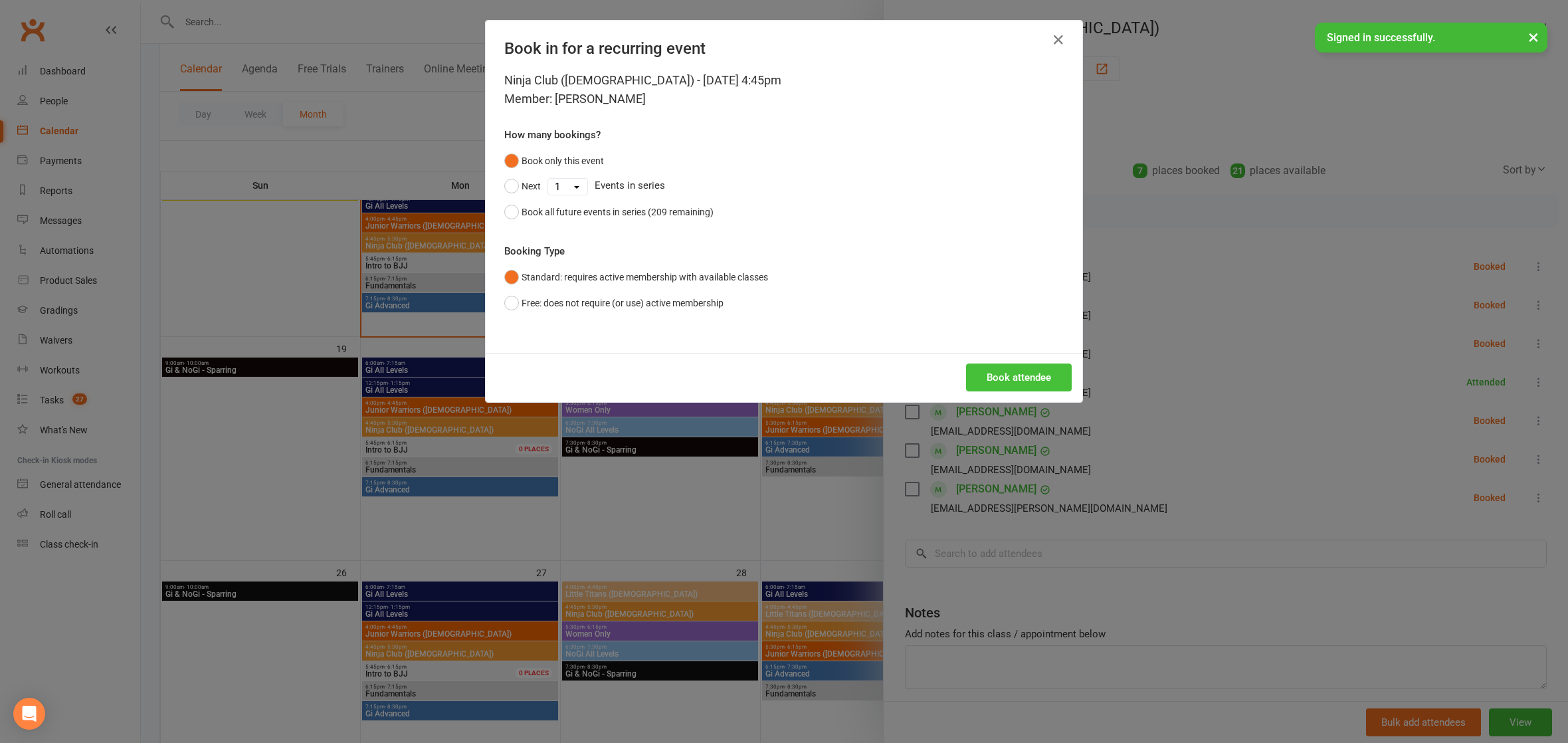
click at [998, 375] on button "Book attendee" at bounding box center [1018, 377] width 106 height 28
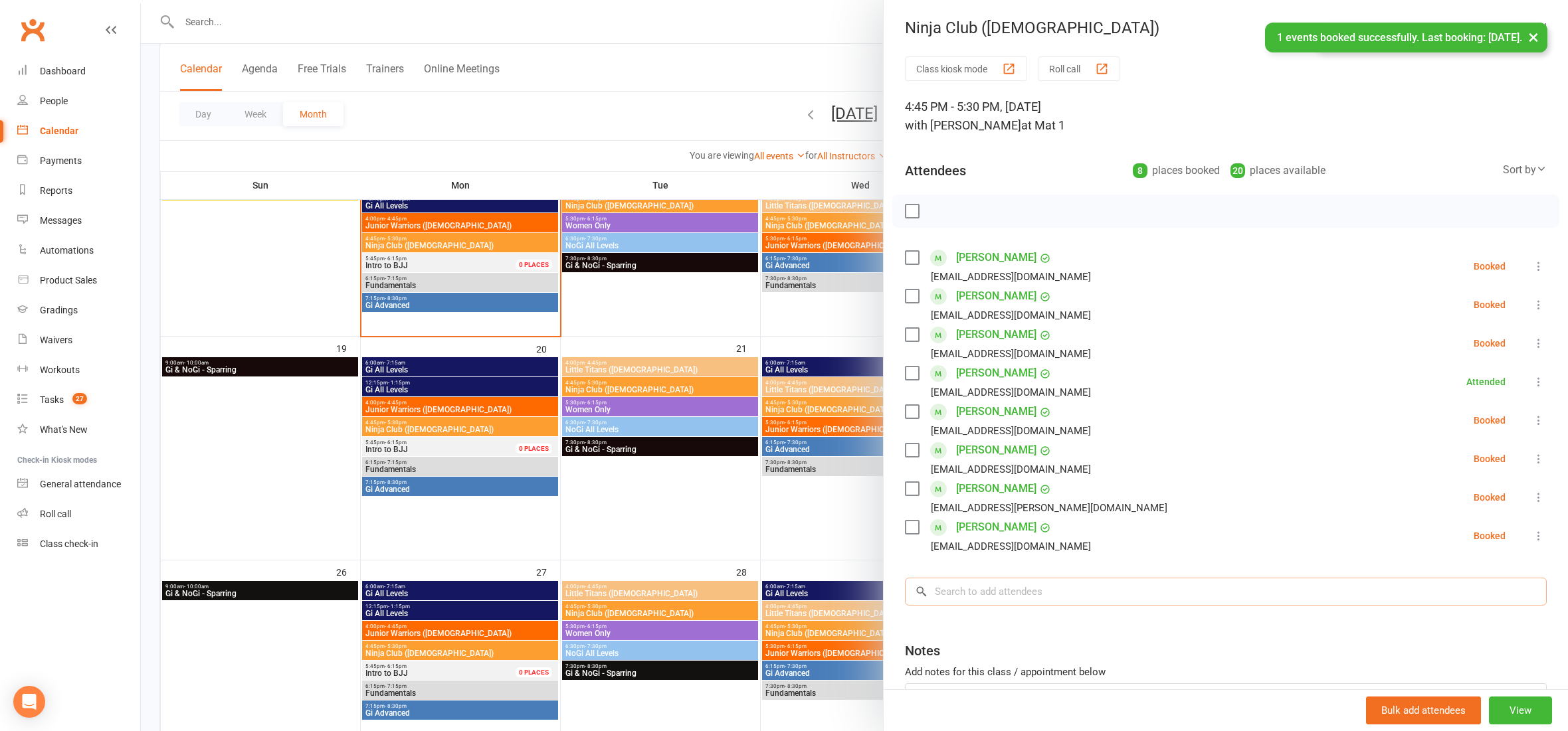
click at [990, 590] on input "search" at bounding box center [1226, 591] width 642 height 28
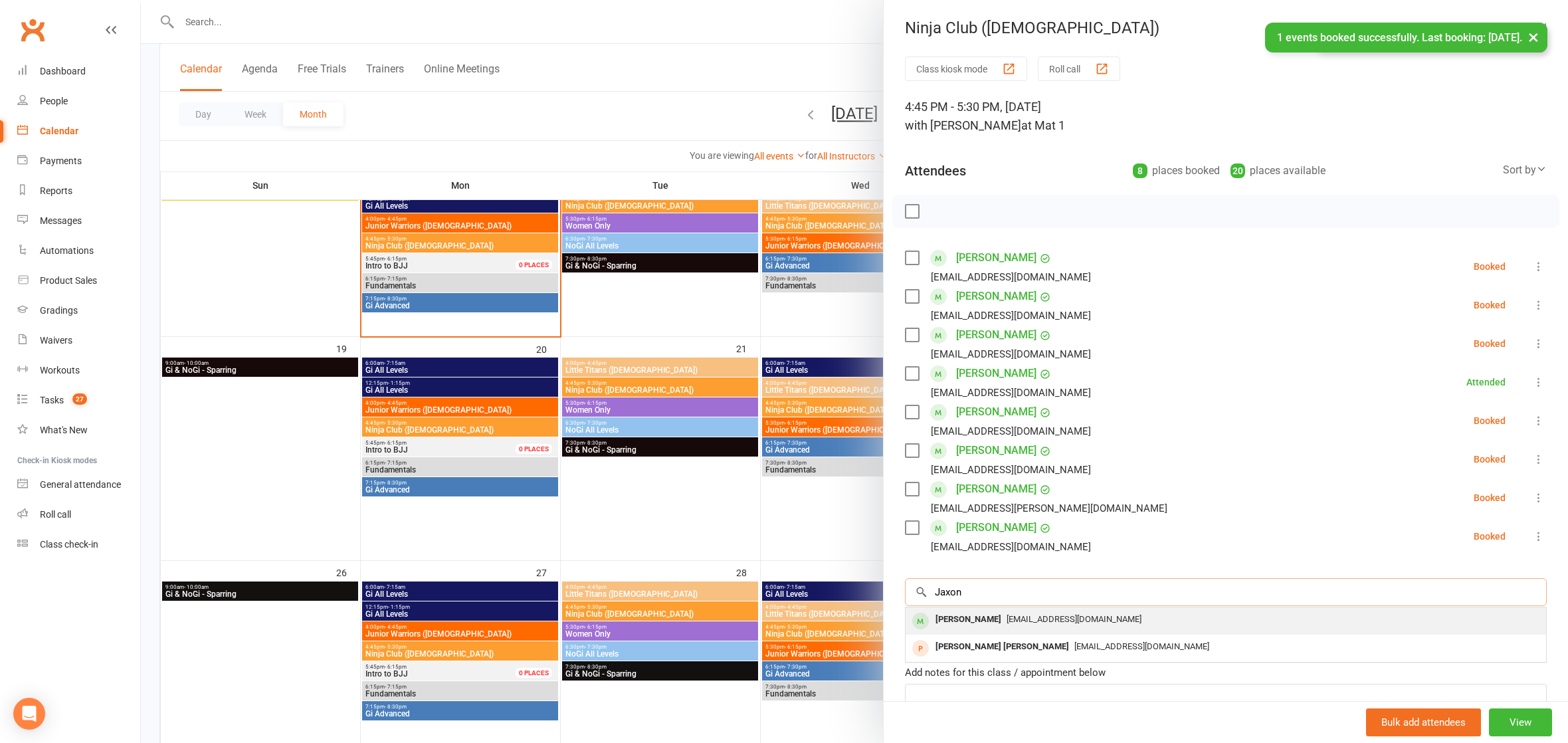
type input "Jaxon"
click at [1007, 618] on span "[EMAIL_ADDRESS][DOMAIN_NAME]" at bounding box center [1074, 619] width 135 height 10
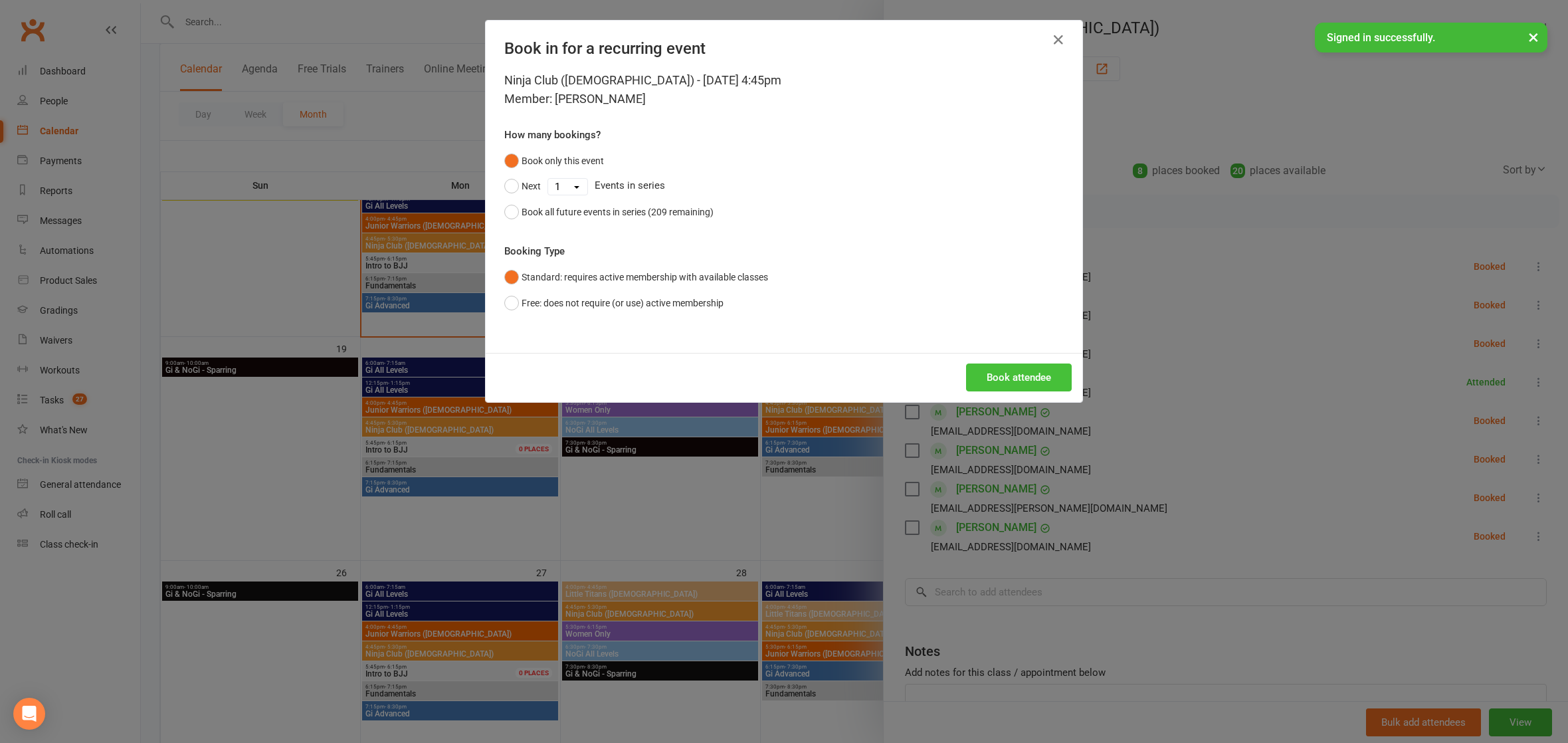
click at [1012, 365] on button "Book attendee" at bounding box center [1018, 377] width 106 height 28
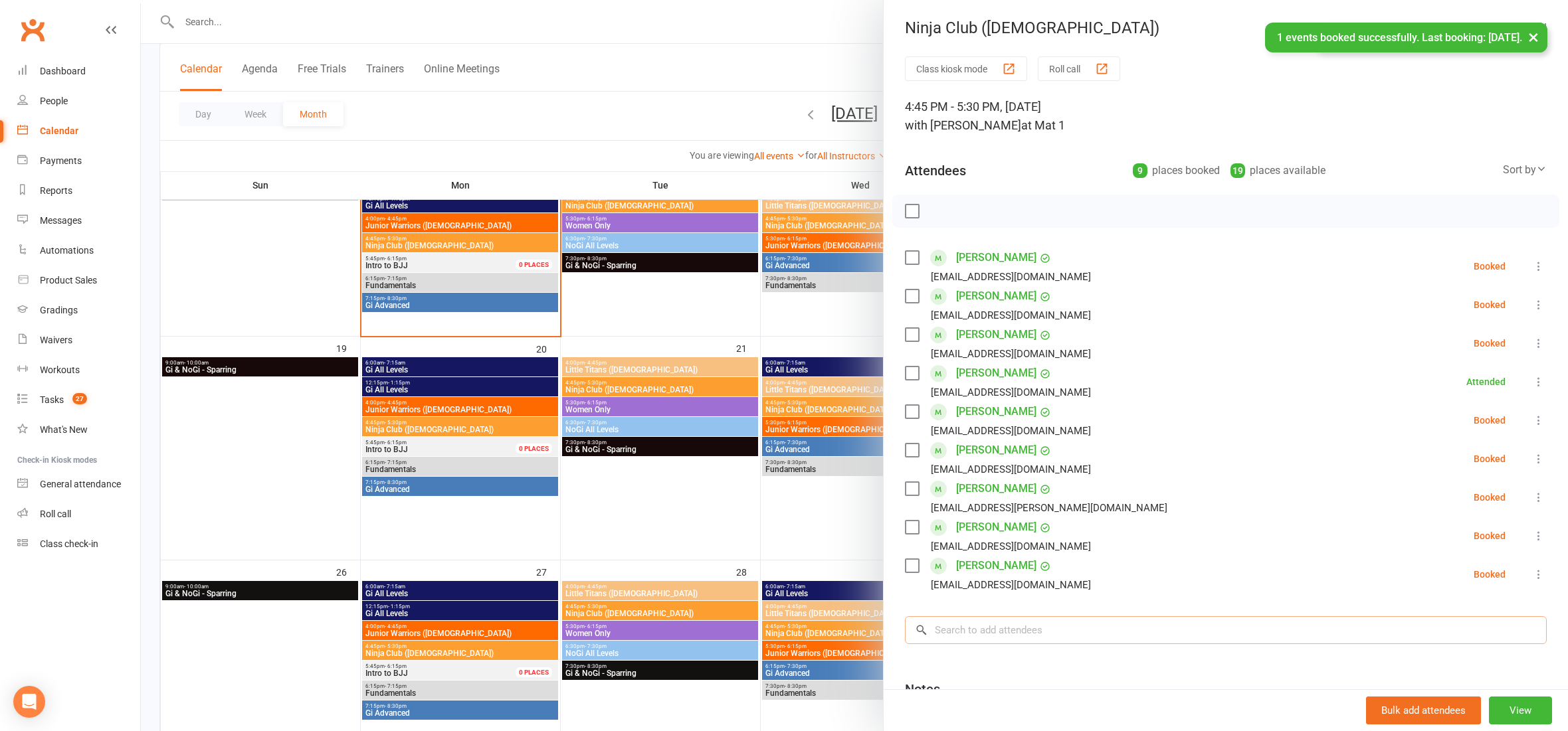
click at [954, 626] on input "search" at bounding box center [1226, 630] width 642 height 28
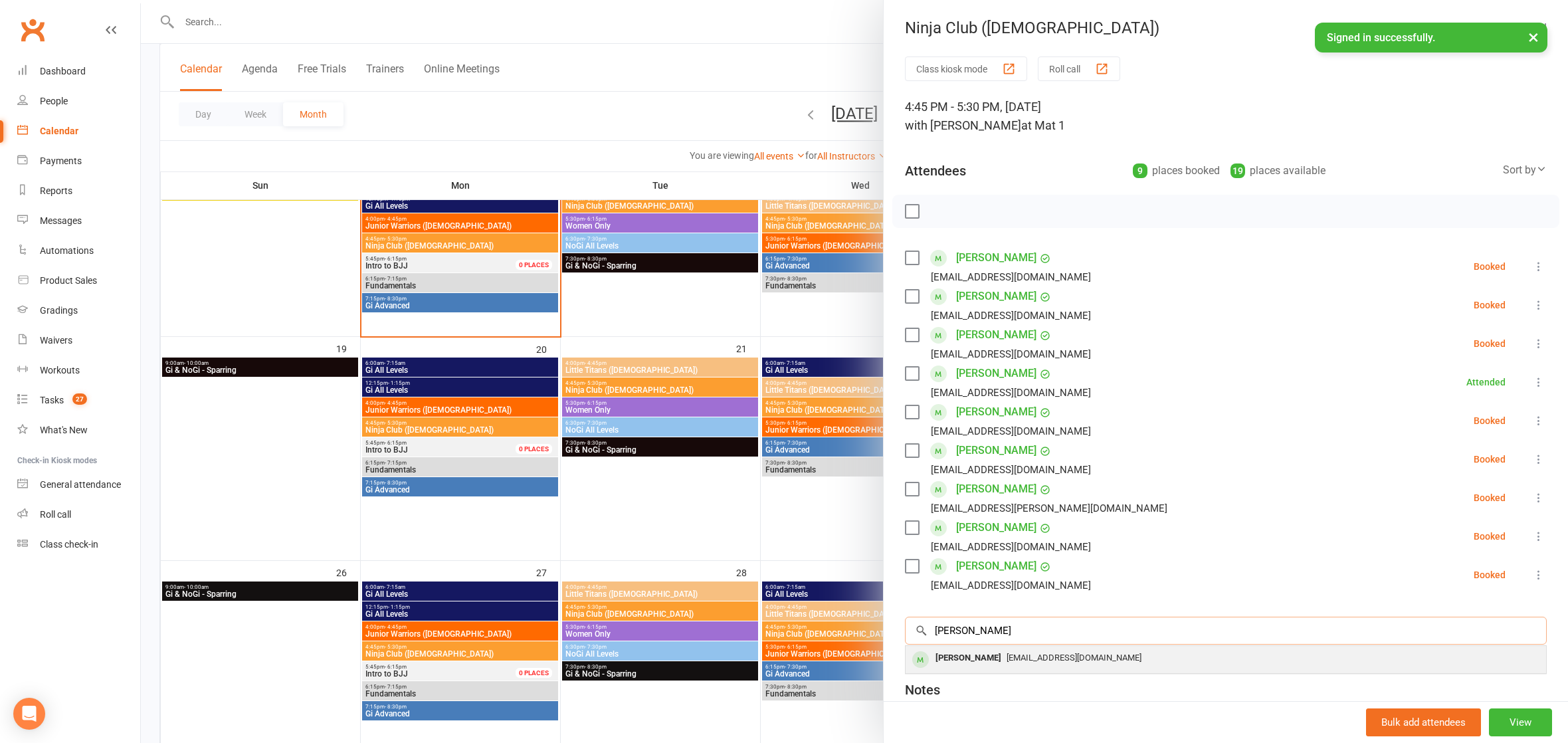
type input "[PERSON_NAME]"
click at [1007, 653] on span "[EMAIL_ADDRESS][DOMAIN_NAME]" at bounding box center [1074, 657] width 135 height 10
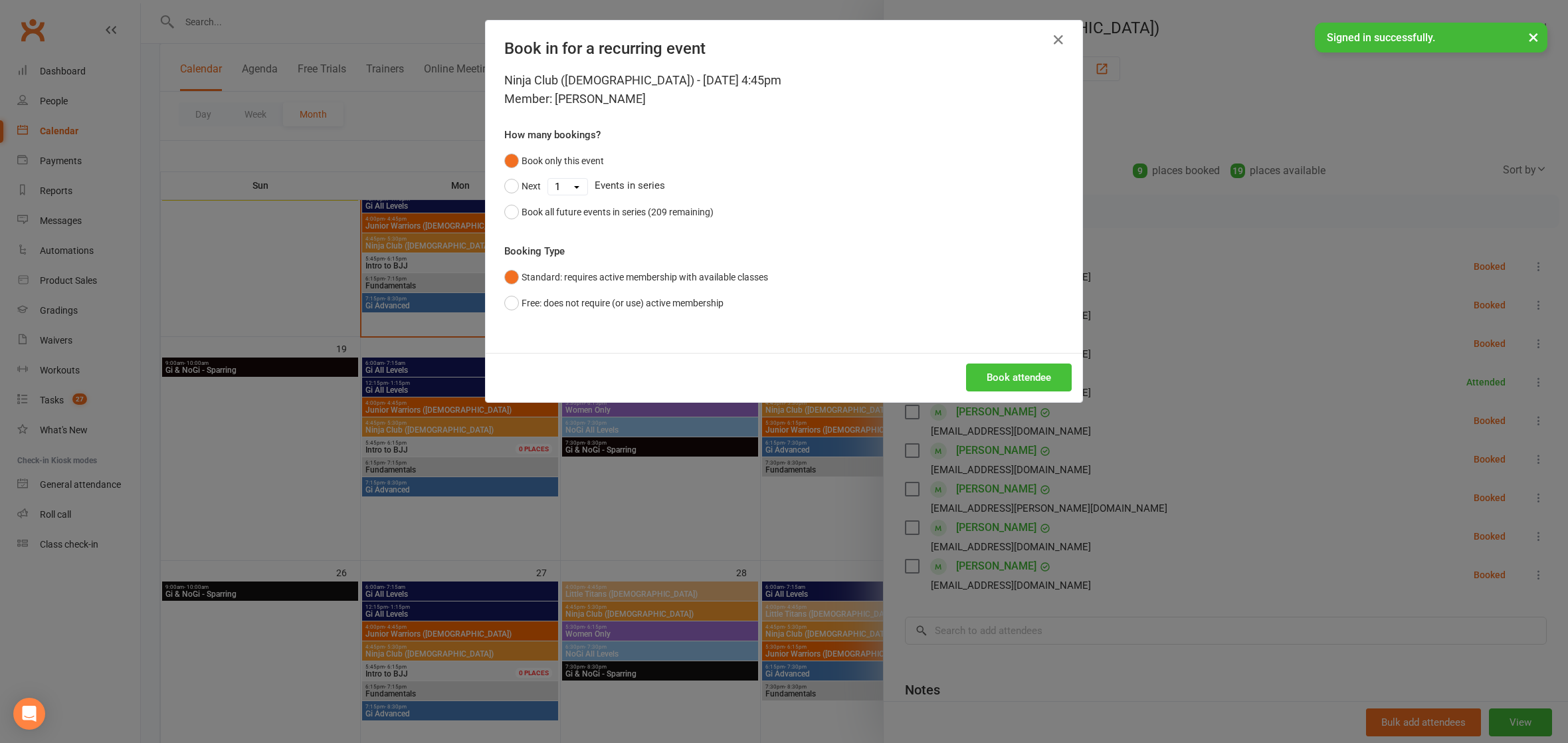
click at [1039, 381] on button "Book attendee" at bounding box center [1018, 377] width 106 height 28
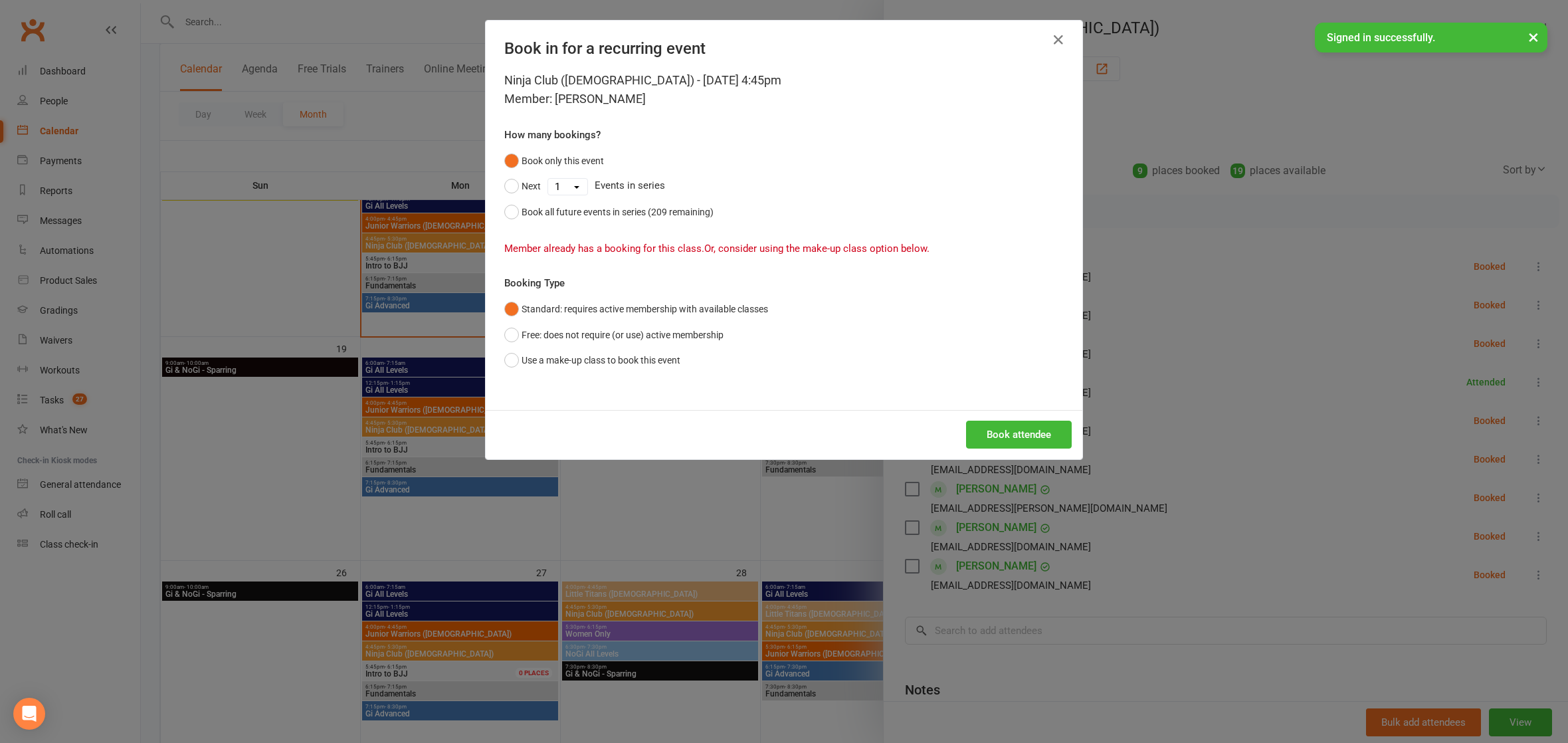
click at [1394, 392] on div "Book in for a recurring event Ninja Club ([DEMOGRAPHIC_DATA]) - [DATE] 4:45pm M…" at bounding box center [784, 371] width 1568 height 743
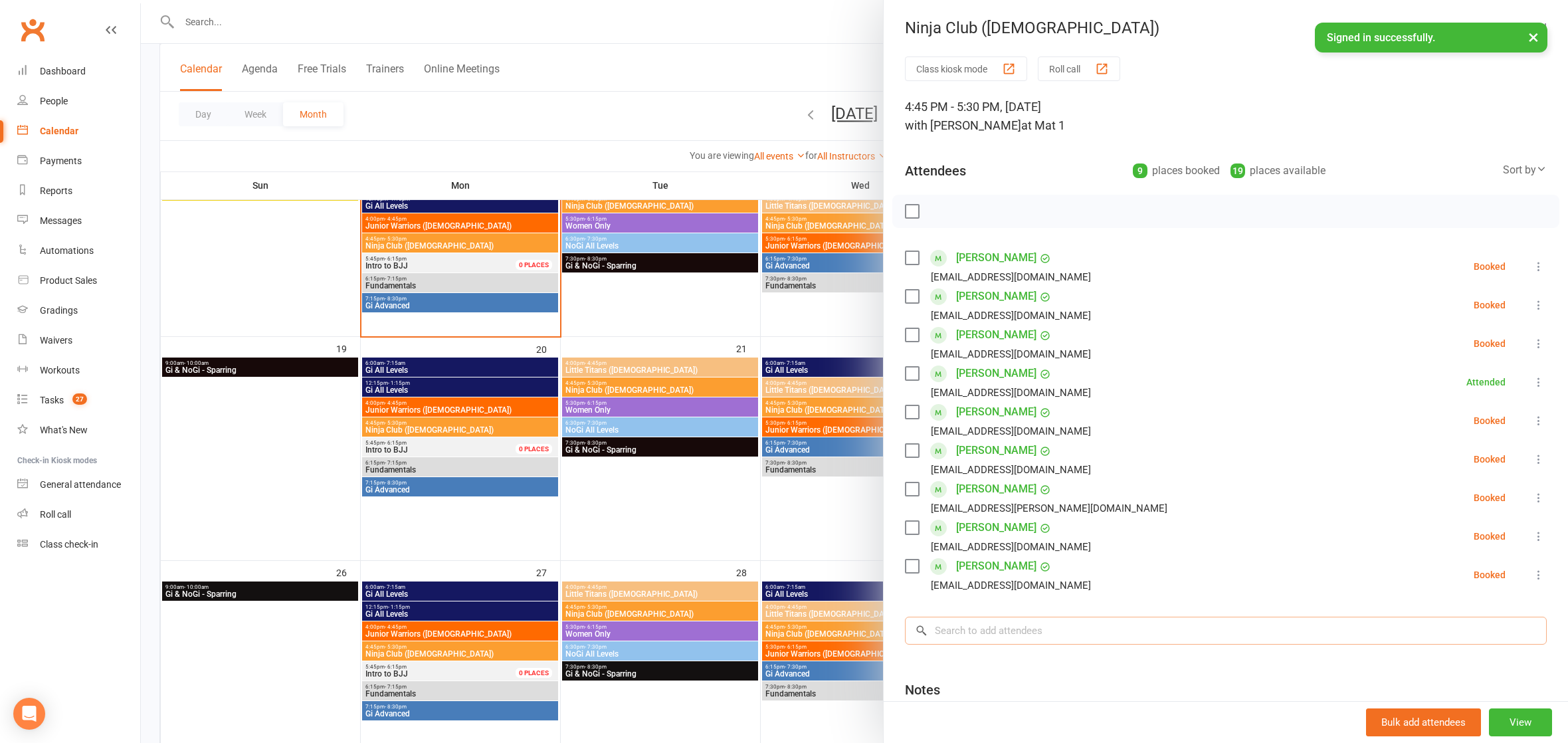
click at [1035, 635] on input "search" at bounding box center [1226, 631] width 642 height 28
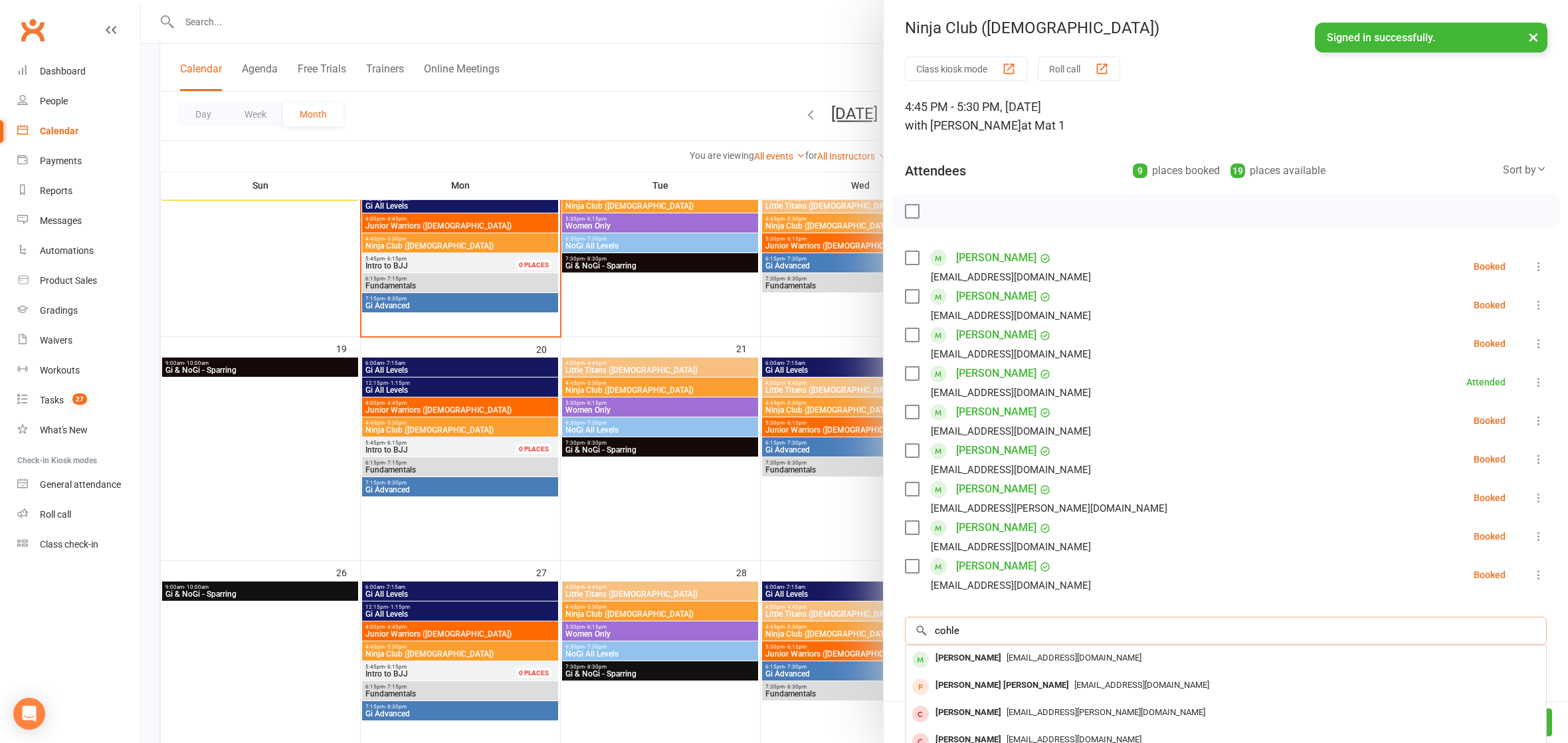
type input "[PERSON_NAME]"
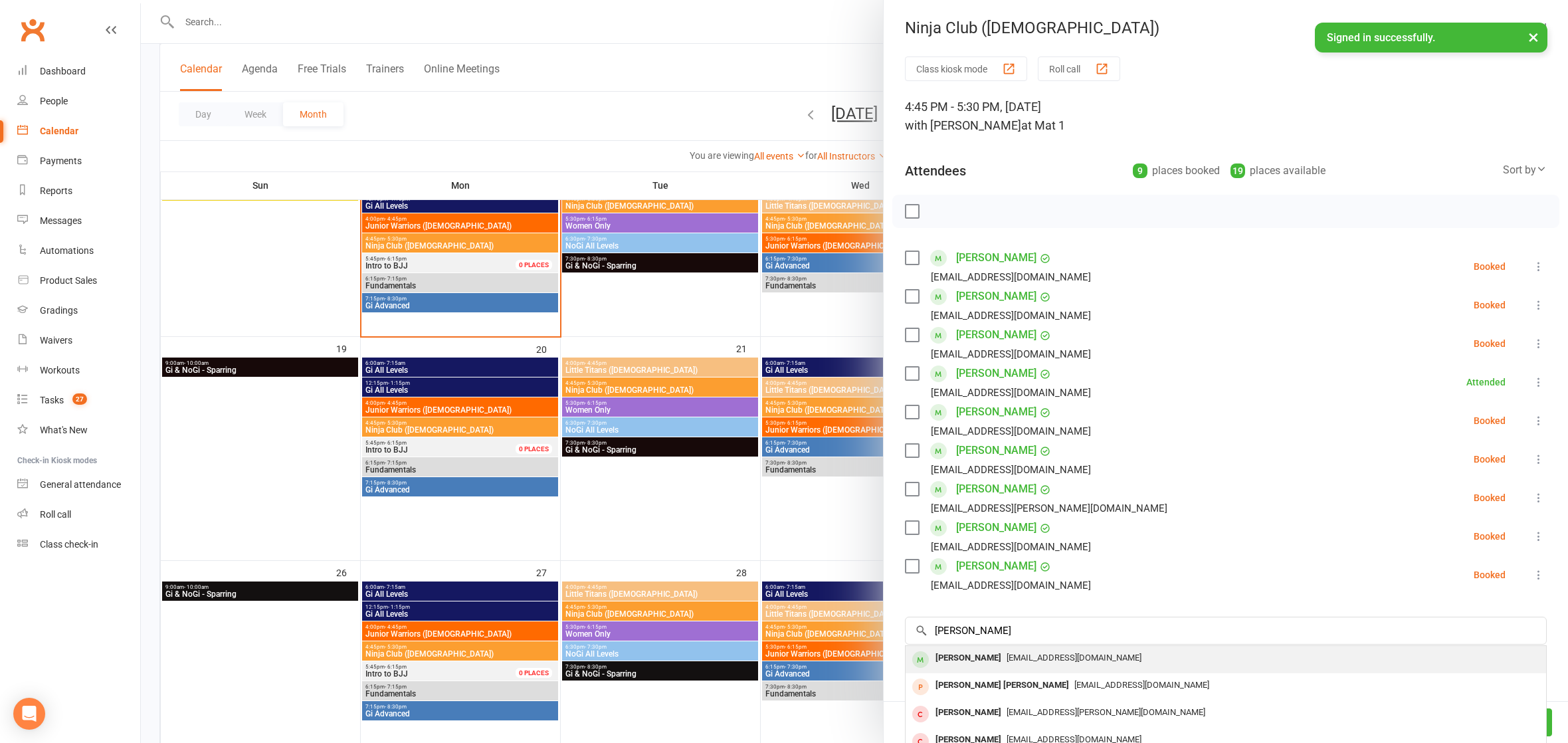
drag, startPoint x: 1030, startPoint y: 619, endPoint x: 999, endPoint y: 650, distance: 43.8
click at [1007, 653] on span "[EMAIL_ADDRESS][DOMAIN_NAME]" at bounding box center [1074, 657] width 135 height 10
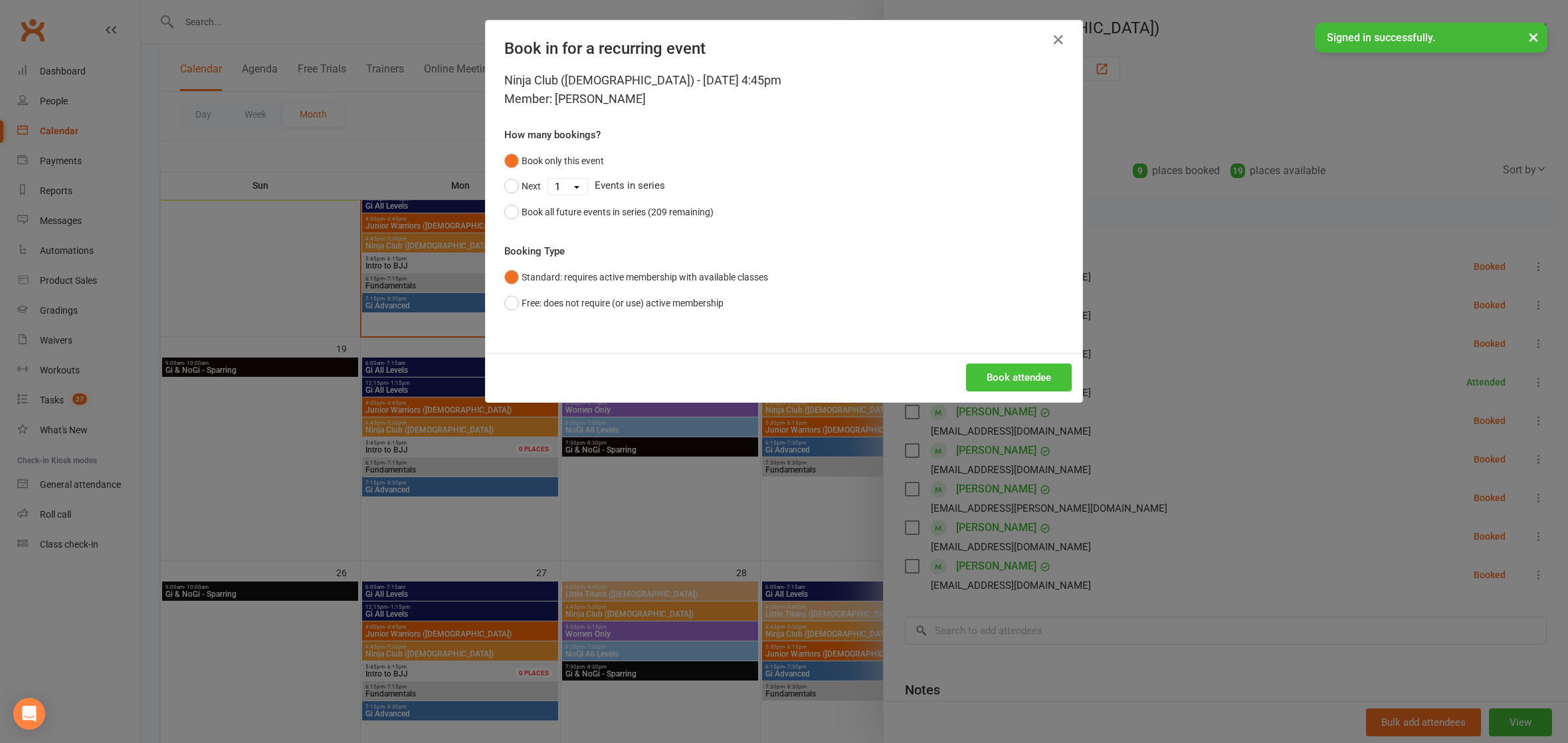
click at [1004, 372] on button "Book attendee" at bounding box center [1018, 377] width 106 height 28
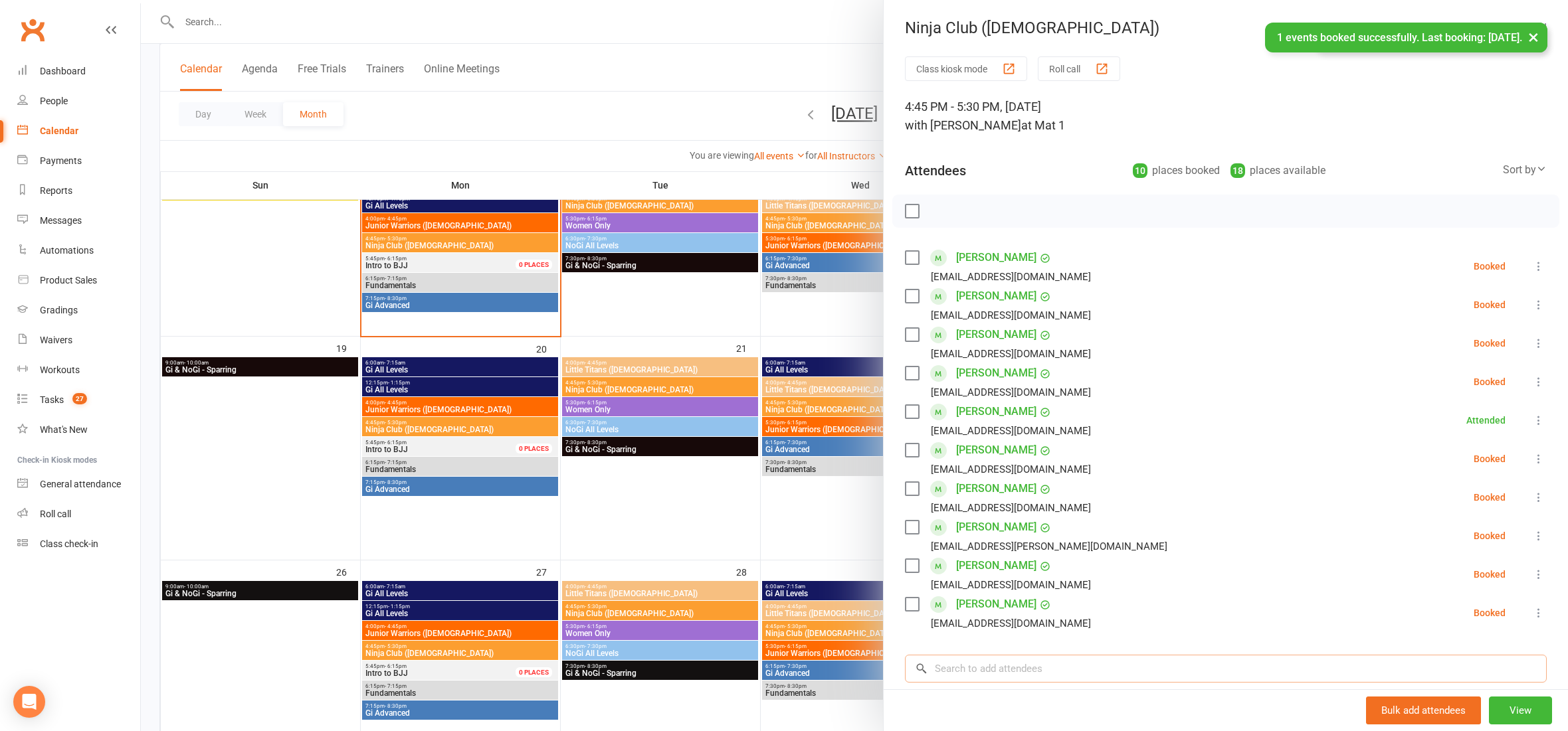
click at [1007, 675] on input "search" at bounding box center [1226, 668] width 642 height 28
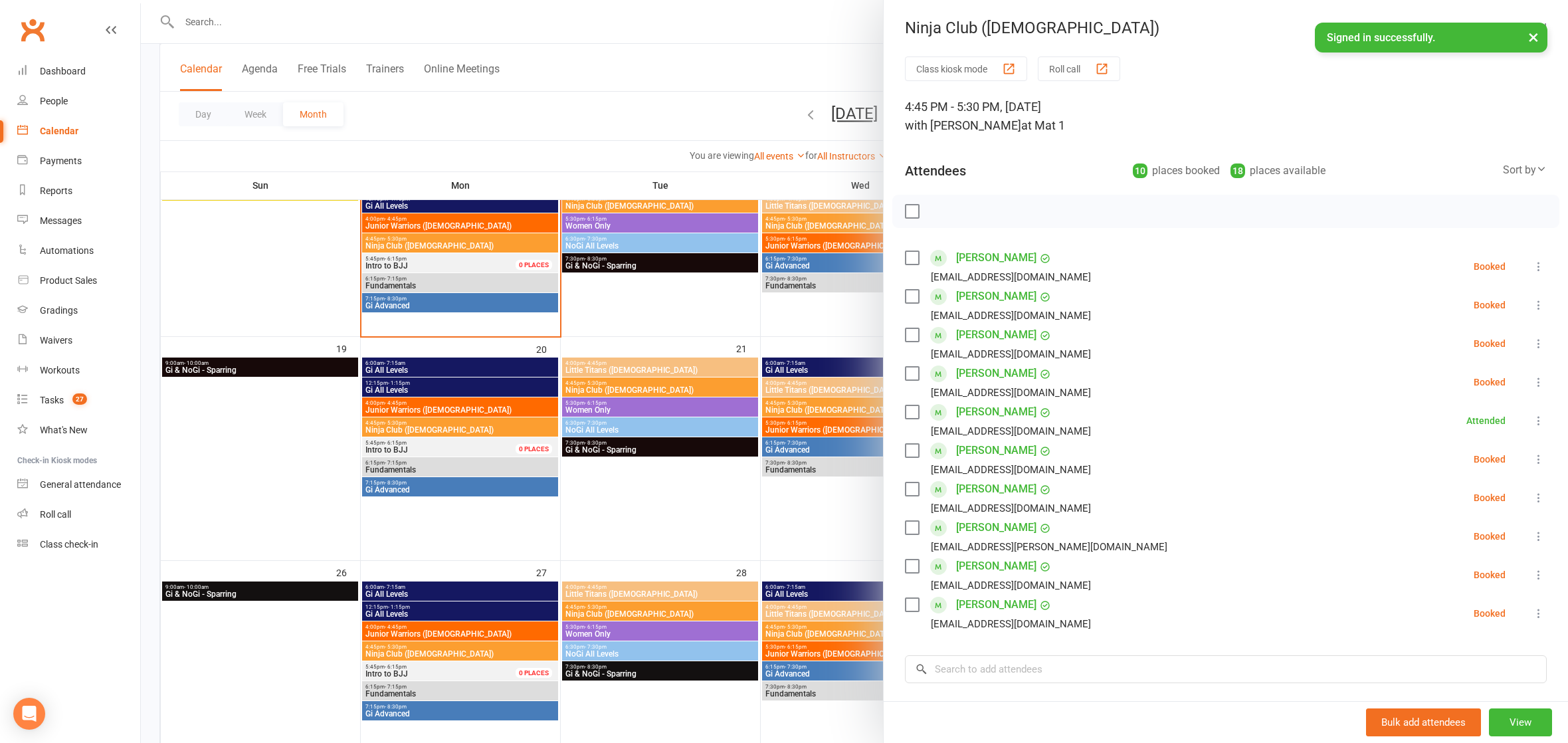
click at [910, 211] on label at bounding box center [912, 211] width 13 height 13
click at [935, 207] on icon "button" at bounding box center [941, 211] width 14 height 14
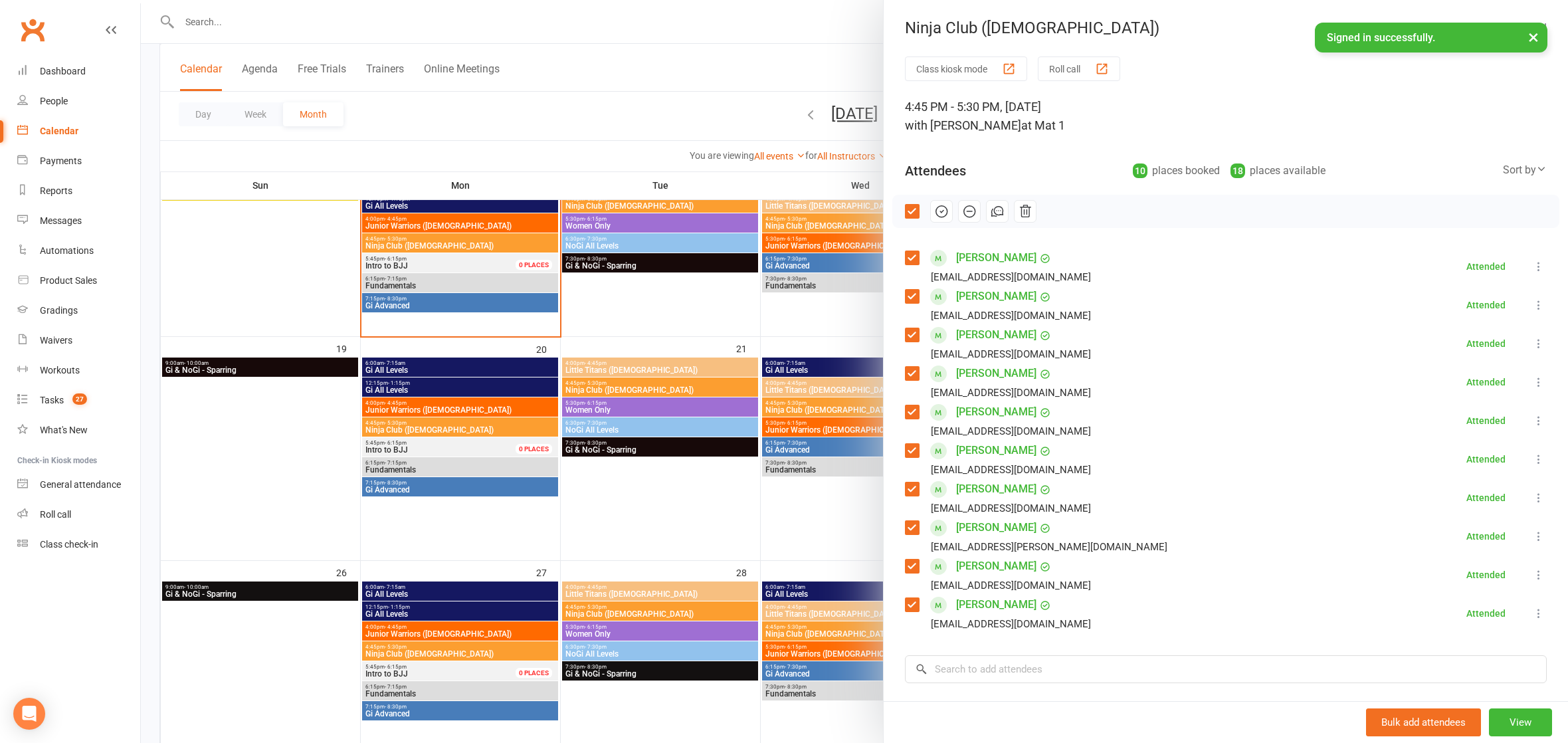
click at [686, 103] on div at bounding box center [854, 371] width 1427 height 743
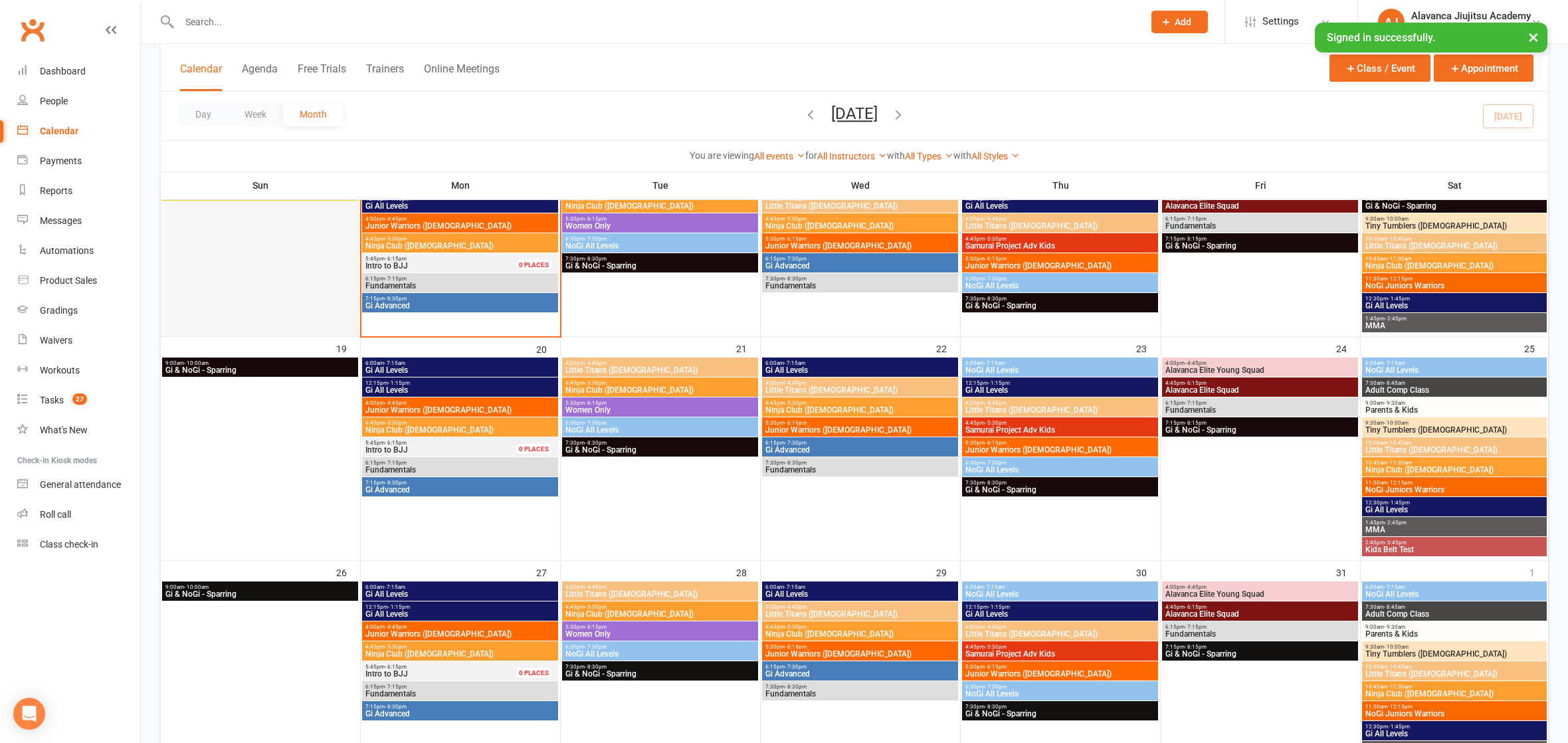
scroll to position [464, 0]
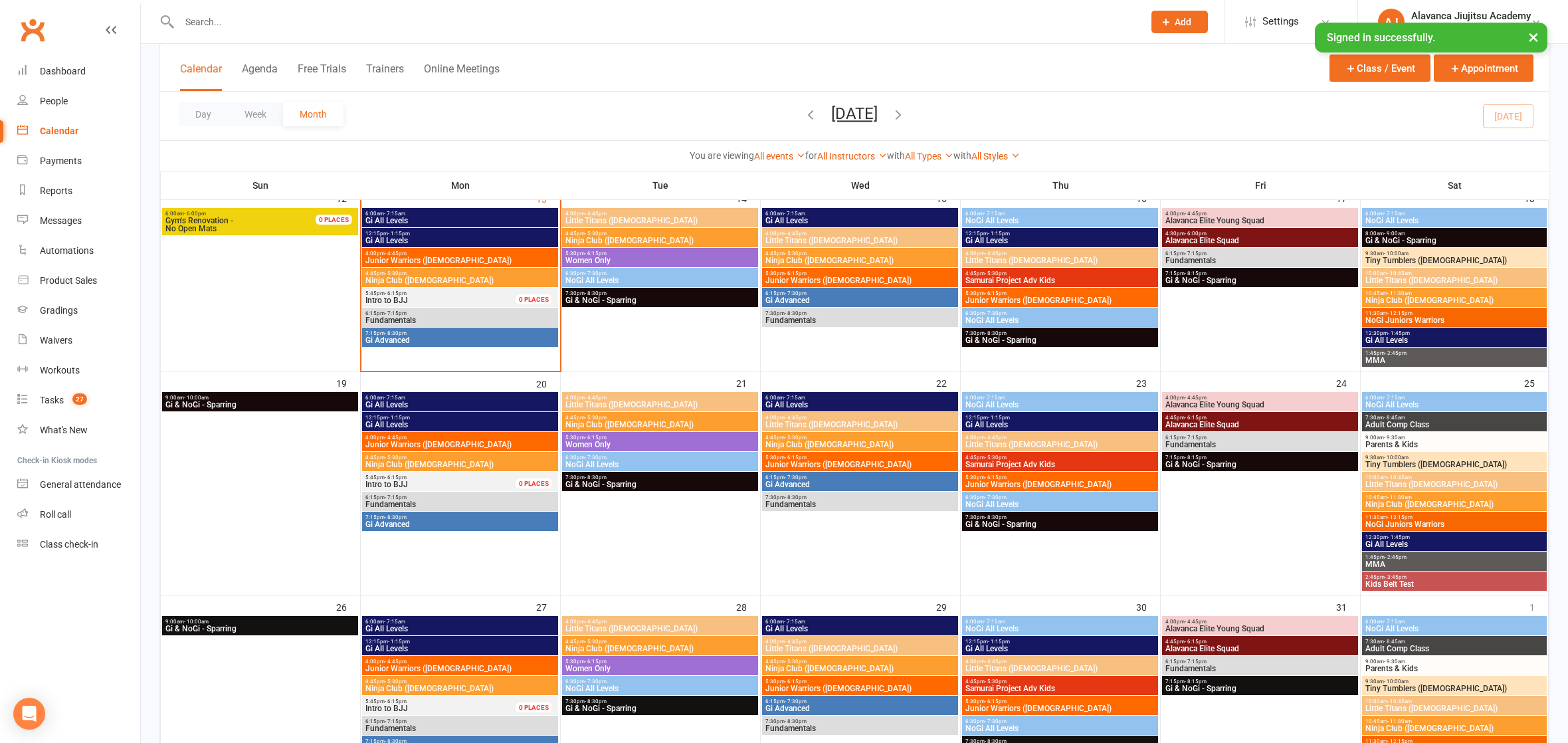
click at [444, 28] on input "text" at bounding box center [654, 22] width 958 height 19
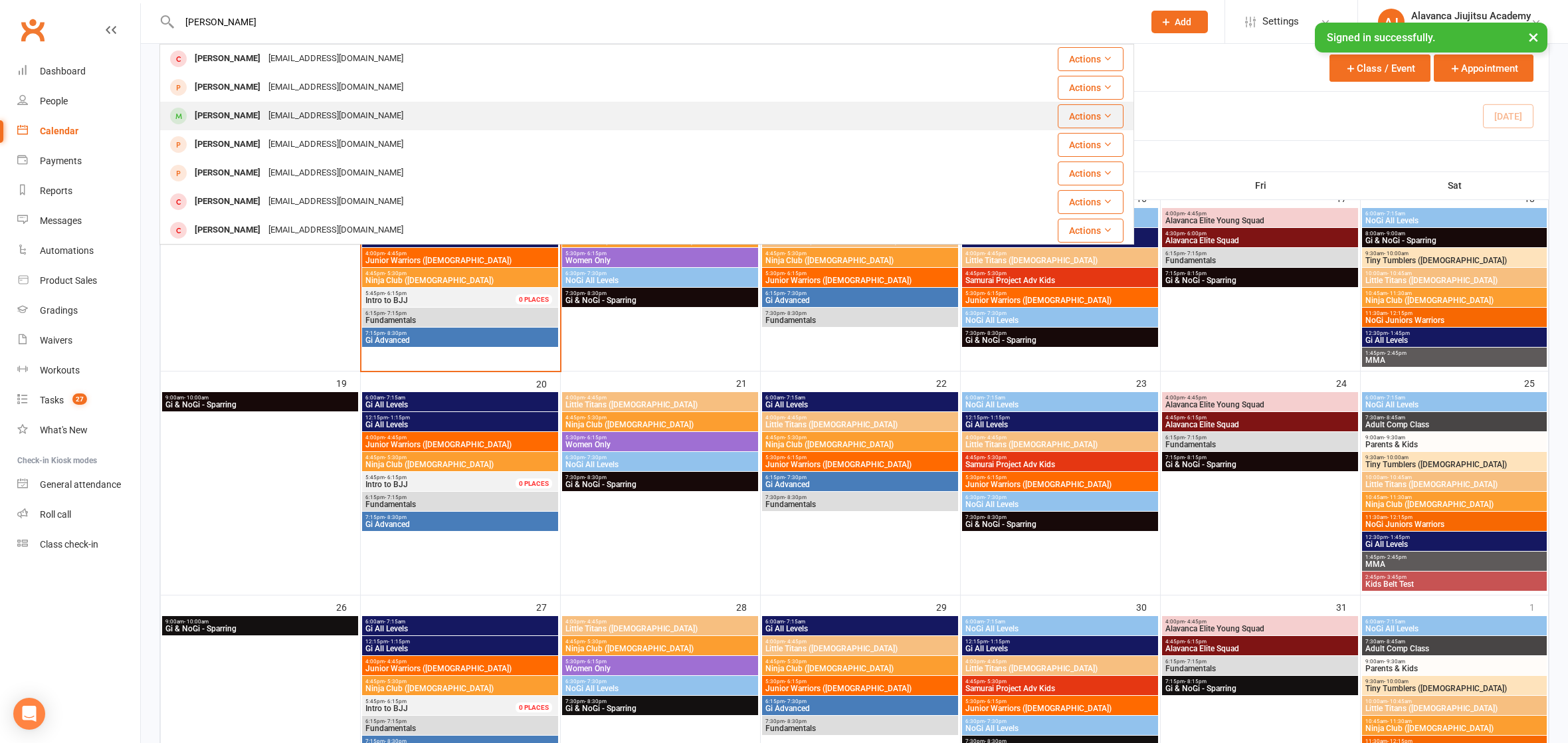
type input "[PERSON_NAME]"
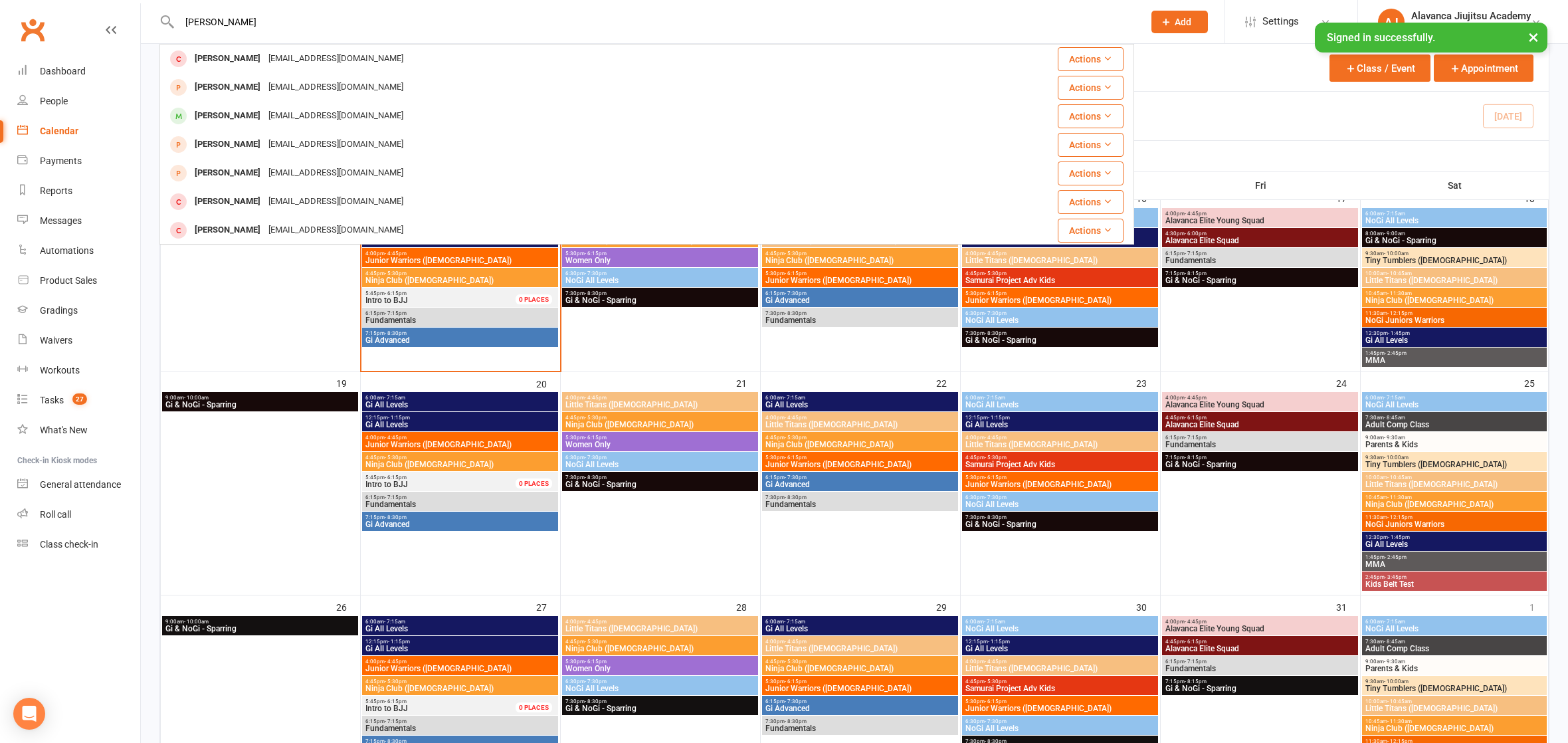
click at [398, 127] on div "[PERSON_NAME] [PERSON_NAME][EMAIL_ADDRESS][PERSON_NAME][DOMAIN_NAME]" at bounding box center [565, 116] width 809 height 28
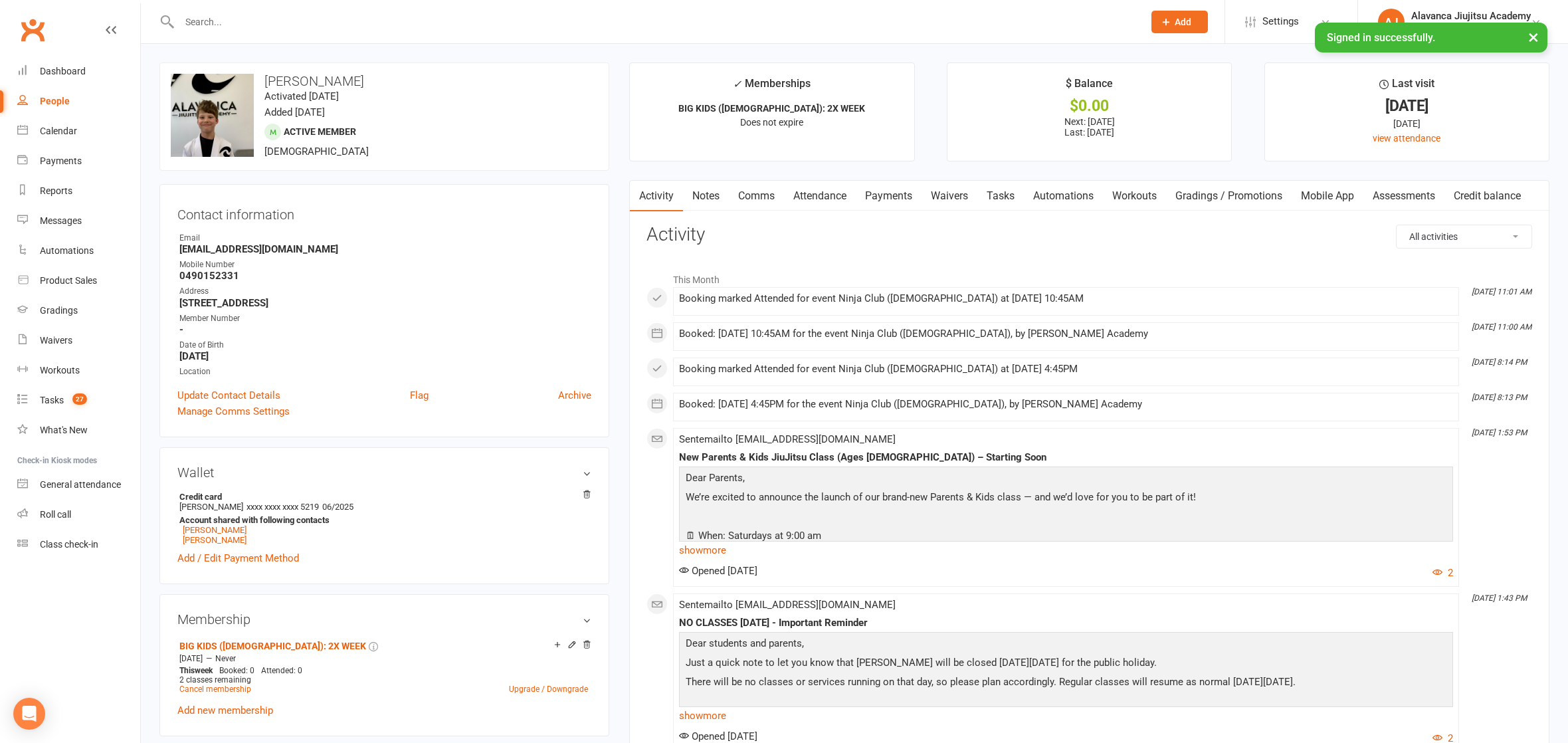
click at [711, 197] on link "Notes" at bounding box center [706, 196] width 46 height 30
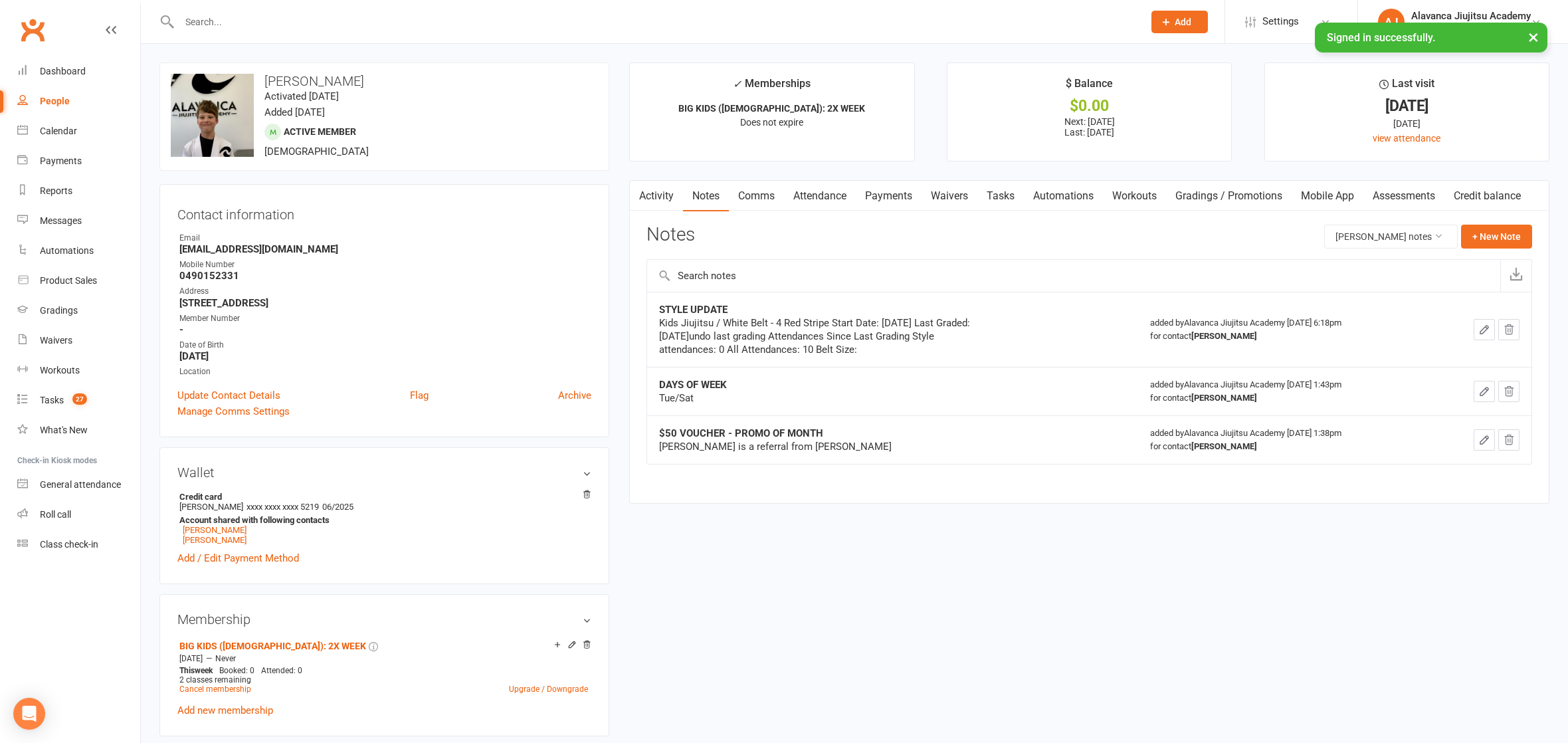
click at [853, 460] on td "$50 VOUCHER - PROMO OF MONTH [PERSON_NAME] is a referral from [PERSON_NAME]" at bounding box center [893, 440] width 491 height 49
click at [747, 560] on div "upload photo change photo [PERSON_NAME] Activated [DATE] Added [DATE] Active me…" at bounding box center [854, 754] width 1410 height 1383
click at [760, 478] on div "STYLE UPDATE Kids Jiujitsu / White Belt - 4 Red Stripe Start Date: [DATE] Last …" at bounding box center [1090, 387] width 886 height 191
click at [706, 392] on div "Tue/Sat" at bounding box center [824, 399] width 332 height 13
click at [843, 183] on link "Attendance" at bounding box center [820, 196] width 71 height 30
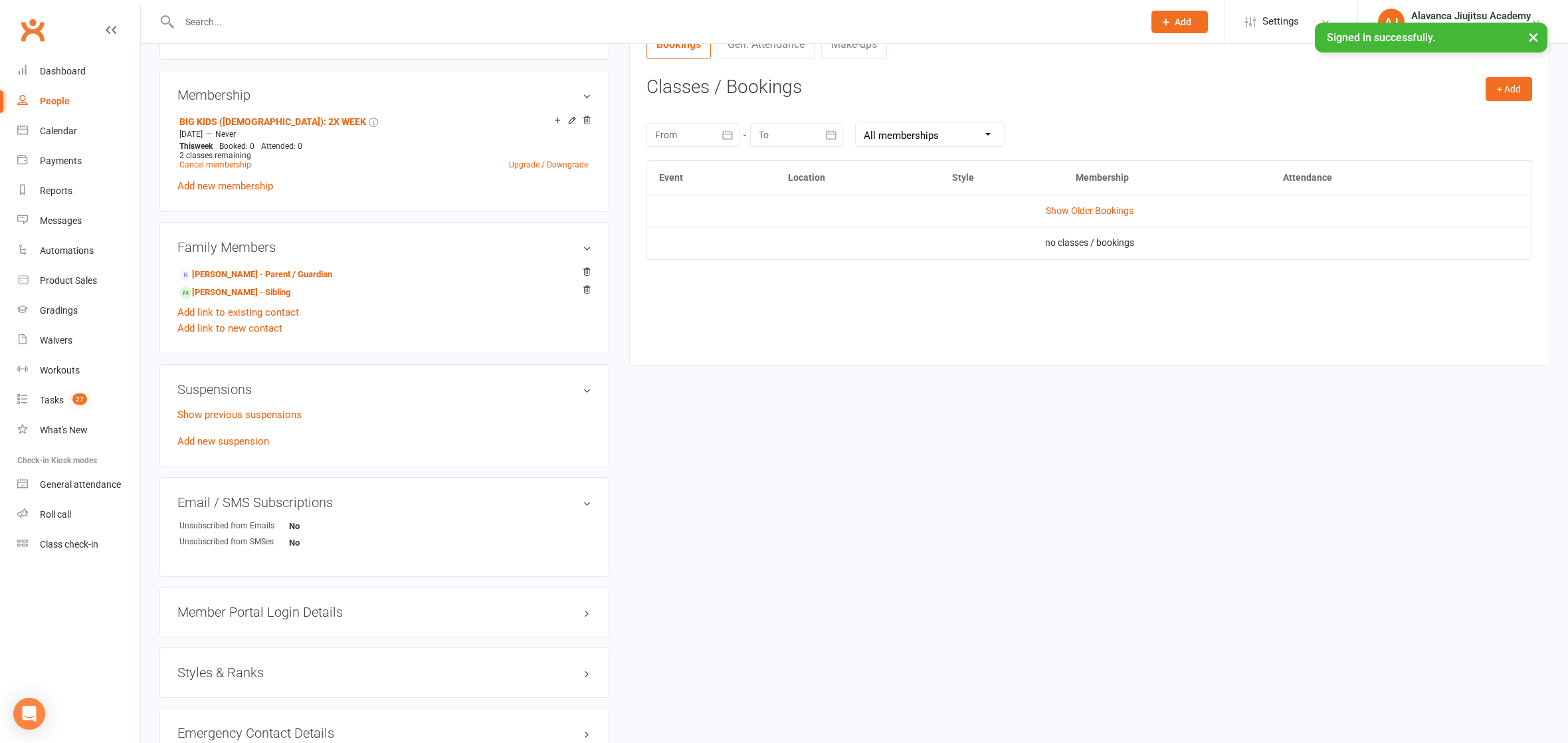
scroll to position [484, 0]
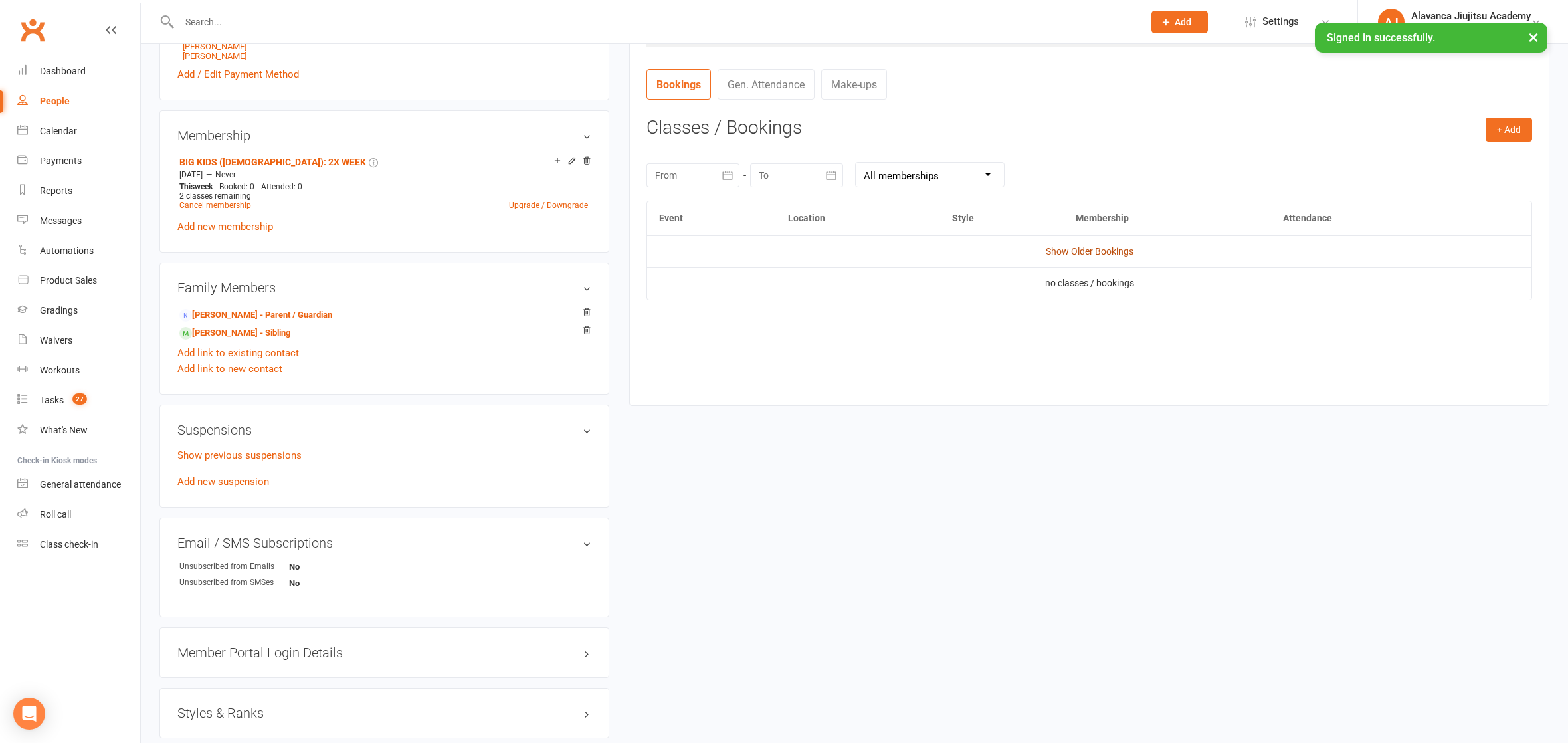
click at [1094, 252] on link "Show Older Bookings" at bounding box center [1090, 251] width 87 height 10
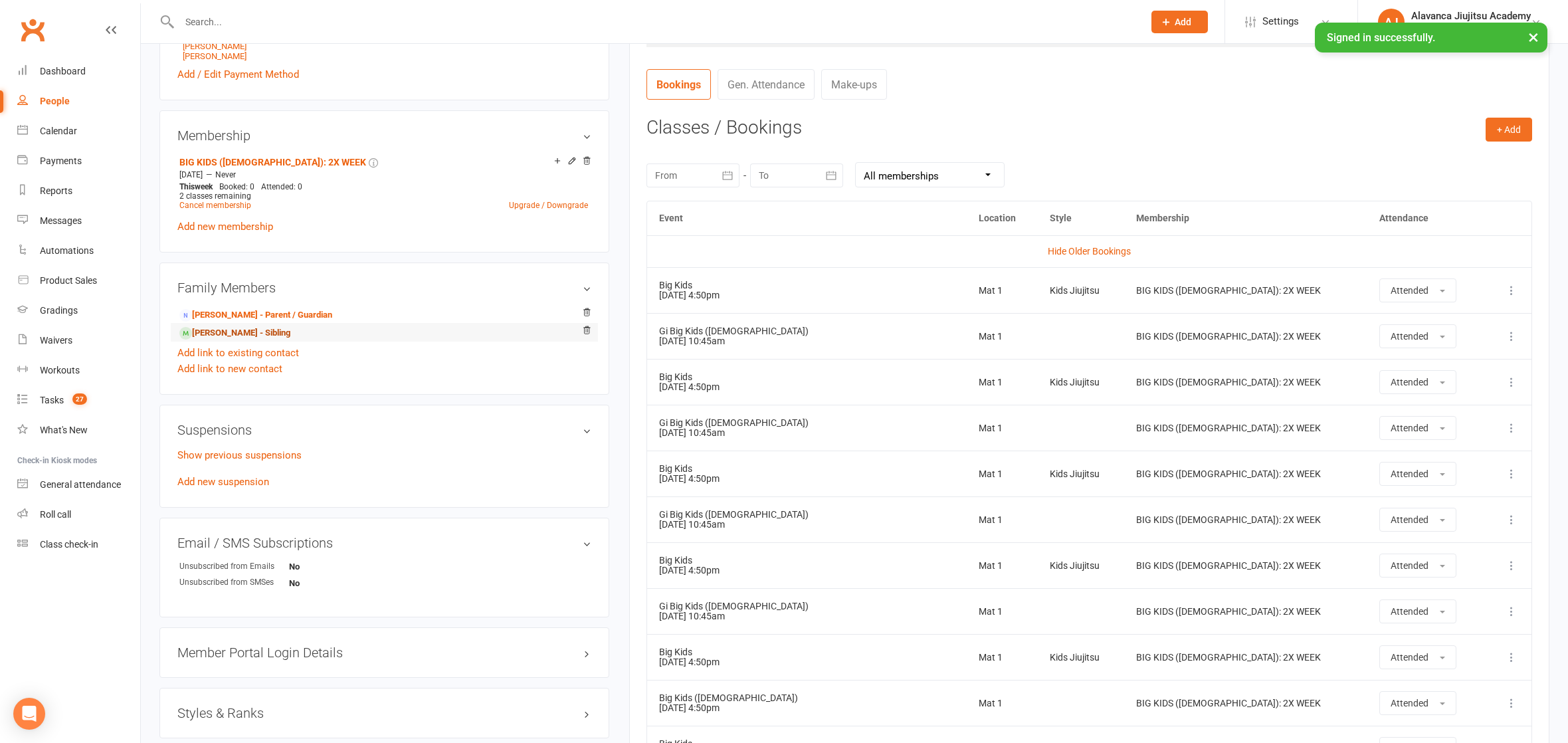
click at [242, 326] on link "[PERSON_NAME] - Sibling" at bounding box center [235, 333] width 111 height 14
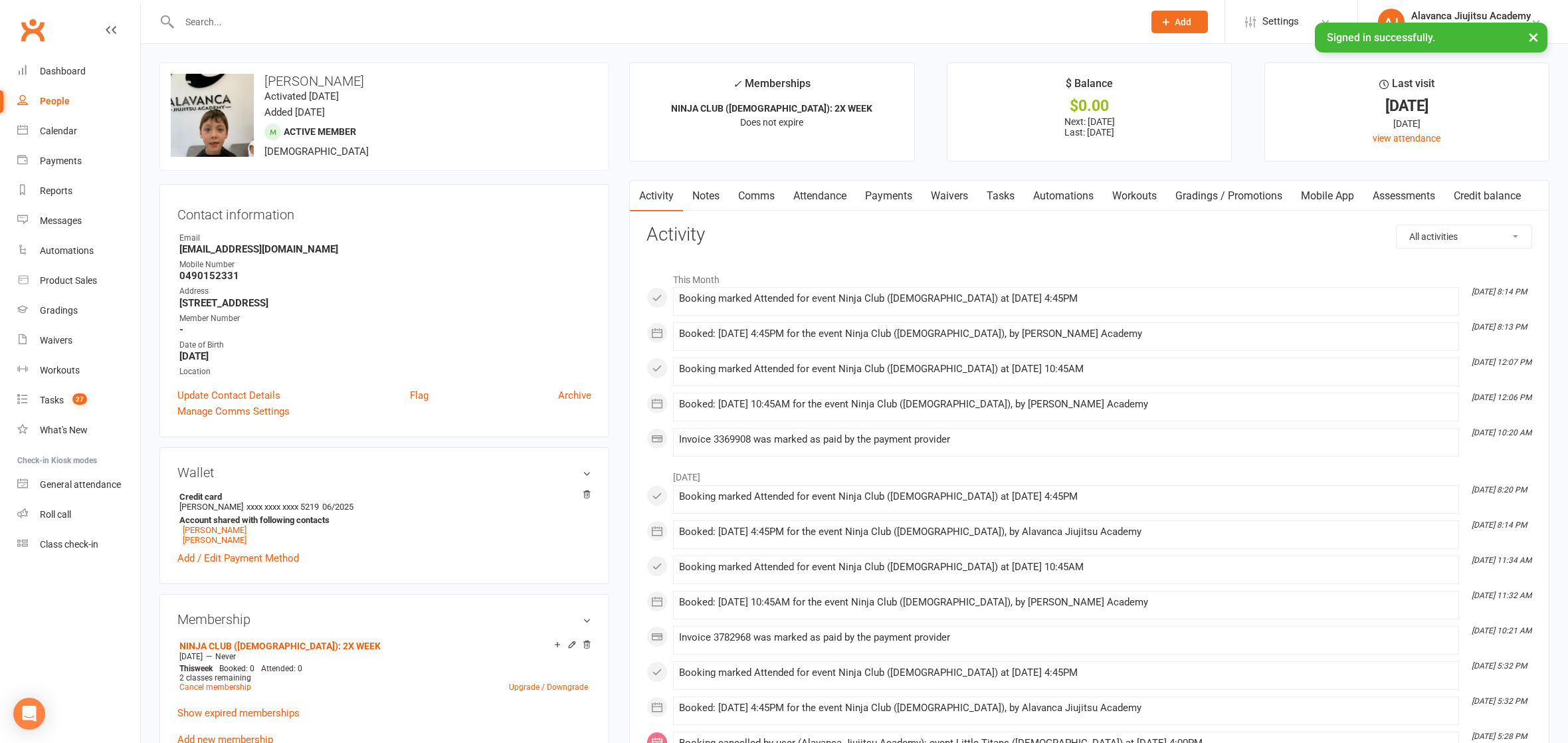
scroll to position [3, 0]
click at [706, 186] on link "Notes" at bounding box center [706, 193] width 46 height 30
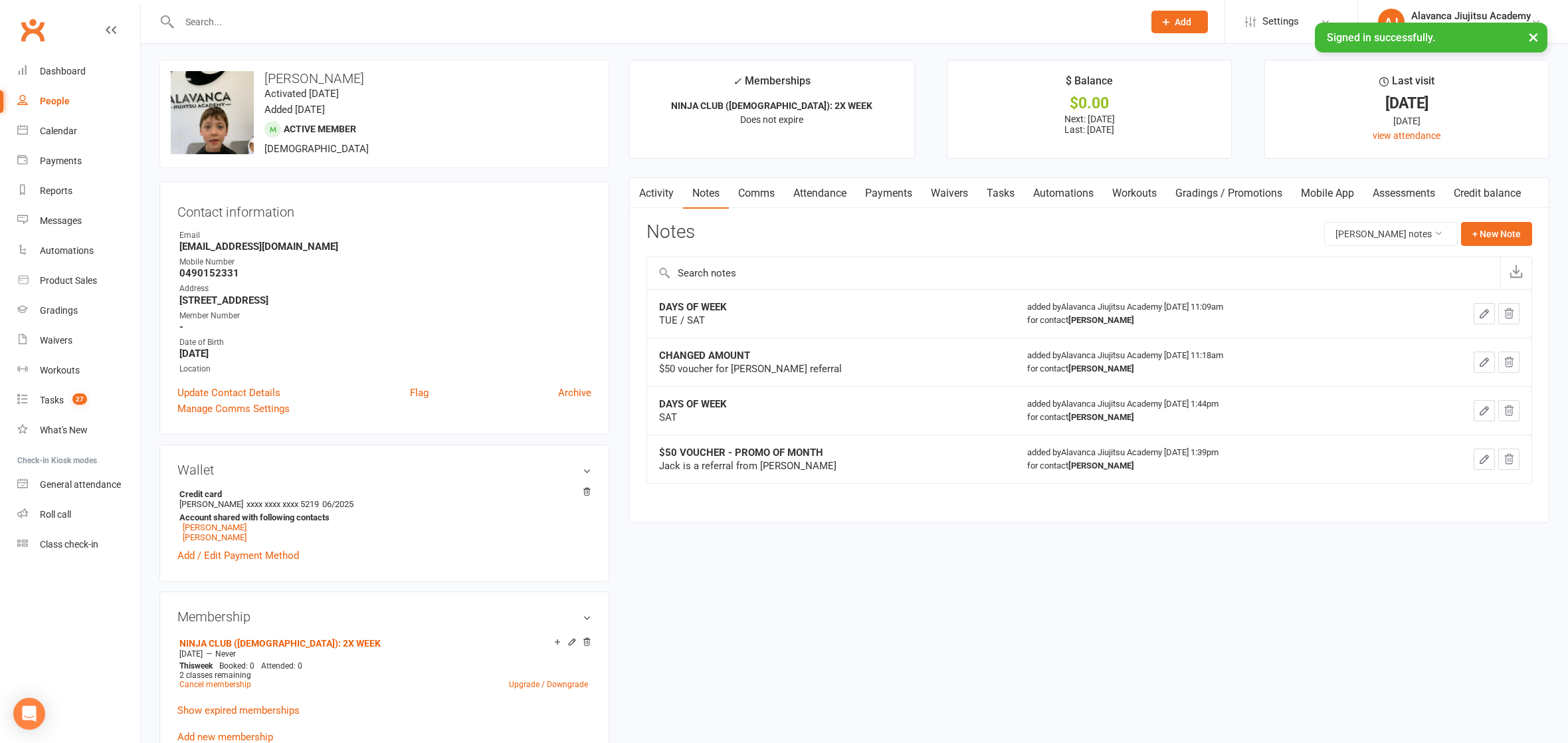
click at [941, 447] on div "$50 VOUCHER - PROMO OF MONTH" at bounding box center [824, 453] width 332 height 13
click at [1153, 320] on div "for contact [PERSON_NAME]" at bounding box center [1210, 323] width 368 height 13
click at [880, 201] on link "Payments" at bounding box center [888, 196] width 66 height 30
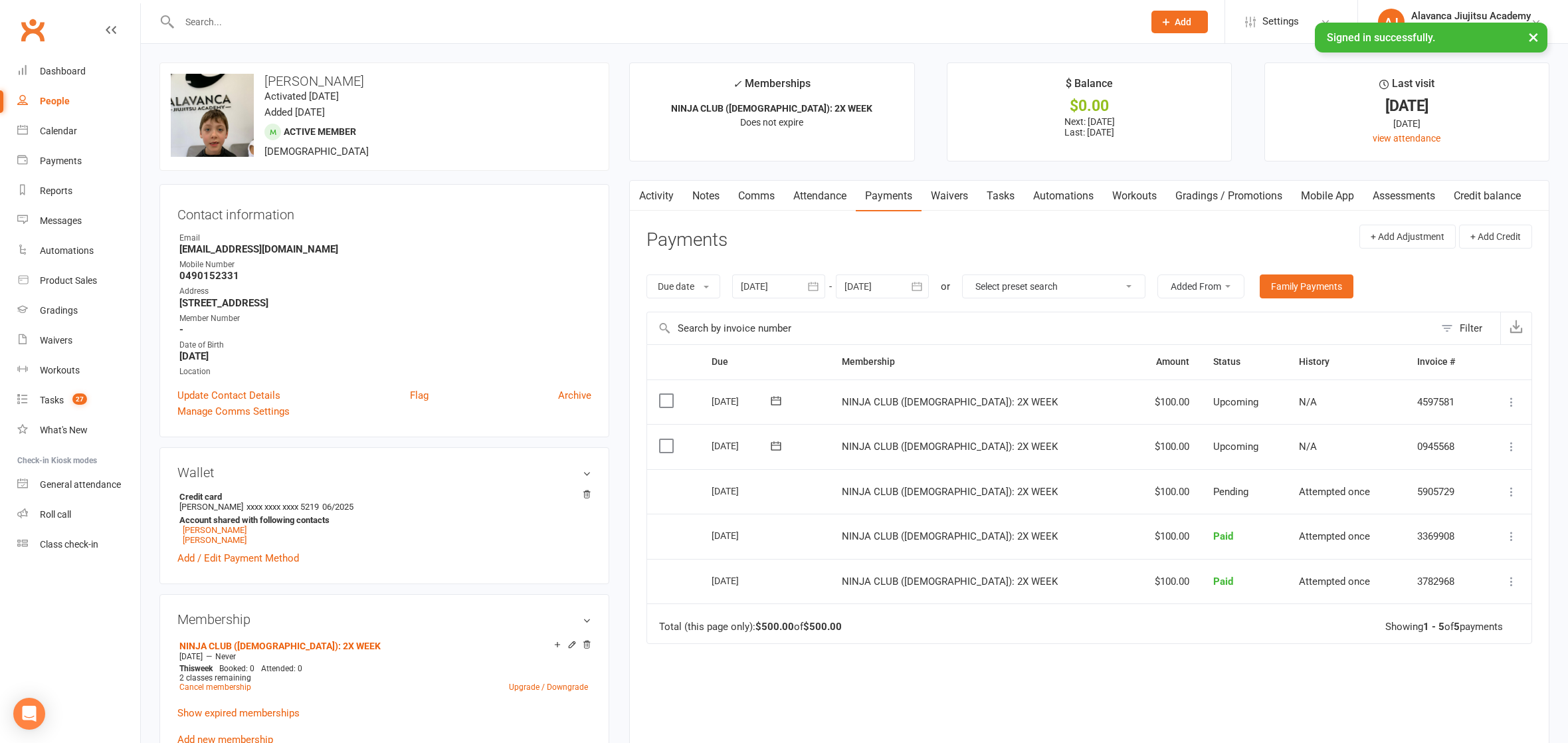
click at [919, 535] on span "NINJA CLUB ([DEMOGRAPHIC_DATA]): 2X WEEK" at bounding box center [949, 537] width 216 height 12
click at [823, 198] on link "Attendance" at bounding box center [820, 196] width 71 height 30
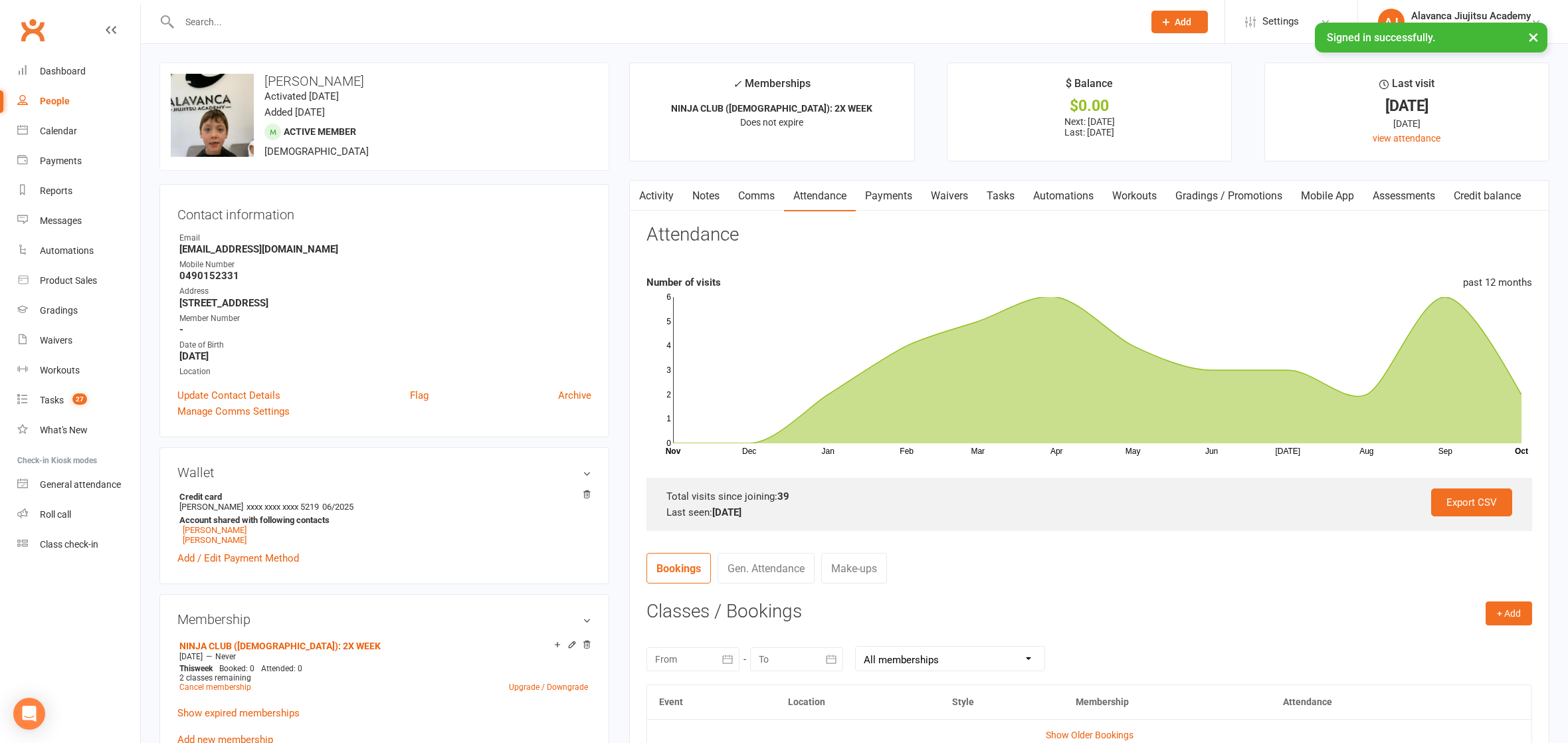
click at [1197, 588] on nav "Bookings Gen. Attendance Make-ups" at bounding box center [1090, 573] width 886 height 40
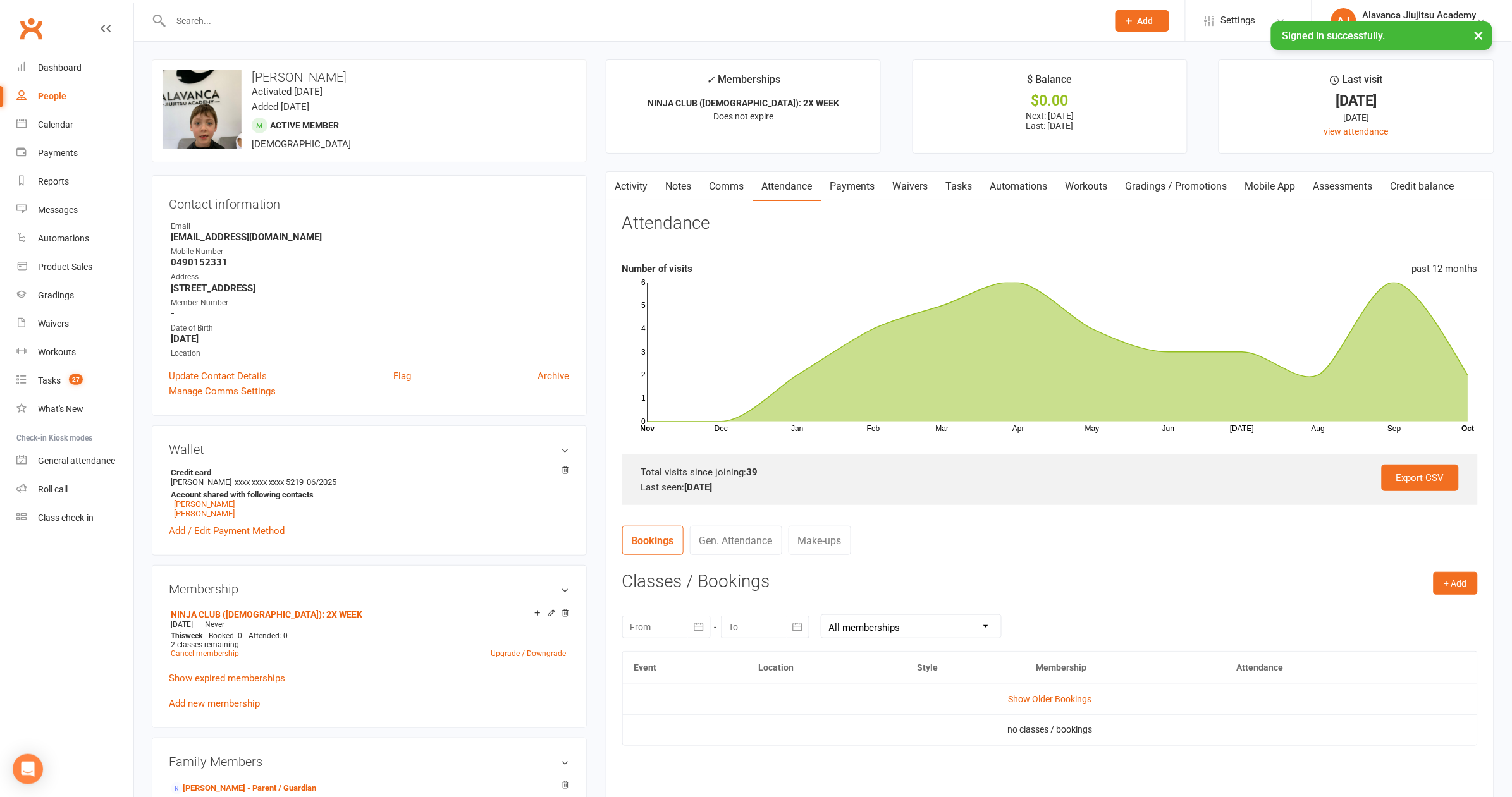
drag, startPoint x: 364, startPoint y: 249, endPoint x: 360, endPoint y: 223, distance: 26.3
click at [365, 247] on div "Mobile Number" at bounding box center [370, 251] width 399 height 12
click at [536, 117] on div "upload photo change photo [PERSON_NAME] Activated [DATE] Added [DATE] Active me…" at bounding box center [369, 111] width 435 height 103
click at [379, 18] on input "text" at bounding box center [632, 21] width 932 height 18
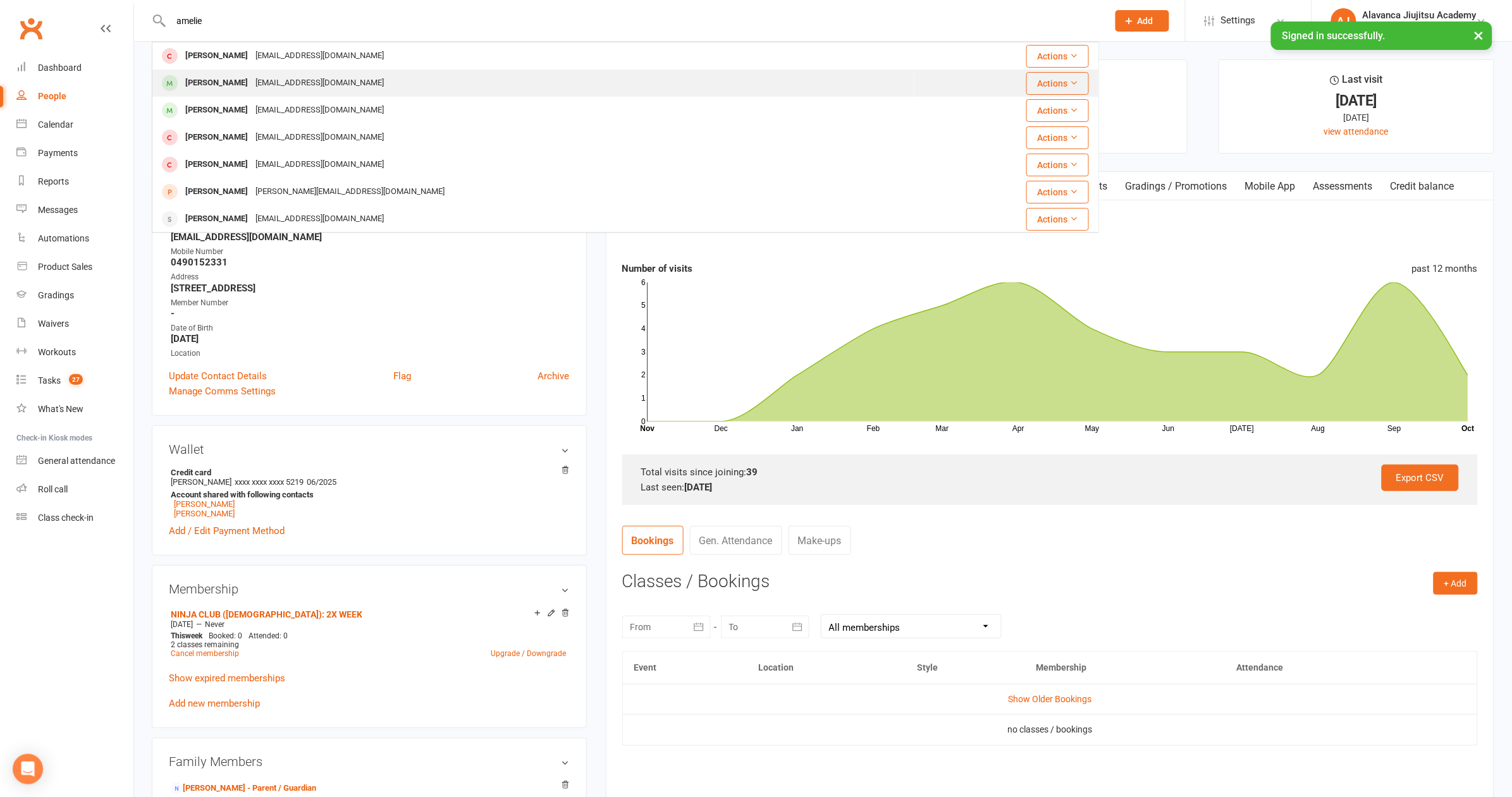
type input "amelie"
click at [365, 87] on div "[PERSON_NAME] [EMAIL_ADDRESS][DOMAIN_NAME]" at bounding box center [533, 83] width 761 height 26
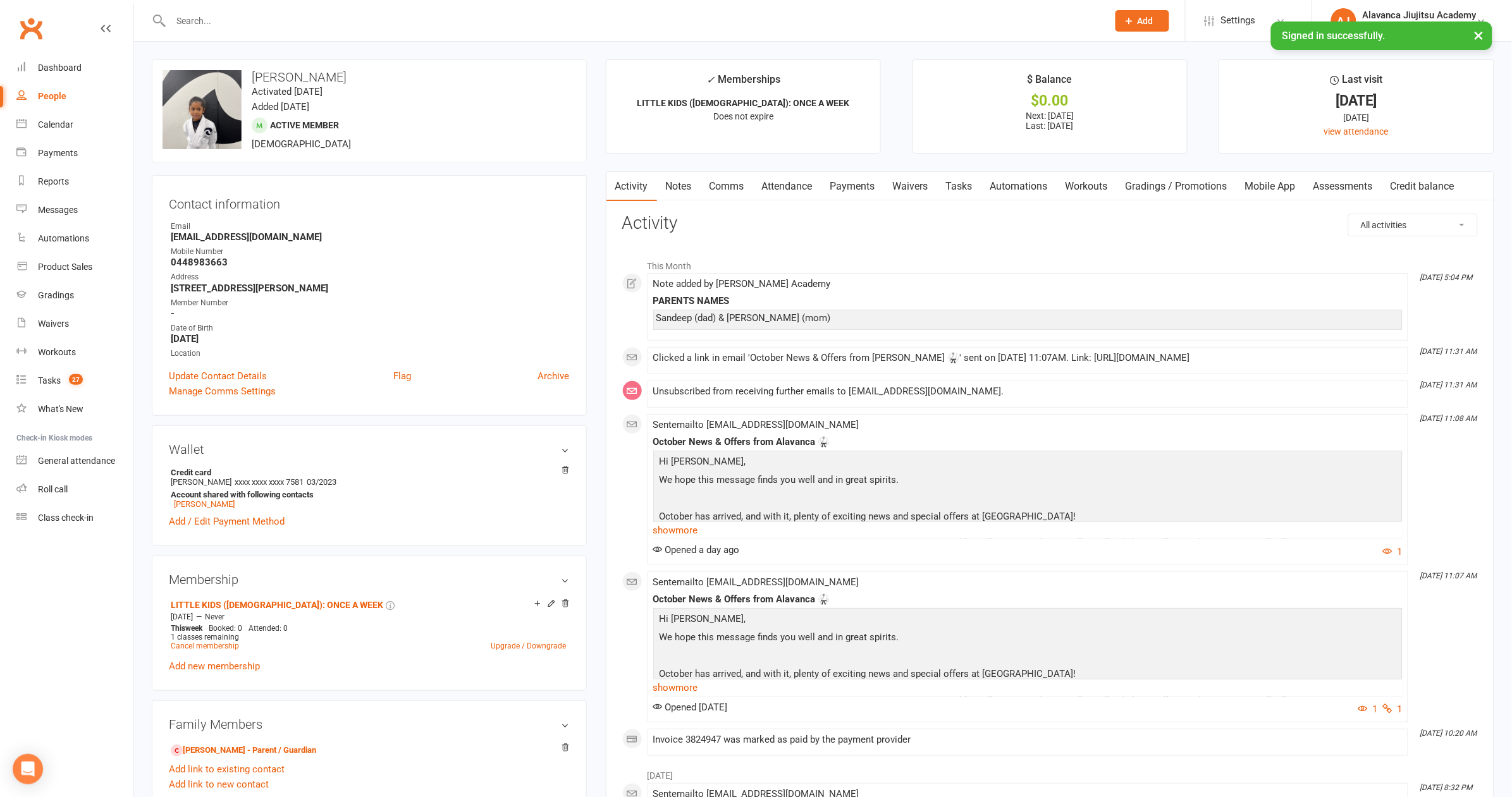
click at [776, 224] on h3 "Activity" at bounding box center [1051, 223] width 856 height 20
click at [805, 182] on link "Attendance" at bounding box center [786, 186] width 68 height 29
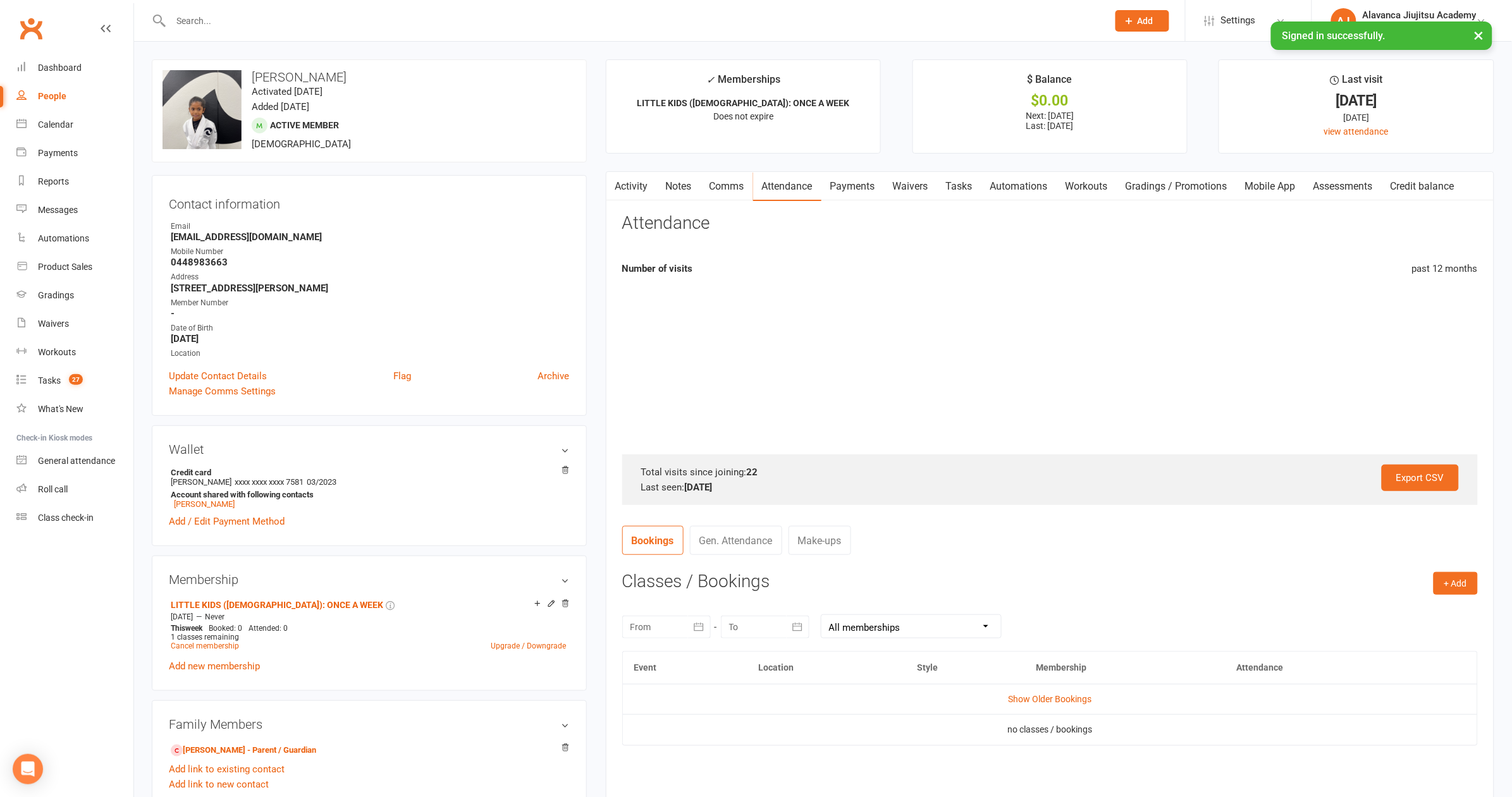
click at [858, 179] on link "Payments" at bounding box center [852, 186] width 62 height 29
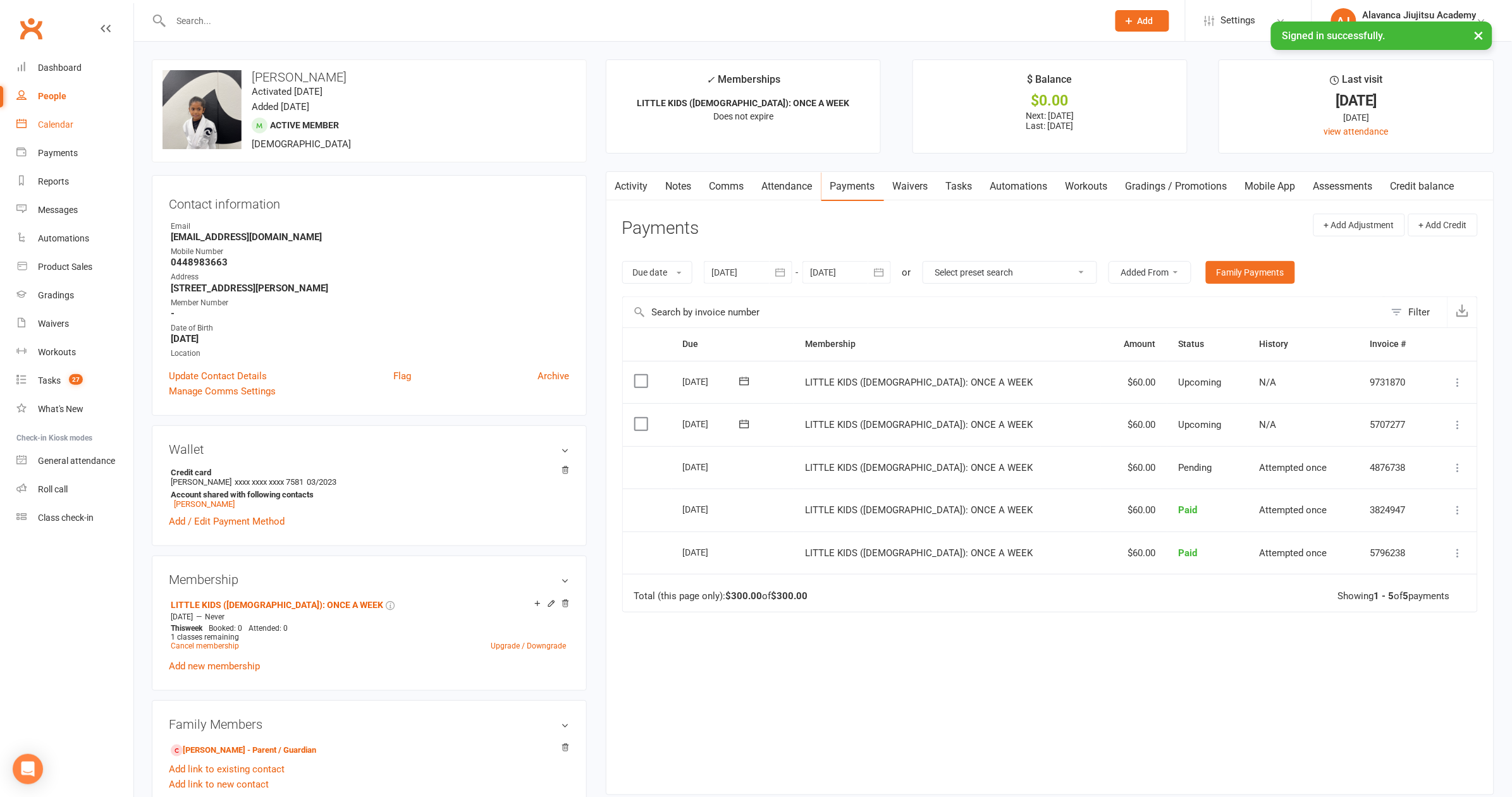
click at [81, 123] on link "Calendar" at bounding box center [74, 124] width 117 height 28
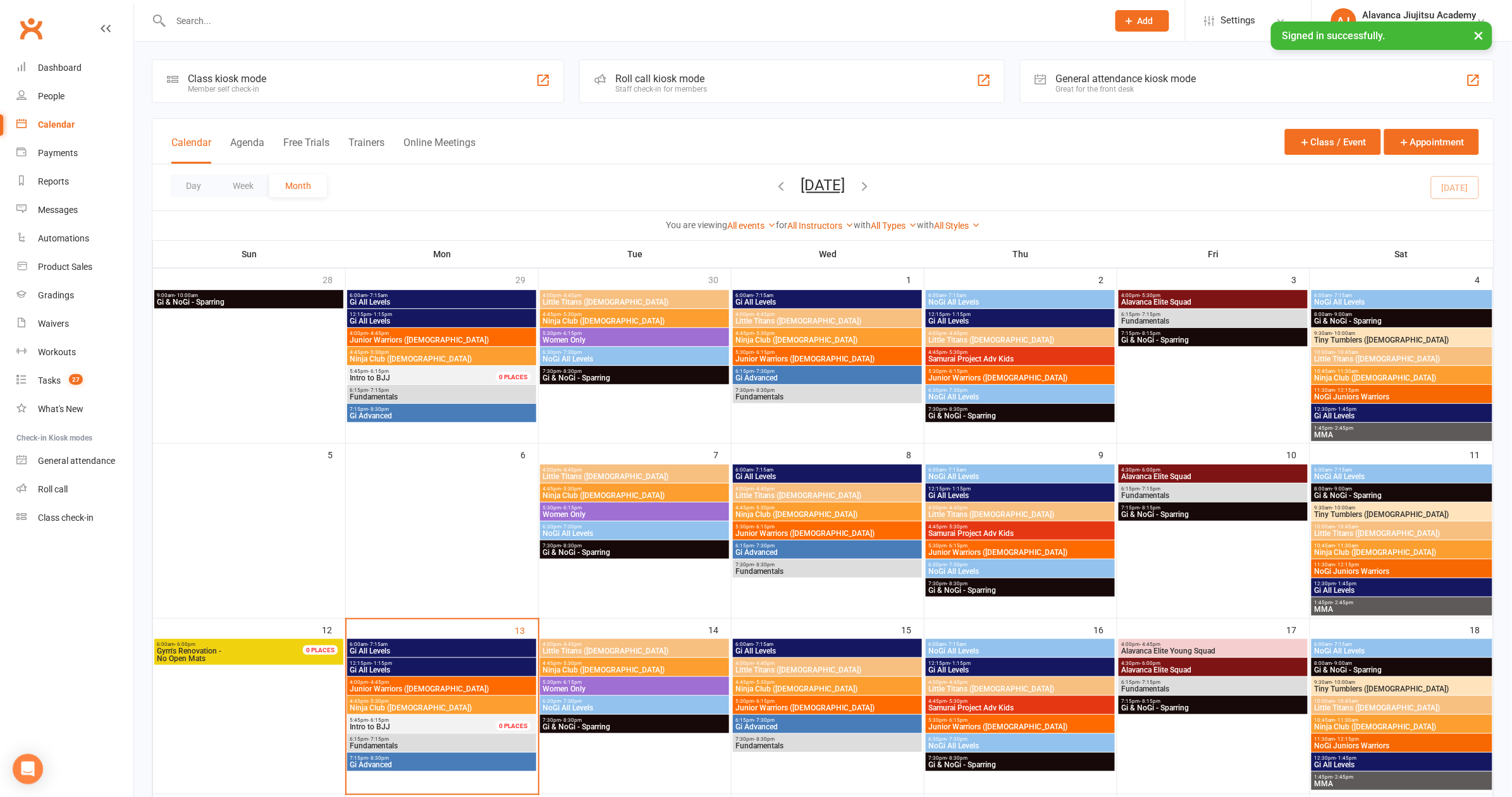
scroll to position [28, 0]
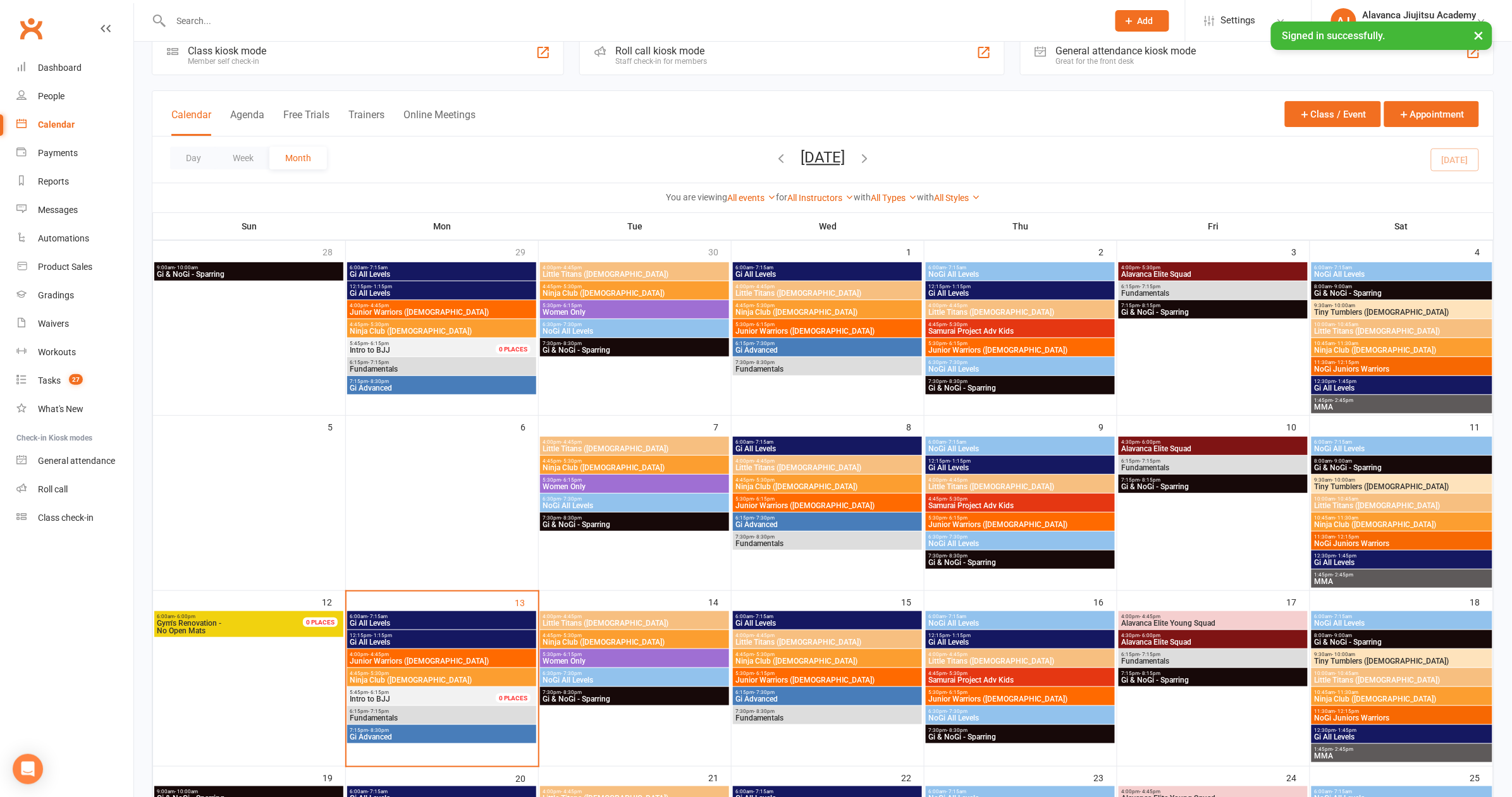
click at [327, 15] on input "text" at bounding box center [632, 21] width 932 height 18
paste input "midtowenergy"
type input "midtowenergy"
click at [419, 707] on div "6:15pm - 7:15pm Fundamentals" at bounding box center [442, 716] width 190 height 18
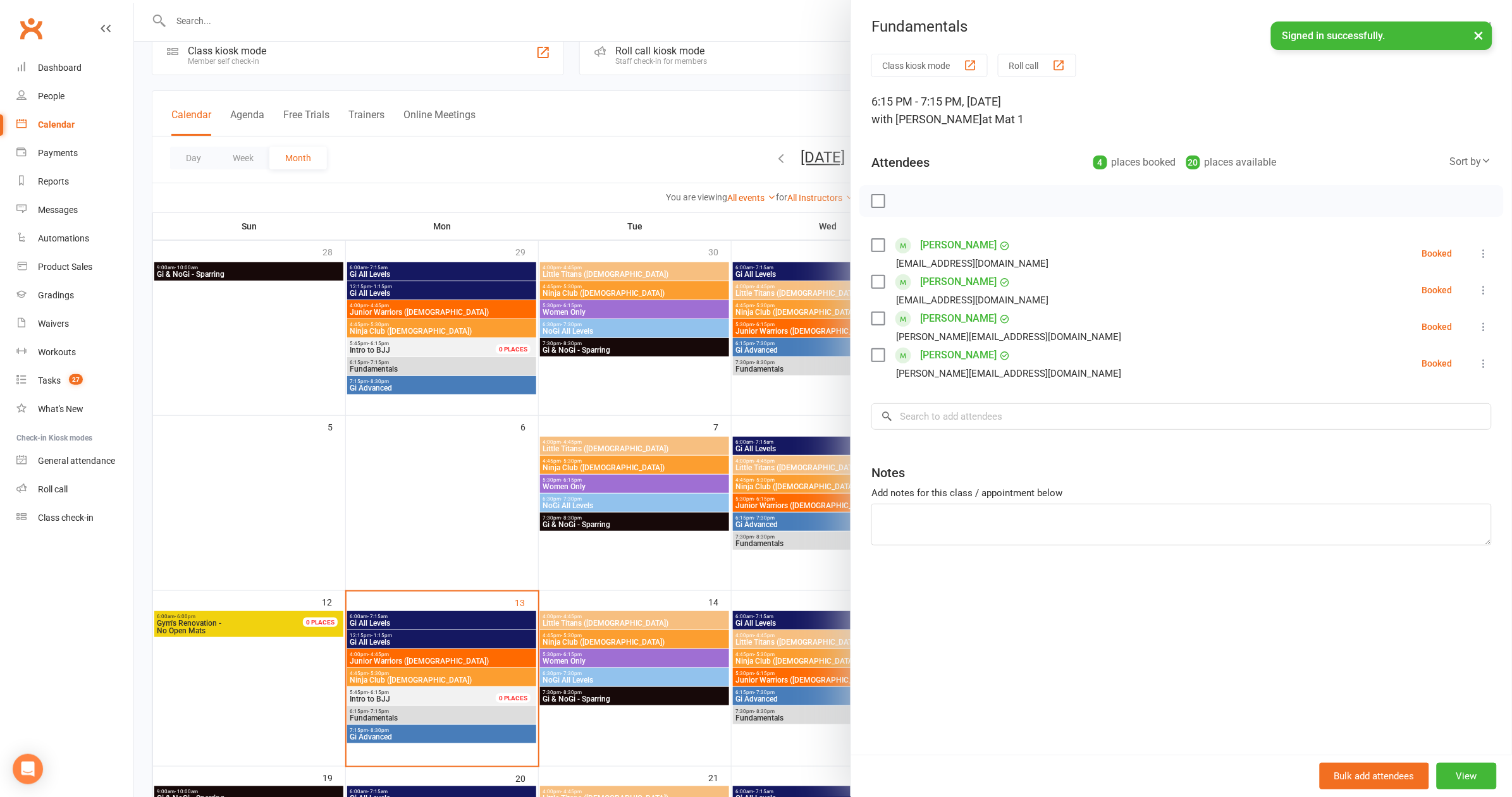
click at [586, 114] on div at bounding box center [823, 398] width 1378 height 797
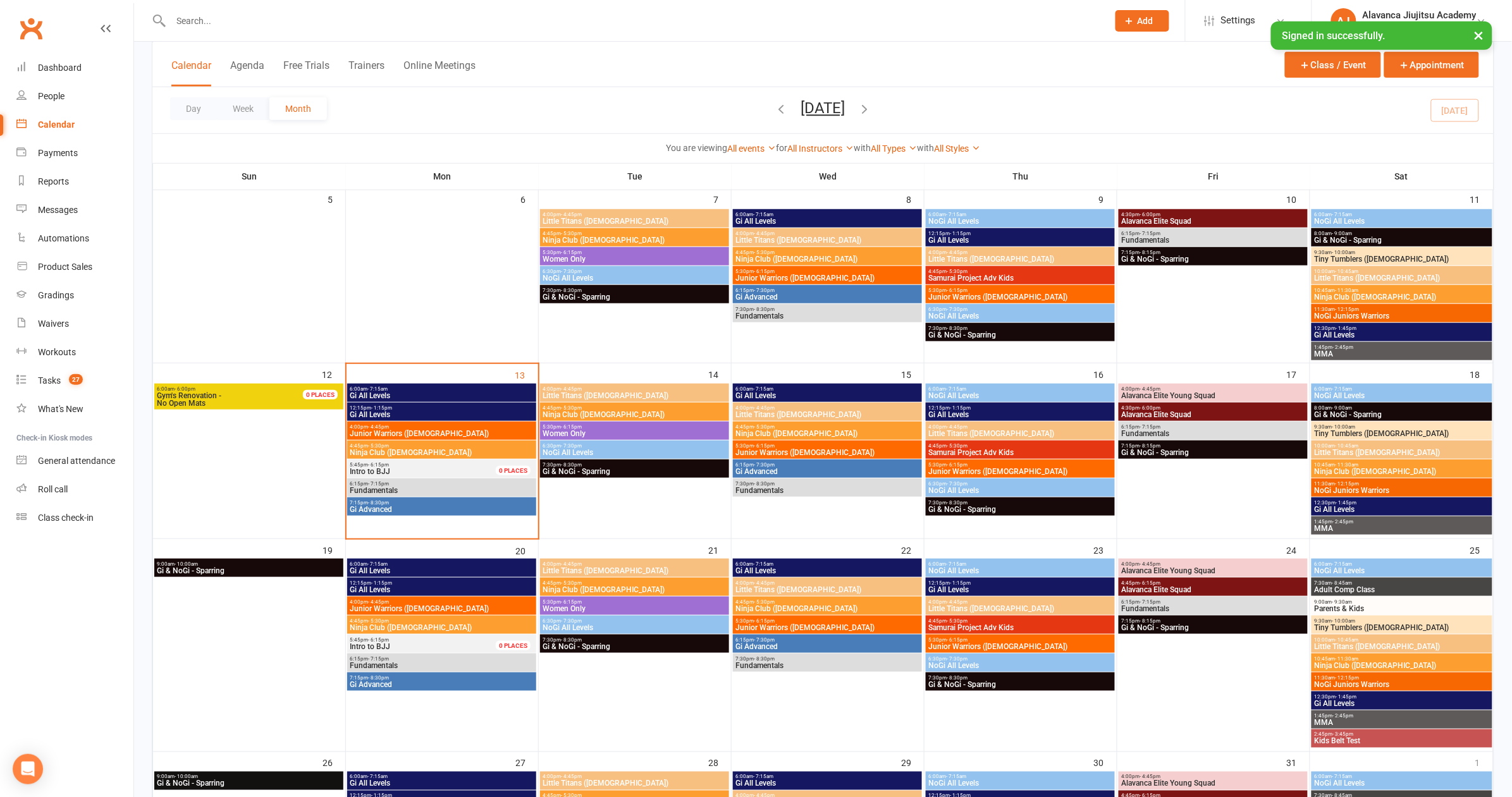
scroll to position [144, 0]
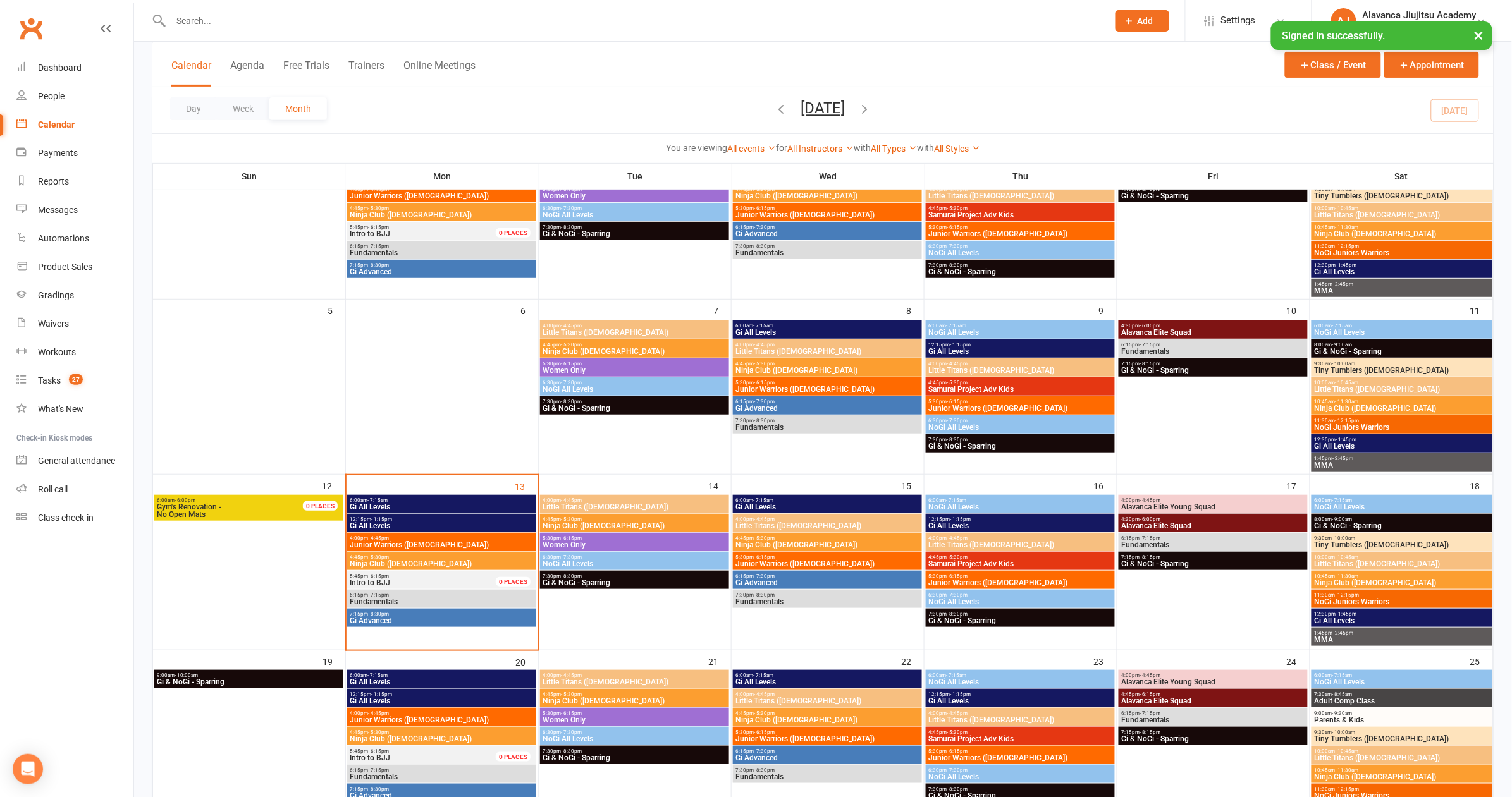
click at [1191, 52] on div "Calendar Agenda Free Trials Trainers Online Meetings Class / Event Appointment" at bounding box center [823, 64] width 1341 height 45
click at [57, 323] on div "Waivers" at bounding box center [53, 323] width 31 height 10
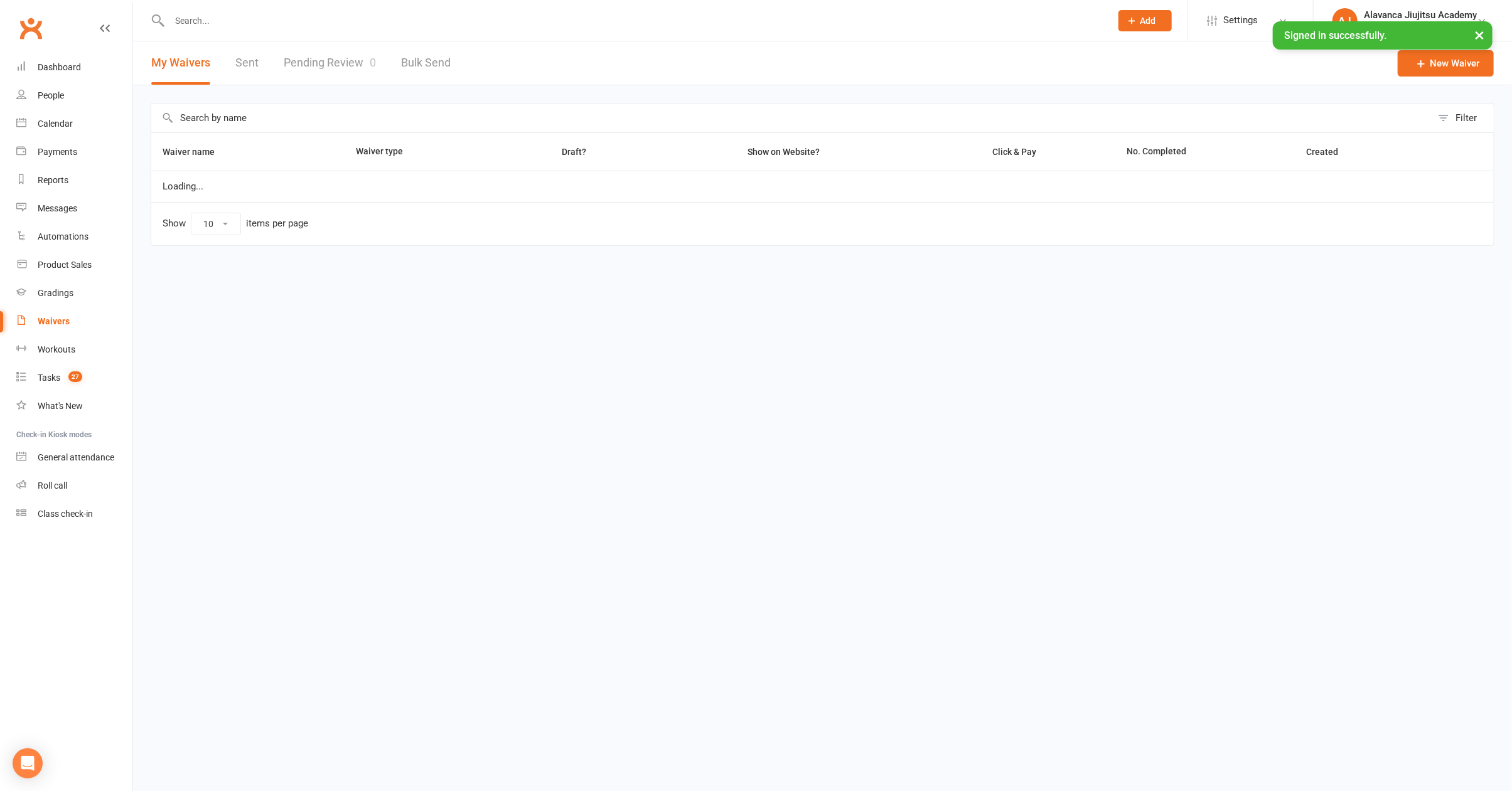
select select "100"
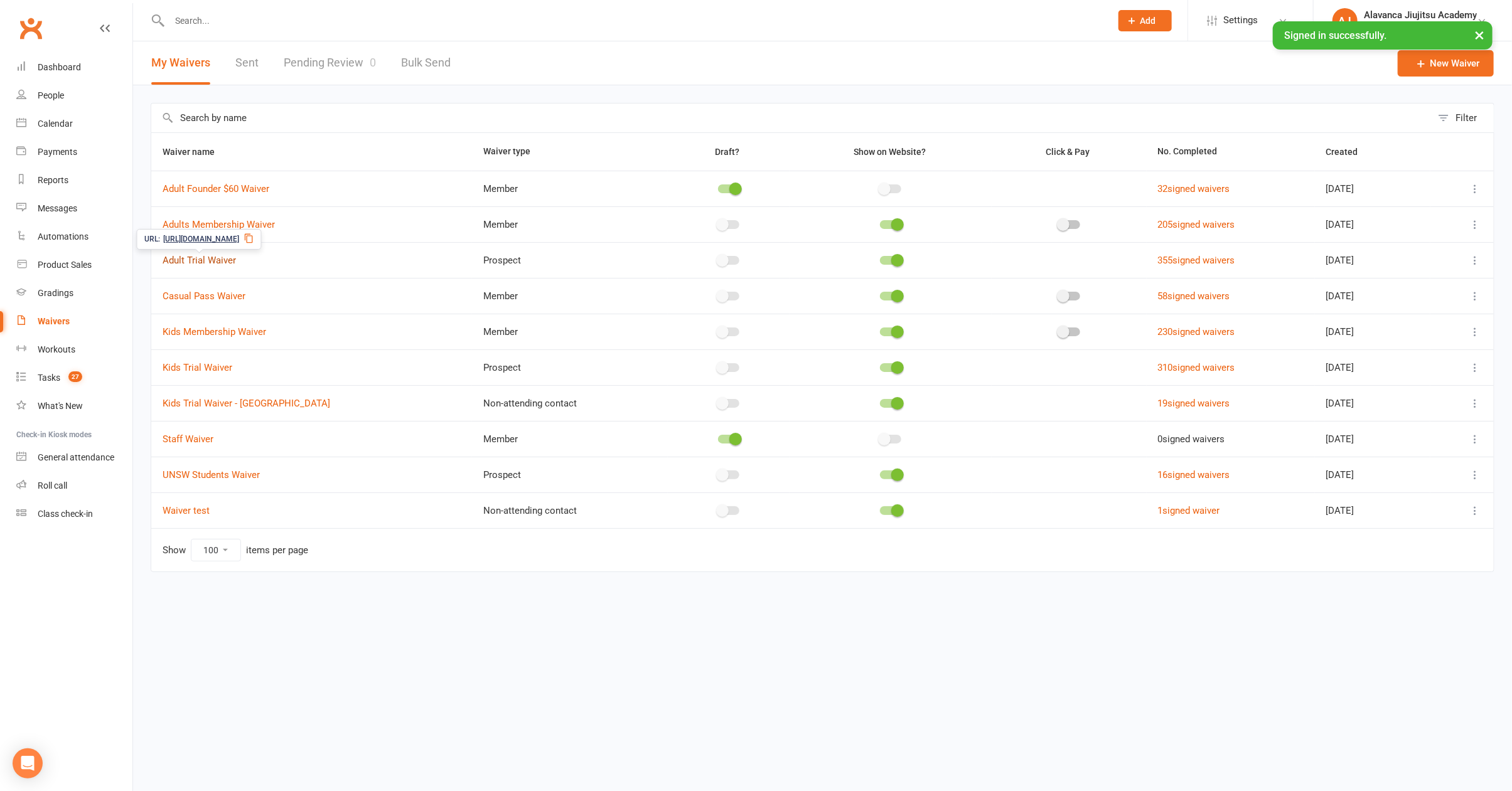
click at [203, 260] on link "Adult Trial Waiver" at bounding box center [199, 260] width 74 height 12
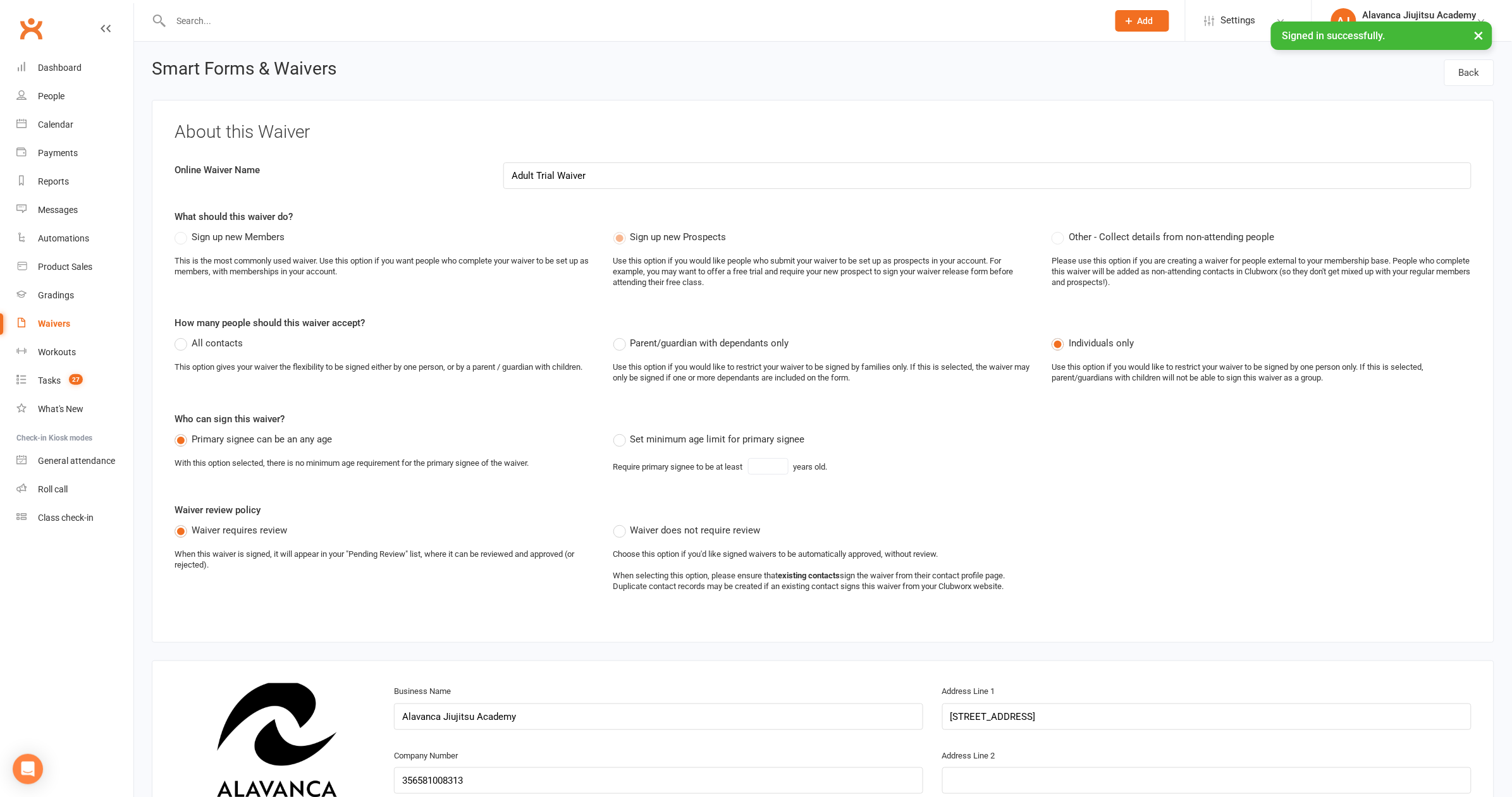
select select "select"
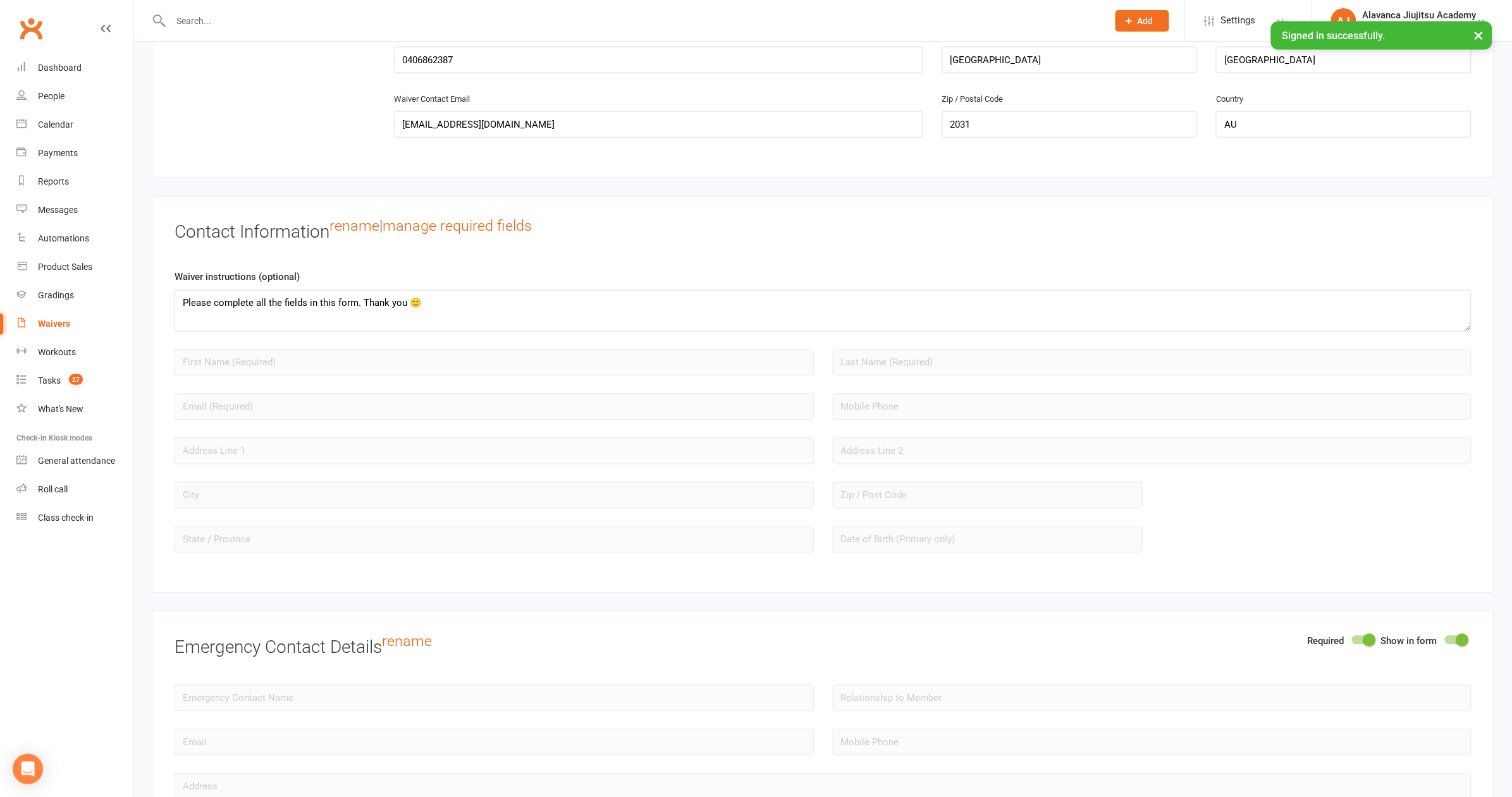
scroll to position [68, 0]
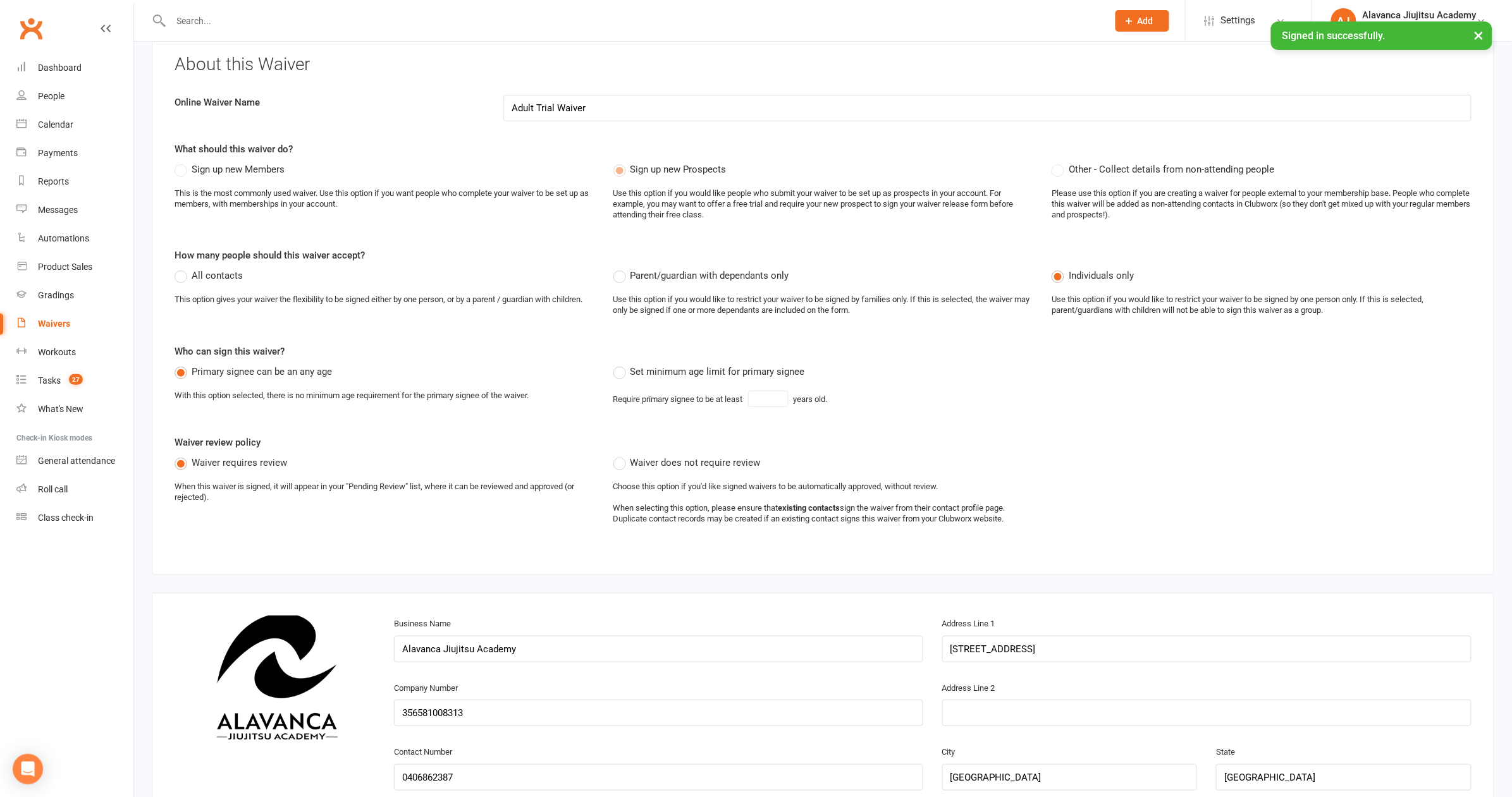
click at [65, 324] on div "Waivers" at bounding box center [54, 323] width 33 height 10
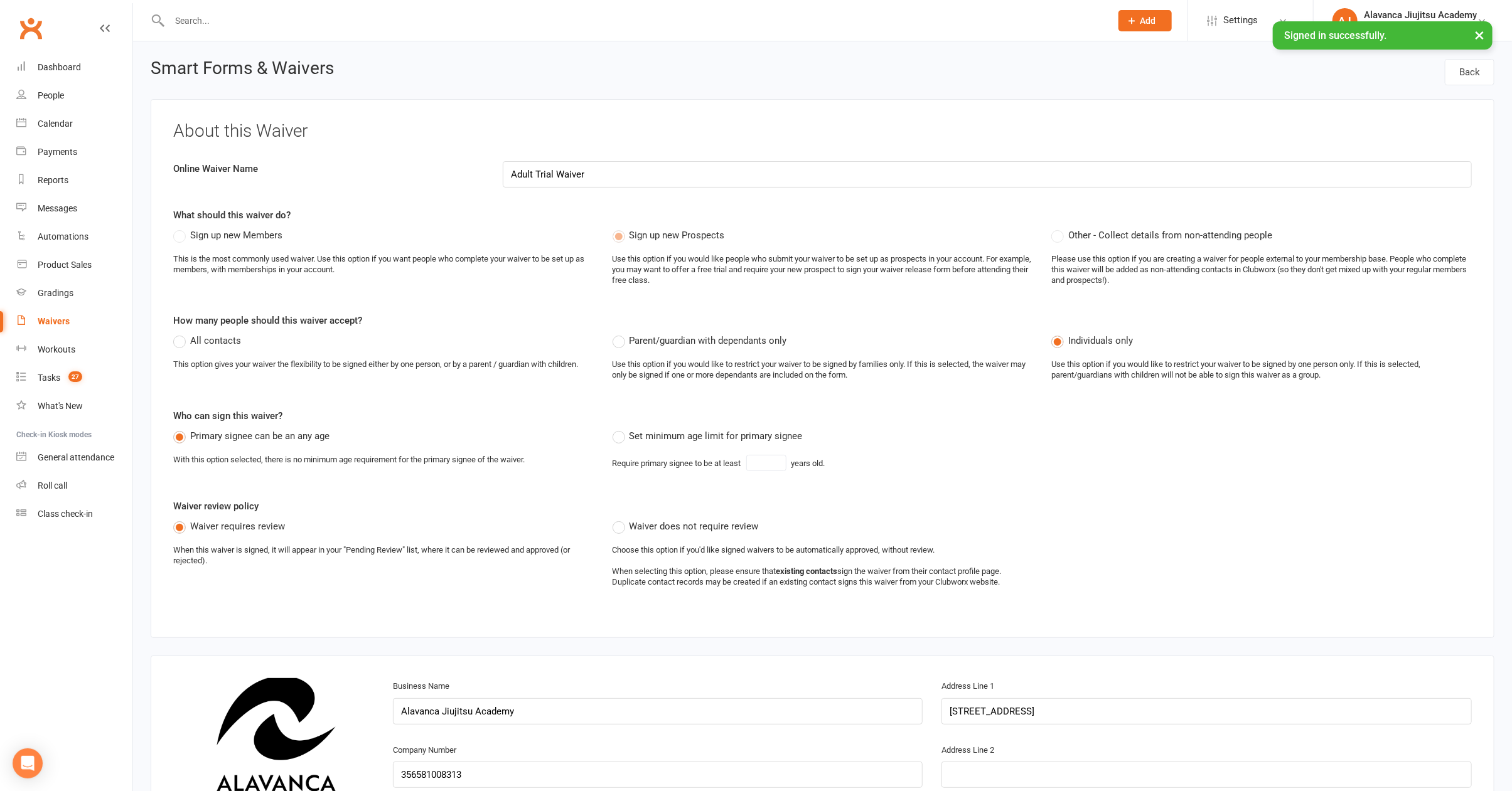
select select "100"
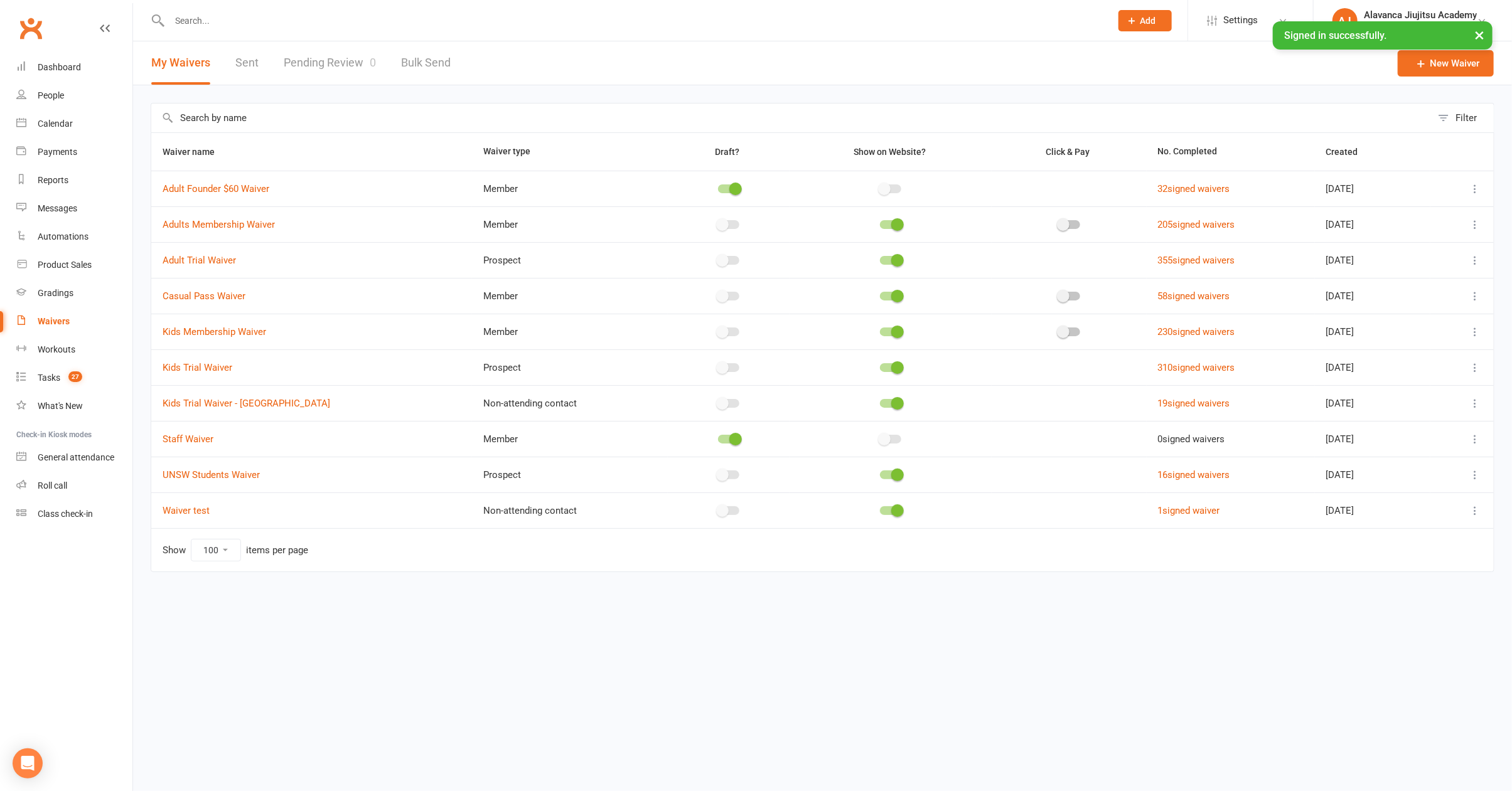
click at [1156, 18] on button "Add" at bounding box center [1144, 21] width 53 height 22
click at [1141, 64] on link "Prospect" at bounding box center [1131, 56] width 111 height 29
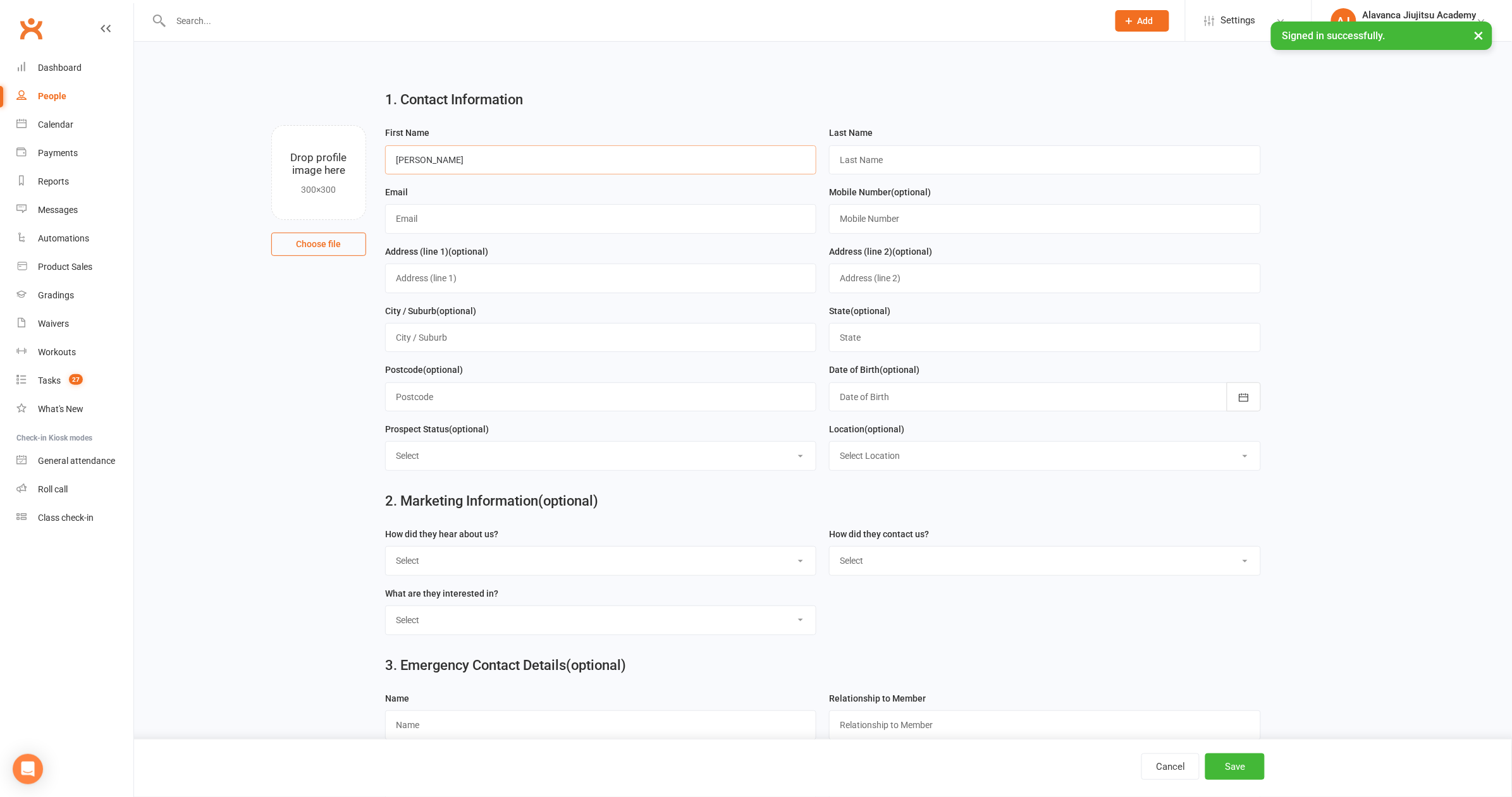
type input "[PERSON_NAME]"
type input "[PERSON_NAME][EMAIL_ADDRESS][DOMAIN_NAME]"
type input "0490056187"
click at [471, 283] on input "text" at bounding box center [601, 278] width 432 height 29
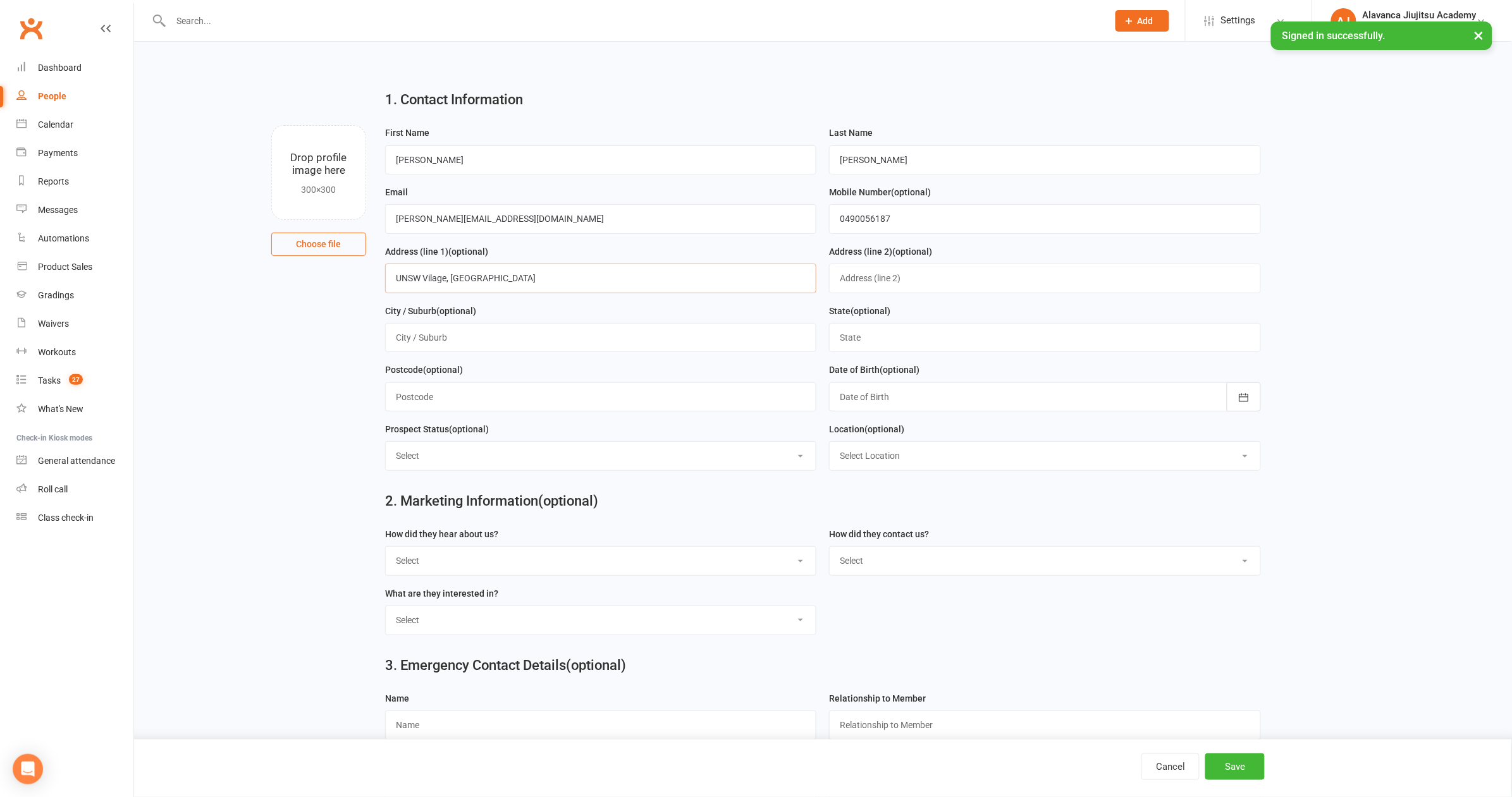
click at [461, 277] on input "UNSW Vilage, [GEOGRAPHIC_DATA]" at bounding box center [601, 278] width 432 height 29
type input "UNSW Vilage, [GEOGRAPHIC_DATA]"
click at [550, 332] on input "text" at bounding box center [601, 337] width 432 height 29
type input "[GEOGRAPHIC_DATA]"
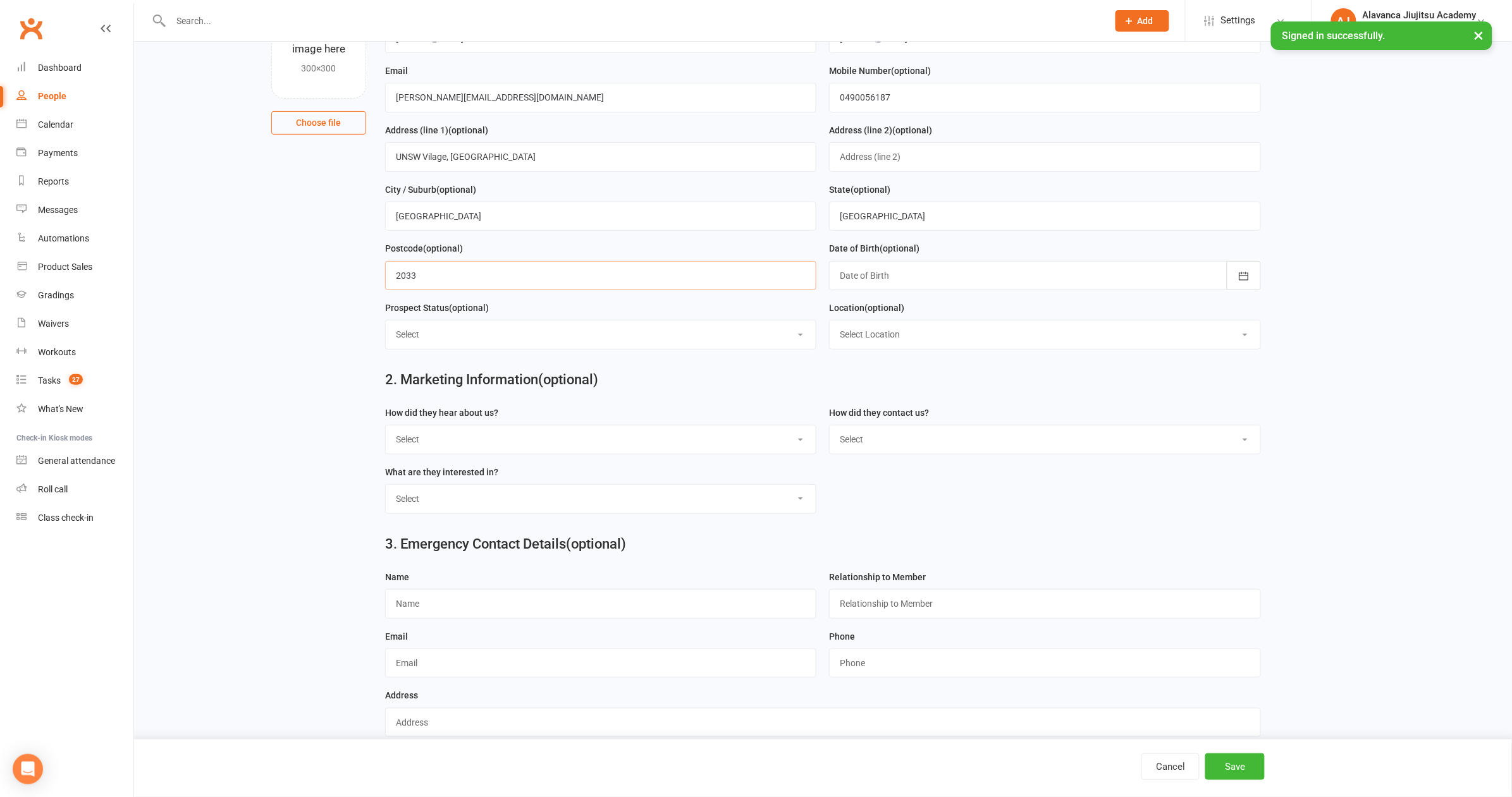
scroll to position [154, 0]
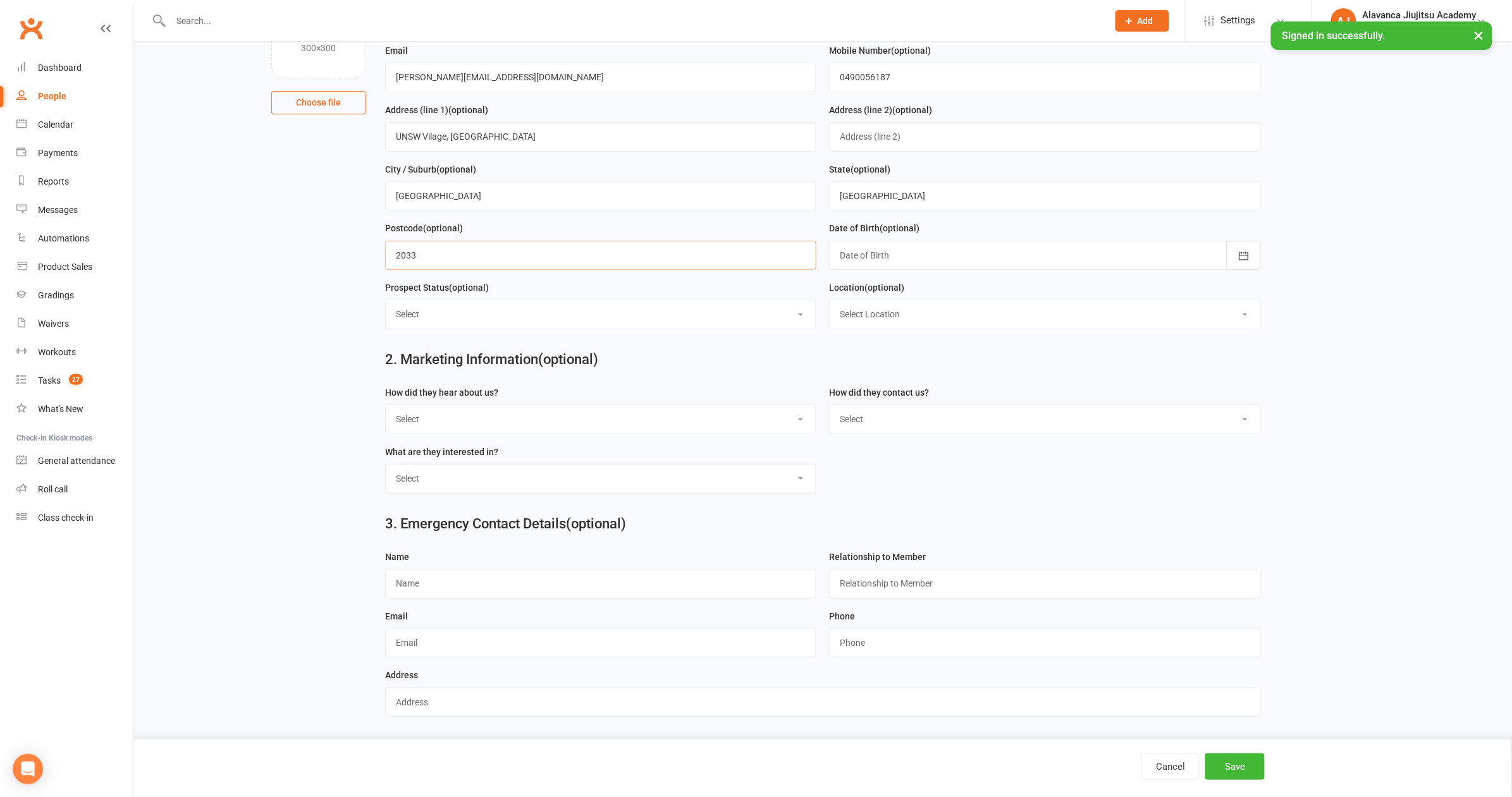
type input "2033"
click at [452, 572] on input "text" at bounding box center [601, 584] width 432 height 29
type input "[PERSON_NAME]"
click at [874, 579] on input "text" at bounding box center [1044, 584] width 432 height 29
type input "Father"
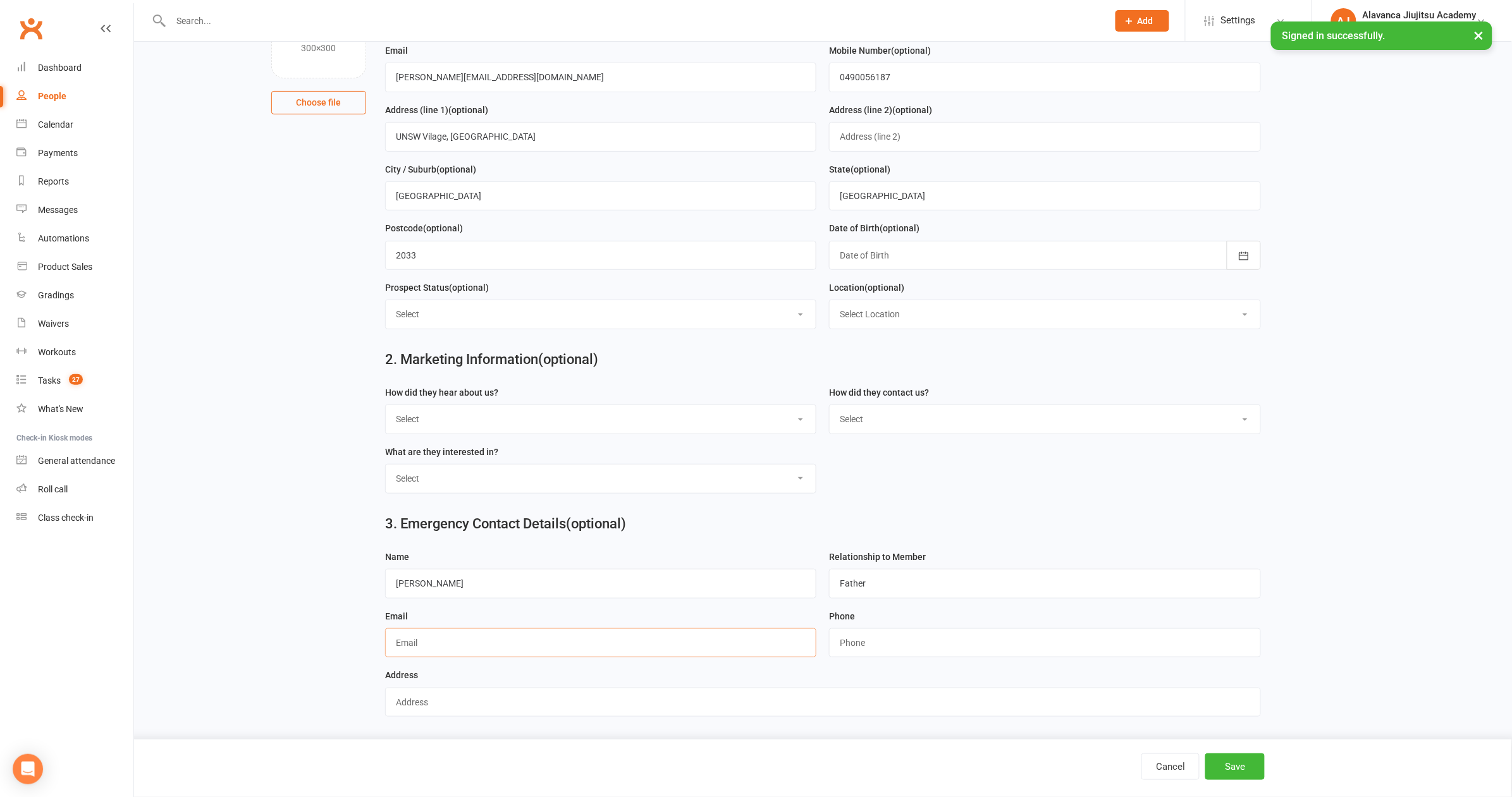
click at [550, 630] on input "text" at bounding box center [601, 643] width 432 height 29
type input "mid [EMAIL_ADDRESS][DOMAIN_NAME]"
click at [858, 639] on input "string" at bounding box center [1044, 643] width 432 height 29
type input "0439757555"
click at [1237, 707] on button "Save" at bounding box center [1235, 766] width 60 height 26
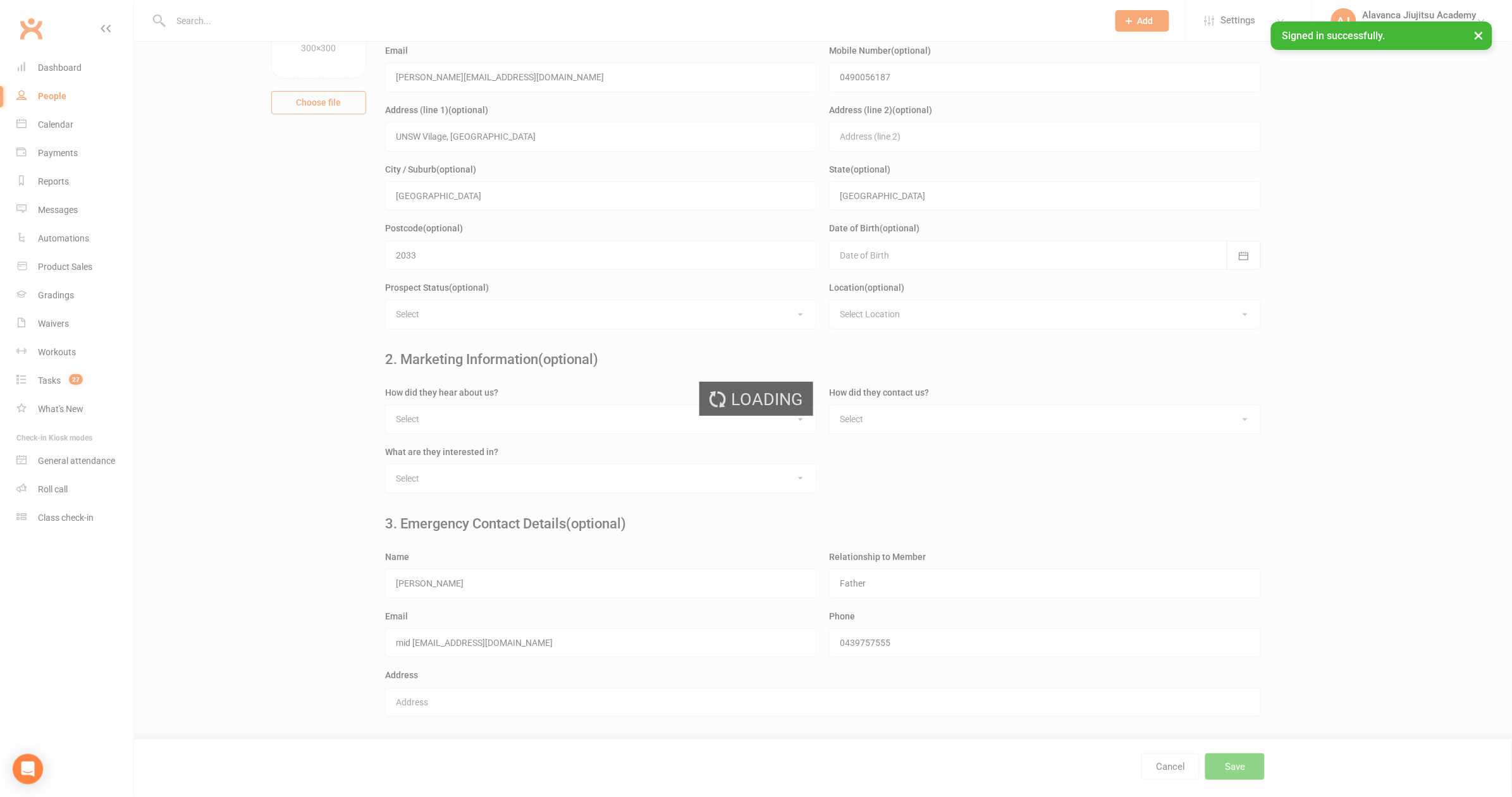
scroll to position [0, 0]
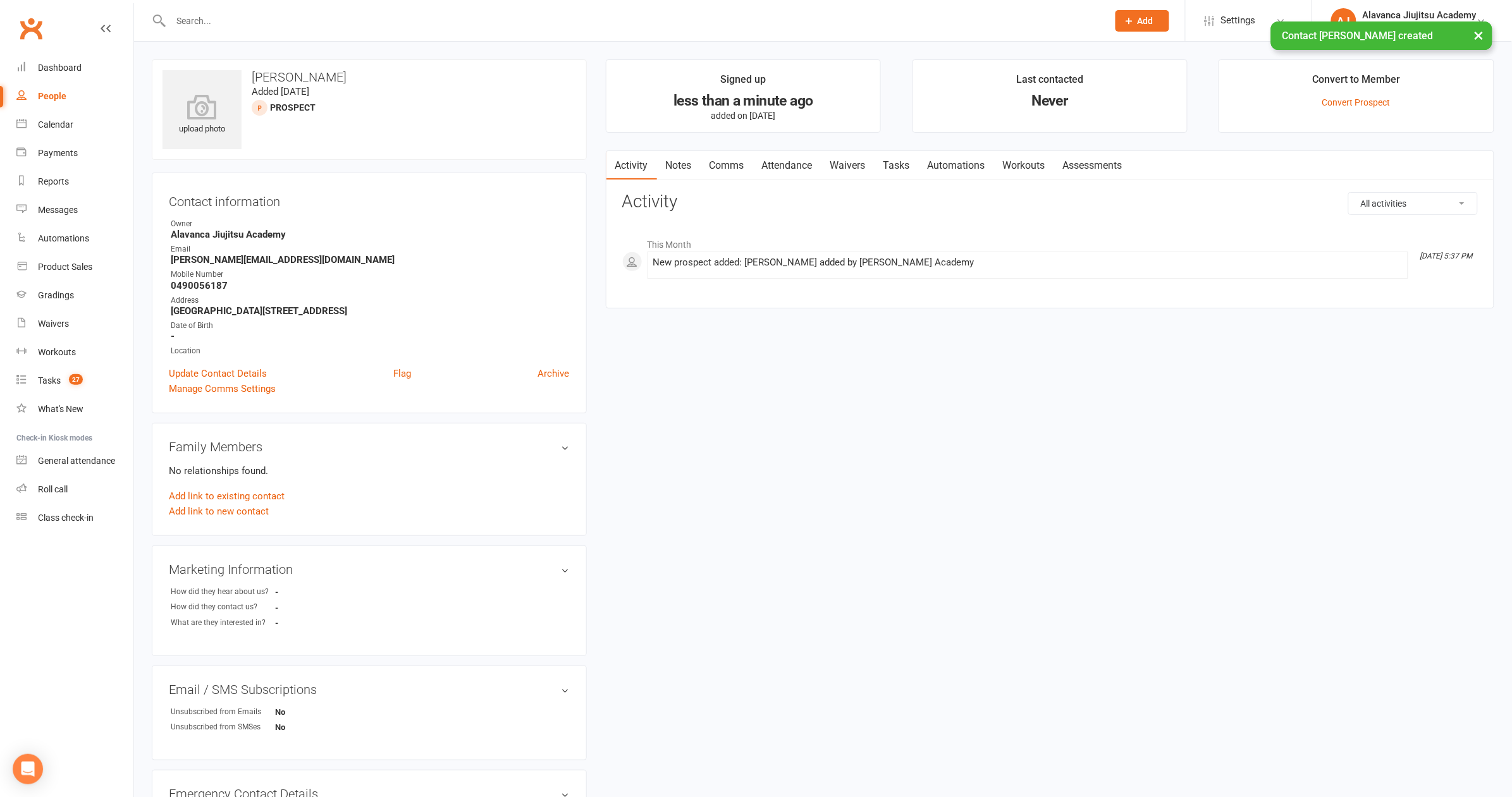
drag, startPoint x: 477, startPoint y: 242, endPoint x: 490, endPoint y: 179, distance: 64.3
click at [477, 243] on div "Email" at bounding box center [370, 249] width 399 height 12
click at [599, 203] on main "Signed up less than a minute ago added on [DATE] Last contacted Never Convert t…" at bounding box center [1050, 190] width 908 height 261
drag, startPoint x: 1065, startPoint y: 365, endPoint x: 1057, endPoint y: 369, distance: 8.9
click at [1065, 365] on div "upload photo [PERSON_NAME] Added [DATE] prospect Contact information Owner Alav…" at bounding box center [823, 563] width 1362 height 1006
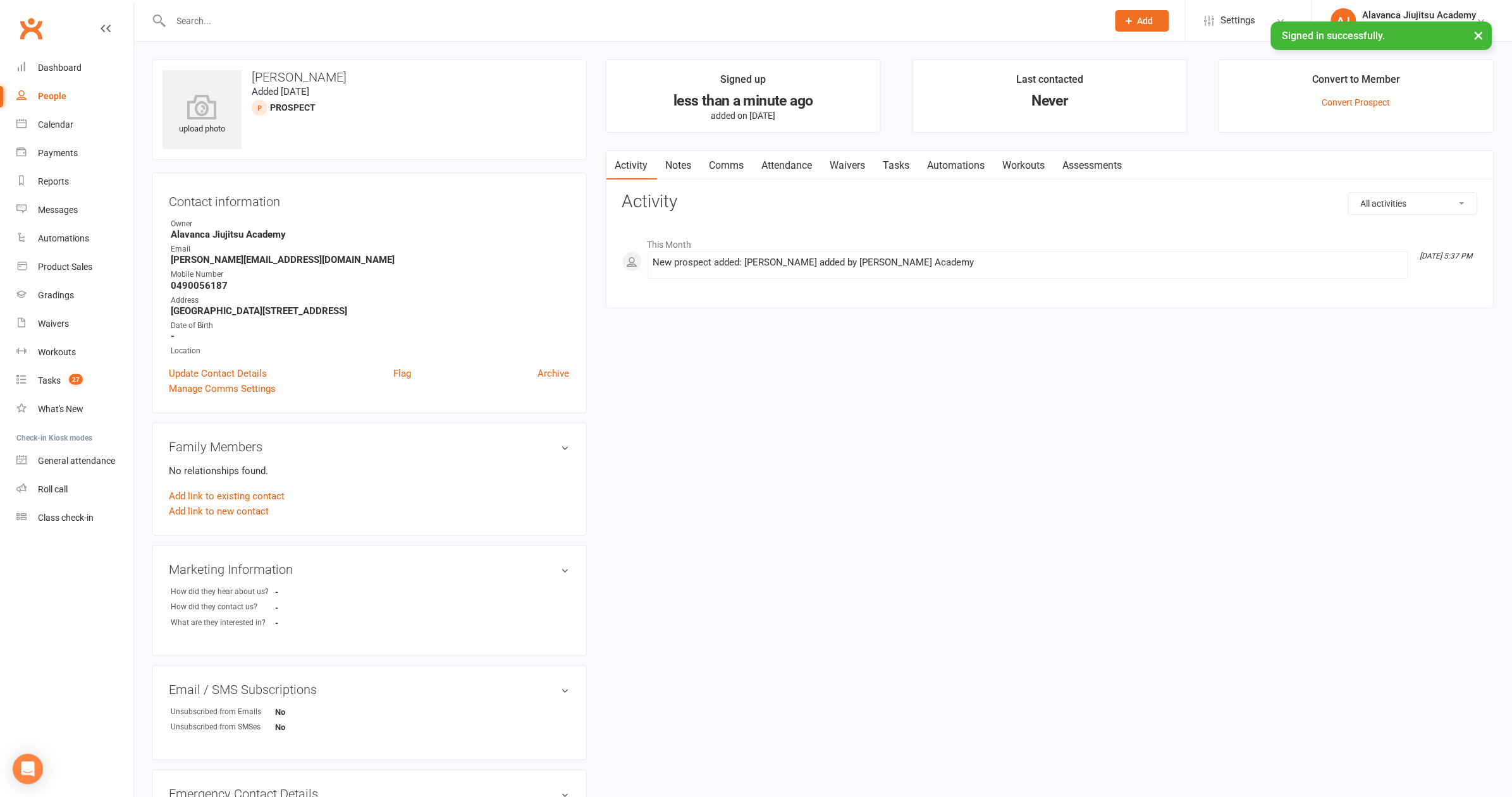
click at [910, 217] on div "All activities Bookings / Attendances Communications Notes Failed SMSes Grading…" at bounding box center [1051, 240] width 856 height 97
click at [567, 157] on div "upload photo [PERSON_NAME] Added [DATE] prospect" at bounding box center [369, 109] width 435 height 100
click at [692, 170] on link "Notes" at bounding box center [679, 166] width 43 height 29
click at [1451, 220] on div "Notes + New Note" at bounding box center [1051, 208] width 856 height 33
click at [1446, 209] on button "+ New Note" at bounding box center [1443, 203] width 68 height 23
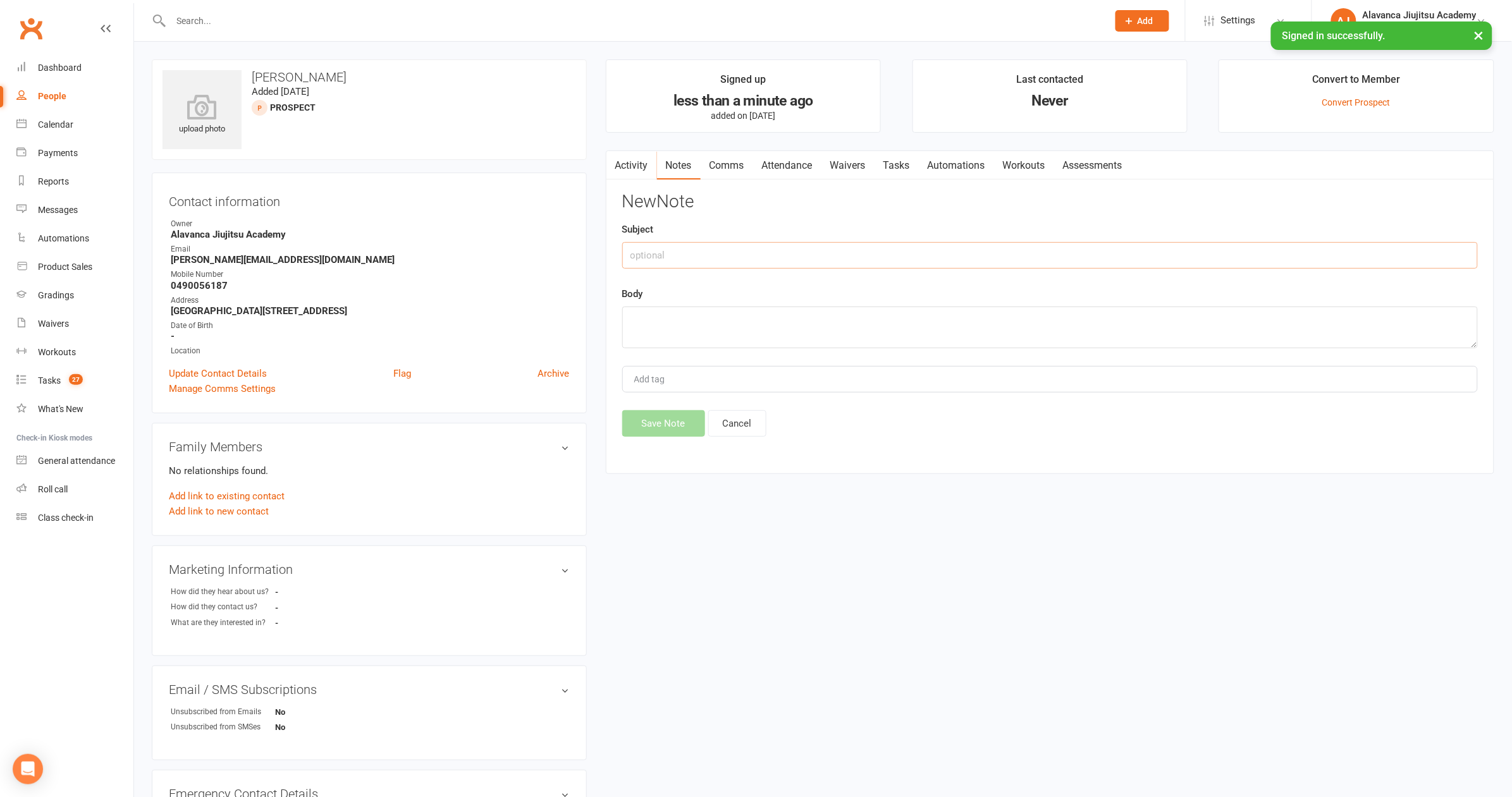
click at [941, 242] on input "text" at bounding box center [1051, 255] width 856 height 26
type input "PROSPECTS"
click at [784, 318] on textarea at bounding box center [1051, 327] width 856 height 42
type textarea "Walked in"
click at [663, 417] on button "Save Note" at bounding box center [664, 423] width 83 height 26
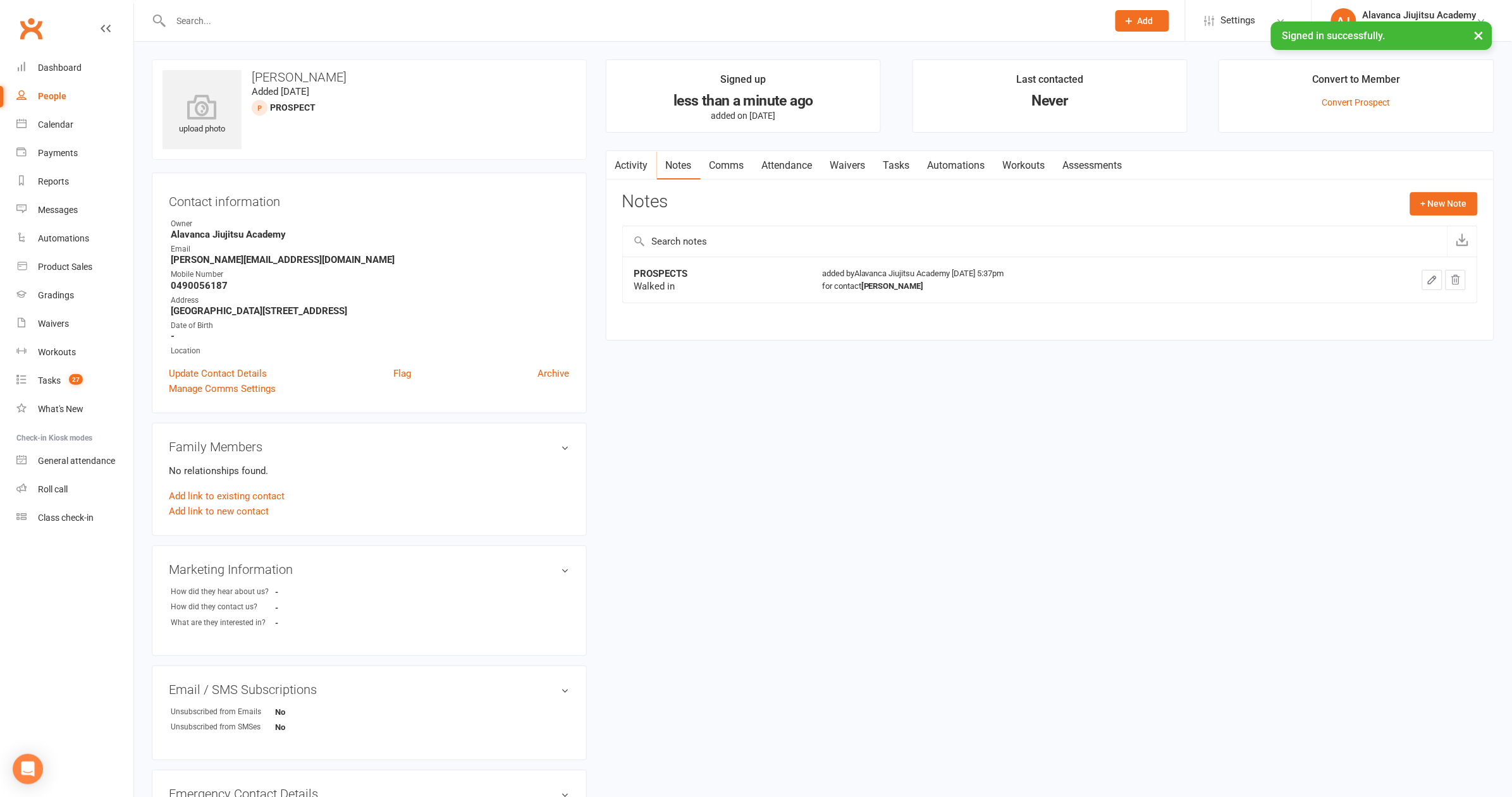
click at [329, 179] on div "Contact information Owner Alavanca Jiujitsu Academy Email [PERSON_NAME][EMAIL_A…" at bounding box center [369, 293] width 435 height 241
click at [87, 66] on link "Dashboard" at bounding box center [74, 67] width 117 height 28
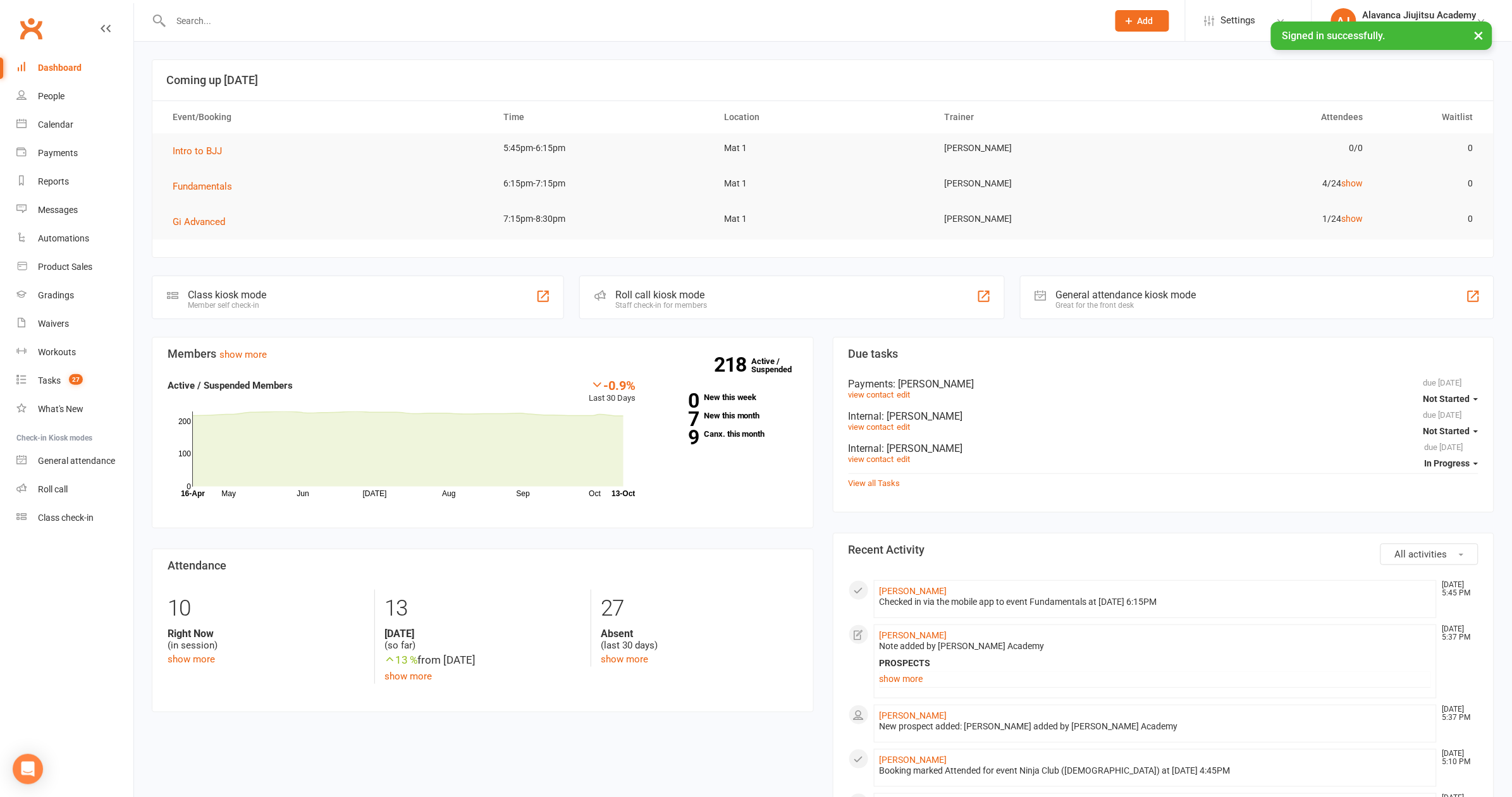
click at [196, 15] on input "text" at bounding box center [632, 21] width 932 height 18
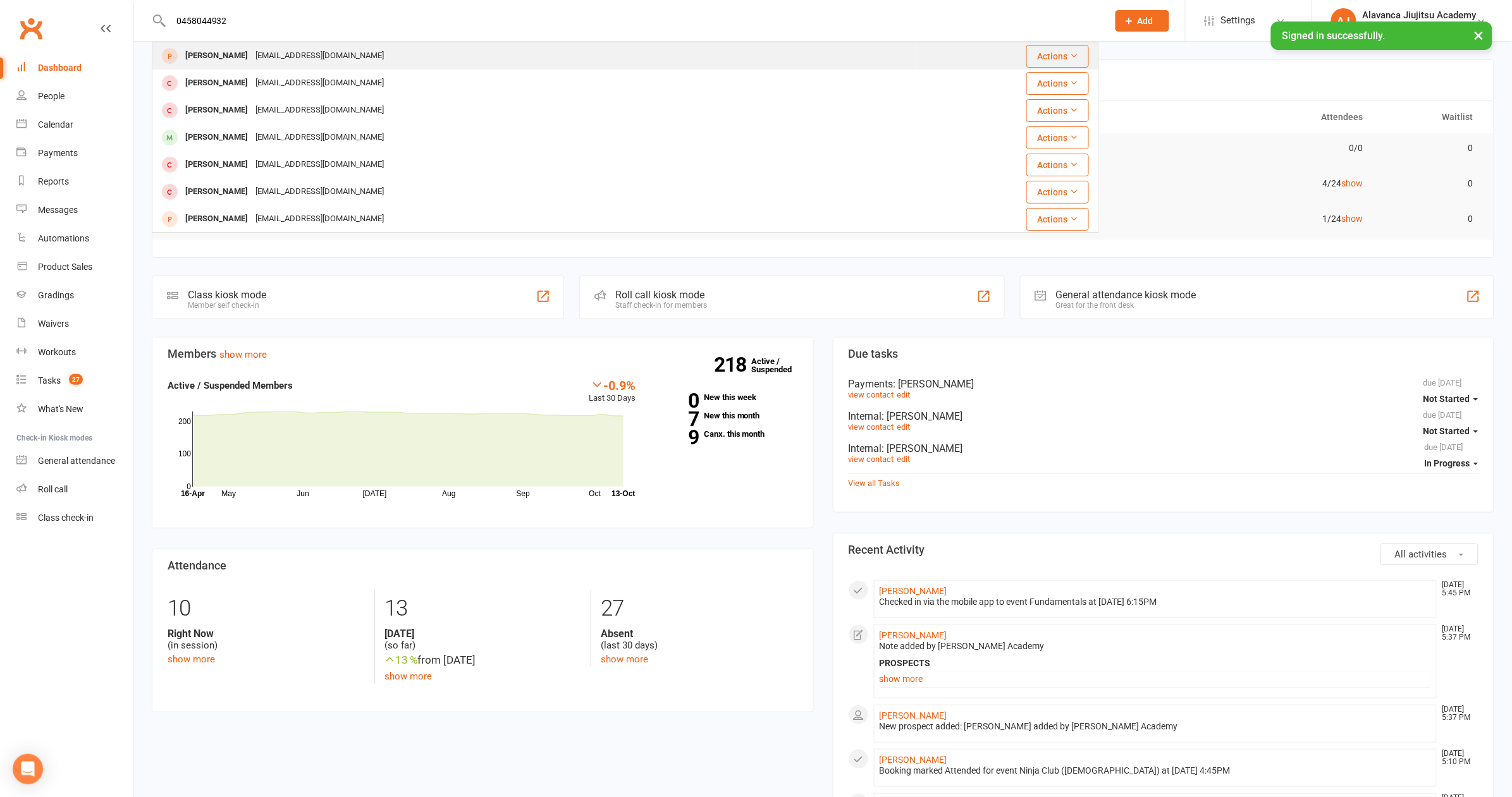
type input "0458044932"
click at [252, 52] on div "[EMAIL_ADDRESS][DOMAIN_NAME]" at bounding box center [319, 56] width 136 height 18
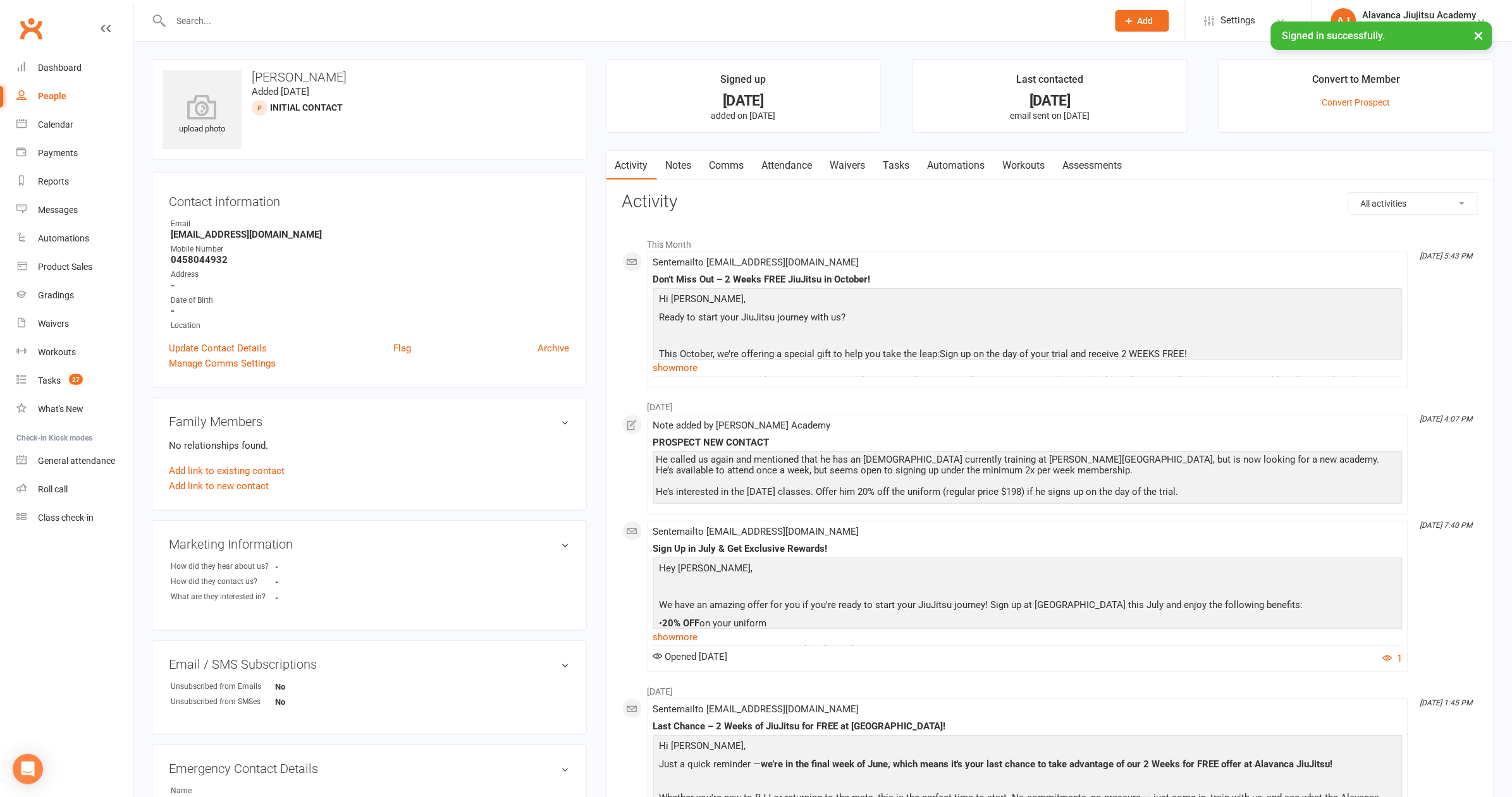
click at [510, 254] on strong "0458044932" at bounding box center [370, 260] width 399 height 12
click at [673, 164] on link "Notes" at bounding box center [679, 166] width 43 height 29
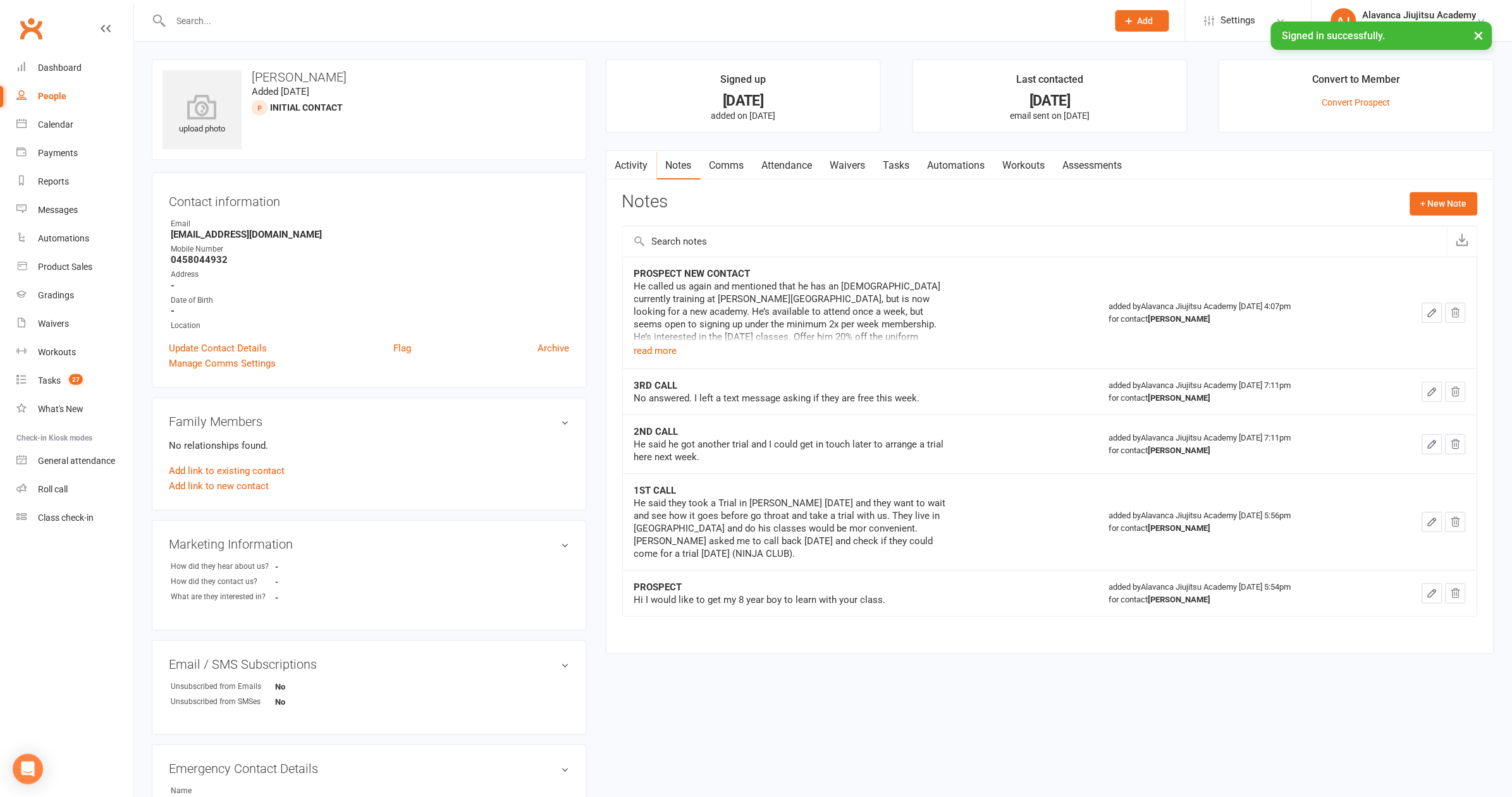
click at [652, 346] on button "read more" at bounding box center [656, 350] width 43 height 15
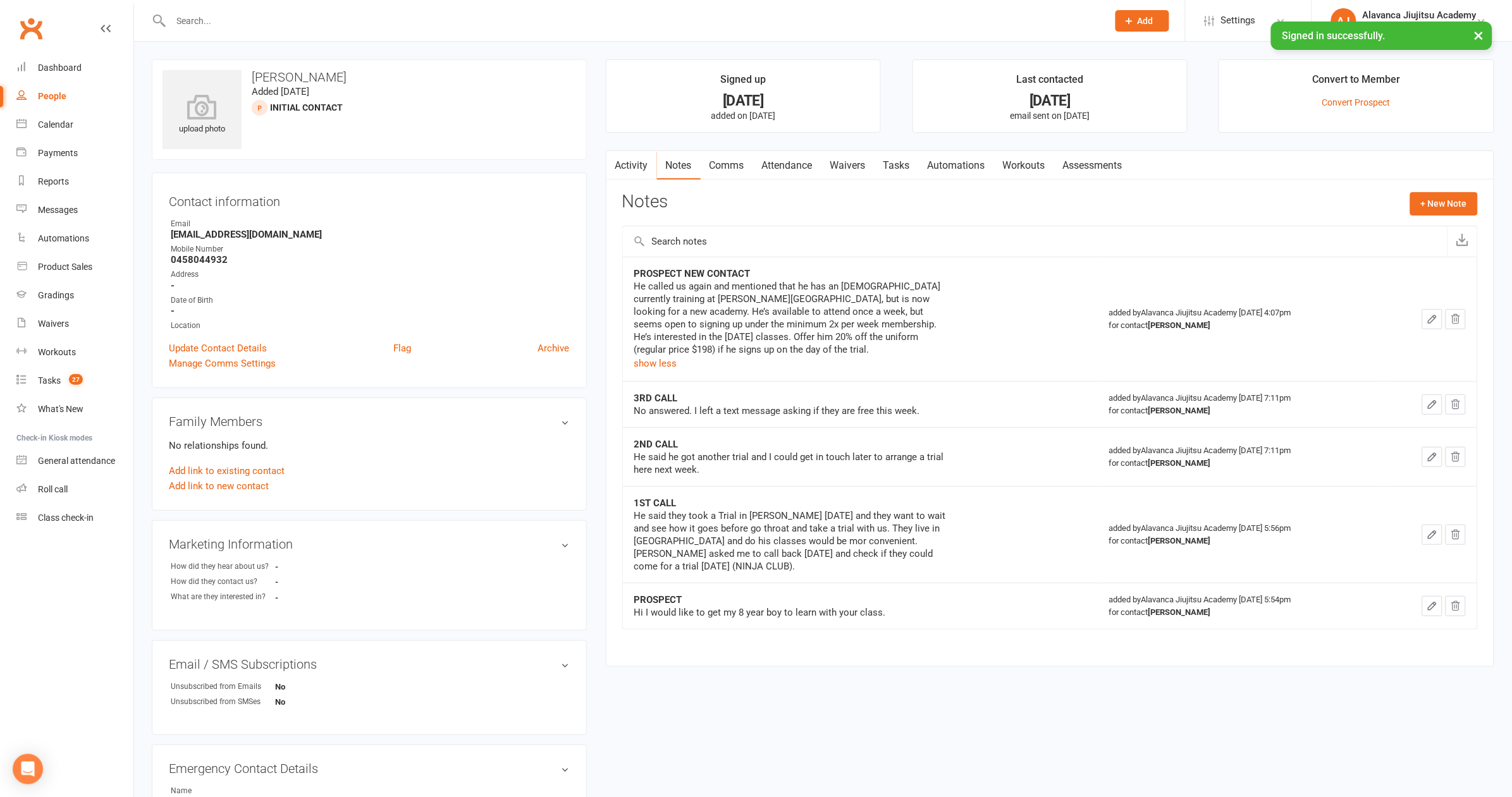
click at [866, 365] on div "He called us again and mentioned that he has an [DEMOGRAPHIC_DATA] currently tr…" at bounding box center [792, 326] width 316 height 91
click at [826, 343] on div "He called us again and mentioned that he has an [DEMOGRAPHIC_DATA] currently tr…" at bounding box center [792, 318] width 316 height 76
click at [888, 536] on div "He said they took a Trial in [PERSON_NAME] [DATE] and they want to wait and see…" at bounding box center [792, 541] width 316 height 63
click at [408, 220] on div "Email" at bounding box center [370, 223] width 399 height 12
click at [866, 337] on div "He called us again and mentioned that he has an [DEMOGRAPHIC_DATA] currently tr…" at bounding box center [792, 318] width 316 height 76
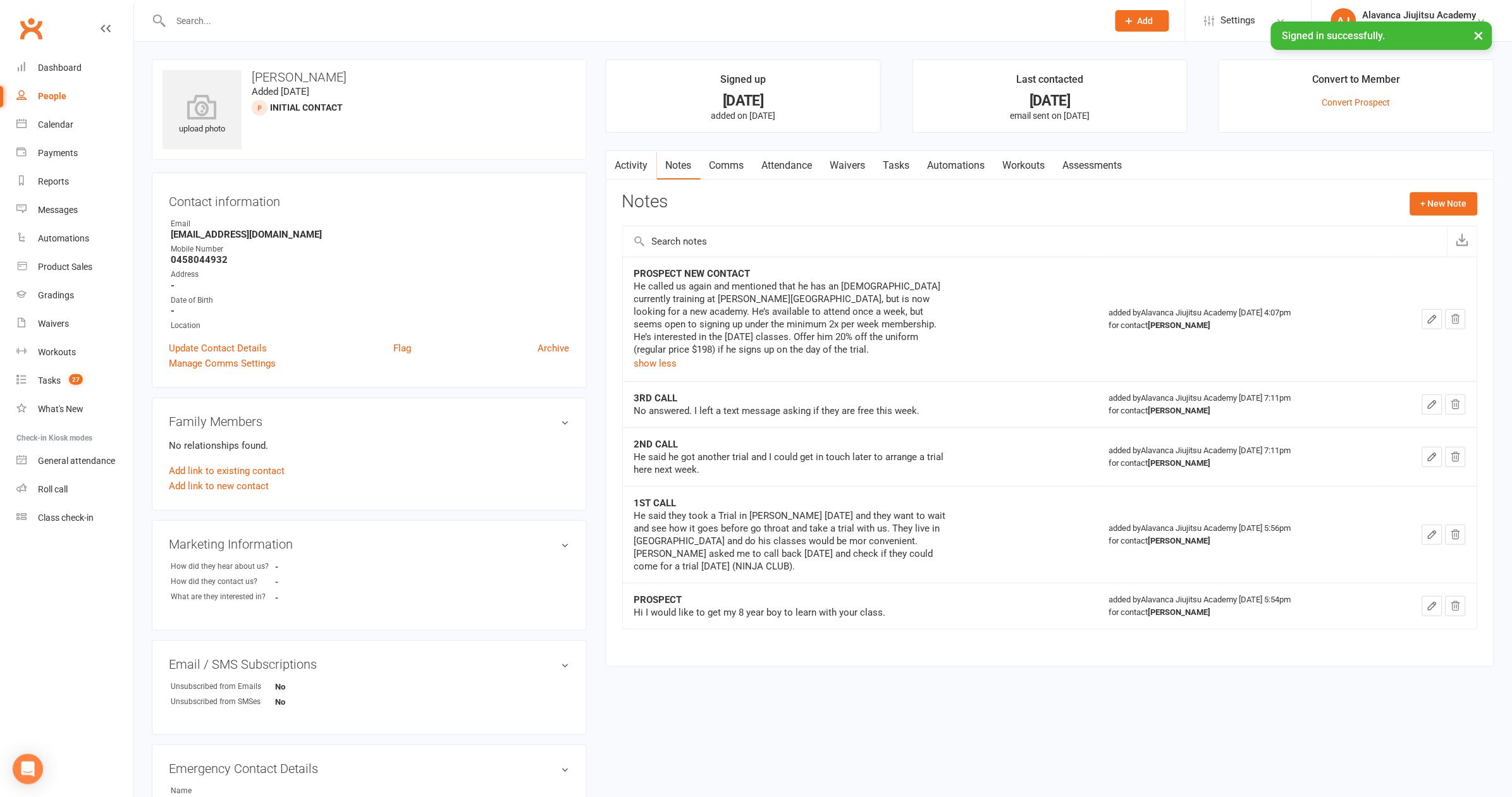
click at [532, 317] on ul "Owner Email [EMAIL_ADDRESS][DOMAIN_NAME] Mobile Number [PHONE_NUMBER] Address -…" at bounding box center [369, 275] width 401 height 114
click at [397, 224] on div "Email" at bounding box center [370, 223] width 399 height 12
click at [808, 294] on div "He called us again and mentioned that he has an [DEMOGRAPHIC_DATA] currently tr…" at bounding box center [792, 318] width 316 height 76
click at [806, 290] on div "He called us again and mentioned that he has an [DEMOGRAPHIC_DATA] currently tr…" at bounding box center [792, 318] width 316 height 76
click at [764, 332] on div "He called us again and mentioned that he has an [DEMOGRAPHIC_DATA] currently tr…" at bounding box center [792, 318] width 316 height 76
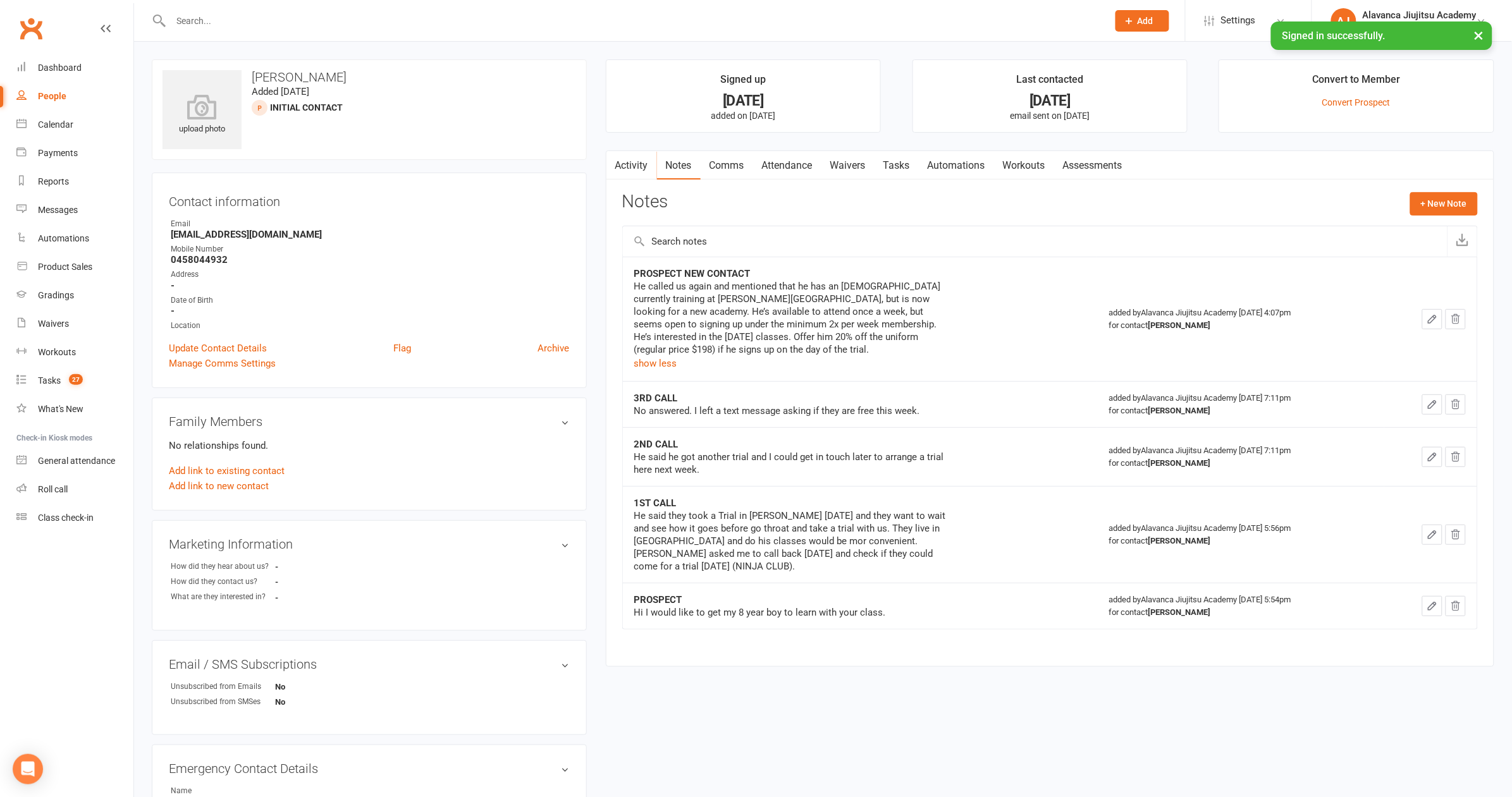
click at [746, 354] on div "He called us again and mentioned that he has an [DEMOGRAPHIC_DATA] currently tr…" at bounding box center [792, 326] width 316 height 91
click at [731, 351] on div "He called us again and mentioned that he has an [DEMOGRAPHIC_DATA] currently tr…" at bounding box center [792, 318] width 316 height 76
click at [841, 195] on div "Notes + New Note" at bounding box center [1051, 208] width 856 height 33
click at [244, 230] on strong "[EMAIL_ADDRESS][DOMAIN_NAME]" at bounding box center [370, 234] width 399 height 12
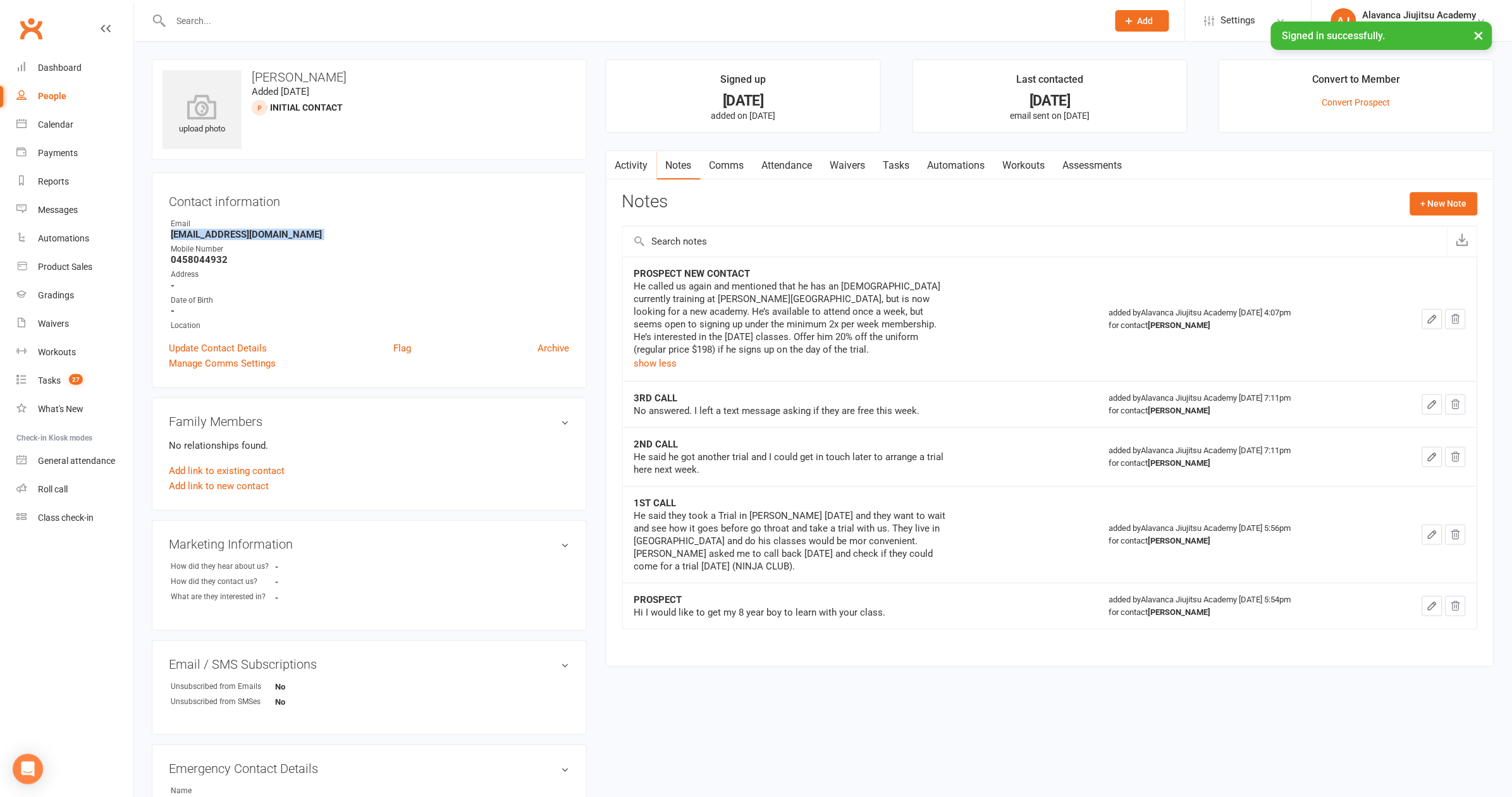
click at [244, 230] on strong "[EMAIL_ADDRESS][DOMAIN_NAME]" at bounding box center [370, 234] width 399 height 12
